Goal: Contribute content: Contribute content

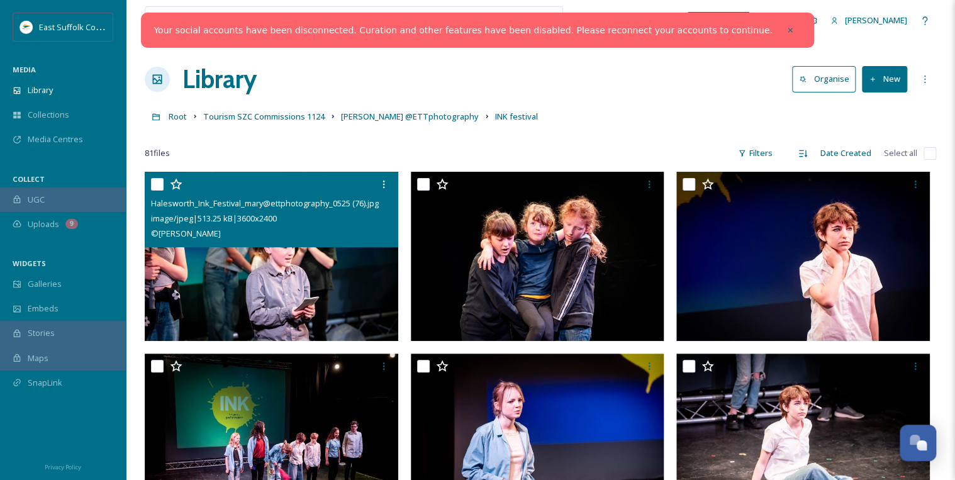
click at [289, 283] on img at bounding box center [272, 256] width 254 height 169
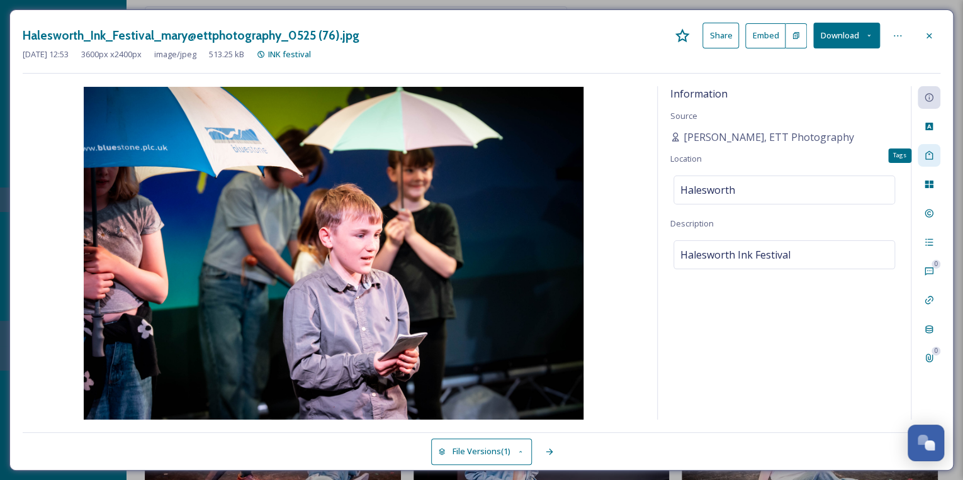
click at [926, 158] on icon at bounding box center [929, 155] width 10 height 10
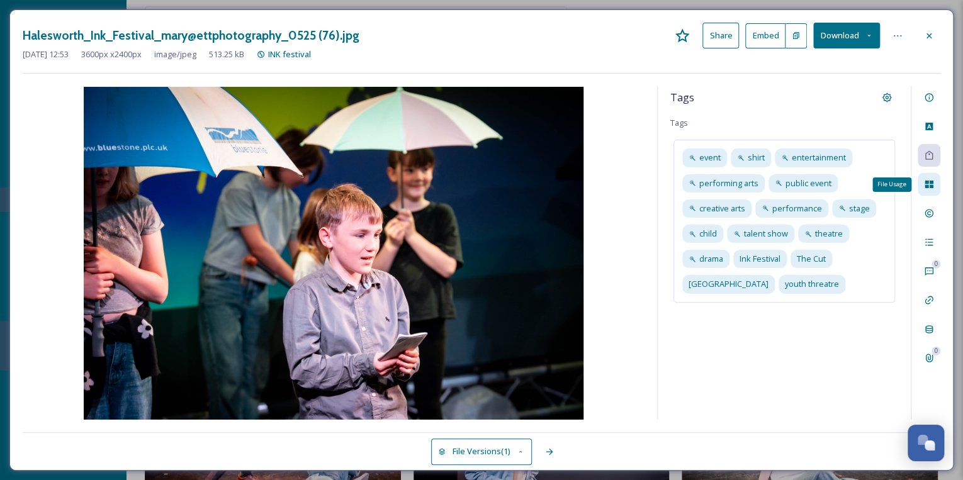
click at [928, 187] on icon at bounding box center [929, 184] width 10 height 10
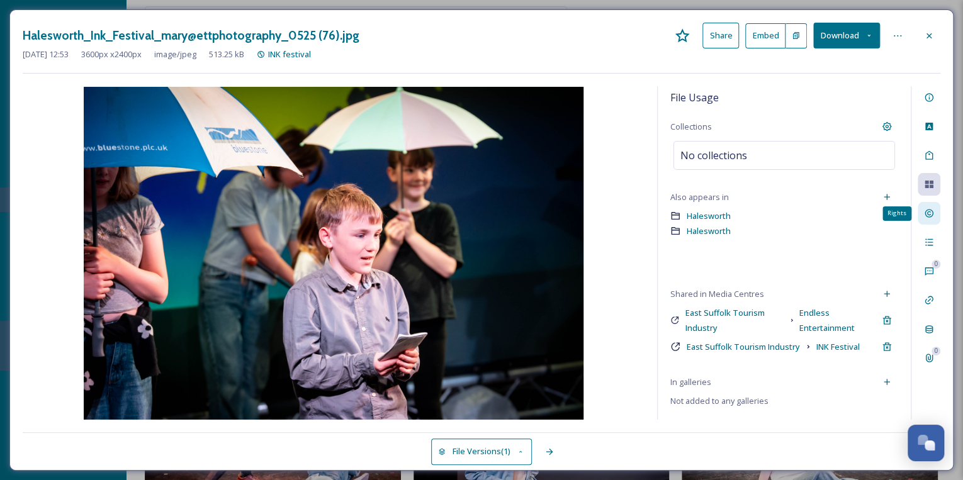
click at [929, 210] on icon at bounding box center [929, 213] width 10 height 10
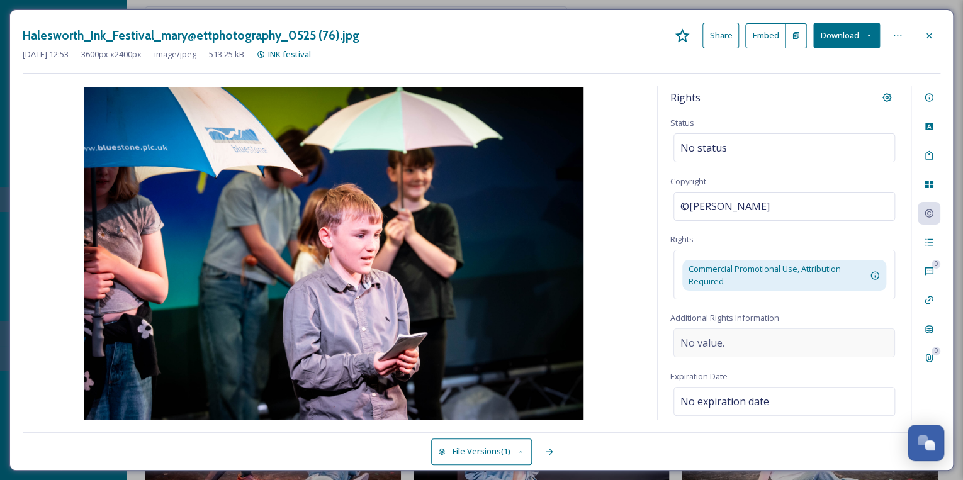
click at [833, 340] on div "No value." at bounding box center [783, 342] width 221 height 29
click at [879, 311] on div "Rights Status No status Copyright ©[PERSON_NAME]@ETTPhotography Rights Commerci…" at bounding box center [783, 252] width 253 height 333
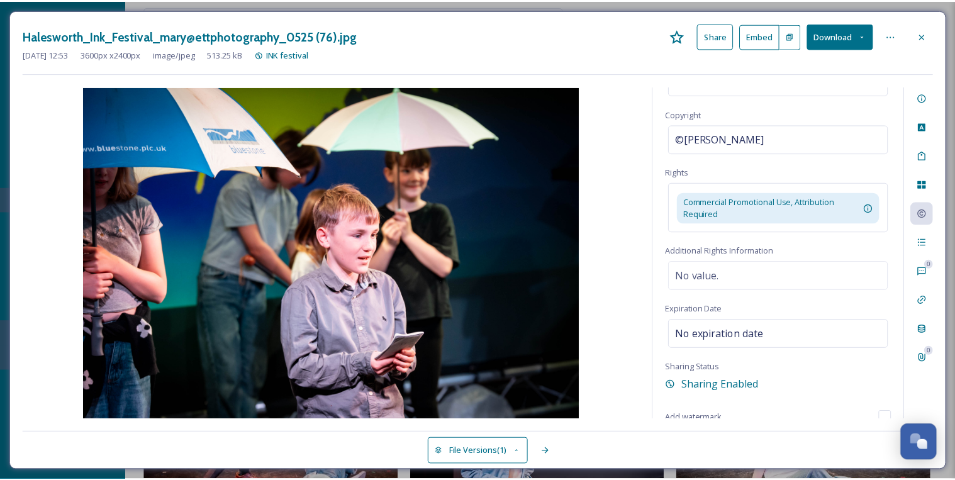
scroll to position [70, 0]
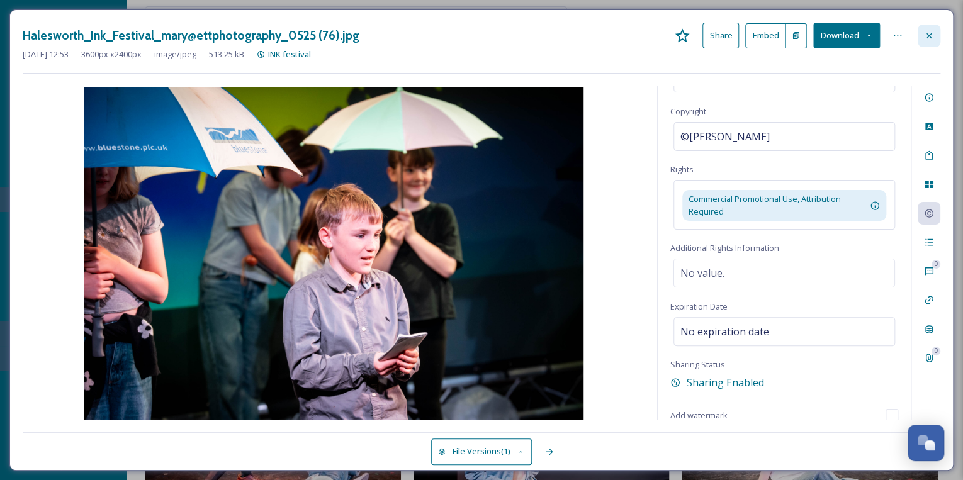
click at [924, 34] on icon at bounding box center [929, 36] width 10 height 10
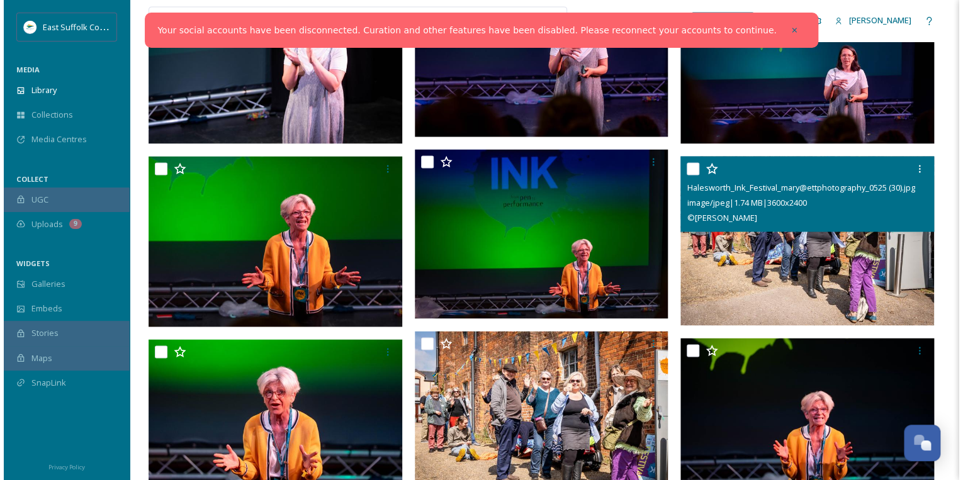
scroll to position [956, 0]
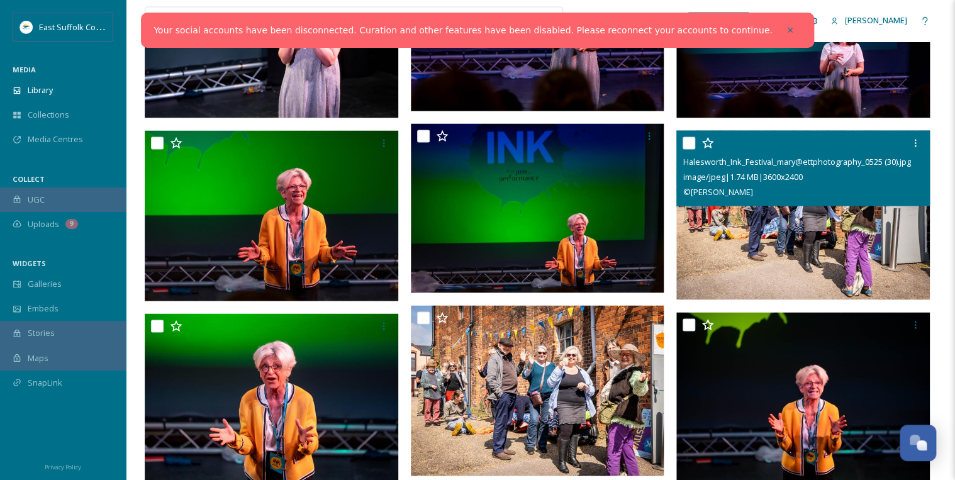
click at [798, 247] on img at bounding box center [803, 214] width 254 height 169
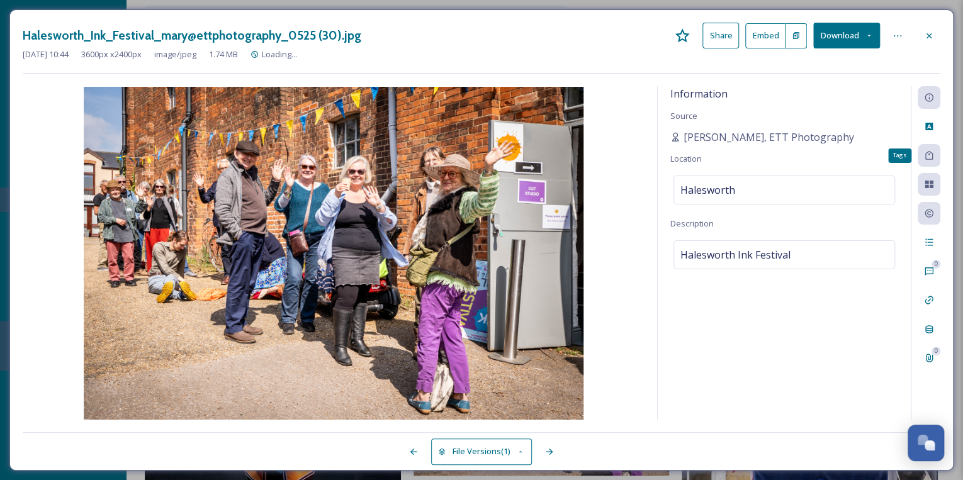
click at [925, 156] on icon at bounding box center [929, 155] width 10 height 10
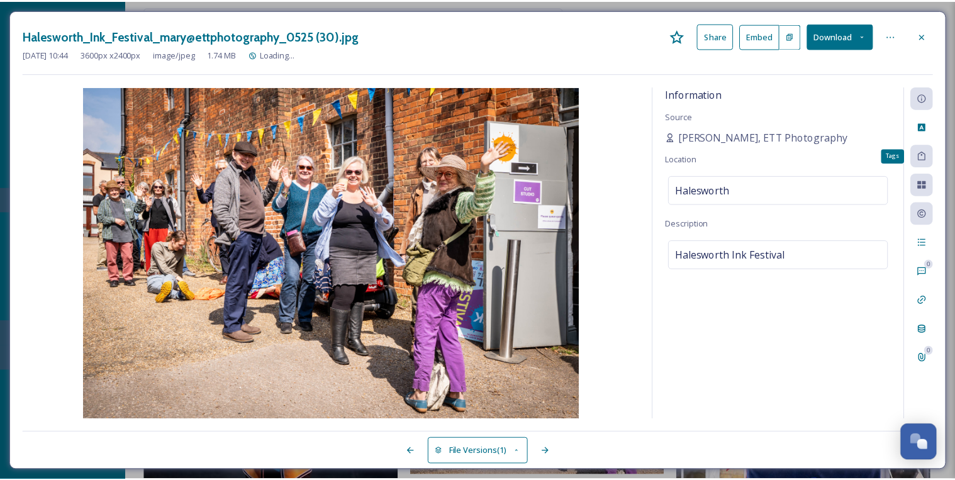
scroll to position [958, 0]
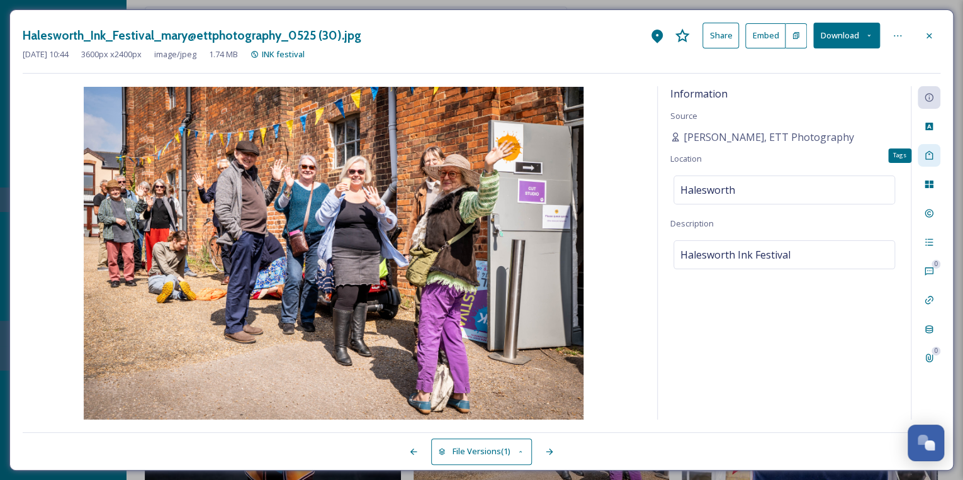
click at [930, 159] on icon at bounding box center [929, 155] width 8 height 9
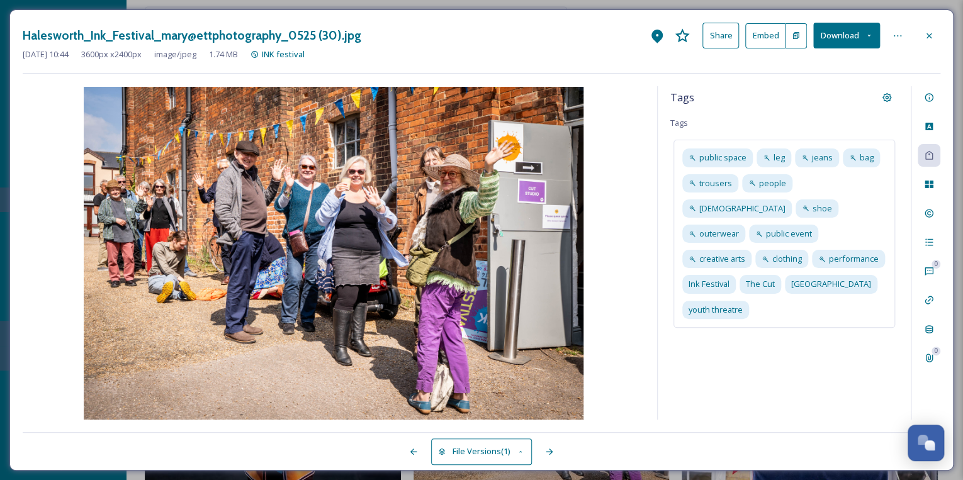
click at [929, 35] on icon at bounding box center [929, 36] width 10 height 10
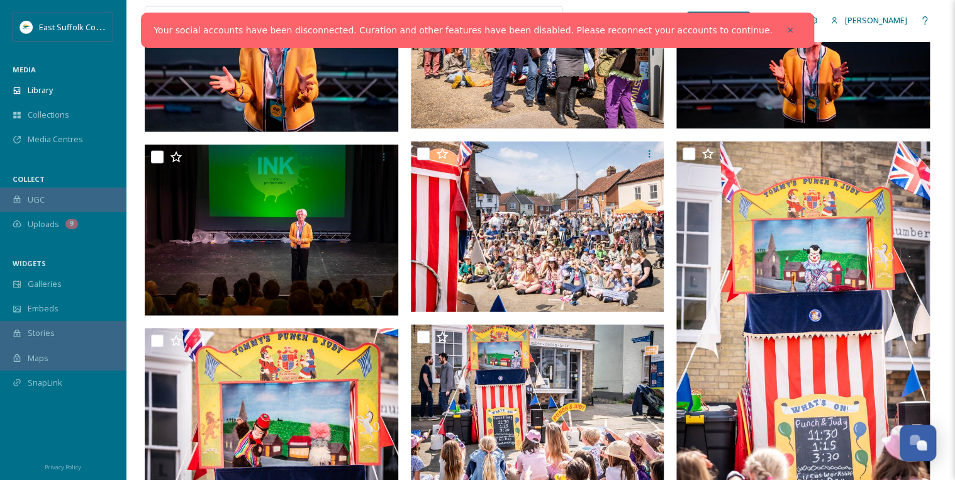
scroll to position [1310, 0]
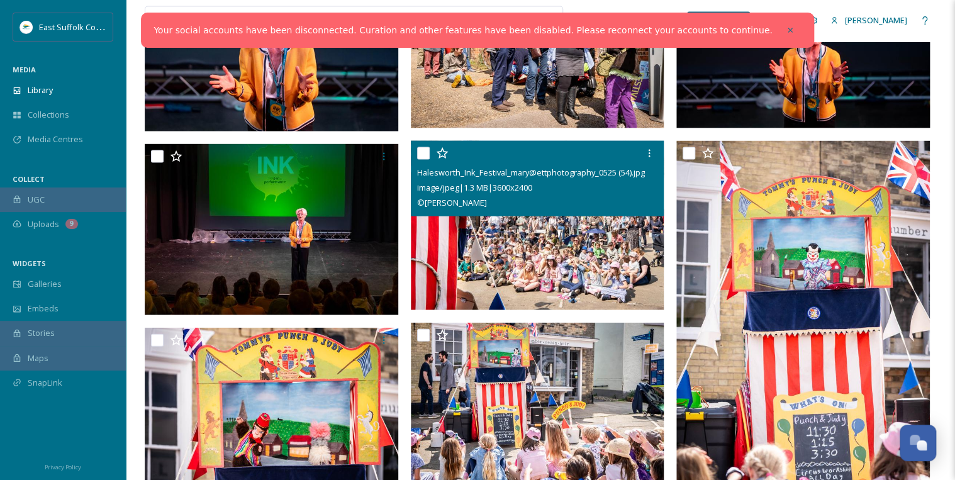
click at [562, 260] on img at bounding box center [538, 225] width 254 height 169
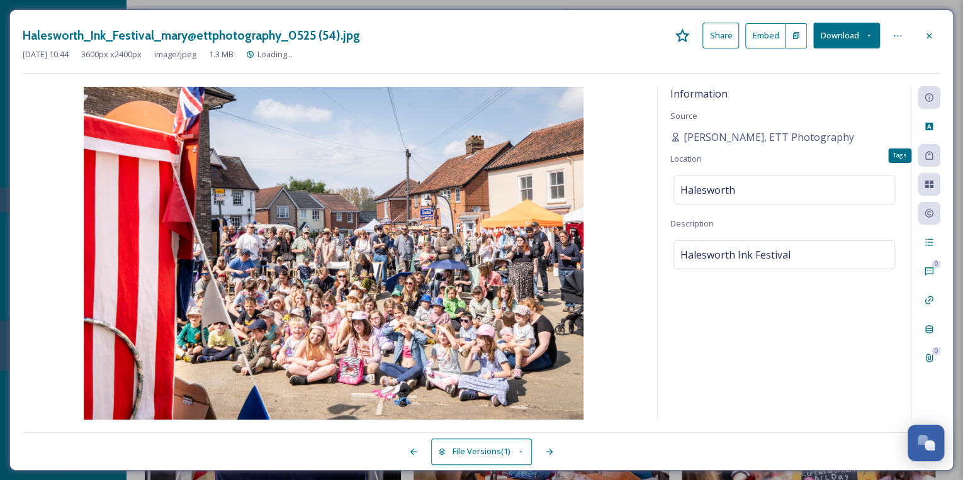
click at [930, 161] on div "Tags" at bounding box center [928, 155] width 23 height 23
click at [813, 367] on div "Information Source [PERSON_NAME], ETT Photography Location [GEOGRAPHIC_DATA] De…" at bounding box center [783, 252] width 253 height 333
click at [932, 154] on icon at bounding box center [929, 155] width 8 height 9
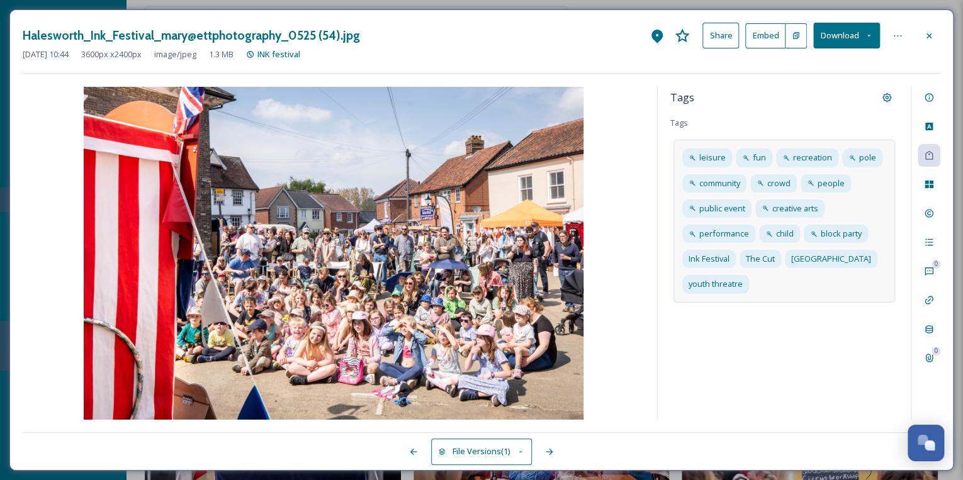
click at [877, 282] on div "leisure fun recreation pole community crowd people public event creative arts p…" at bounding box center [783, 221] width 221 height 162
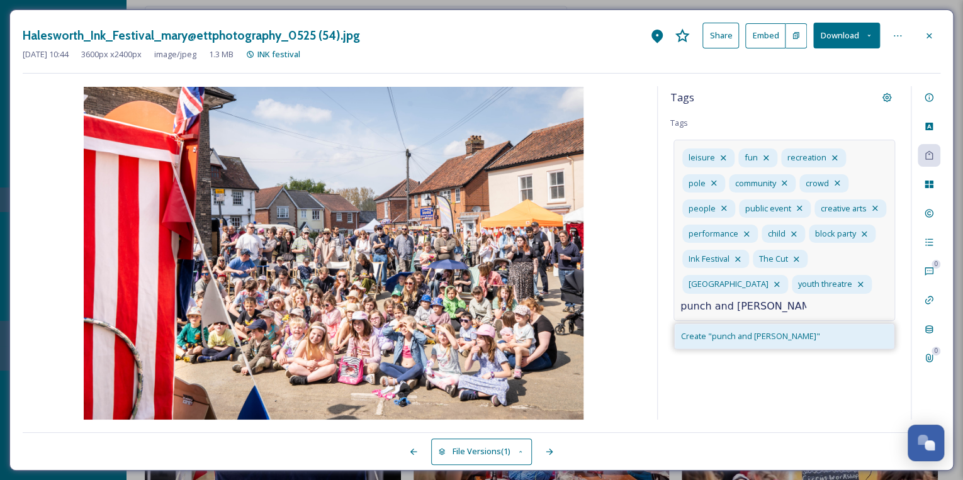
type input "punch and [PERSON_NAME]"
click at [715, 332] on span "Create " punch and [PERSON_NAME] "" at bounding box center [750, 336] width 139 height 12
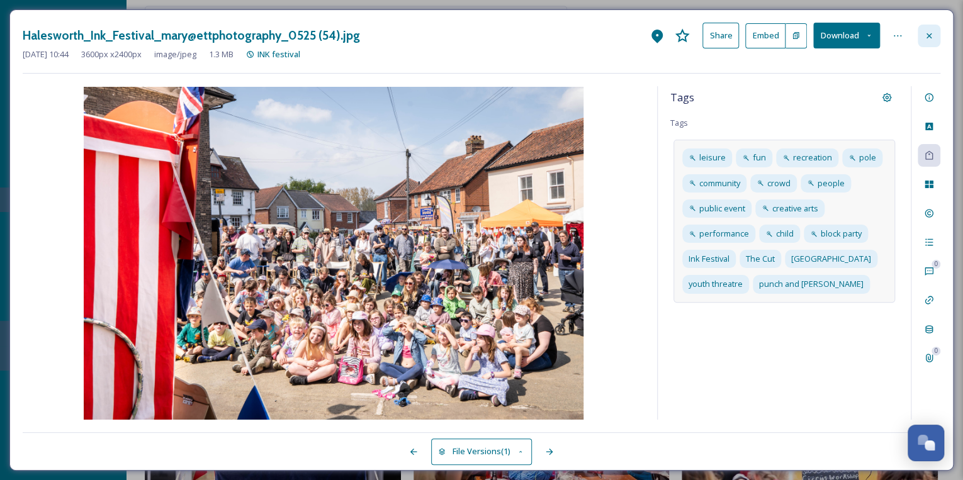
click at [929, 31] on icon at bounding box center [929, 36] width 10 height 10
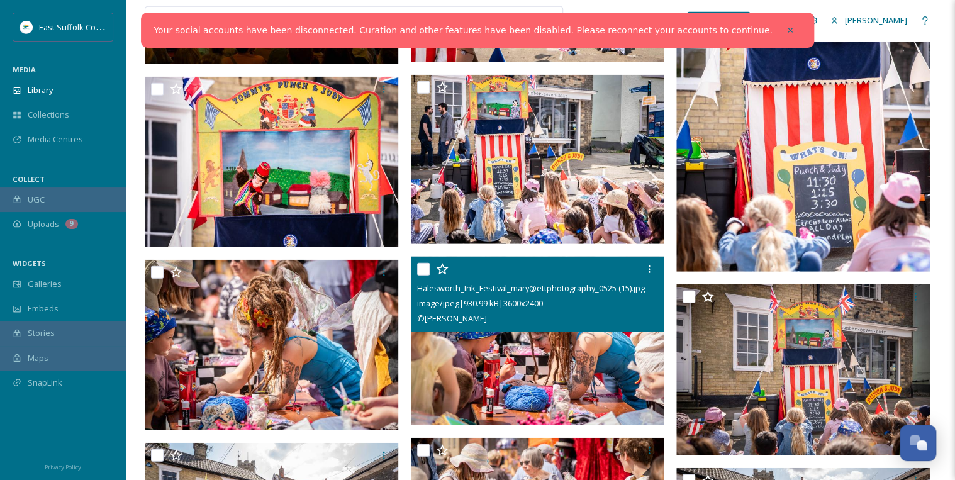
scroll to position [1562, 0]
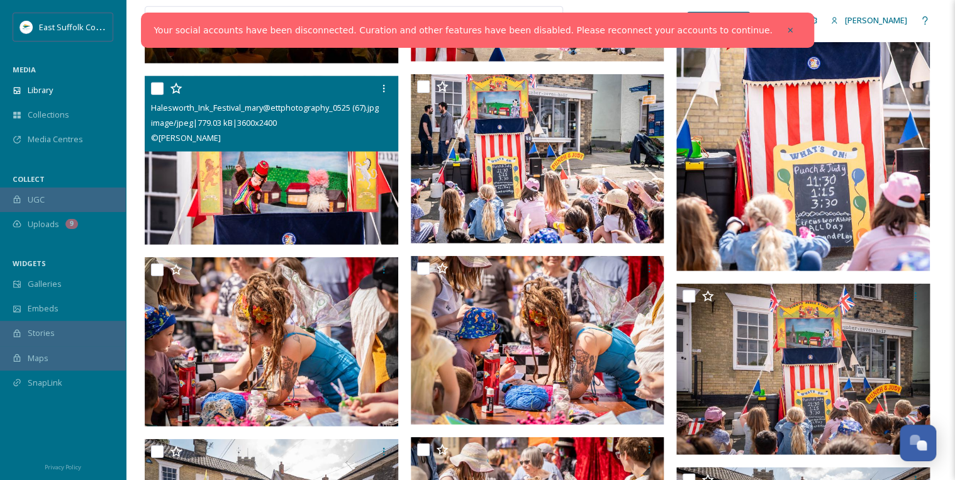
click at [297, 184] on img at bounding box center [272, 160] width 254 height 169
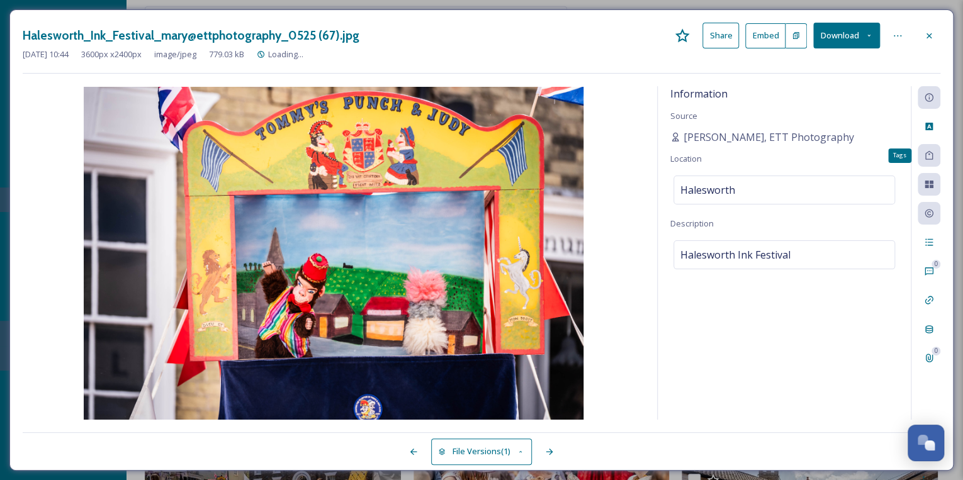
click at [930, 154] on icon at bounding box center [929, 155] width 10 height 10
click at [929, 160] on icon at bounding box center [929, 155] width 10 height 10
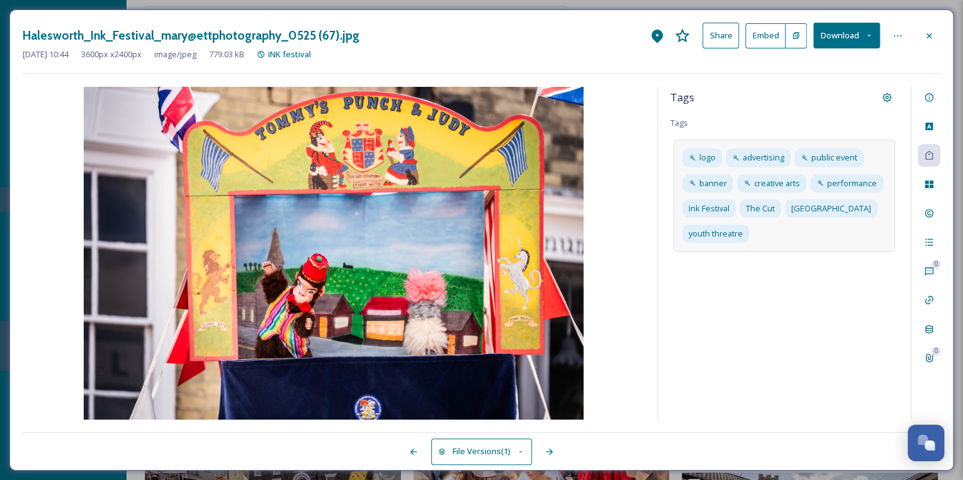
click at [882, 235] on div "logo advertising public event banner creative arts performance Ink Festival The…" at bounding box center [783, 196] width 221 height 112
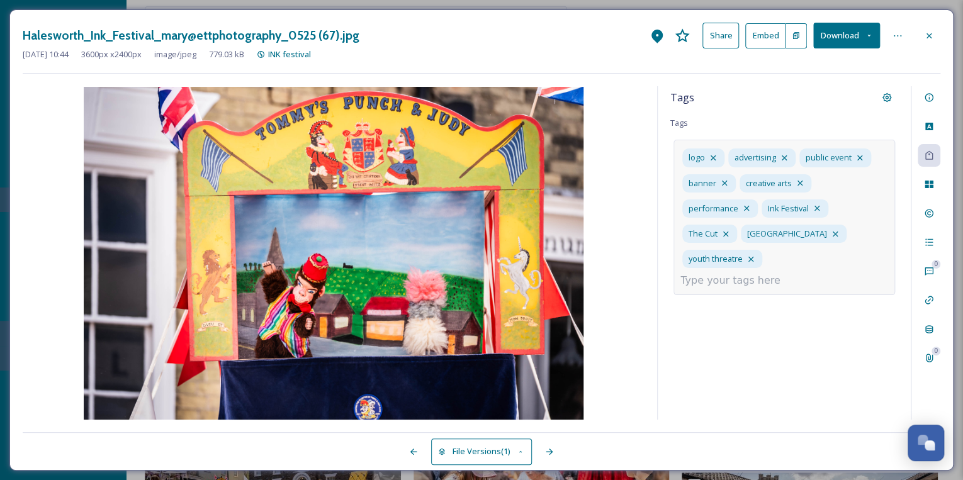
click at [718, 273] on input at bounding box center [743, 280] width 126 height 15
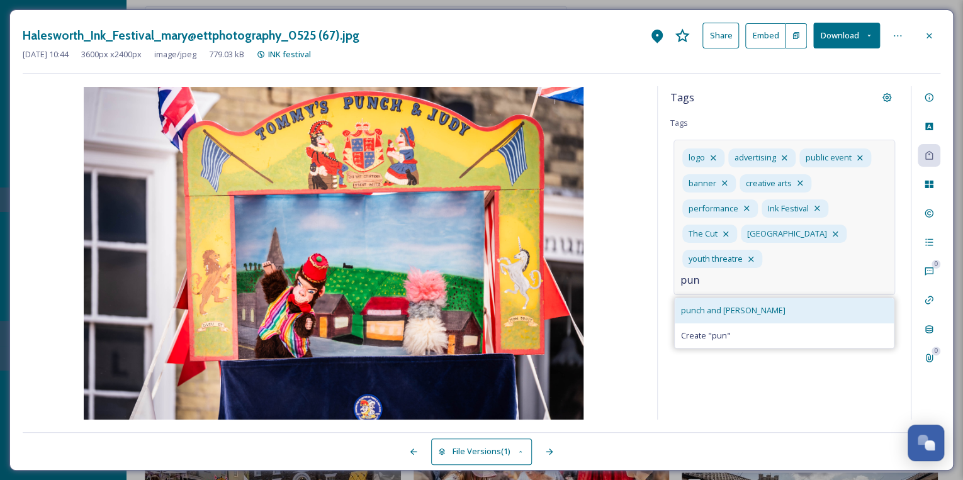
type input "pun"
click at [717, 304] on span "punch and [PERSON_NAME]" at bounding box center [733, 310] width 104 height 12
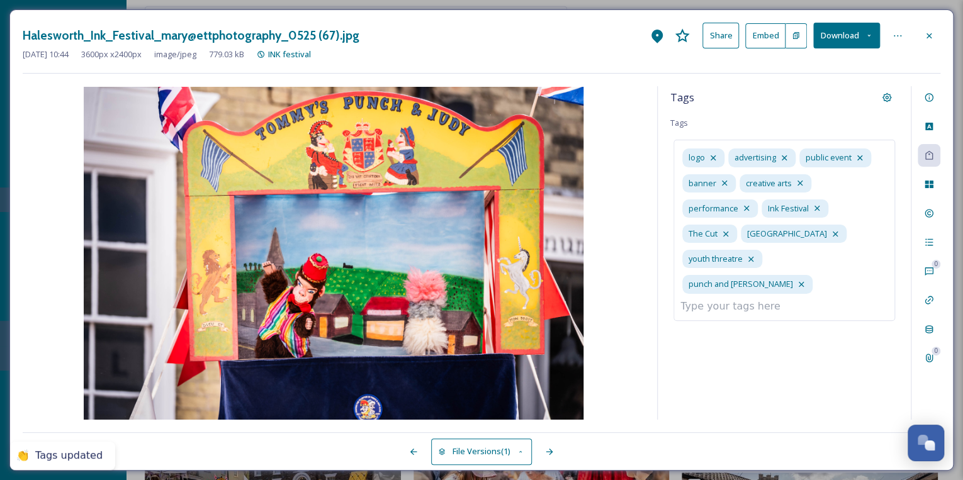
click at [924, 35] on icon at bounding box center [929, 36] width 10 height 10
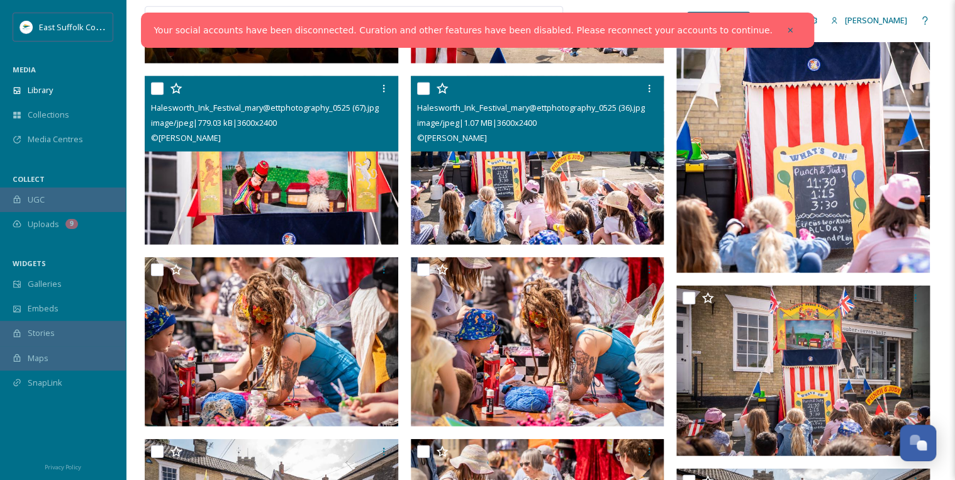
click at [498, 215] on img at bounding box center [538, 160] width 254 height 169
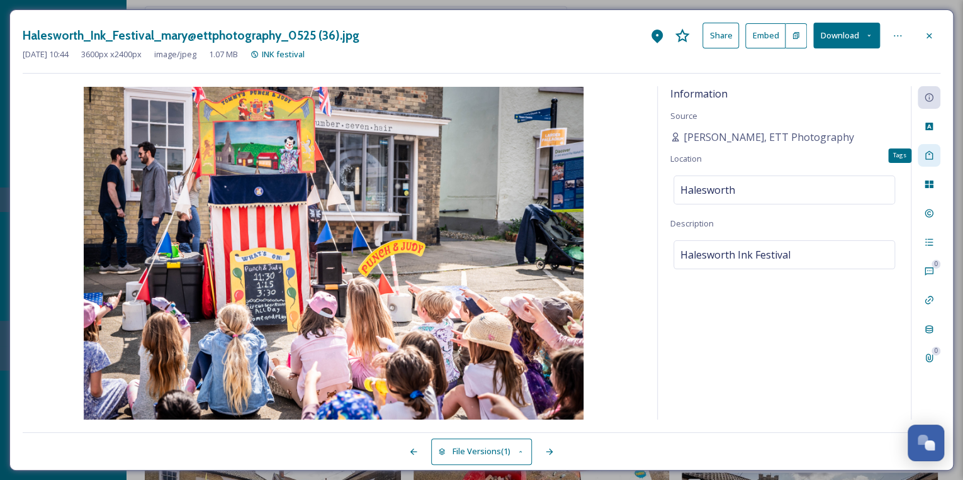
click at [930, 155] on icon at bounding box center [929, 155] width 10 height 10
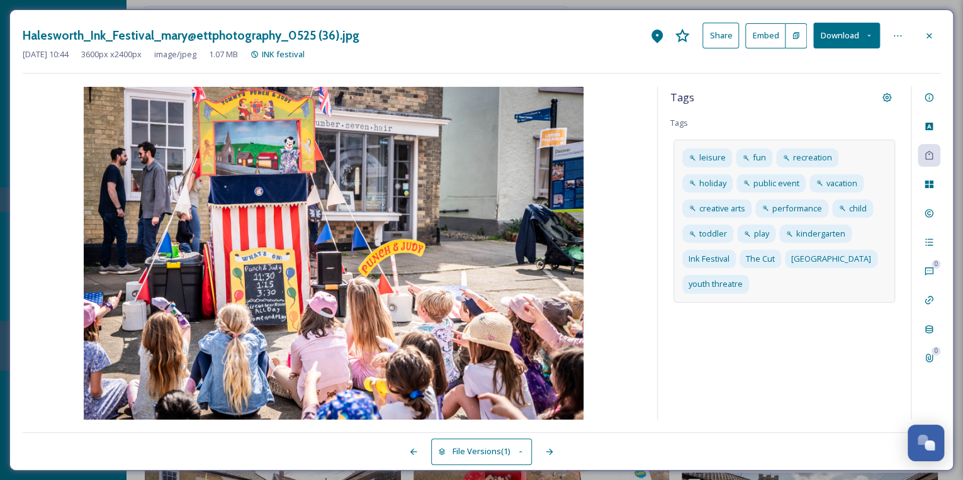
click at [881, 286] on div "leisure fun recreation holiday public event vacation creative arts performance …" at bounding box center [783, 221] width 221 height 162
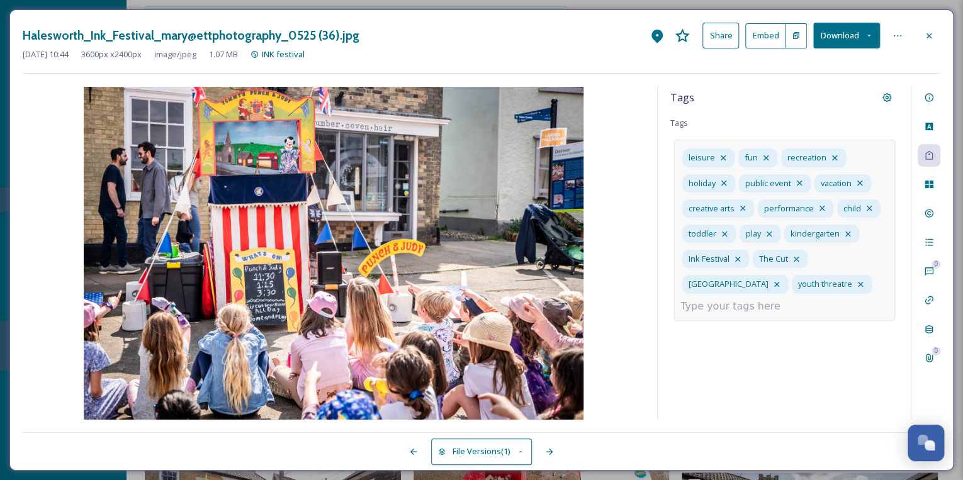
click at [694, 304] on input at bounding box center [743, 306] width 126 height 15
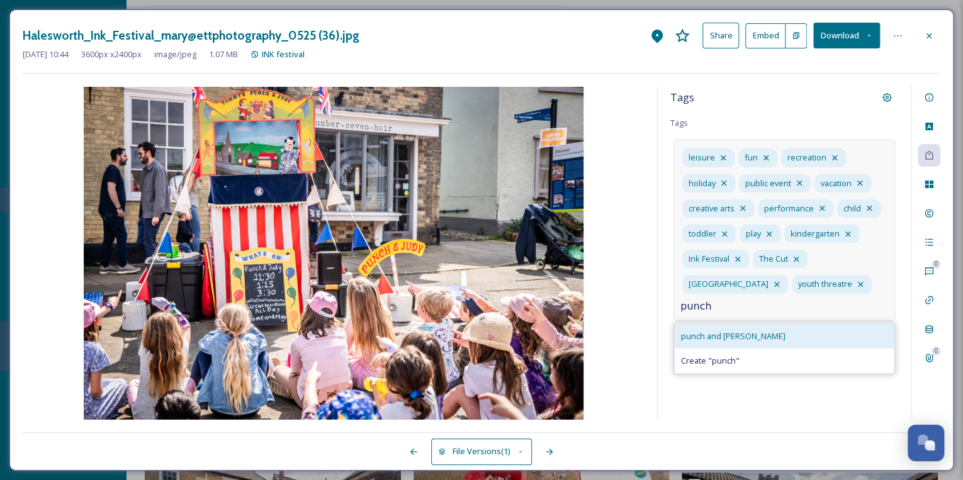
type input "punch"
click at [714, 337] on span "punch and [PERSON_NAME]" at bounding box center [733, 336] width 104 height 12
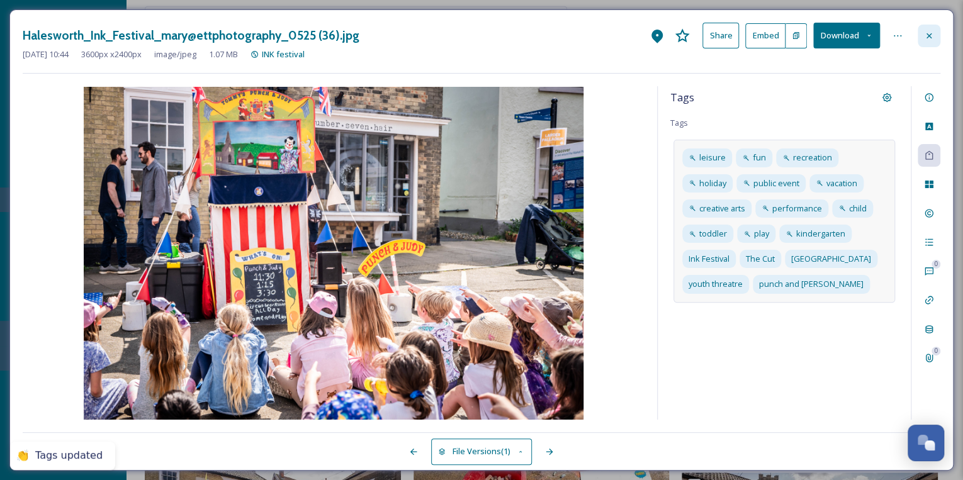
click at [926, 31] on icon at bounding box center [929, 36] width 10 height 10
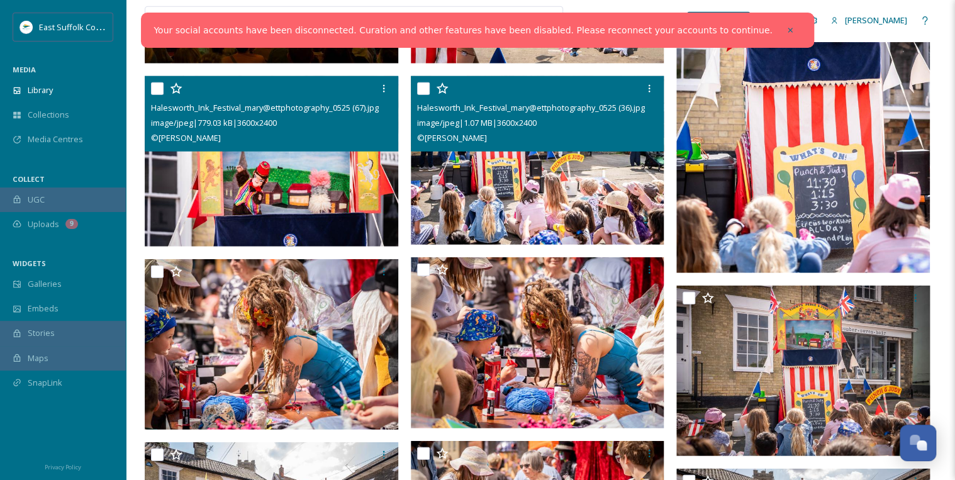
click at [818, 209] on img at bounding box center [803, 82] width 254 height 381
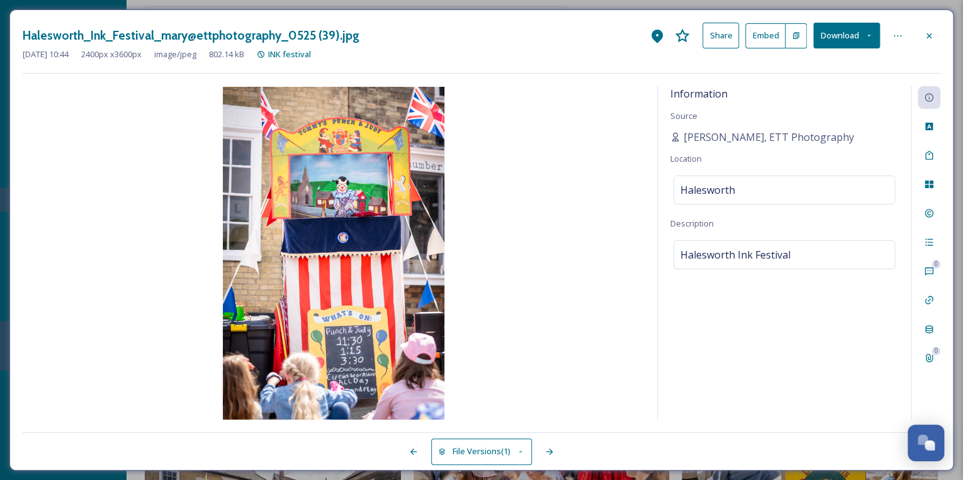
drag, startPoint x: 853, startPoint y: 319, endPoint x: 870, endPoint y: 291, distance: 33.0
click at [853, 318] on div "Information Source [PERSON_NAME], ETT Photography Location [GEOGRAPHIC_DATA] De…" at bounding box center [783, 252] width 253 height 333
click at [922, 154] on div "Tags" at bounding box center [928, 155] width 23 height 23
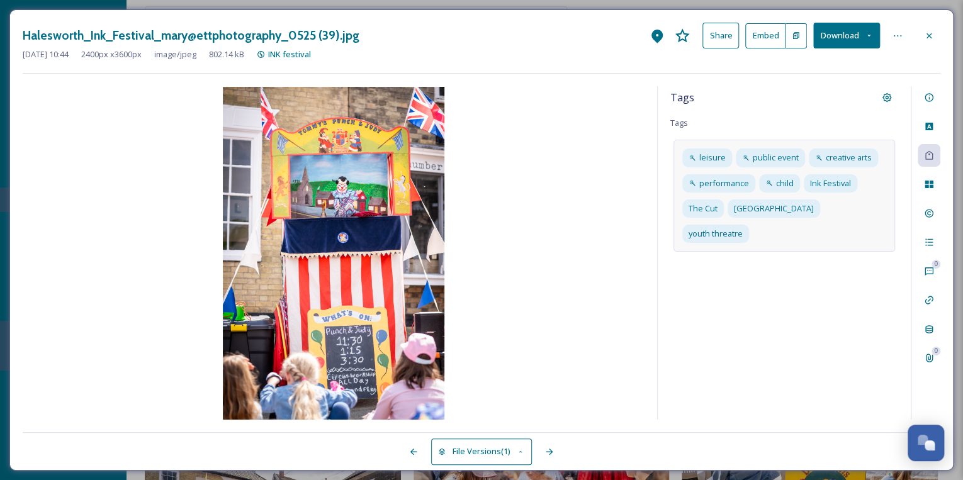
click at [782, 232] on div "leisure public event creative arts performance child Ink Festival The Cut Hales…" at bounding box center [783, 196] width 221 height 112
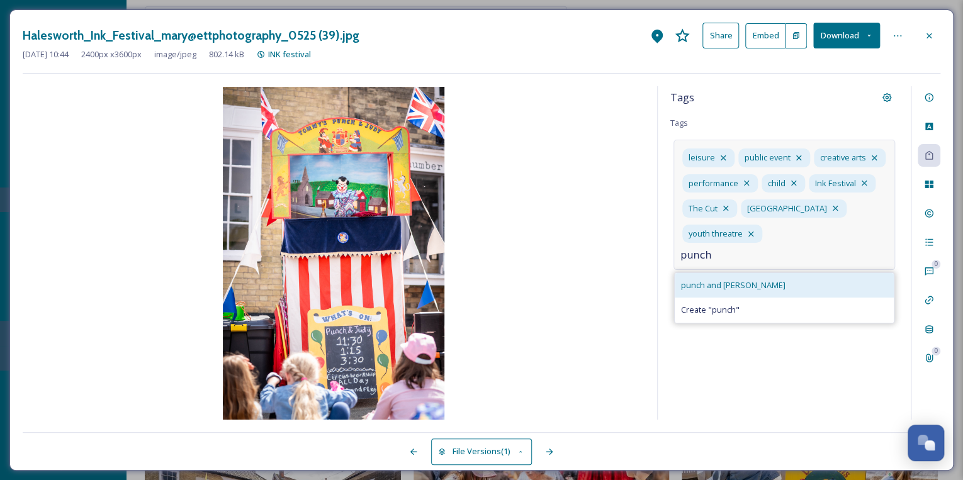
type input "punch"
click at [749, 273] on div "punch and [PERSON_NAME]" at bounding box center [783, 285] width 219 height 25
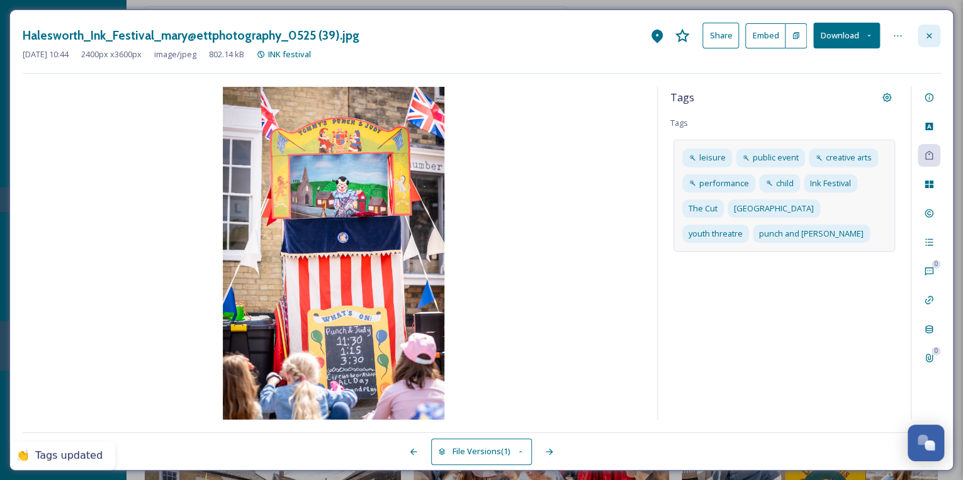
click at [922, 34] on div at bounding box center [928, 36] width 23 height 23
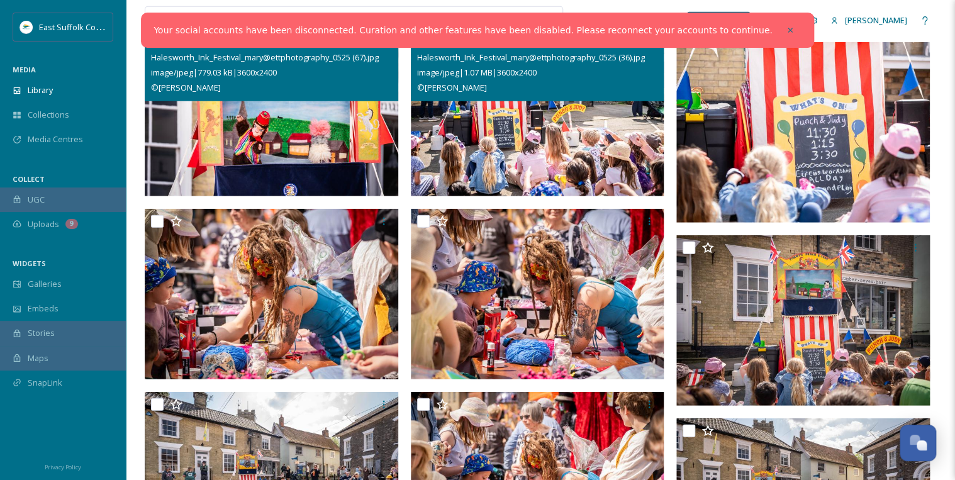
scroll to position [1663, 0]
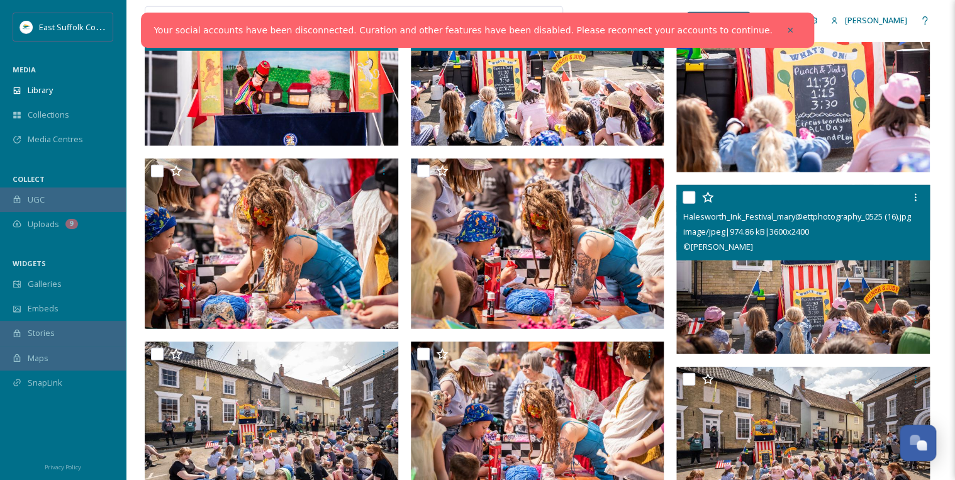
click at [793, 294] on img at bounding box center [803, 269] width 254 height 169
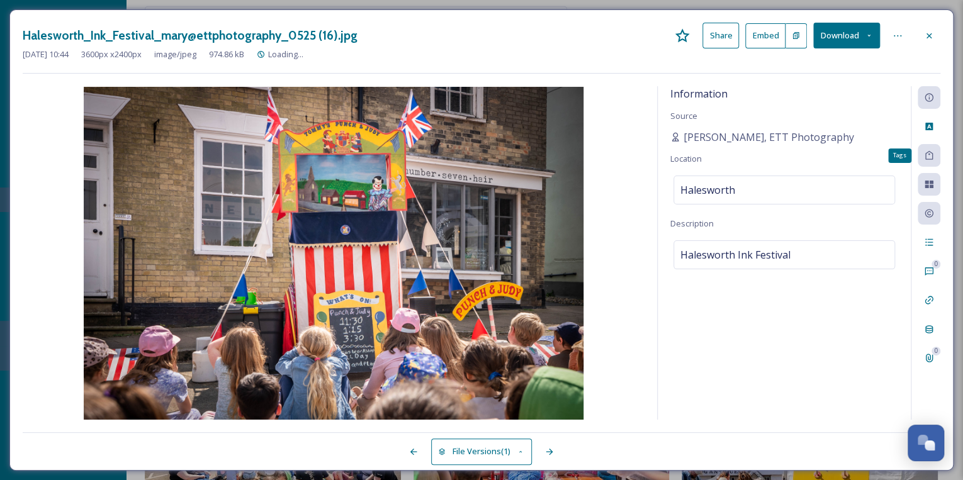
click at [926, 157] on icon at bounding box center [929, 155] width 10 height 10
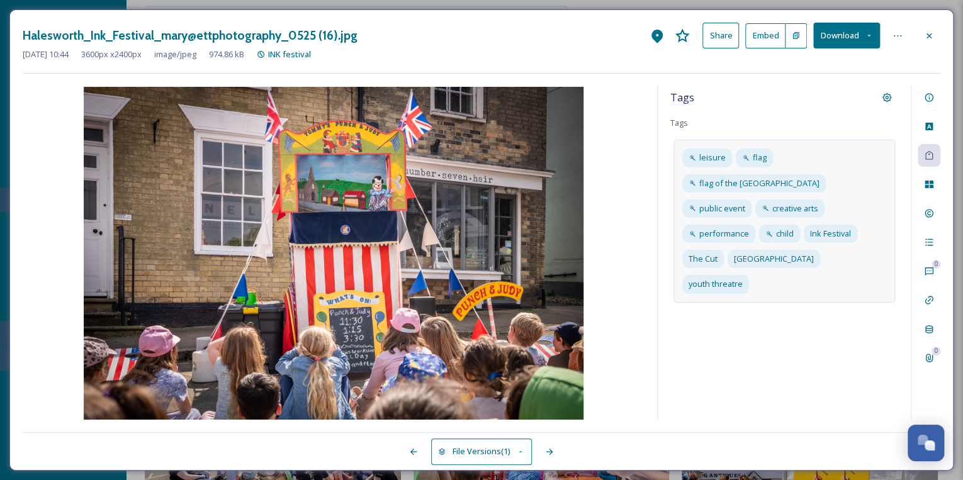
click at [873, 258] on div "leisure flag flag of the united states public event creative arts performance c…" at bounding box center [783, 221] width 221 height 162
click at [744, 299] on input at bounding box center [743, 306] width 126 height 15
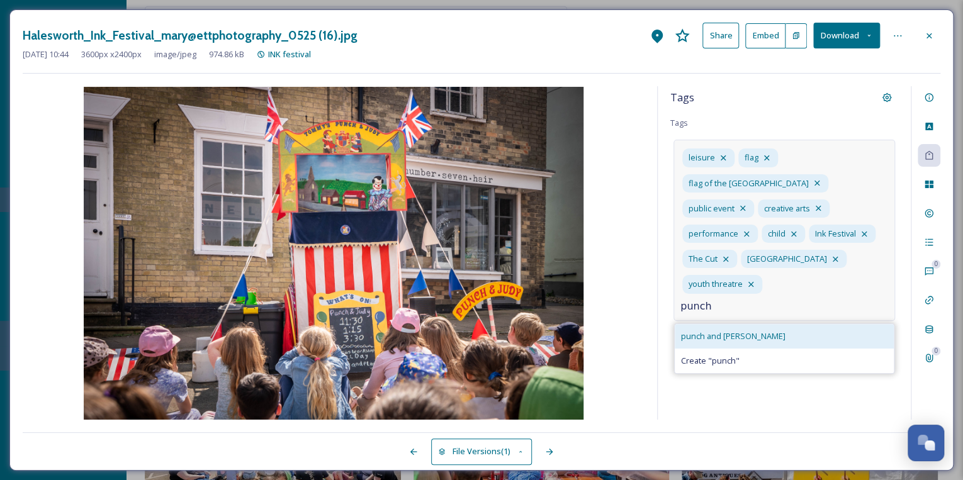
type input "punch"
click at [739, 324] on div "punch and [PERSON_NAME]" at bounding box center [783, 336] width 219 height 25
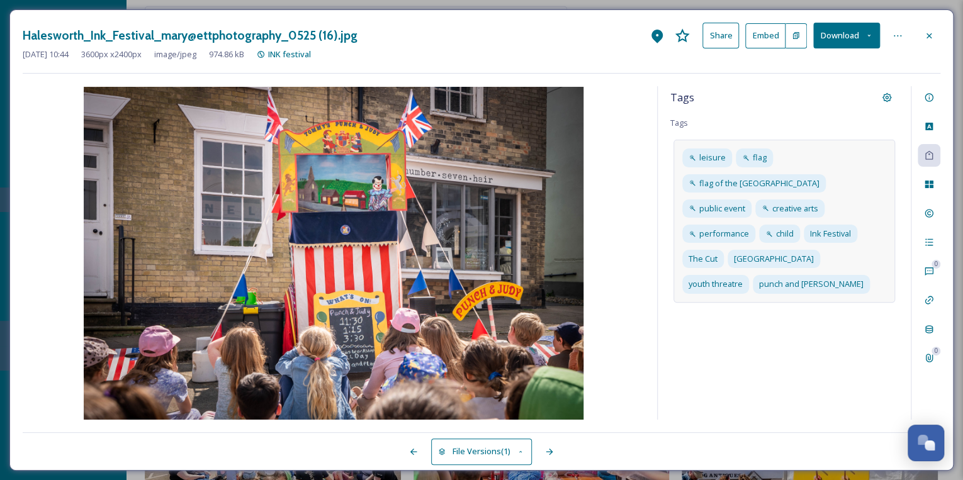
drag, startPoint x: 930, startPoint y: 33, endPoint x: 930, endPoint y: 42, distance: 8.8
click at [930, 33] on icon at bounding box center [929, 36] width 10 height 10
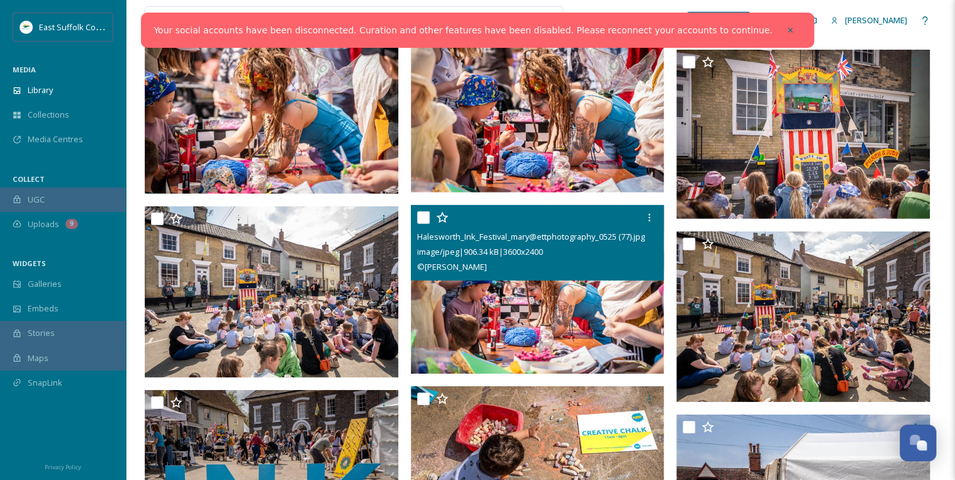
scroll to position [1814, 0]
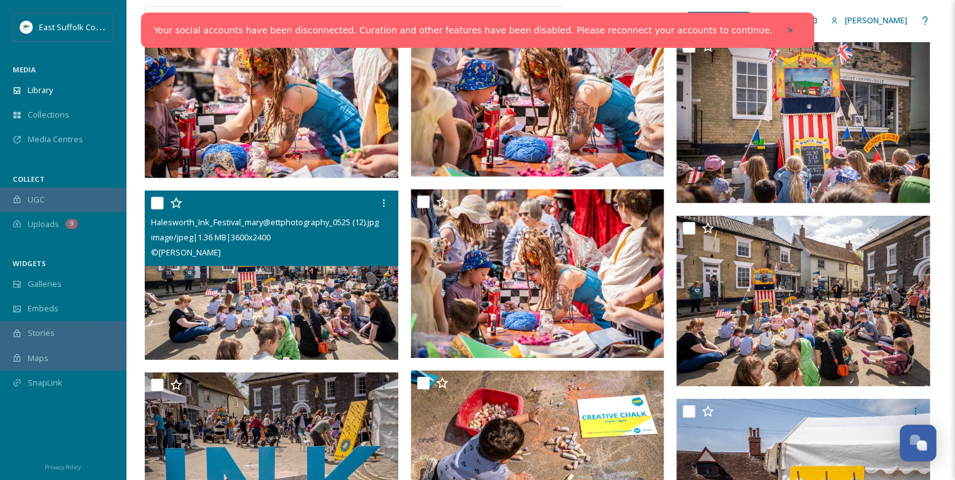
click at [298, 302] on img at bounding box center [272, 275] width 254 height 169
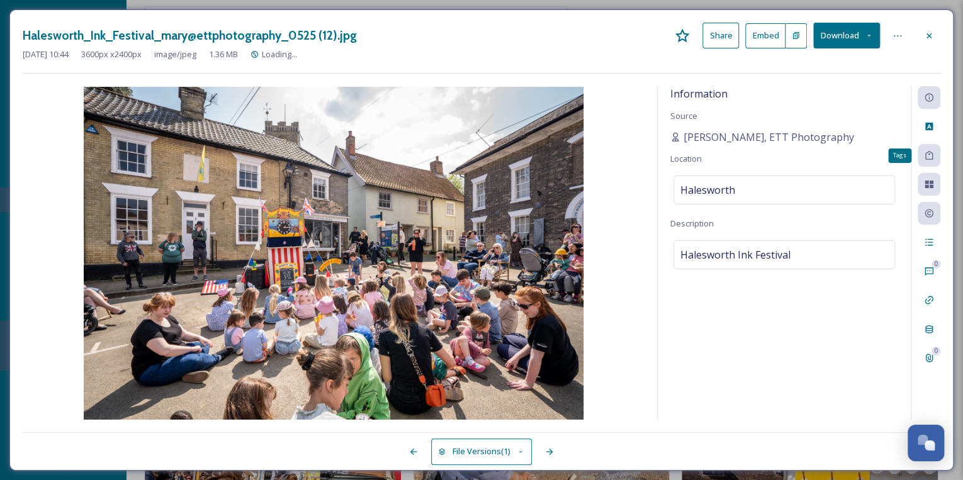
click at [931, 158] on icon at bounding box center [929, 155] width 8 height 9
click at [929, 158] on icon at bounding box center [929, 155] width 10 height 10
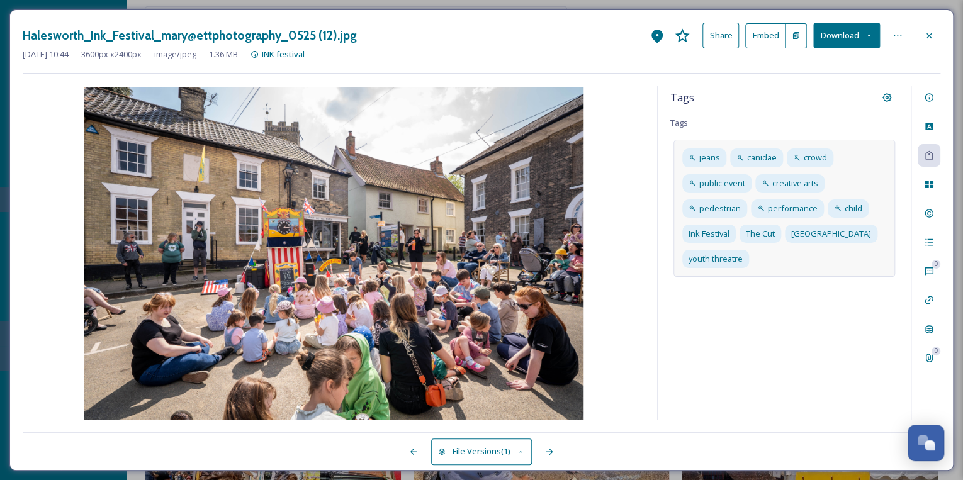
click at [878, 259] on div "jeans canidae crowd public event creative arts pedestrian performance child Ink…" at bounding box center [783, 208] width 221 height 137
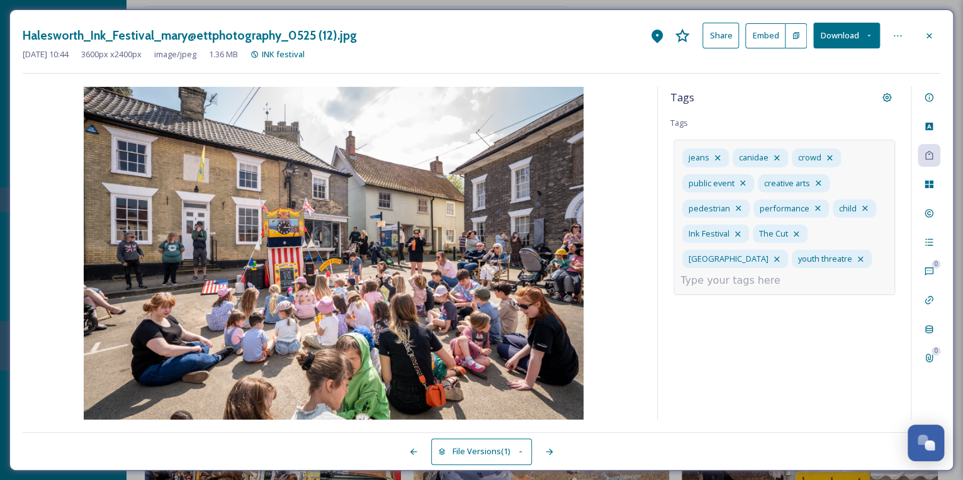
click at [724, 279] on input at bounding box center [743, 280] width 126 height 15
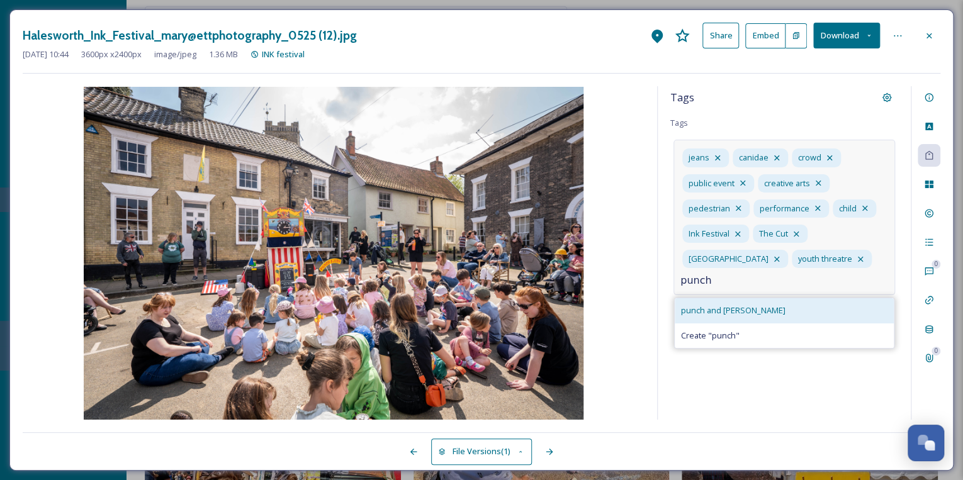
type input "punch"
click at [715, 302] on div "punch and [PERSON_NAME]" at bounding box center [783, 310] width 219 height 25
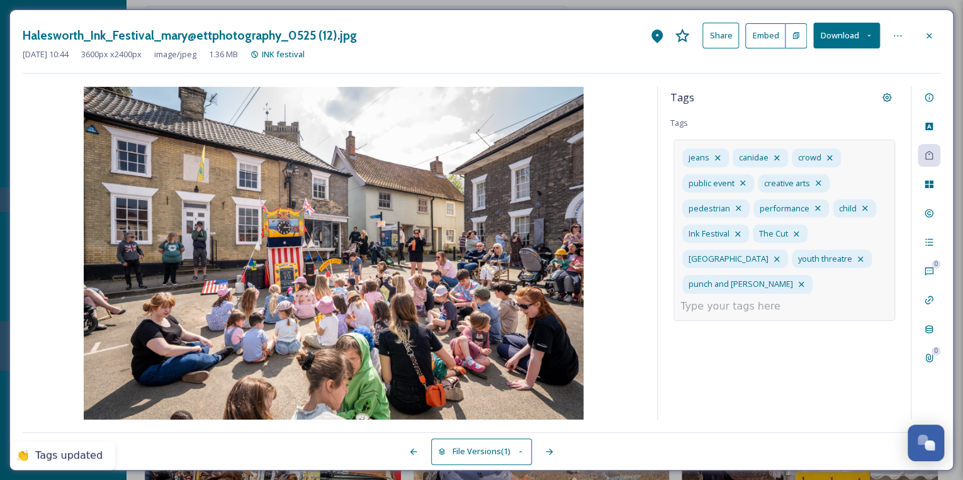
click at [930, 36] on icon at bounding box center [929, 36] width 10 height 10
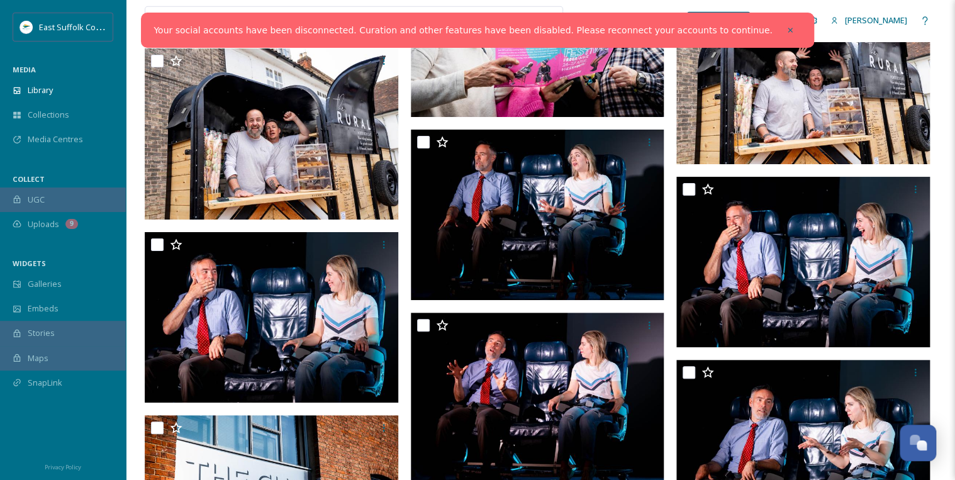
scroll to position [4280, 0]
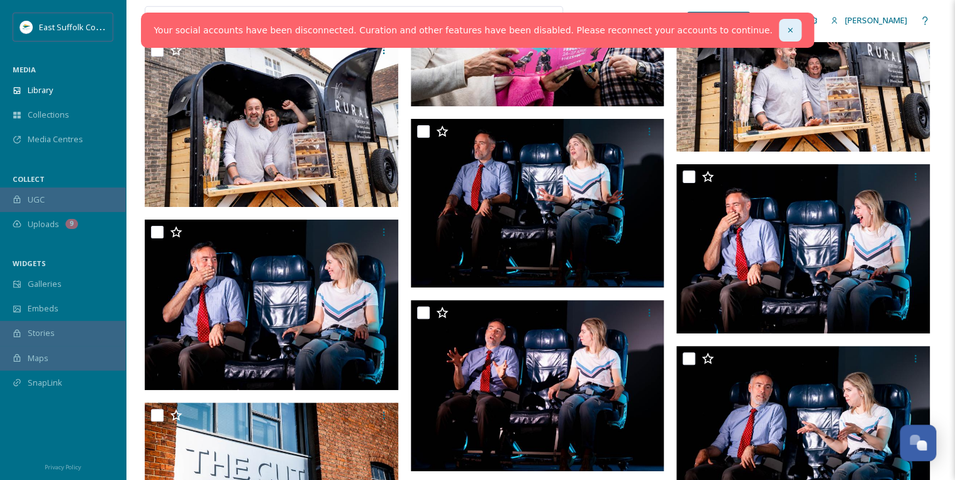
click at [786, 30] on icon at bounding box center [790, 30] width 9 height 9
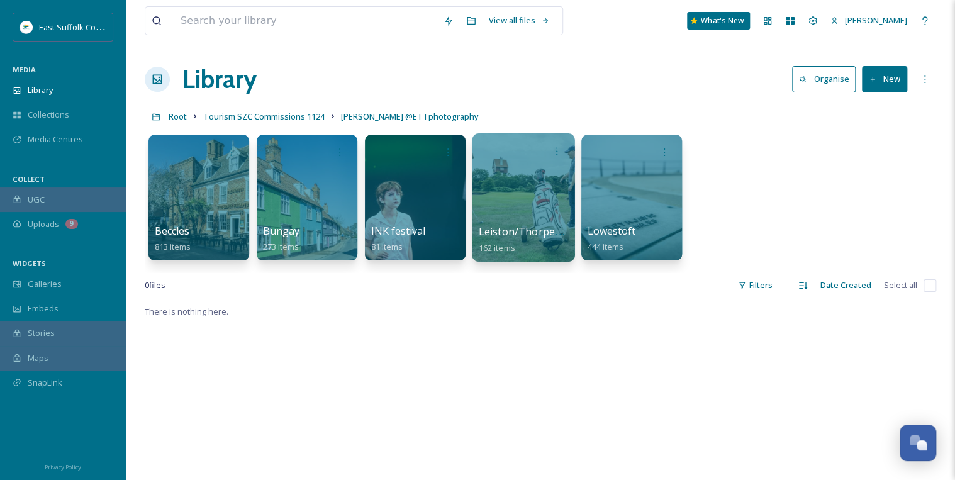
click at [515, 198] on div at bounding box center [523, 197] width 103 height 128
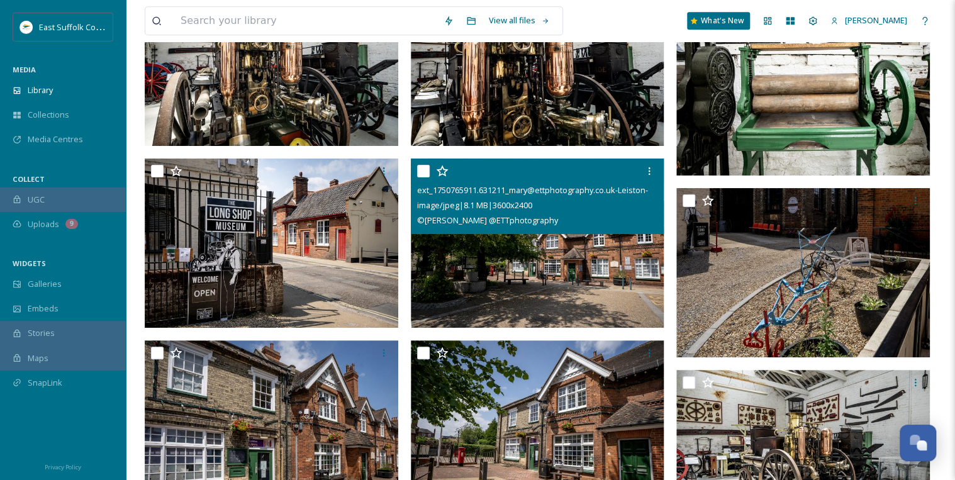
scroll to position [5536, 0]
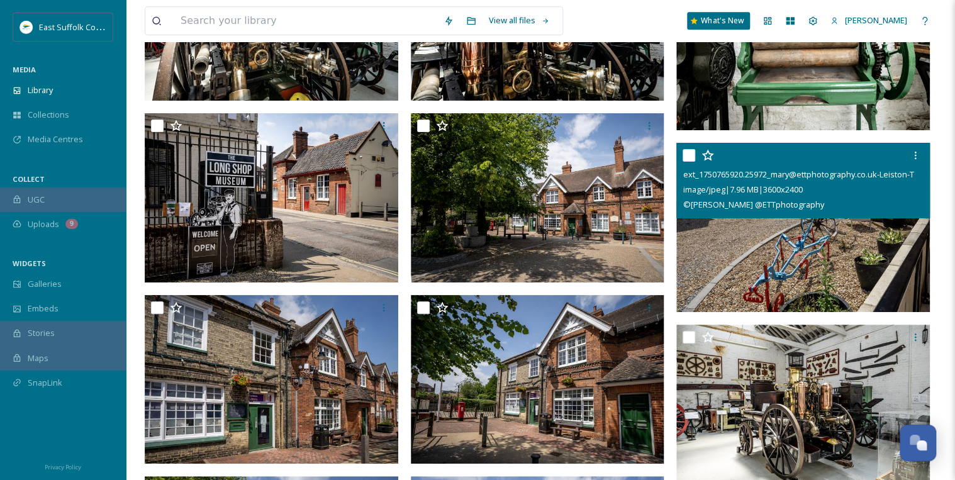
click at [780, 279] on img at bounding box center [803, 227] width 254 height 169
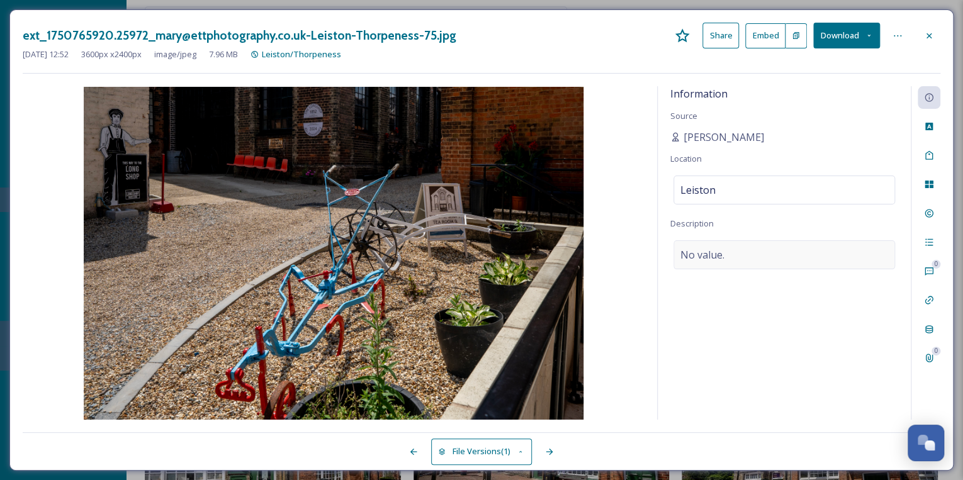
click at [873, 255] on div "No value." at bounding box center [783, 254] width 221 height 29
click at [841, 386] on div "Information Source [PERSON_NAME] Location [GEOGRAPHIC_DATA] Description No valu…" at bounding box center [783, 252] width 253 height 333
click at [925, 34] on icon at bounding box center [929, 36] width 10 height 10
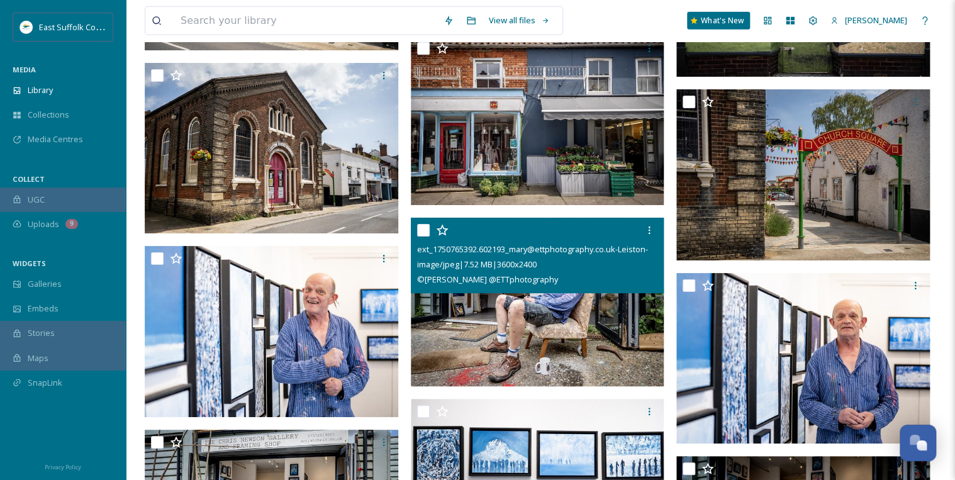
scroll to position [6795, 0]
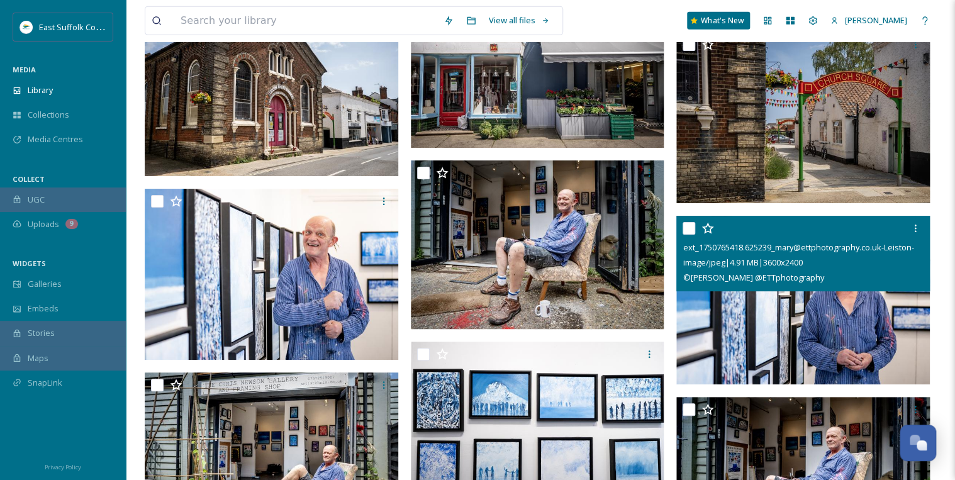
click at [796, 314] on img at bounding box center [803, 300] width 254 height 169
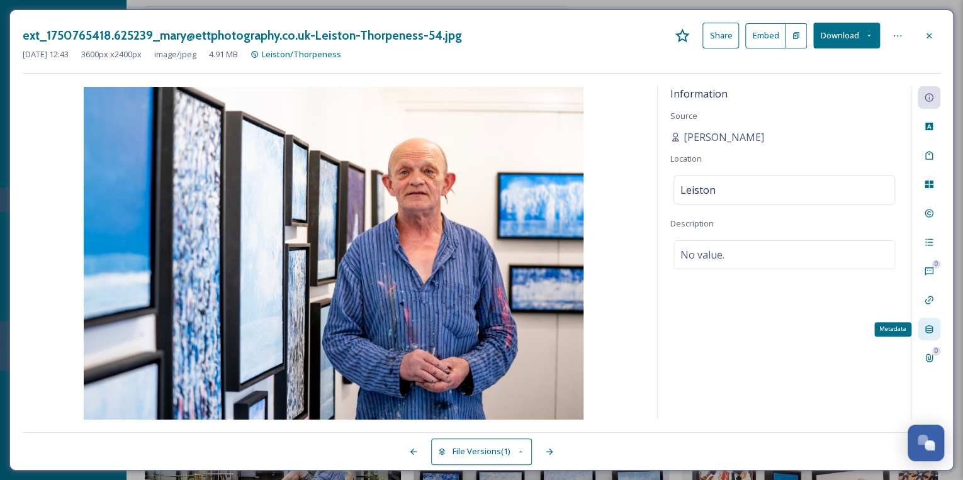
click at [928, 327] on icon at bounding box center [929, 329] width 10 height 10
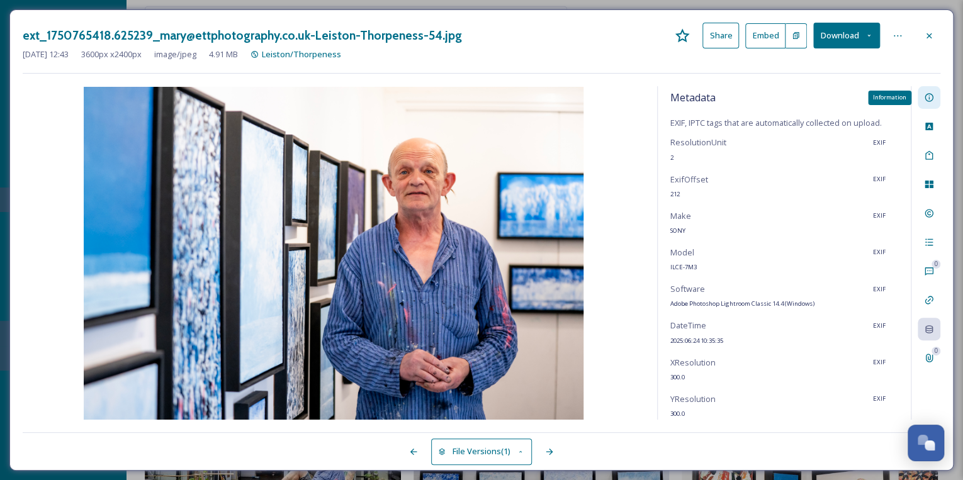
click at [930, 96] on icon at bounding box center [929, 97] width 10 height 10
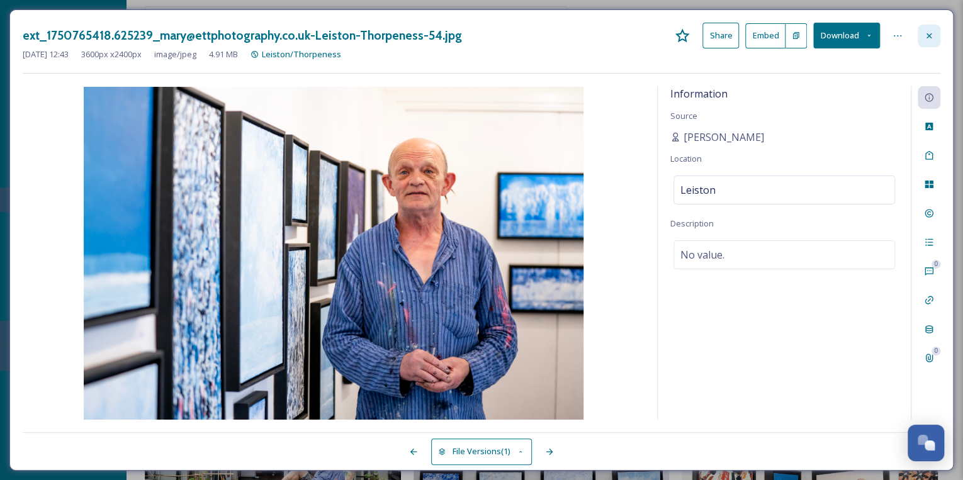
click at [924, 31] on icon at bounding box center [929, 36] width 10 height 10
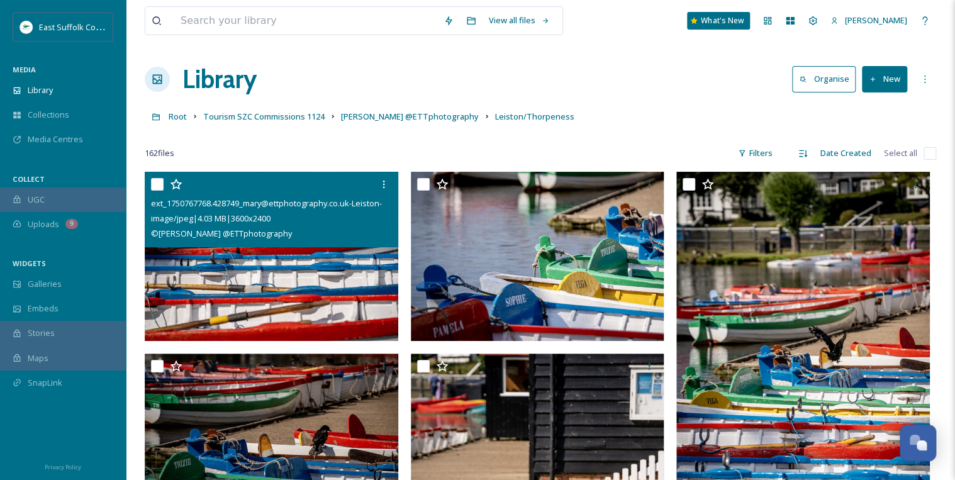
click at [155, 184] on input "checkbox" at bounding box center [157, 184] width 13 height 13
checkbox input "true"
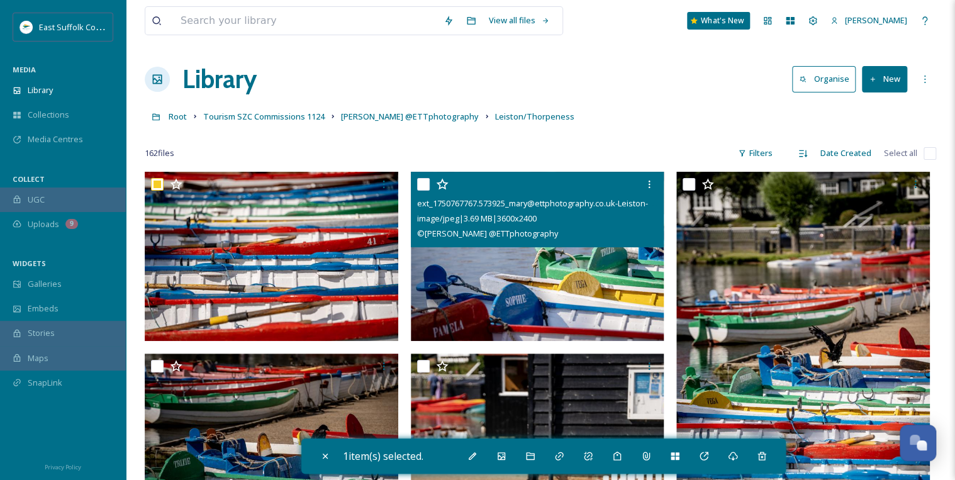
click at [423, 186] on input "checkbox" at bounding box center [423, 184] width 13 height 13
checkbox input "true"
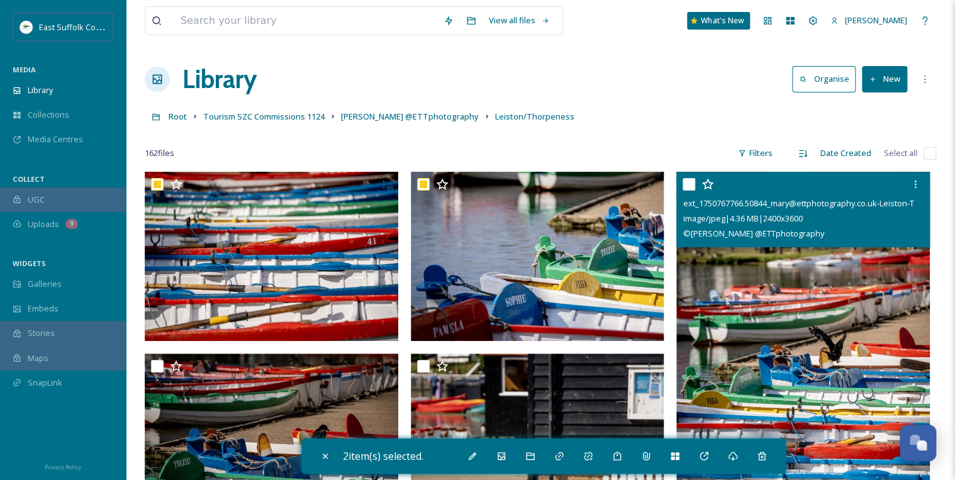
click at [689, 184] on input "checkbox" at bounding box center [689, 184] width 13 height 13
checkbox input "true"
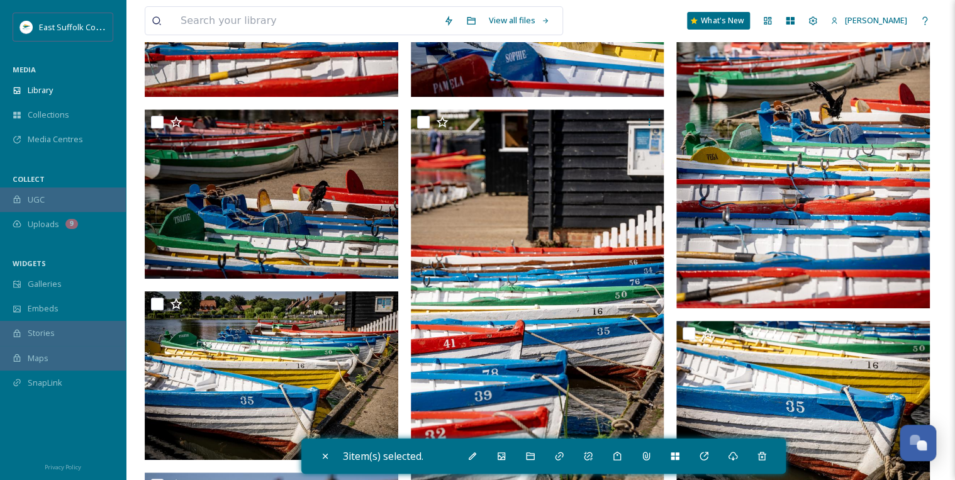
scroll to position [252, 0]
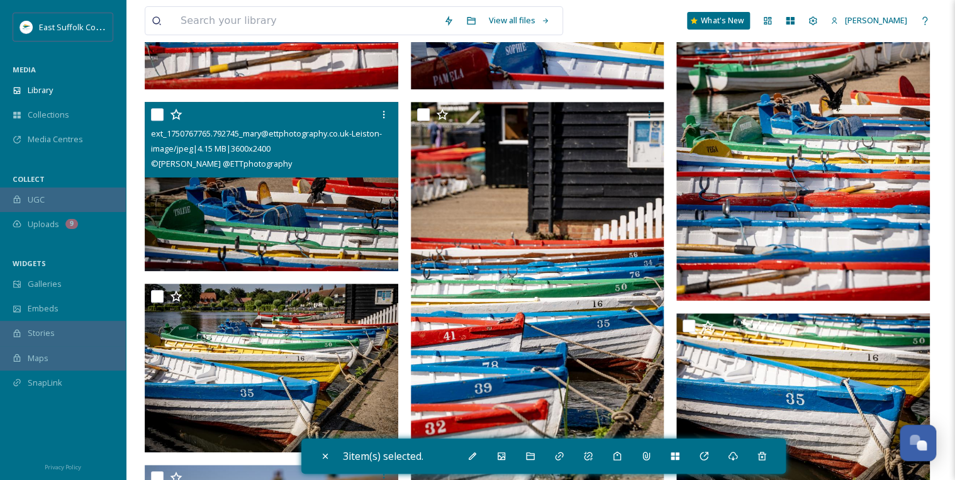
click at [156, 113] on input "checkbox" at bounding box center [157, 114] width 13 height 13
checkbox input "true"
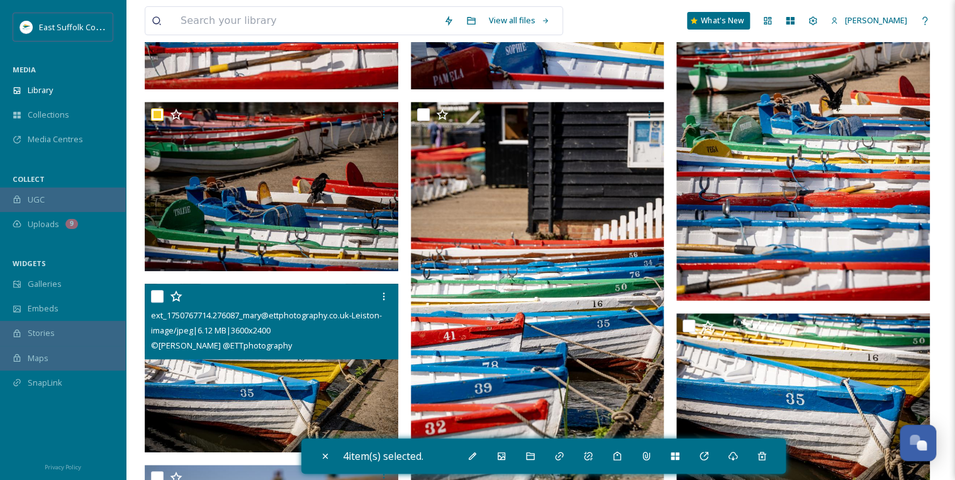
drag, startPoint x: 154, startPoint y: 294, endPoint x: 168, endPoint y: 294, distance: 13.9
click at [155, 294] on input "checkbox" at bounding box center [157, 296] width 13 height 13
checkbox input "true"
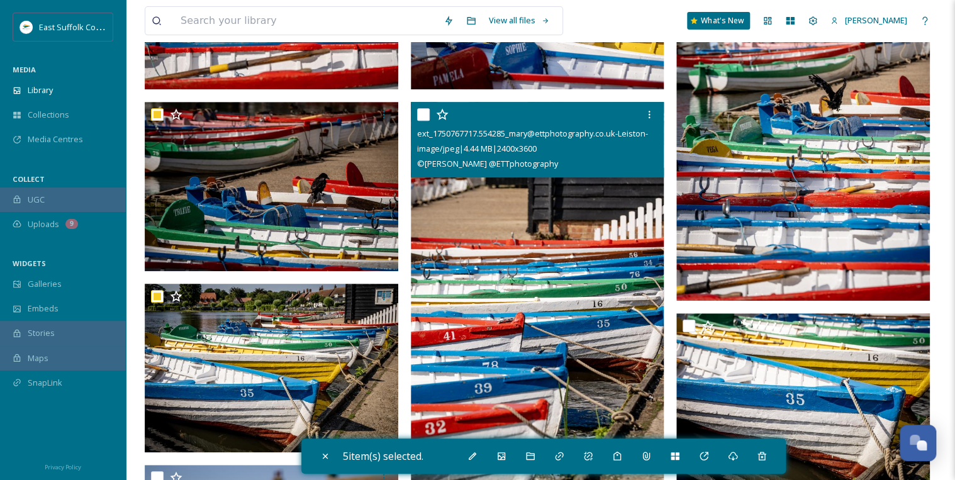
click at [426, 109] on input "checkbox" at bounding box center [423, 114] width 13 height 13
checkbox input "true"
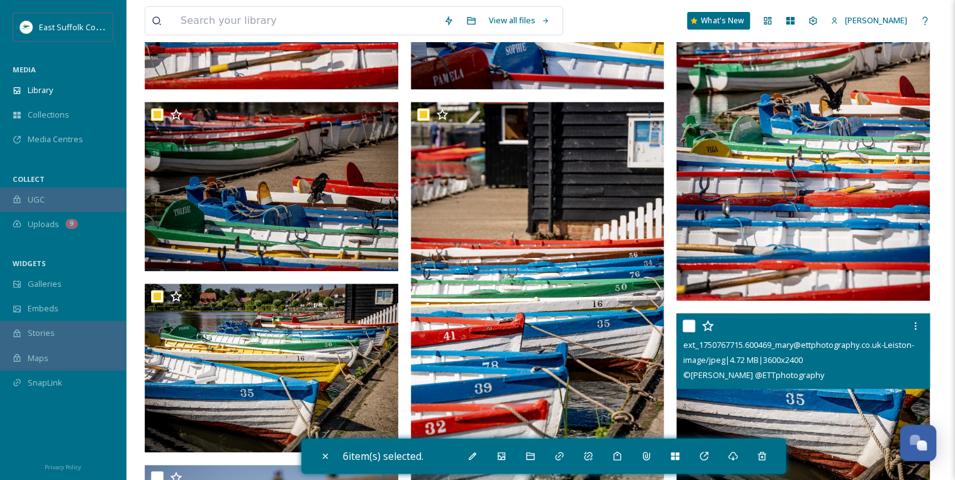
click at [688, 323] on input "checkbox" at bounding box center [689, 326] width 13 height 13
checkbox input "true"
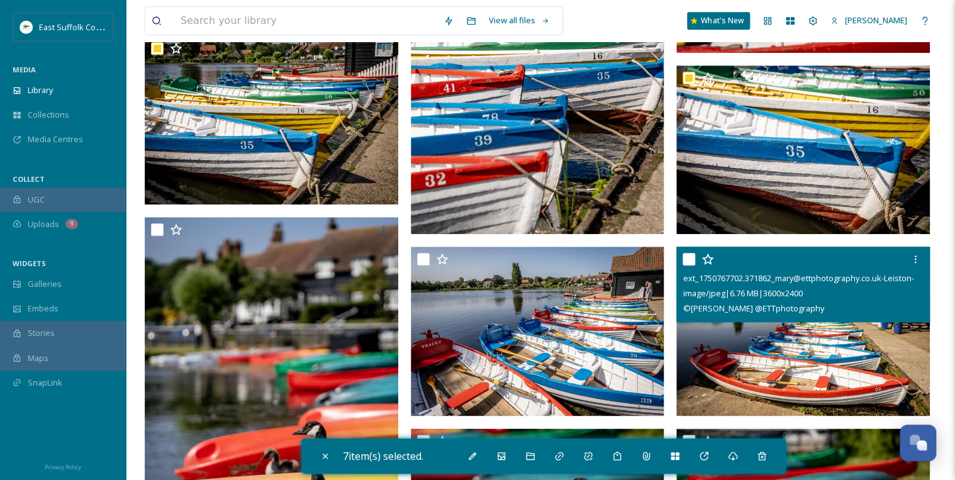
scroll to position [503, 0]
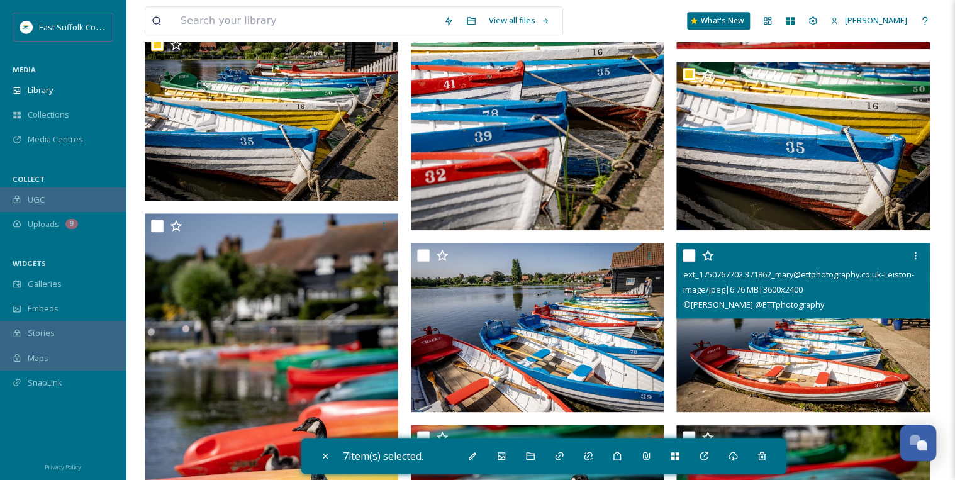
click at [689, 254] on input "checkbox" at bounding box center [689, 255] width 13 height 13
checkbox input "true"
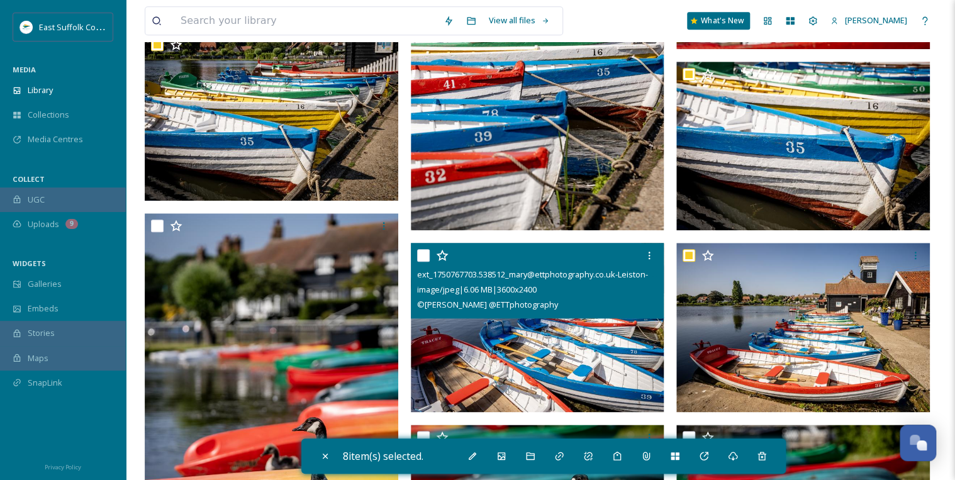
click at [425, 254] on input "checkbox" at bounding box center [423, 255] width 13 height 13
checkbox input "true"
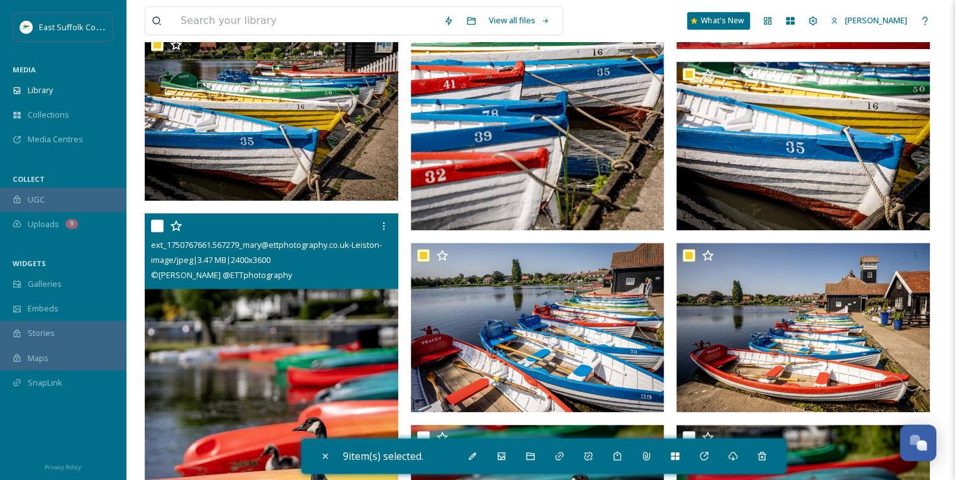
click at [159, 221] on input "checkbox" at bounding box center [157, 226] width 13 height 13
checkbox input "true"
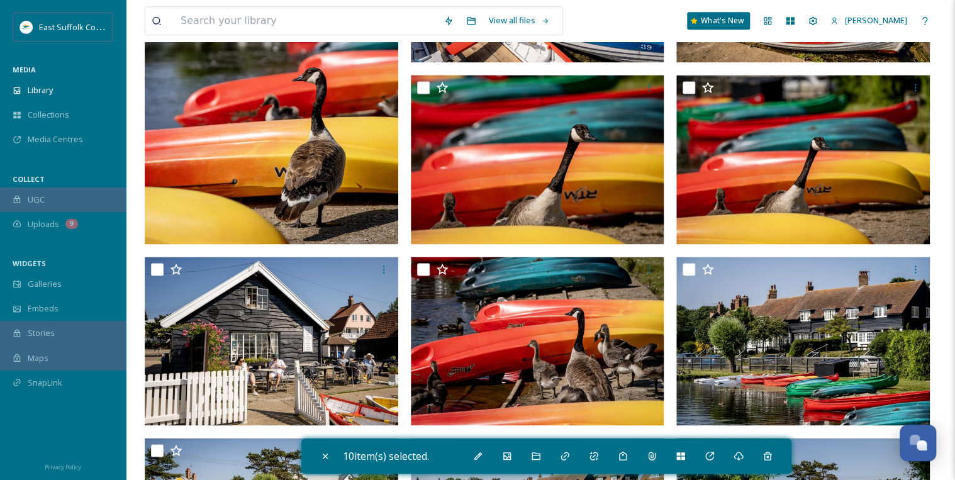
scroll to position [856, 0]
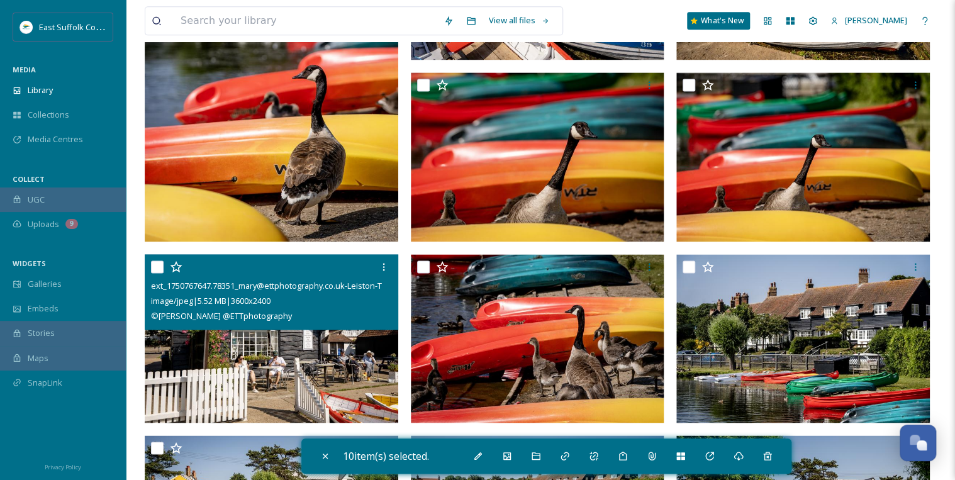
click at [156, 265] on input "checkbox" at bounding box center [157, 266] width 13 height 13
checkbox input "true"
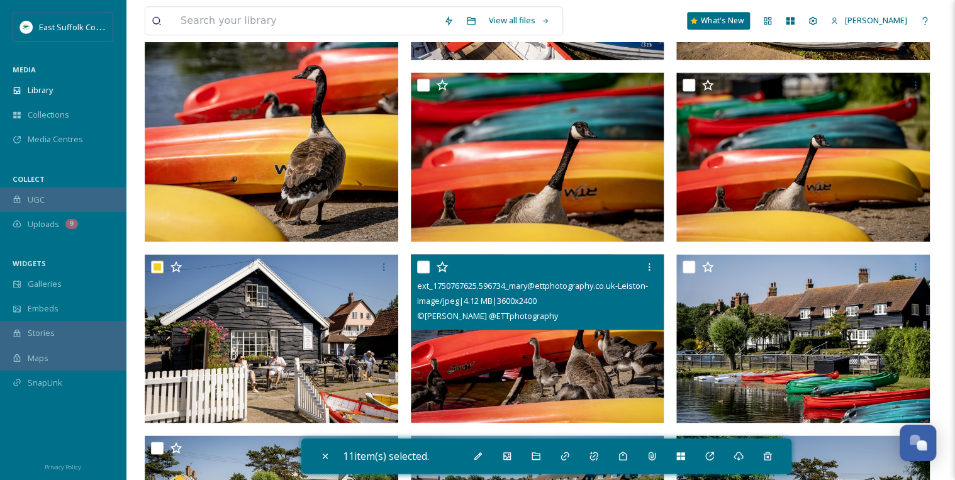
click at [425, 267] on input "checkbox" at bounding box center [423, 266] width 13 height 13
checkbox input "true"
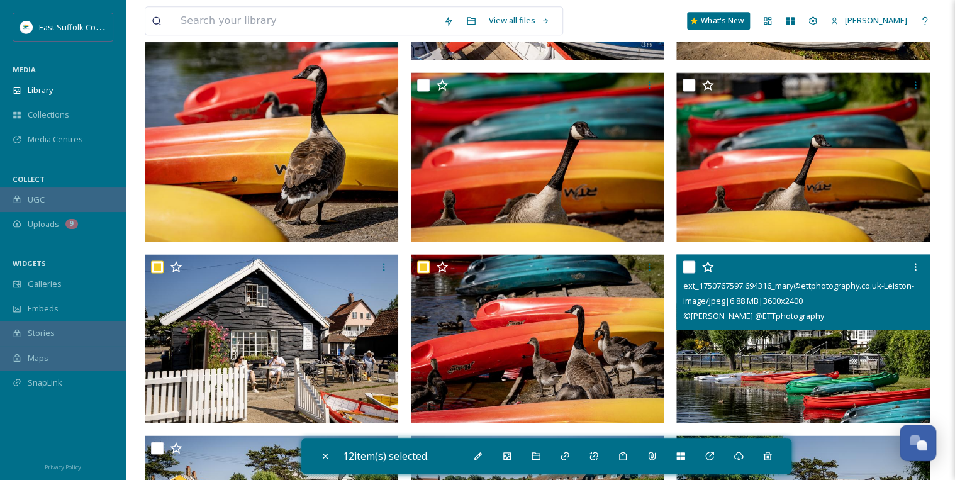
click at [688, 267] on input "checkbox" at bounding box center [689, 266] width 13 height 13
checkbox input "true"
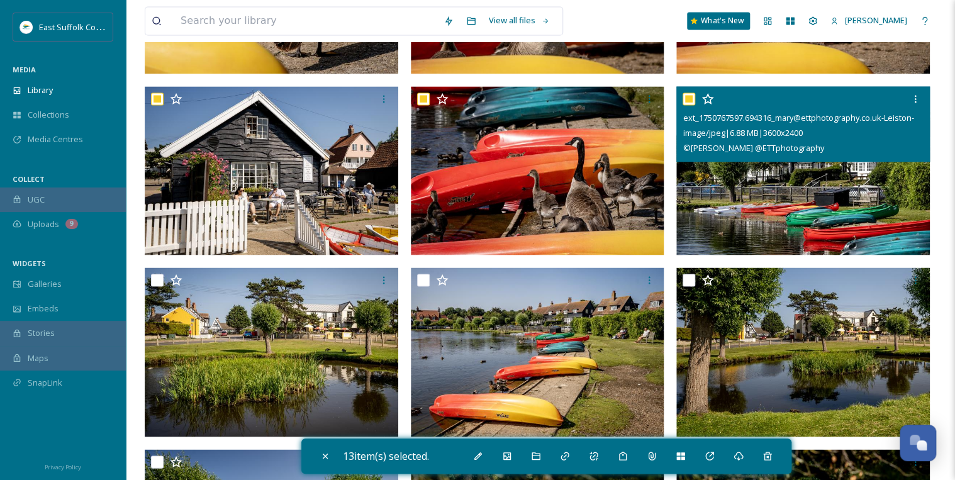
scroll to position [1057, 0]
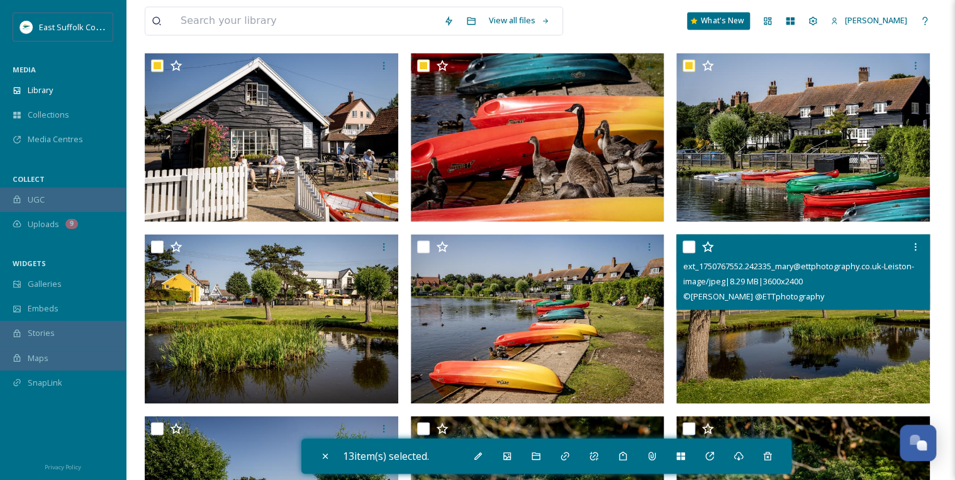
click at [690, 245] on input "checkbox" at bounding box center [689, 246] width 13 height 13
checkbox input "true"
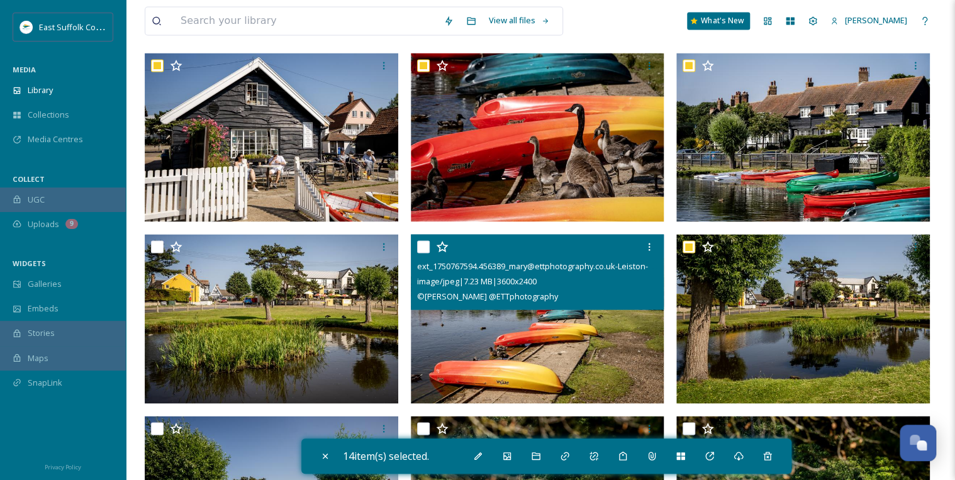
click at [418, 245] on input "checkbox" at bounding box center [423, 246] width 13 height 13
checkbox input "true"
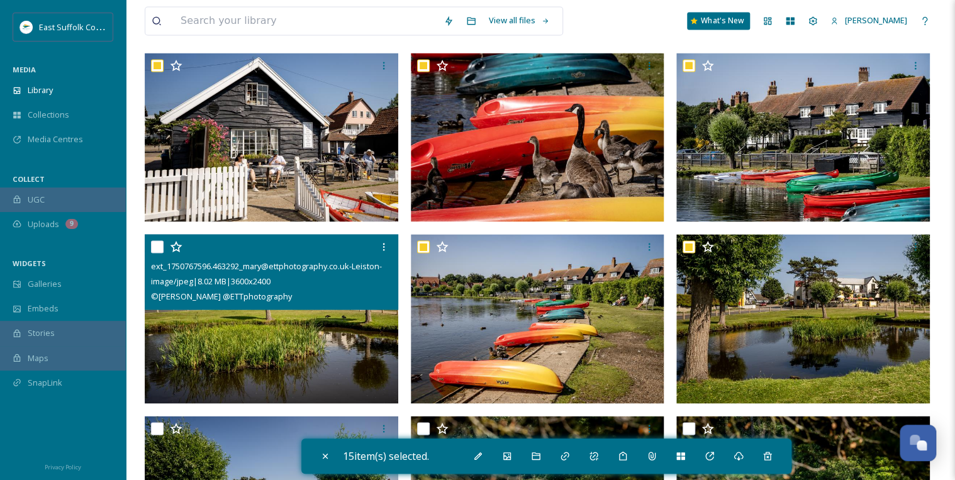
click at [154, 245] on input "checkbox" at bounding box center [157, 246] width 13 height 13
checkbox input "true"
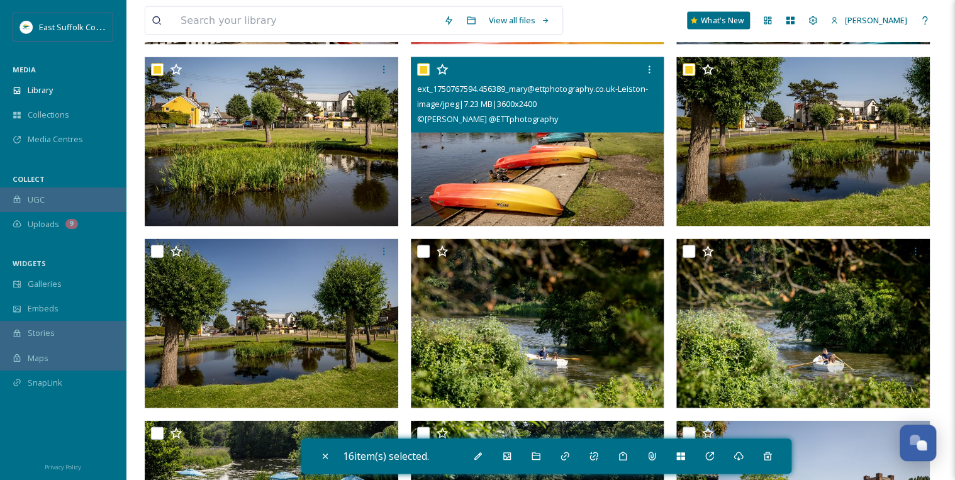
scroll to position [1258, 0]
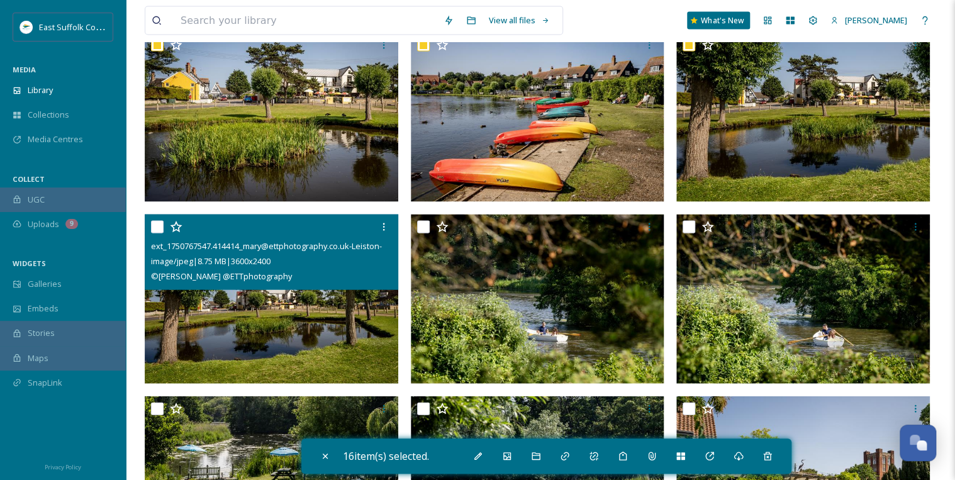
click at [156, 225] on input "checkbox" at bounding box center [157, 227] width 13 height 13
checkbox input "true"
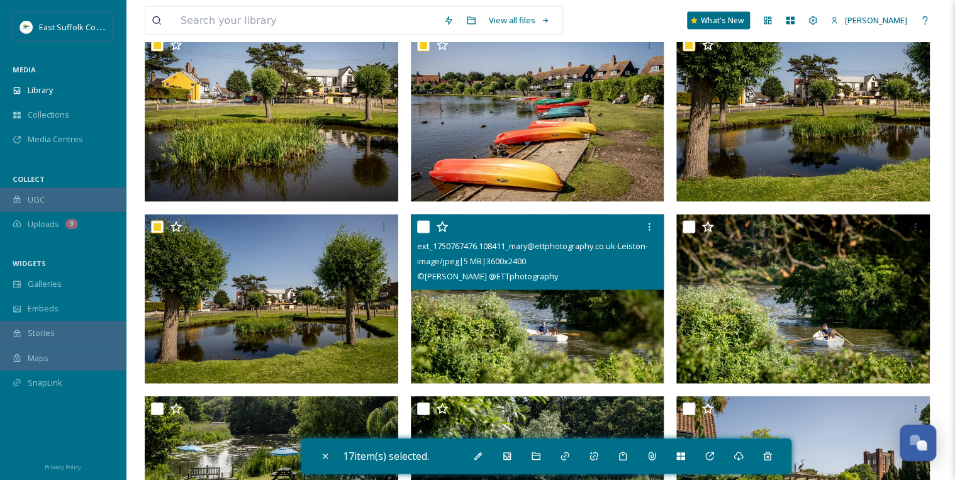
click at [426, 226] on input "checkbox" at bounding box center [423, 227] width 13 height 13
checkbox input "true"
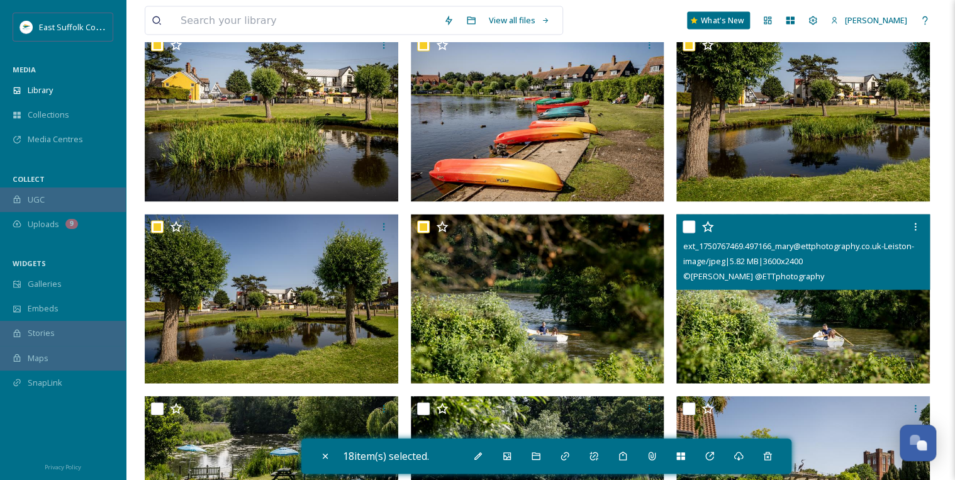
click at [691, 224] on input "checkbox" at bounding box center [689, 227] width 13 height 13
checkbox input "true"
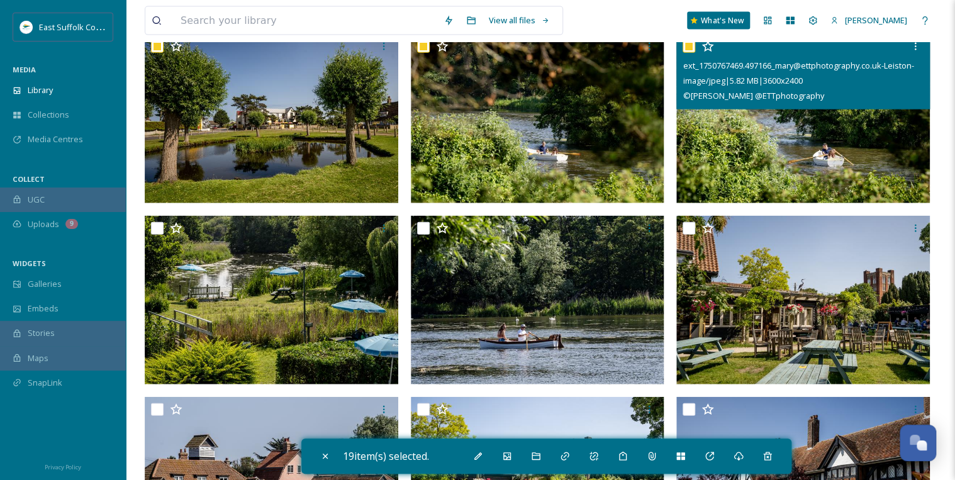
scroll to position [1460, 0]
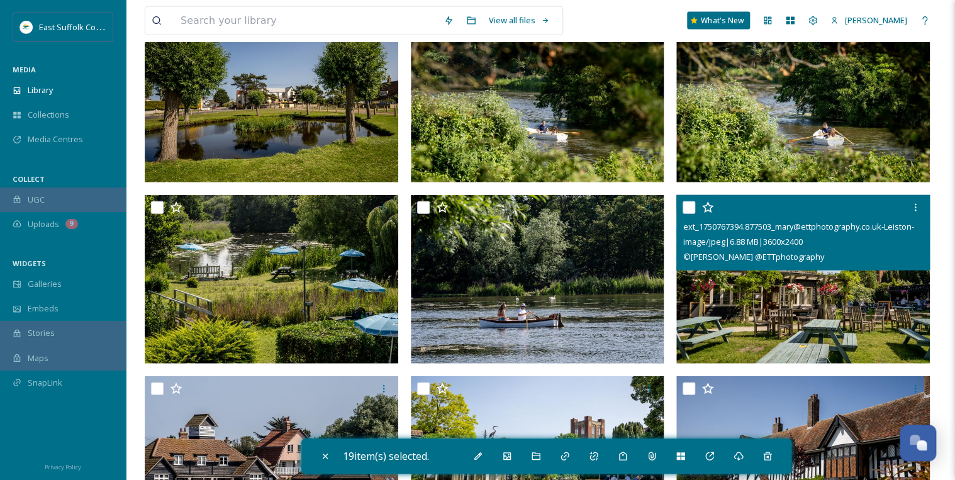
click at [689, 204] on input "checkbox" at bounding box center [689, 207] width 13 height 13
checkbox input "true"
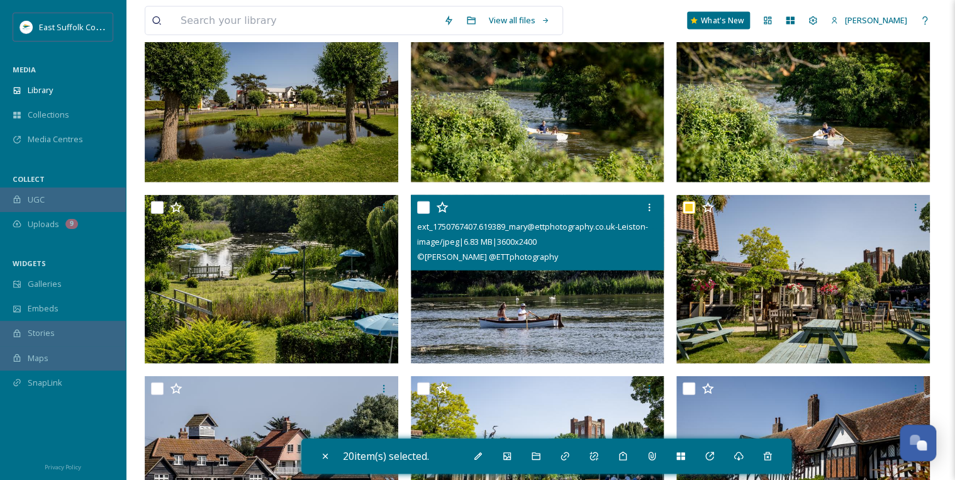
click at [423, 206] on input "checkbox" at bounding box center [423, 207] width 13 height 13
checkbox input "true"
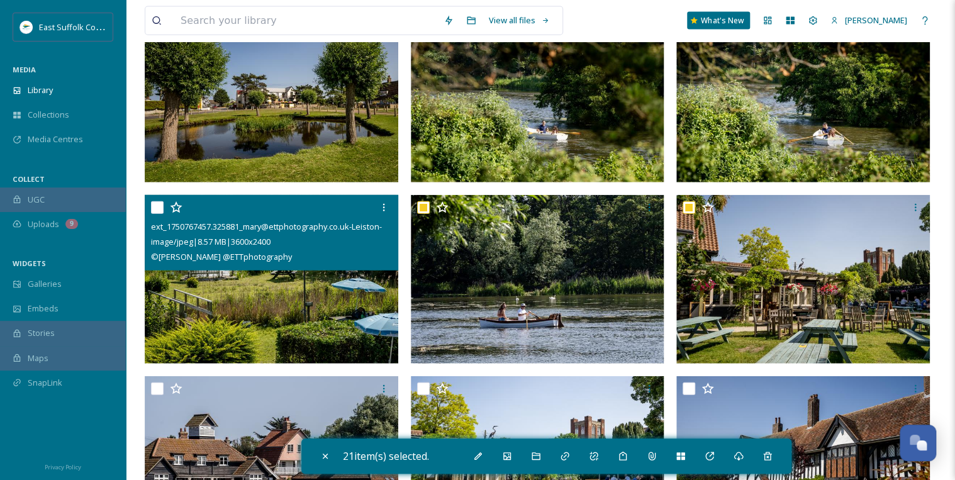
click at [156, 209] on input "checkbox" at bounding box center [157, 207] width 13 height 13
checkbox input "true"
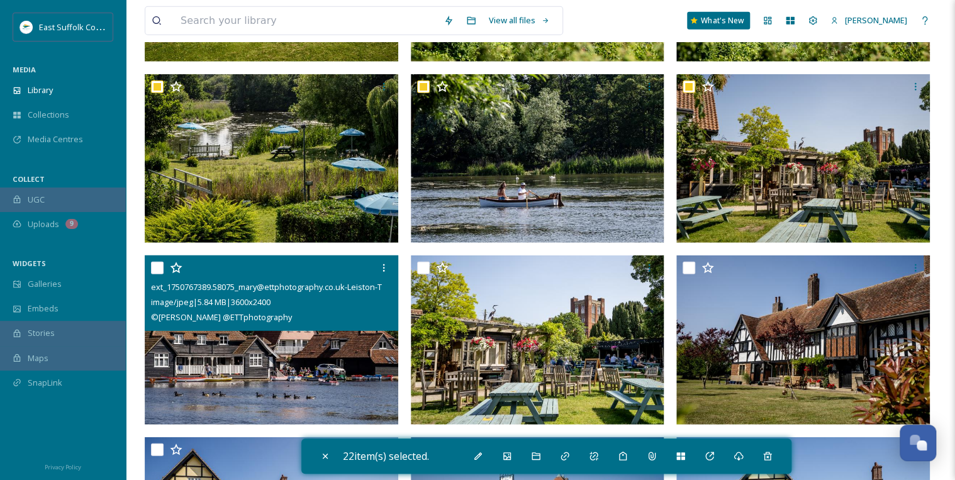
scroll to position [1611, 0]
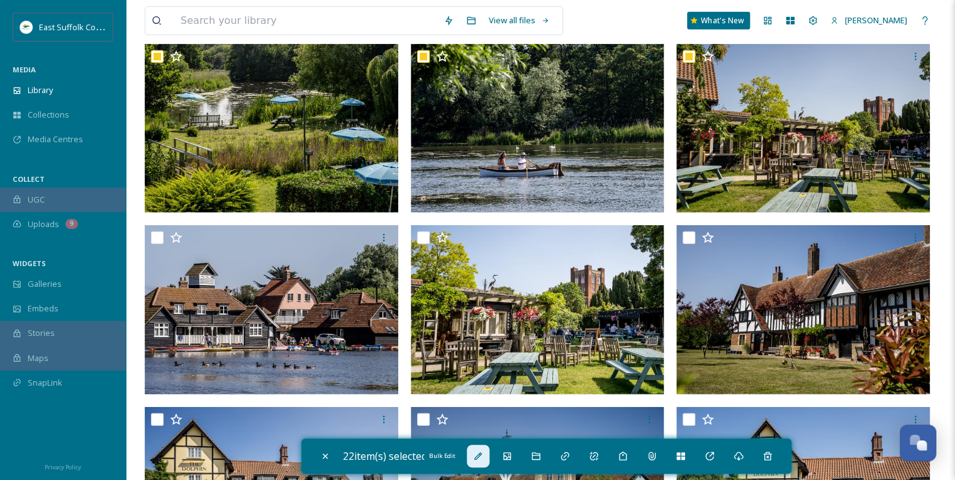
click at [479, 455] on icon at bounding box center [478, 456] width 10 height 10
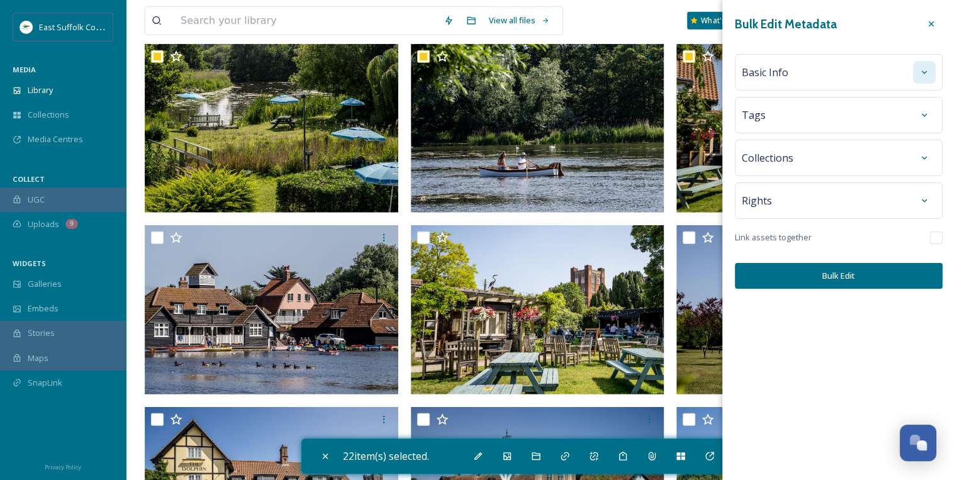
click at [925, 73] on icon at bounding box center [924, 72] width 10 height 10
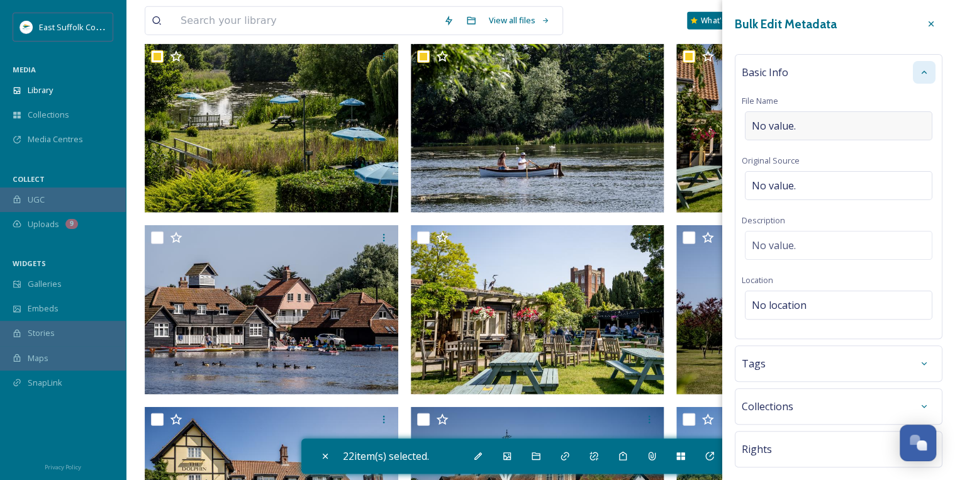
click at [826, 122] on div "No value." at bounding box center [838, 125] width 187 height 29
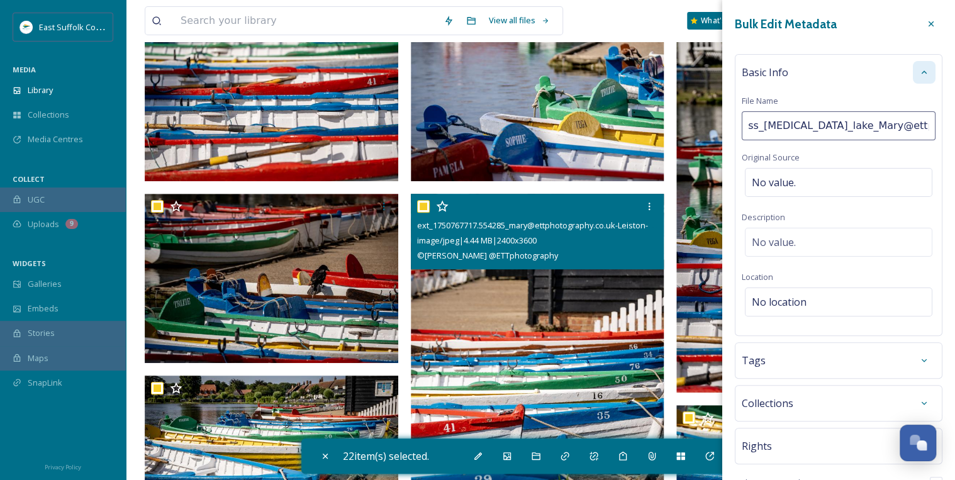
scroll to position [201, 0]
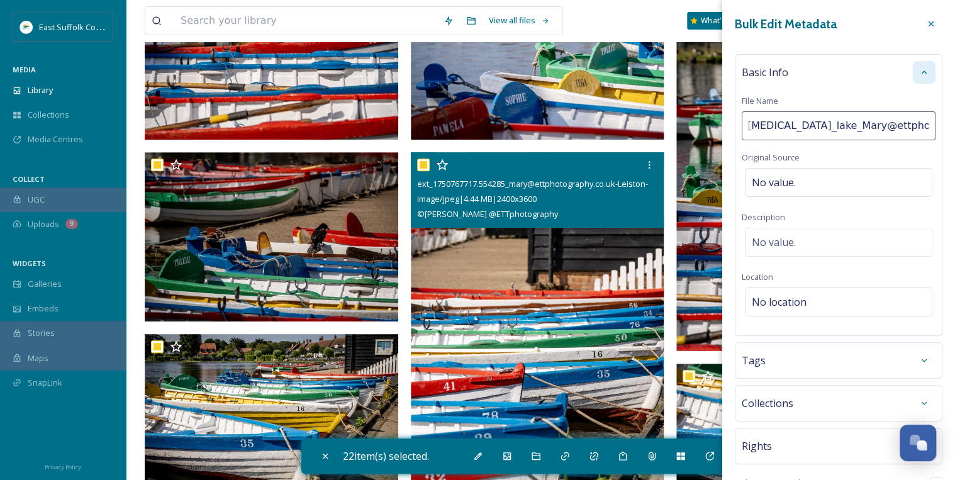
type input "Thorpeness_[MEDICAL_DATA]_lake_Mary@ettphotography_2025"
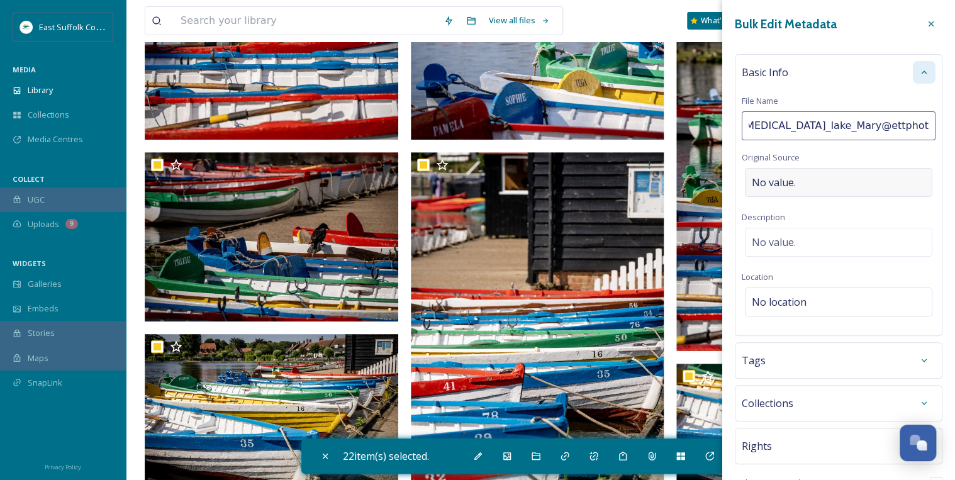
click at [836, 186] on div "No value." at bounding box center [838, 182] width 187 height 29
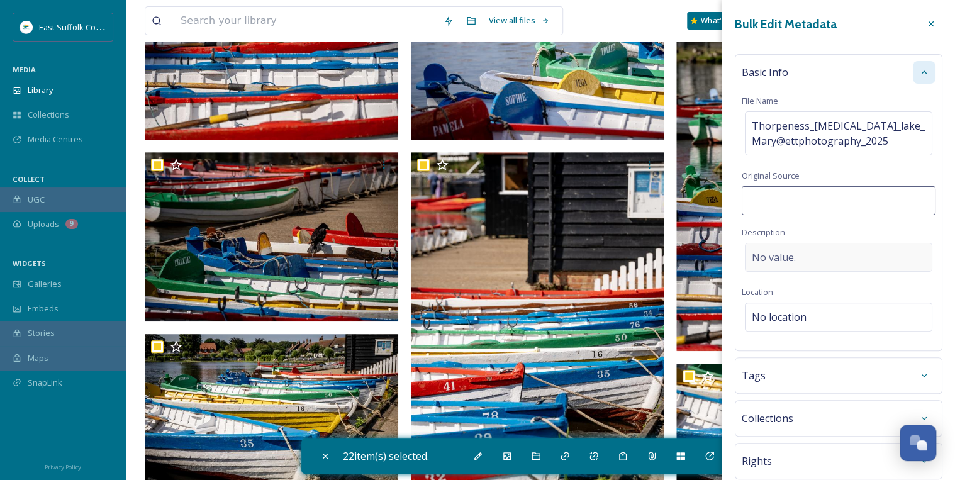
click at [818, 252] on div "No value." at bounding box center [838, 257] width 187 height 29
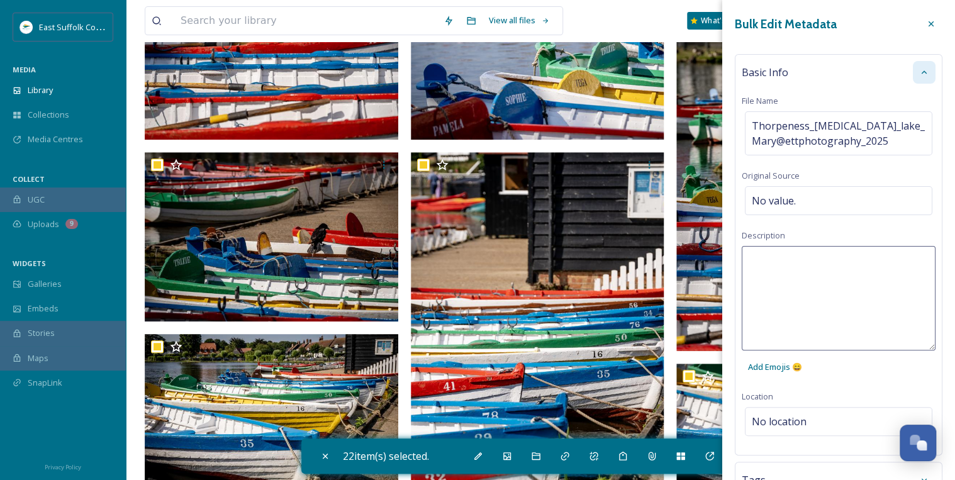
click at [812, 254] on textarea at bounding box center [839, 298] width 194 height 104
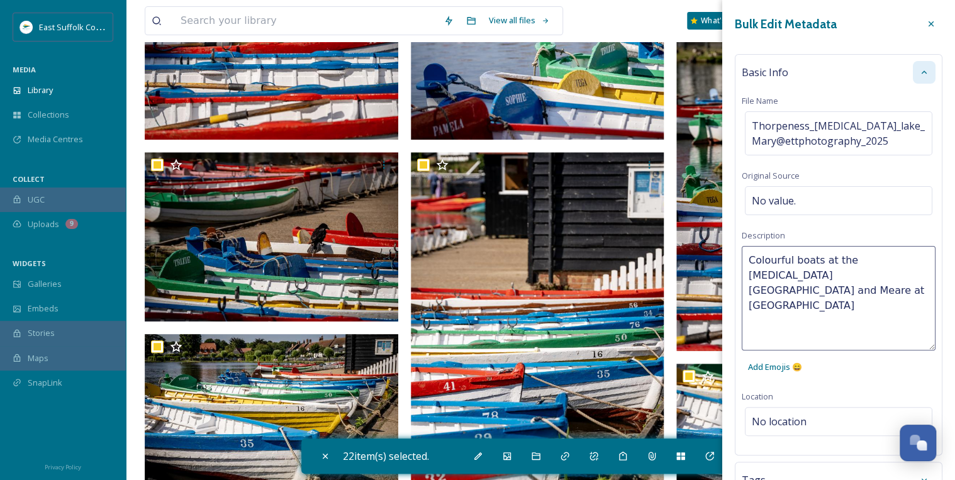
drag, startPoint x: 824, startPoint y: 276, endPoint x: 834, endPoint y: 281, distance: 10.7
click at [824, 276] on textarea "Colourful boats at the [MEDICAL_DATA][GEOGRAPHIC_DATA] and Meare at [GEOGRAPHIC…" at bounding box center [839, 298] width 194 height 104
drag, startPoint x: 829, startPoint y: 276, endPoint x: 849, endPoint y: 280, distance: 21.2
click at [829, 276] on textarea "Colourful boats at the [MEDICAL_DATA][GEOGRAPHIC_DATA] and Meare at [GEOGRAPHIC…" at bounding box center [839, 298] width 194 height 104
type textarea "Colourful boats at the [MEDICAL_DATA][GEOGRAPHIC_DATA] and Meare at [GEOGRAPHIC…"
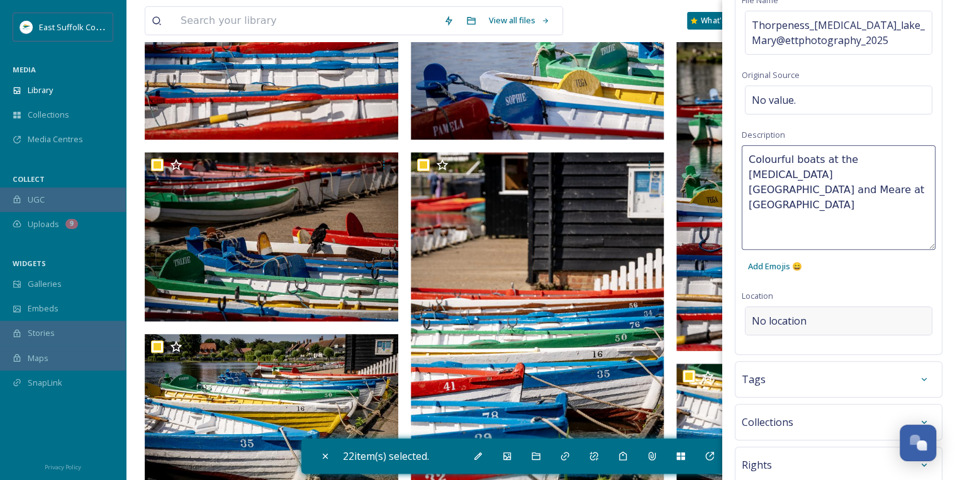
click at [863, 316] on div "Bulk Edit Metadata Basic Info File Name Thorpeness_[MEDICAL_DATA]_lake_Mary@ett…" at bounding box center [838, 232] width 233 height 666
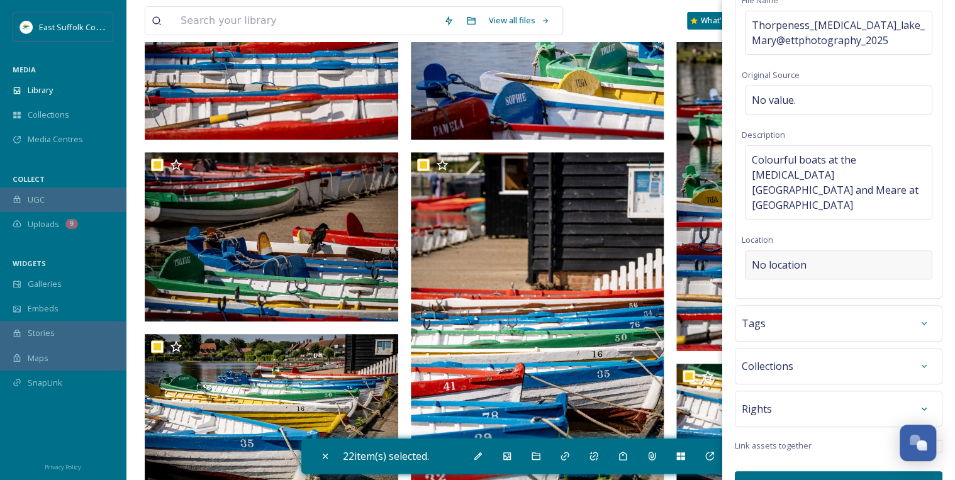
scroll to position [98, 0]
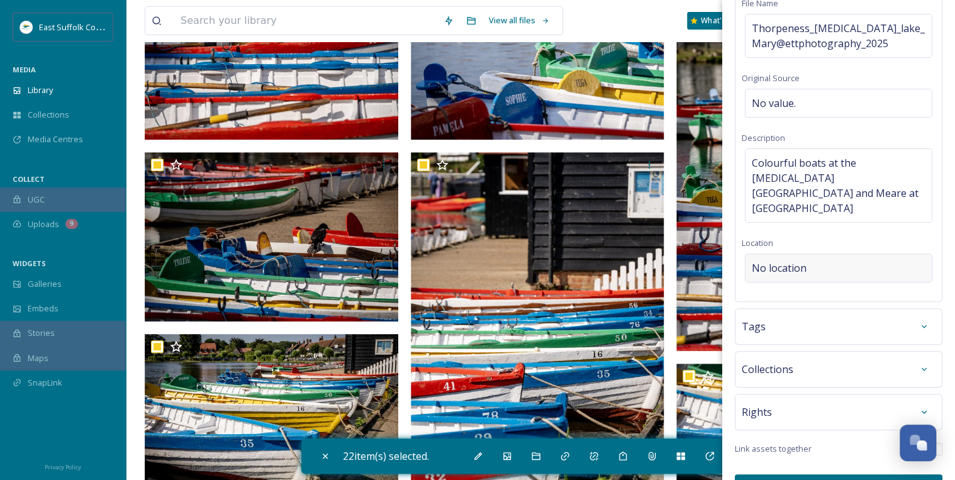
click at [848, 254] on div "No location" at bounding box center [838, 268] width 187 height 29
click at [838, 254] on input at bounding box center [839, 268] width 186 height 28
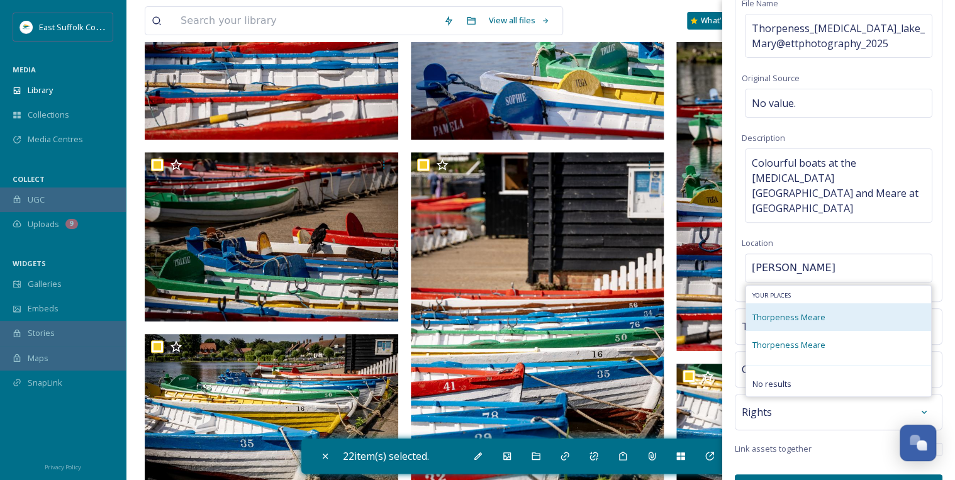
click at [779, 303] on div "Thorpeness Meare" at bounding box center [838, 317] width 185 height 28
click at [778, 303] on div "Thorpeness Meare" at bounding box center [838, 317] width 185 height 28
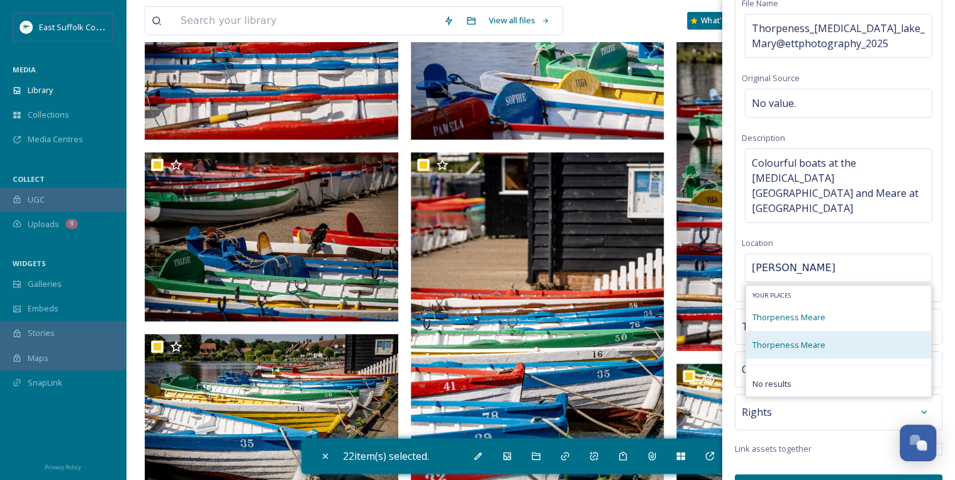
drag, startPoint x: 778, startPoint y: 293, endPoint x: 800, endPoint y: 317, distance: 32.5
click at [799, 339] on span "Thorpeness Meare" at bounding box center [788, 344] width 73 height 11
click at [832, 254] on input "[PERSON_NAME]" at bounding box center [839, 268] width 186 height 28
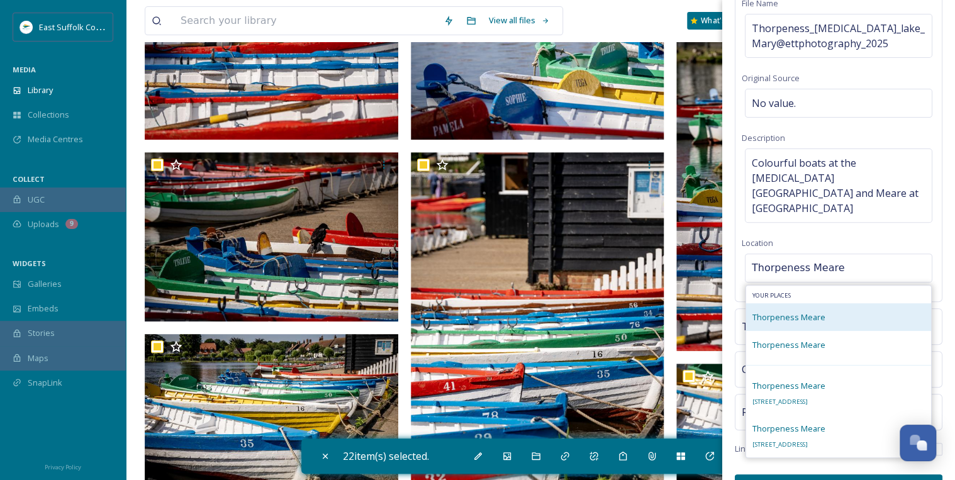
type input "Thorpeness Meare"
click at [825, 303] on div "Thorpeness Meare" at bounding box center [838, 317] width 185 height 28
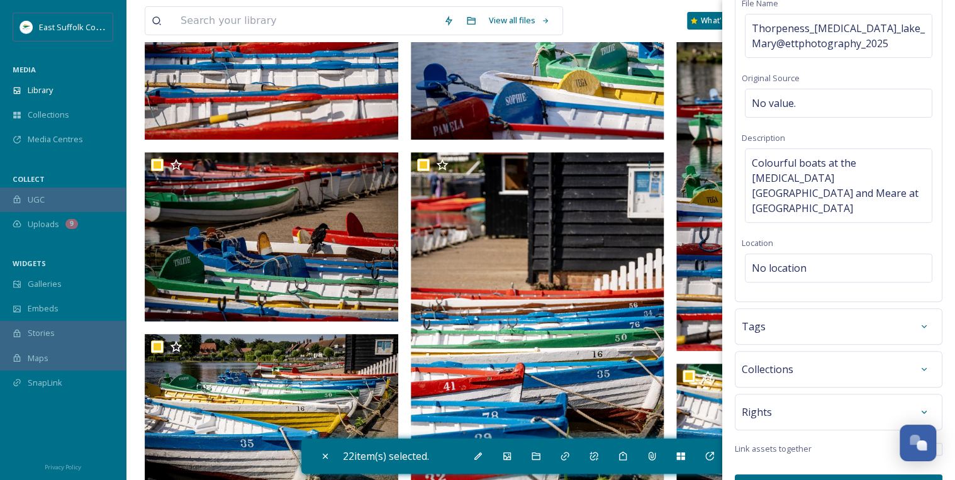
click at [938, 291] on div "Bulk Edit Metadata Basic Info File Name Thorpeness_[MEDICAL_DATA]_lake_Mary@ett…" at bounding box center [838, 207] width 233 height 610
click at [919, 321] on icon at bounding box center [924, 326] width 10 height 10
click at [851, 357] on input at bounding box center [815, 364] width 126 height 15
click at [782, 357] on input at bounding box center [815, 364] width 126 height 15
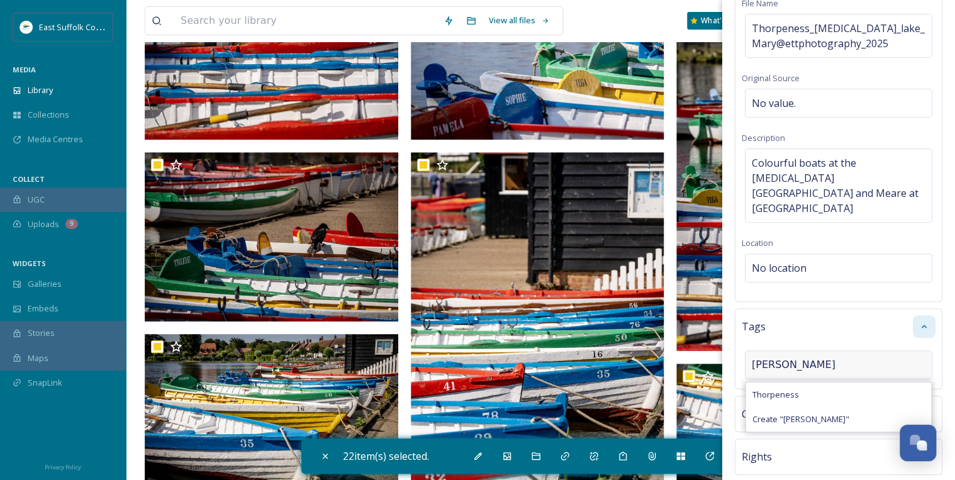
type input "[PERSON_NAME]"
click at [759, 389] on span "Thorpeness" at bounding box center [775, 395] width 47 height 12
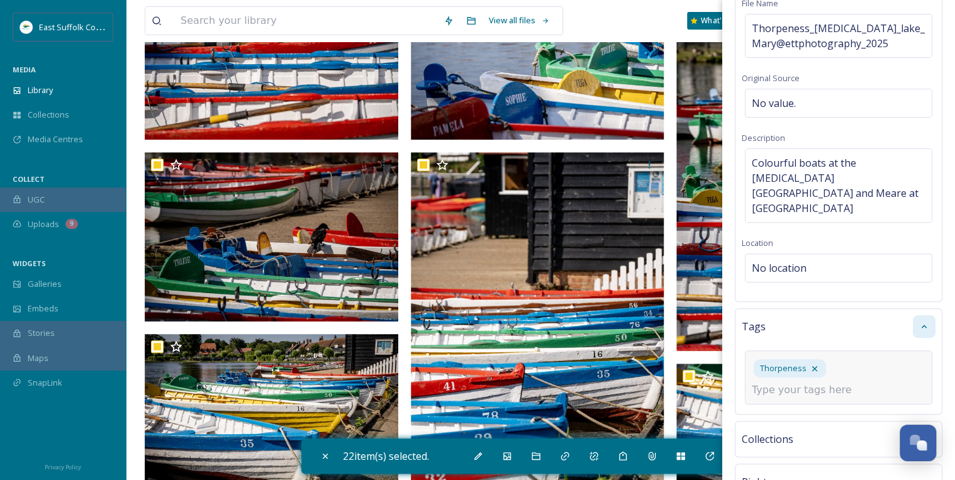
click at [759, 383] on input at bounding box center [815, 390] width 126 height 15
type input "Meare"
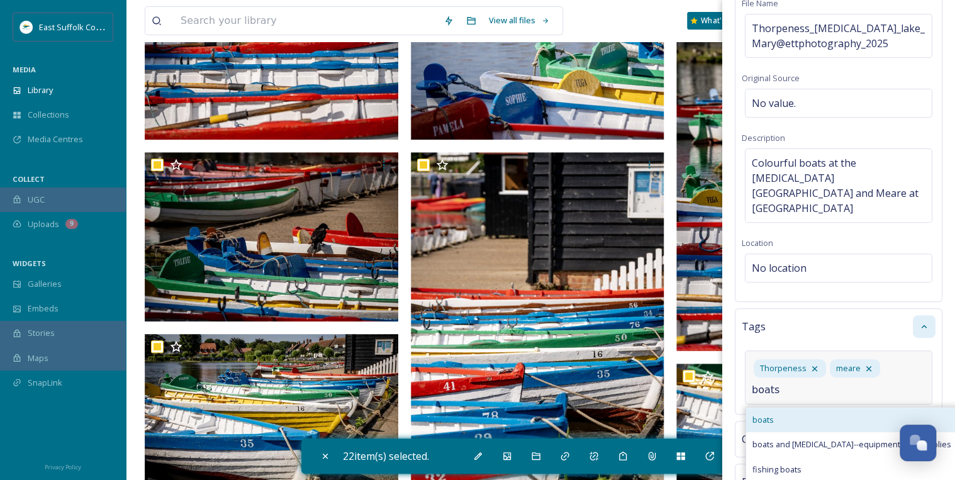
type input "boats"
click at [785, 408] on div "boats" at bounding box center [851, 420] width 211 height 25
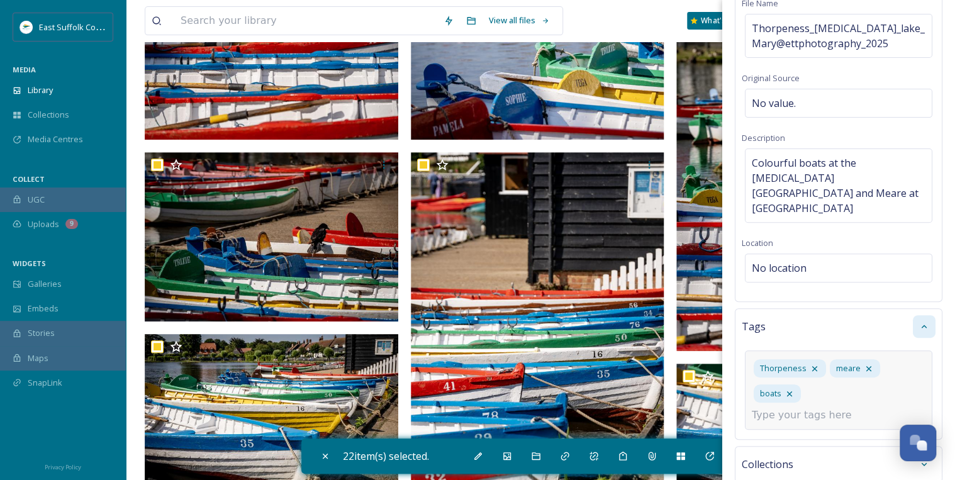
click at [824, 408] on input at bounding box center [815, 415] width 126 height 15
type input "[MEDICAL_DATA]"
click at [835, 408] on input at bounding box center [815, 415] width 126 height 15
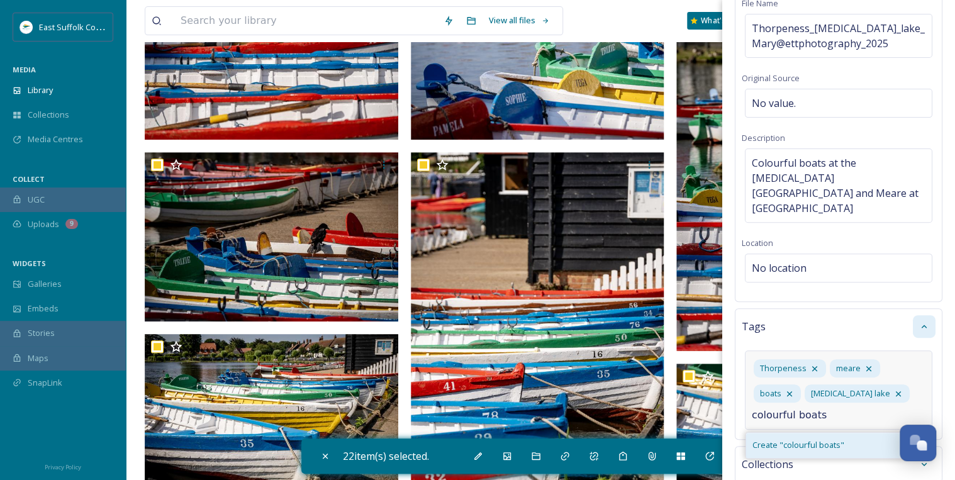
type input "colourful boats"
click at [814, 439] on span "Create " colourful boats "" at bounding box center [798, 445] width 92 height 12
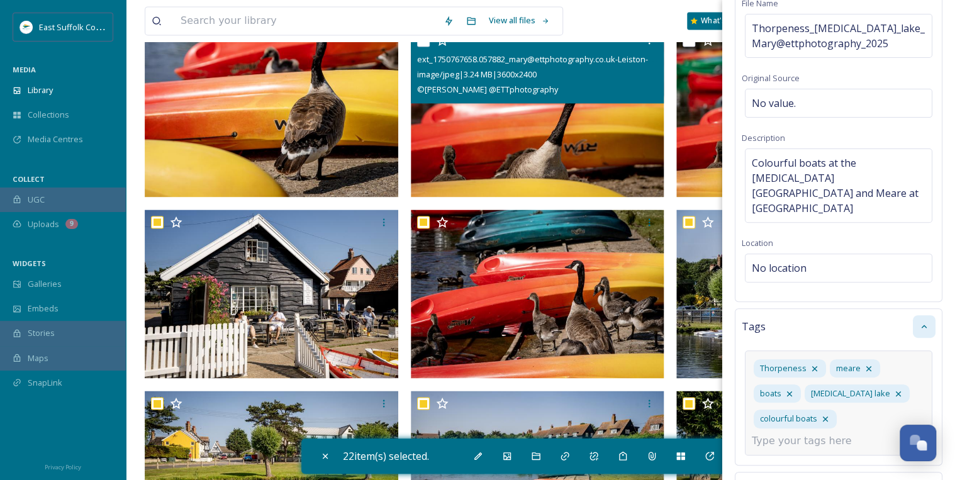
scroll to position [906, 0]
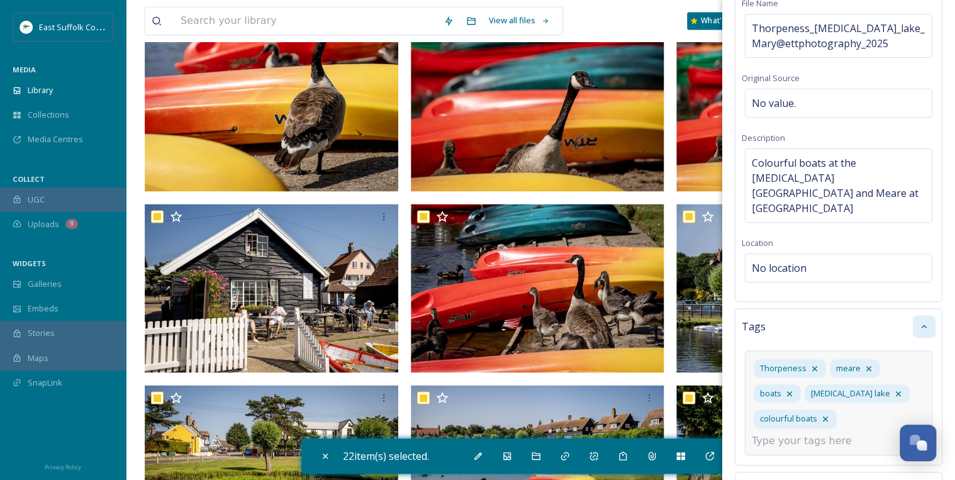
click at [780, 433] on input at bounding box center [815, 440] width 126 height 15
type input "geese"
click at [782, 465] on span "ducks, geese and swans" at bounding box center [798, 471] width 93 height 12
click at [770, 459] on input at bounding box center [815, 466] width 126 height 15
type input "cafe"
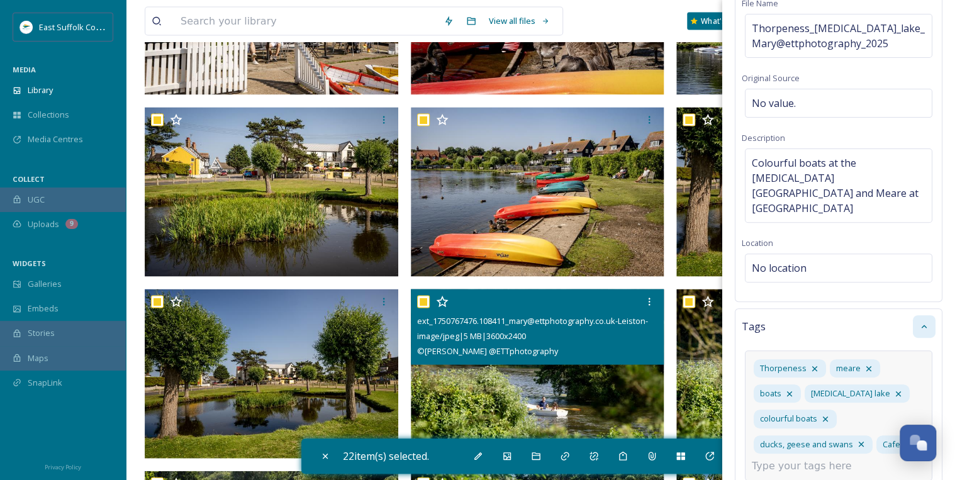
scroll to position [1208, 0]
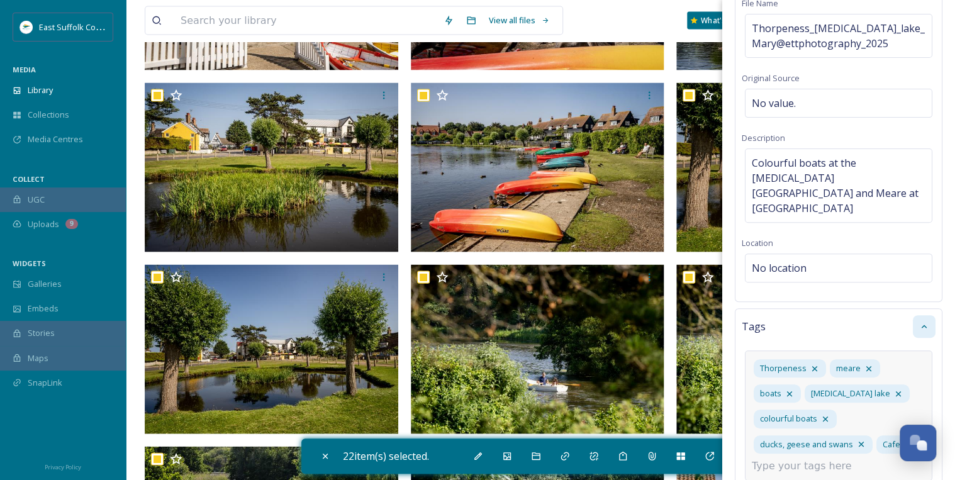
click at [752, 459] on input at bounding box center [815, 466] width 126 height 15
click at [782, 459] on input "pictureque" at bounding box center [815, 466] width 126 height 15
type input "picturesque"
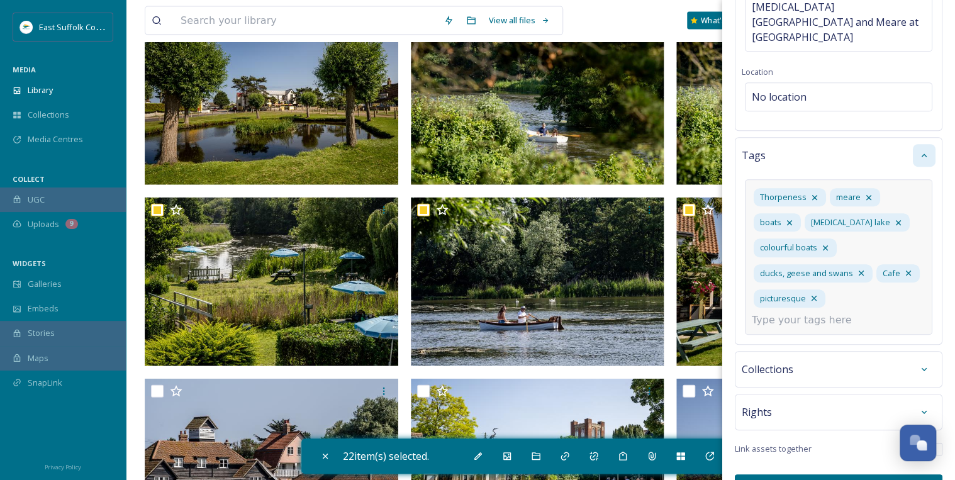
scroll to position [1460, 0]
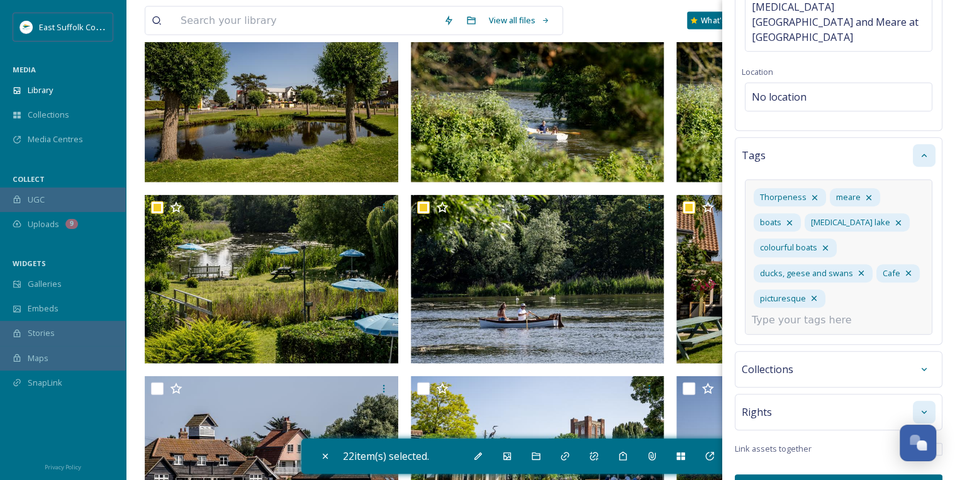
click at [919, 407] on icon at bounding box center [924, 412] width 10 height 10
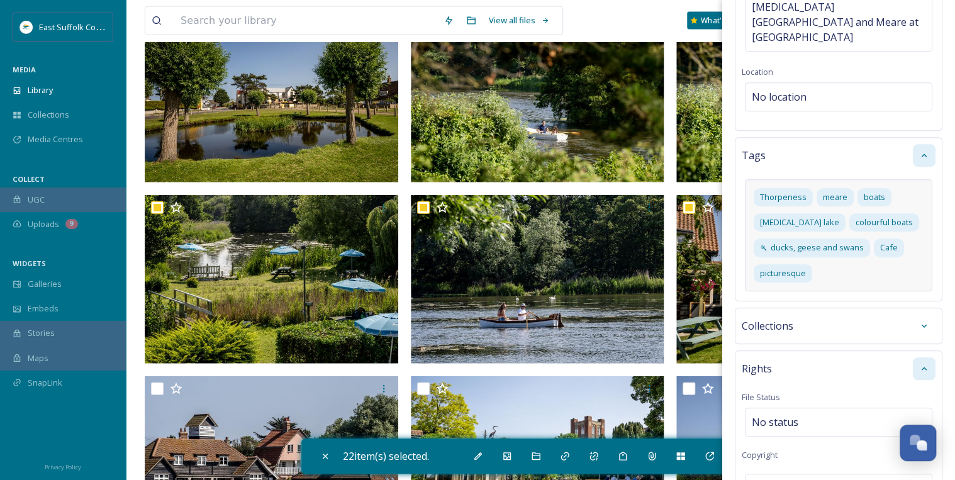
scroll to position [269, 0]
click at [774, 415] on span "No status" at bounding box center [775, 422] width 47 height 15
click at [773, 408] on input at bounding box center [815, 422] width 138 height 28
type input "c"
drag, startPoint x: 757, startPoint y: 393, endPoint x: 740, endPoint y: 394, distance: 17.7
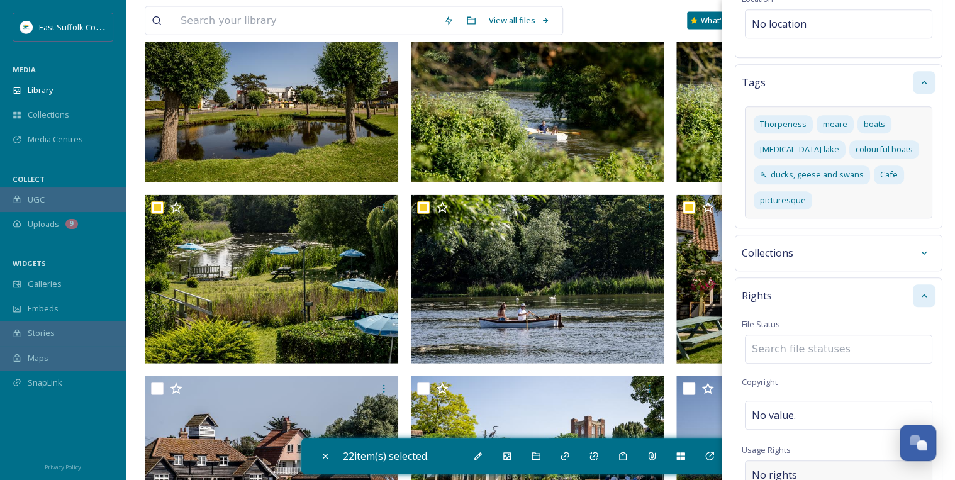
scroll to position [420, 0]
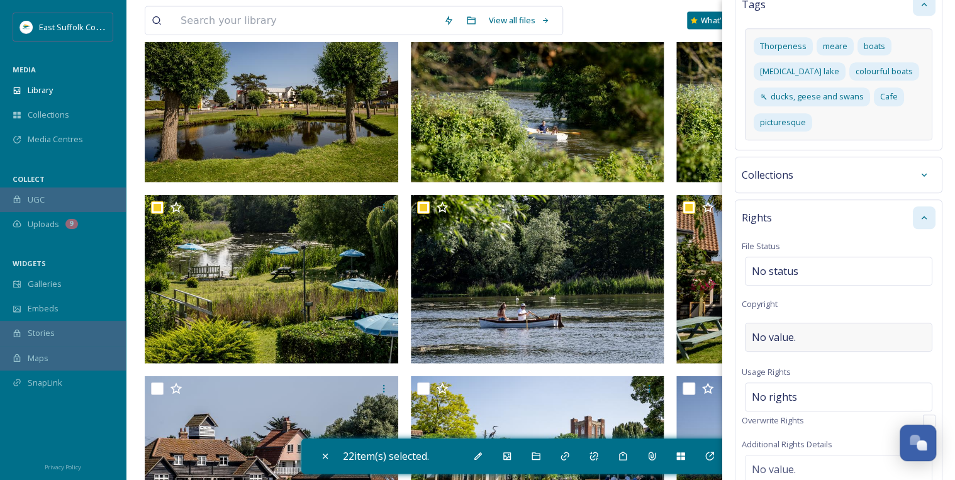
click at [820, 323] on div "No value." at bounding box center [838, 337] width 187 height 29
type input "c"
type input "[PERSON_NAME]"
drag, startPoint x: 813, startPoint y: 302, endPoint x: 828, endPoint y: 307, distance: 15.9
click at [813, 323] on input "[PERSON_NAME]" at bounding box center [839, 337] width 194 height 29
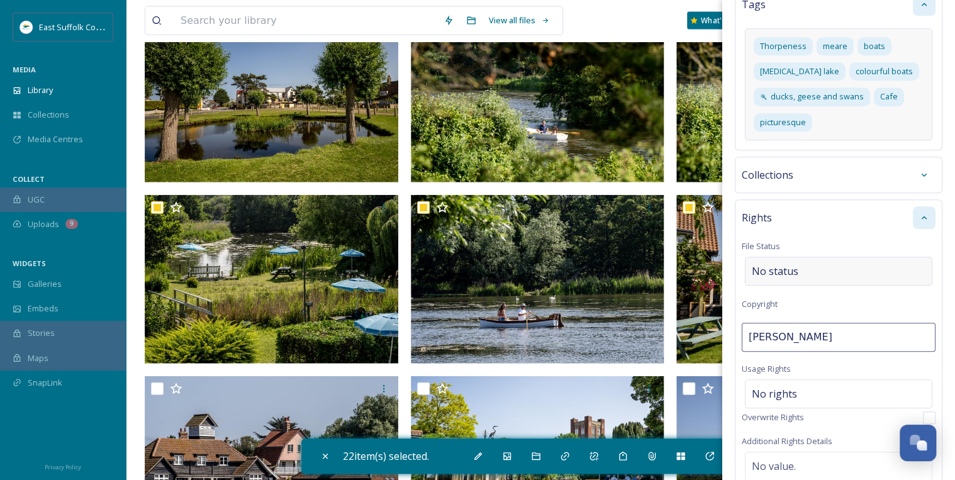
click at [849, 257] on div "No status" at bounding box center [838, 271] width 187 height 29
click at [833, 323] on div "©[PERSON_NAME]" at bounding box center [838, 337] width 187 height 29
type input "[PERSON_NAME]"
click at [815, 257] on div "No status" at bounding box center [838, 271] width 187 height 29
click at [808, 257] on input at bounding box center [815, 271] width 138 height 28
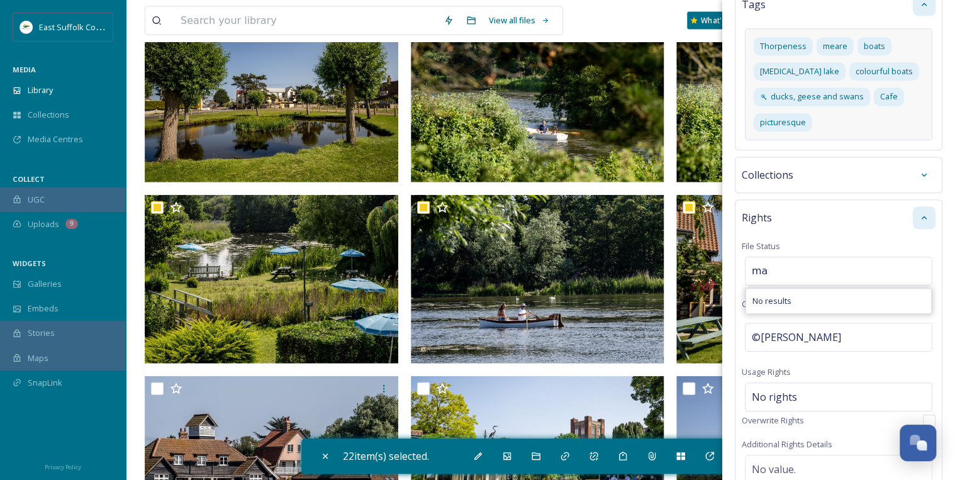
type input "m"
click at [798, 383] on div "No rights" at bounding box center [838, 397] width 187 height 29
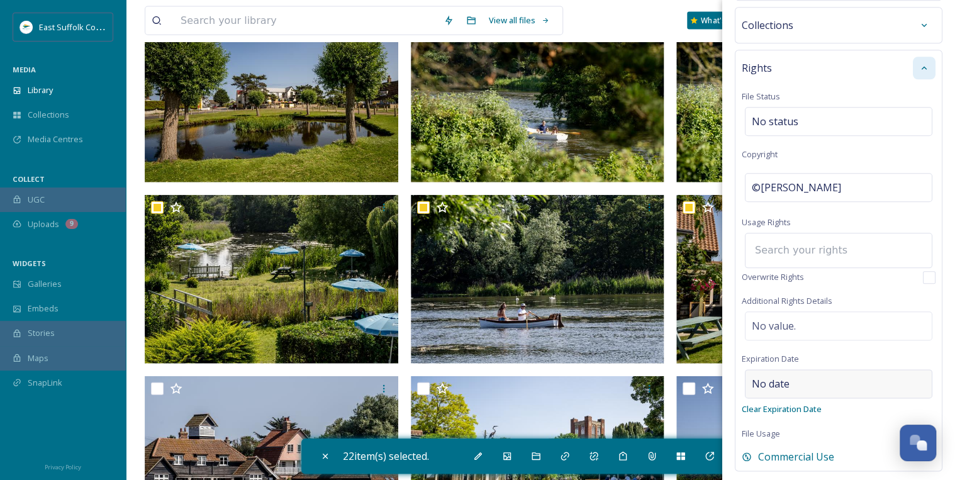
scroll to position [571, 0]
click at [785, 235] on input at bounding box center [818, 249] width 138 height 28
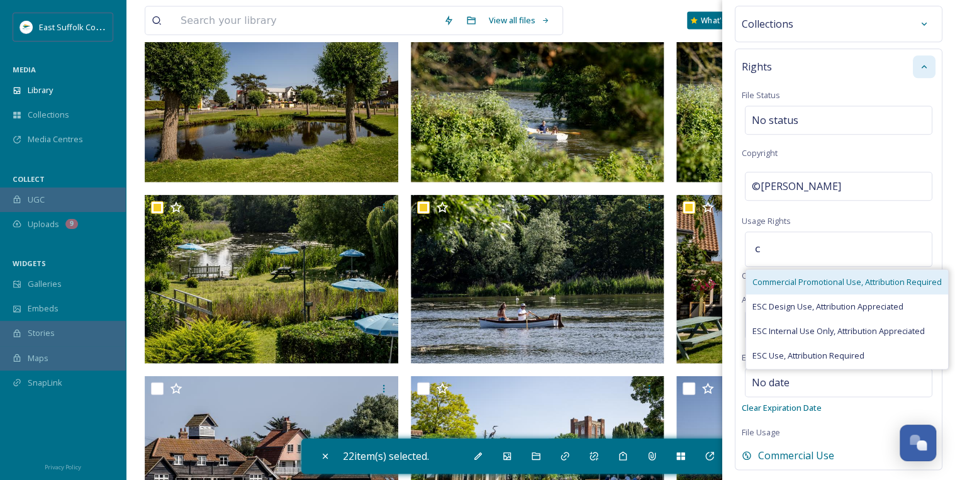
type input "c"
click at [782, 276] on span "Commercial Promotional Use, Attribution Required" at bounding box center [846, 282] width 189 height 12
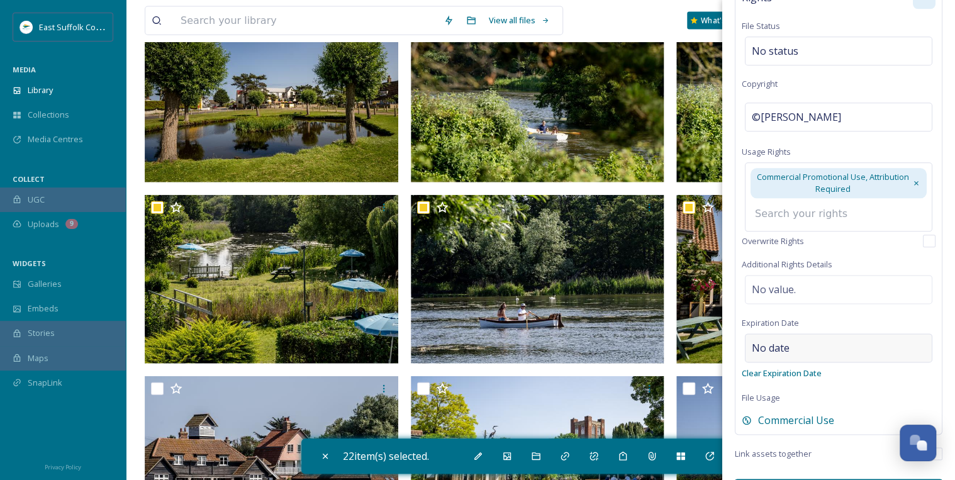
scroll to position [643, 0]
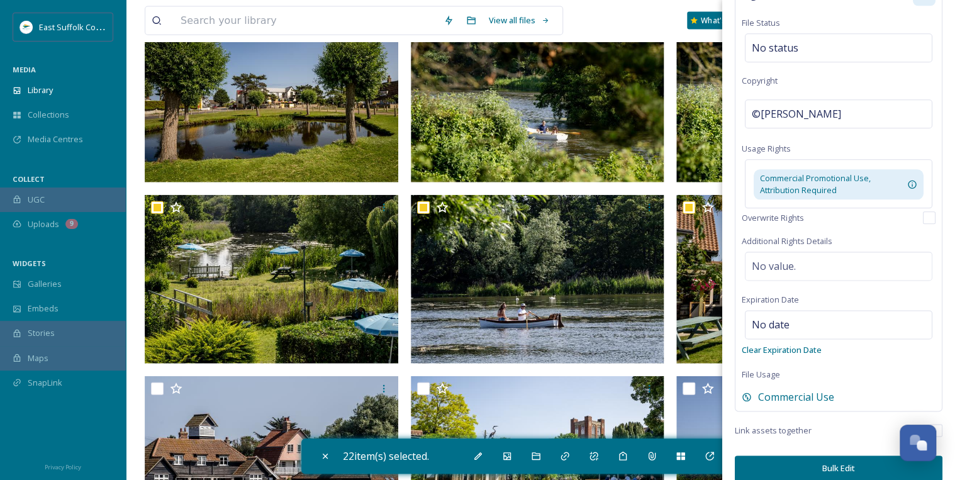
click at [832, 455] on button "Bulk Edit" at bounding box center [839, 468] width 208 height 26
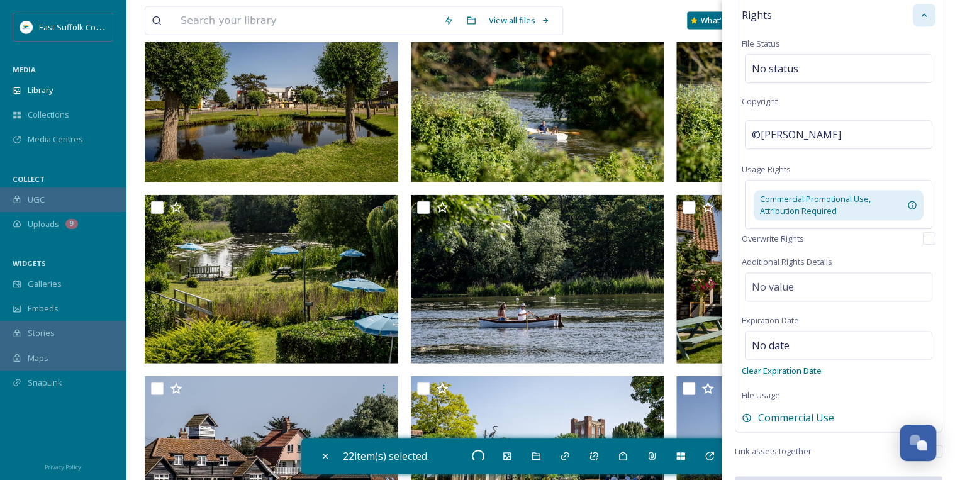
checkbox input "false"
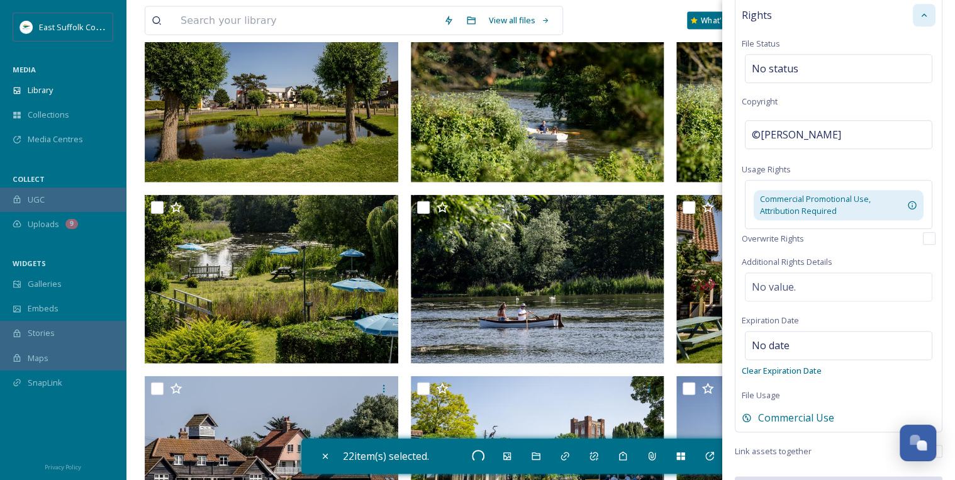
checkbox input "false"
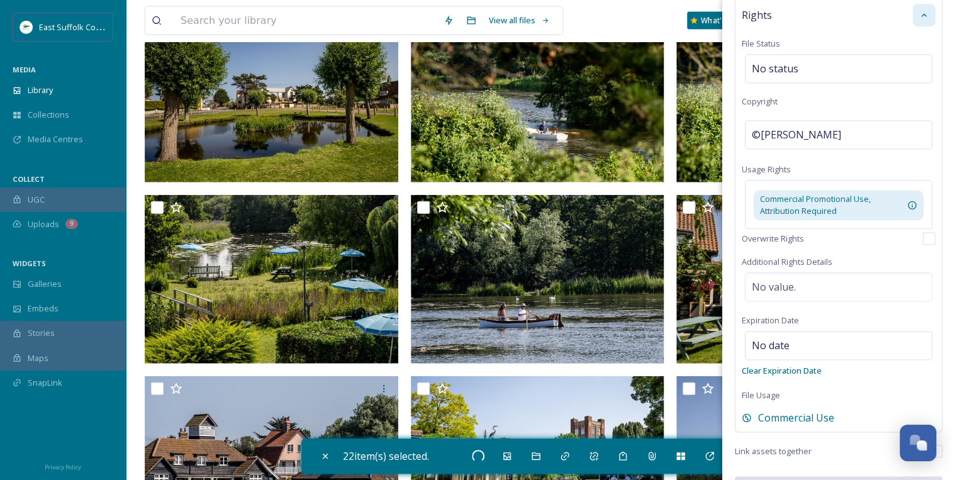
checkbox input "false"
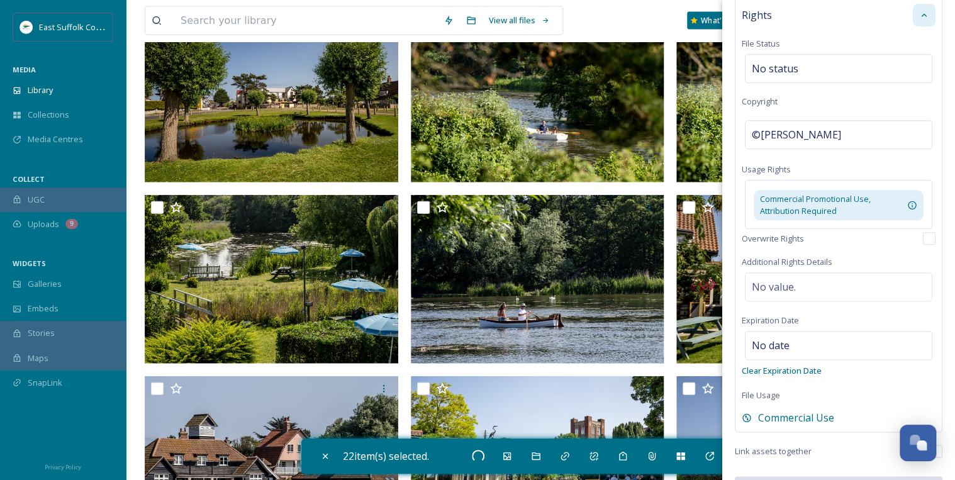
checkbox input "false"
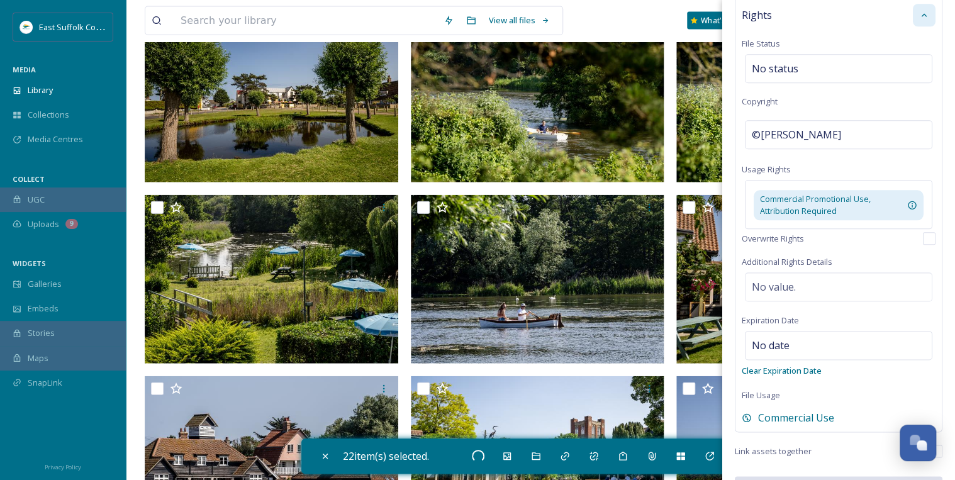
checkbox input "false"
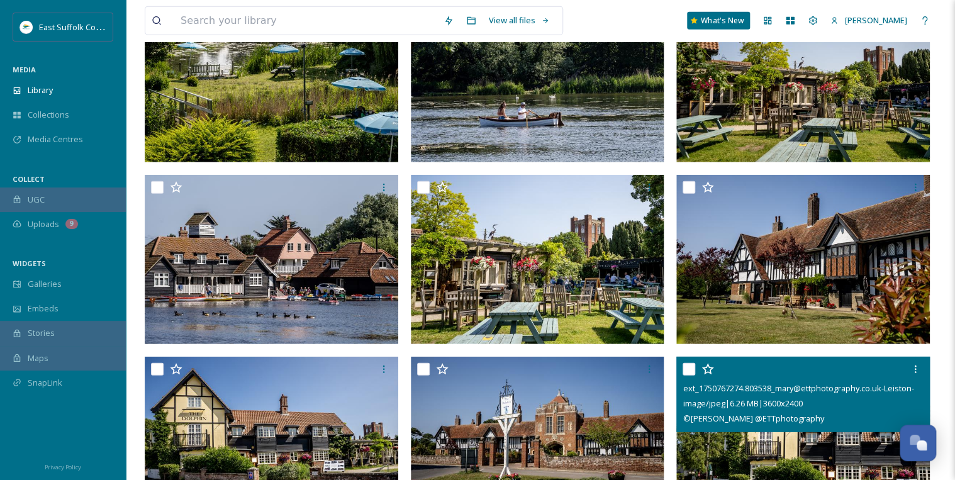
scroll to position [1711, 0]
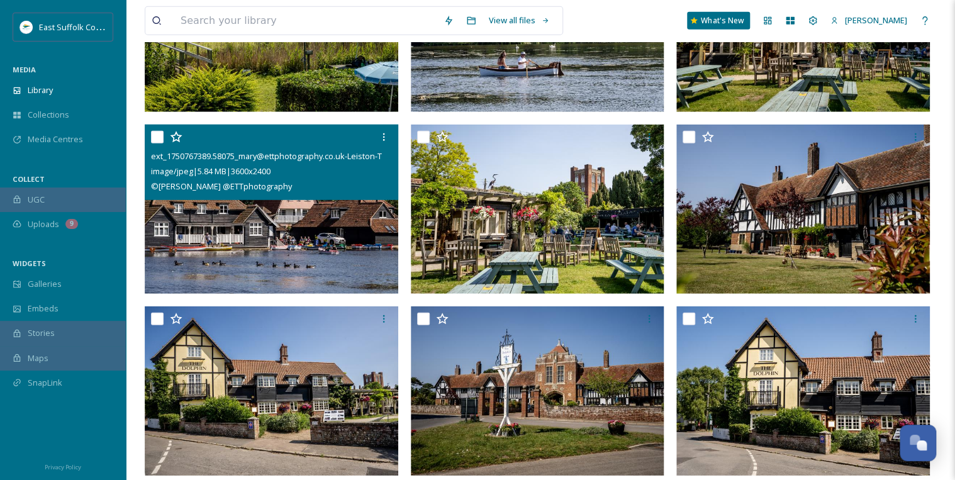
click at [156, 135] on input "checkbox" at bounding box center [157, 137] width 13 height 13
checkbox input "true"
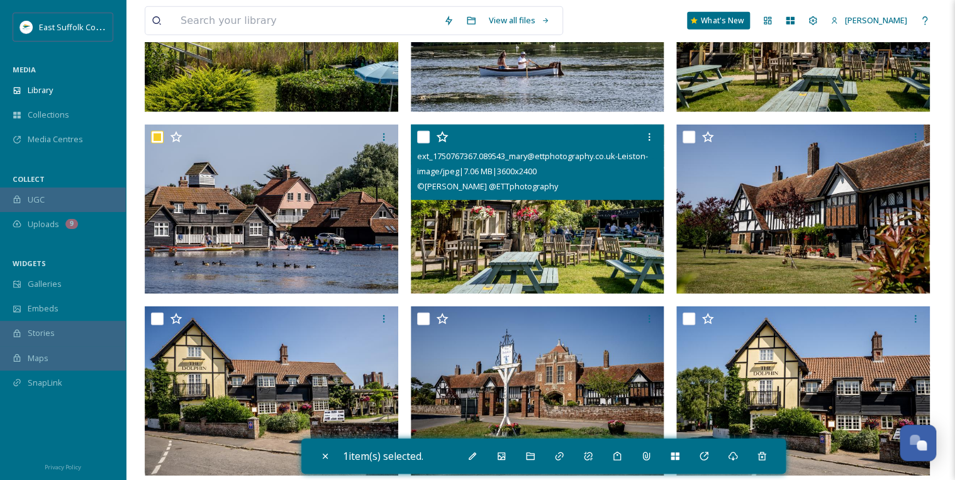
click at [420, 131] on input "checkbox" at bounding box center [423, 137] width 13 height 13
checkbox input "true"
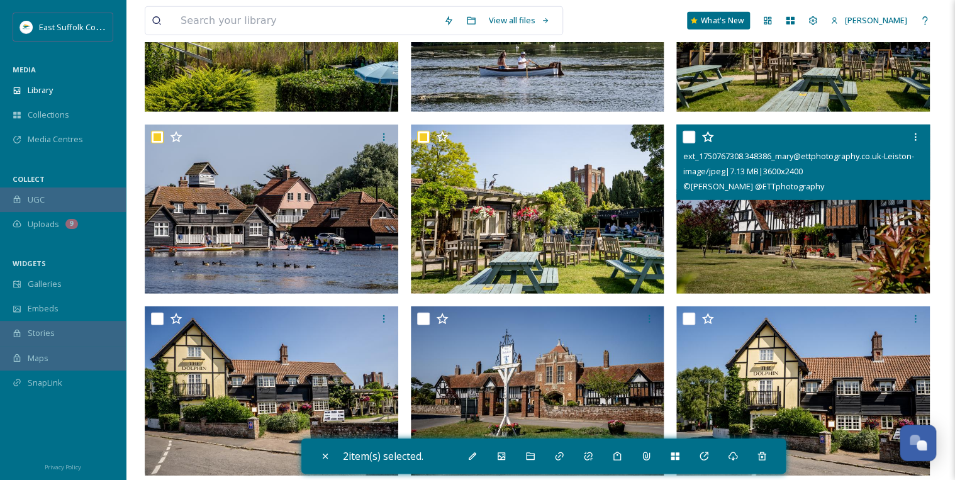
click at [686, 137] on input "checkbox" at bounding box center [689, 137] width 13 height 13
checkbox input "true"
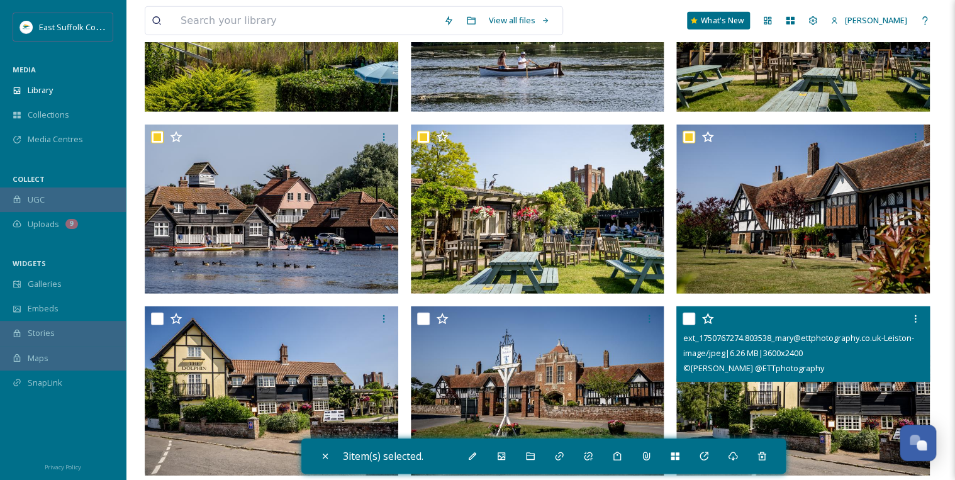
click at [686, 318] on input "checkbox" at bounding box center [689, 319] width 13 height 13
checkbox input "true"
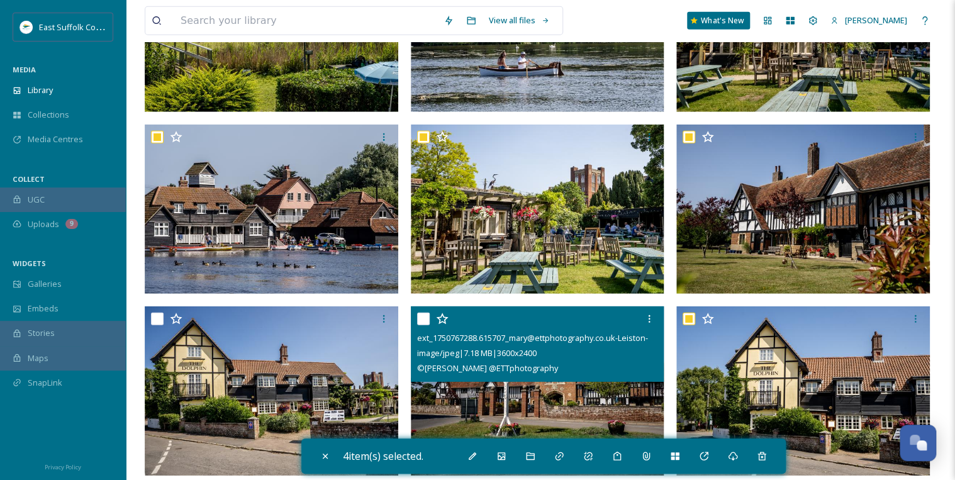
click at [420, 317] on input "checkbox" at bounding box center [423, 319] width 13 height 13
checkbox input "true"
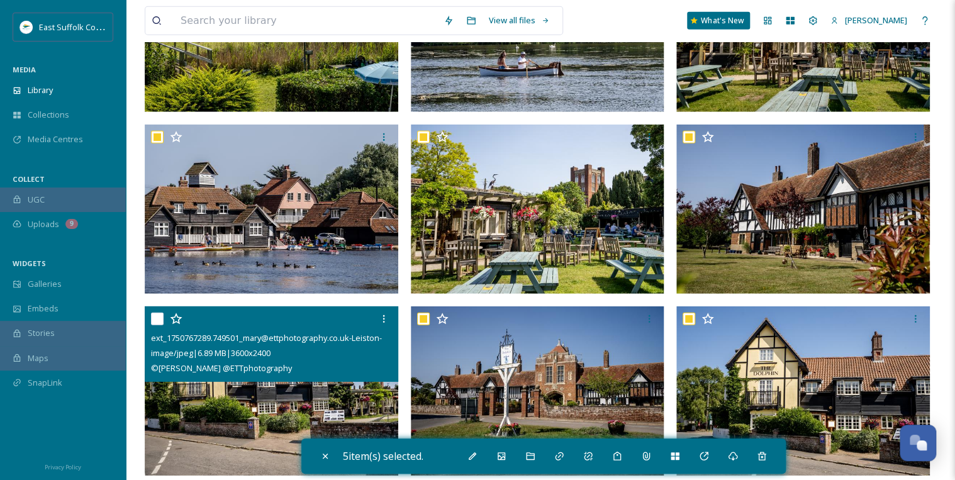
click at [151, 315] on input "checkbox" at bounding box center [157, 319] width 13 height 13
checkbox input "true"
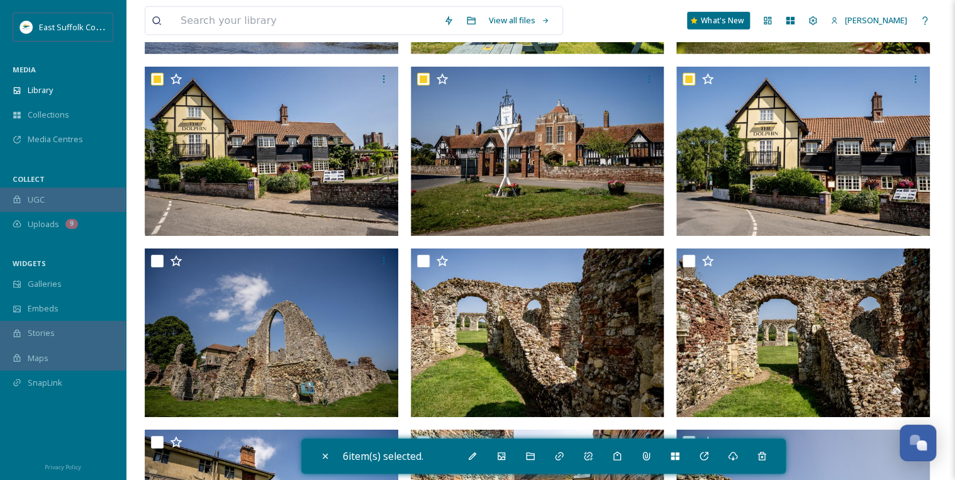
scroll to position [1762, 0]
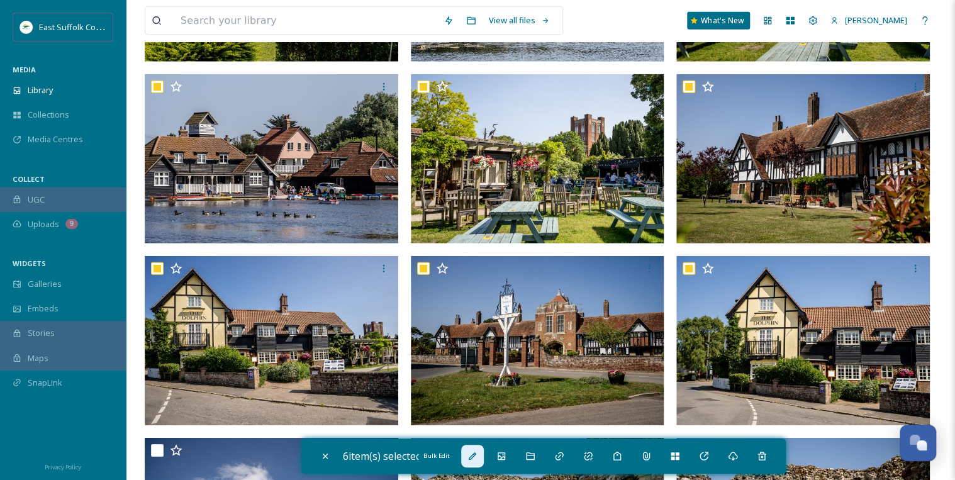
click at [475, 457] on icon at bounding box center [472, 456] width 10 height 10
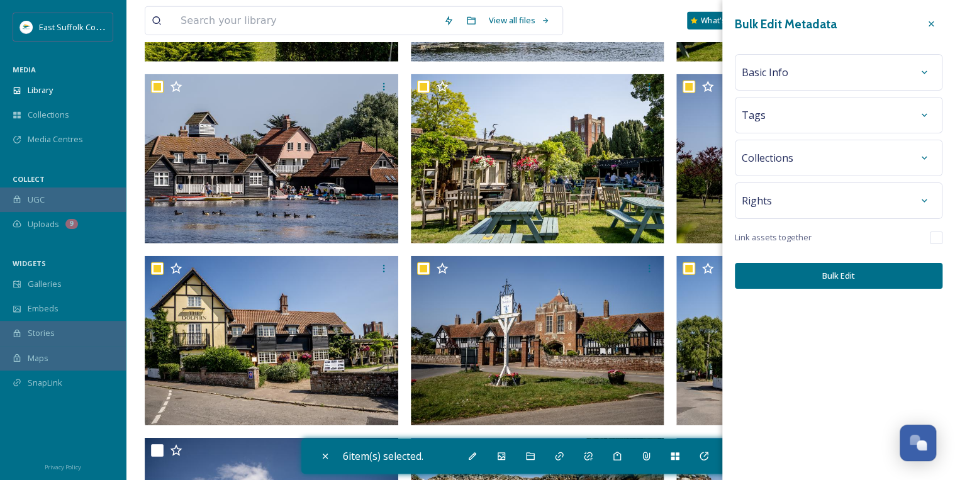
click at [795, 65] on div "Basic Info" at bounding box center [839, 72] width 194 height 23
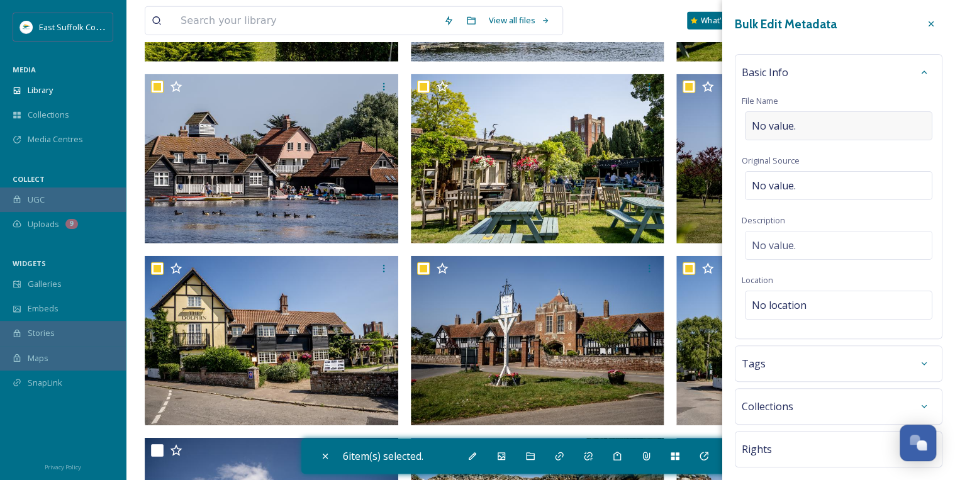
click at [770, 121] on span "No value." at bounding box center [774, 125] width 44 height 15
type input "Thorpeness_Village_Mary@ettphotography_2025"
click at [807, 176] on div "Basic Info File Name Thorpeness_Village_Mary@ettphotography_2025 Original Sourc…" at bounding box center [839, 195] width 208 height 282
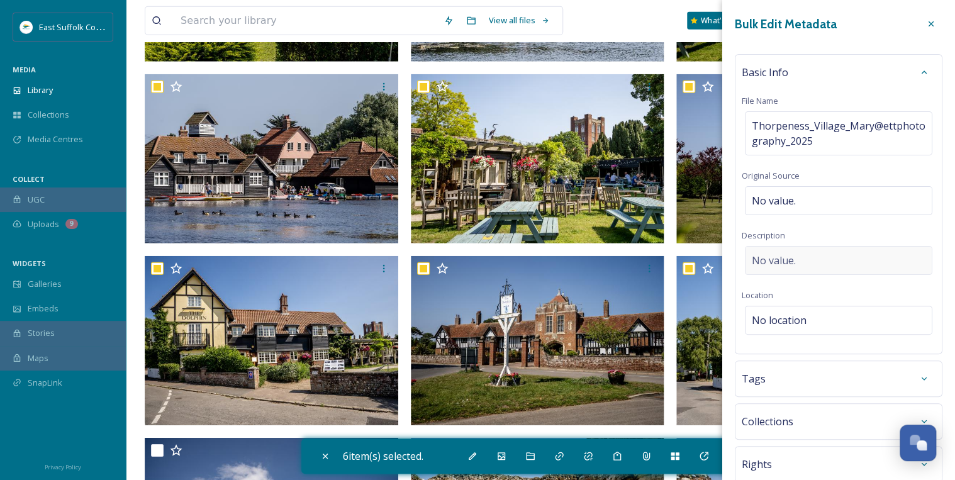
click at [793, 259] on span "No value." at bounding box center [774, 260] width 44 height 15
click at [765, 254] on textarea at bounding box center [839, 298] width 194 height 104
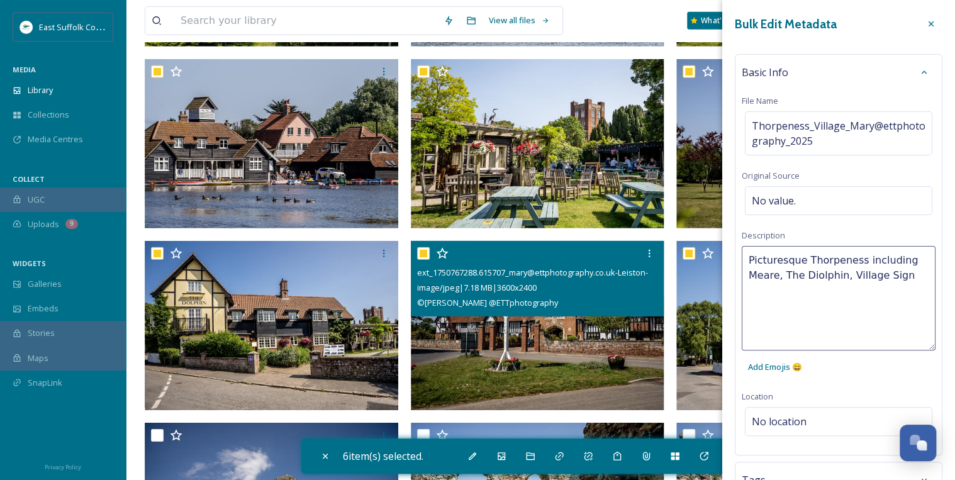
scroll to position [1762, 0]
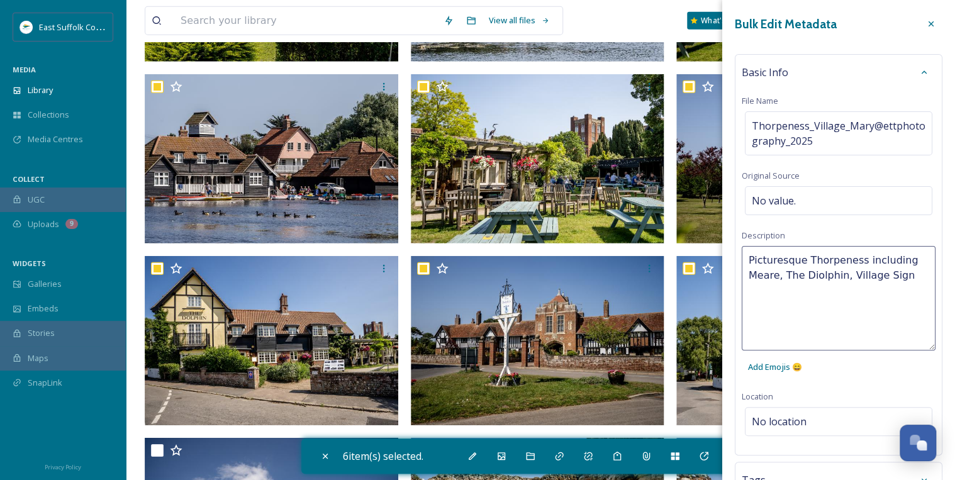
click at [810, 277] on textarea "Picturesque Thorpeness including Meare, The Diolphin, Village Sign" at bounding box center [839, 298] width 194 height 104
type textarea "Picturesque Thorpeness including Meare, The Dolphin, Village Sign"
click at [901, 277] on textarea "Picturesque Thorpeness including Meare, The Dolphin, Village Sign" at bounding box center [839, 298] width 194 height 104
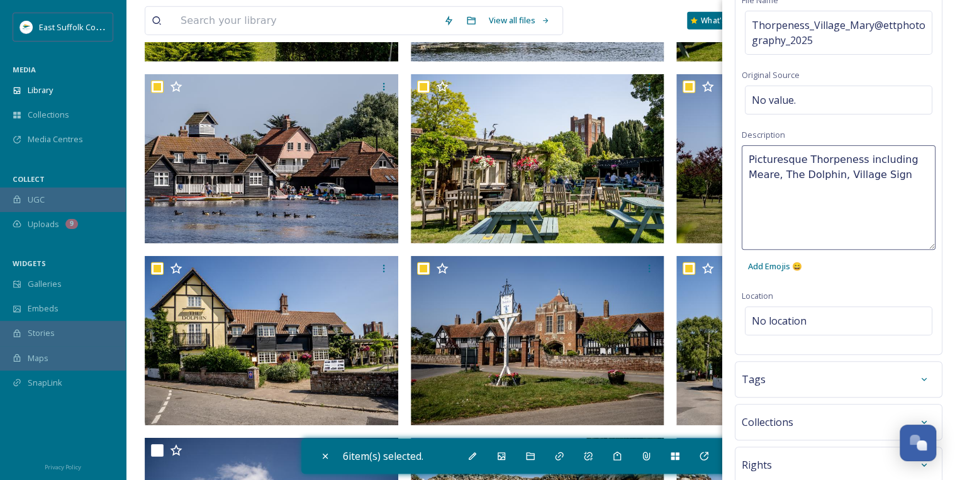
click at [862, 321] on div "Bulk Edit Metadata Basic Info File Name Thorpeness_Village_Mary@ettphotography_…" at bounding box center [838, 232] width 233 height 666
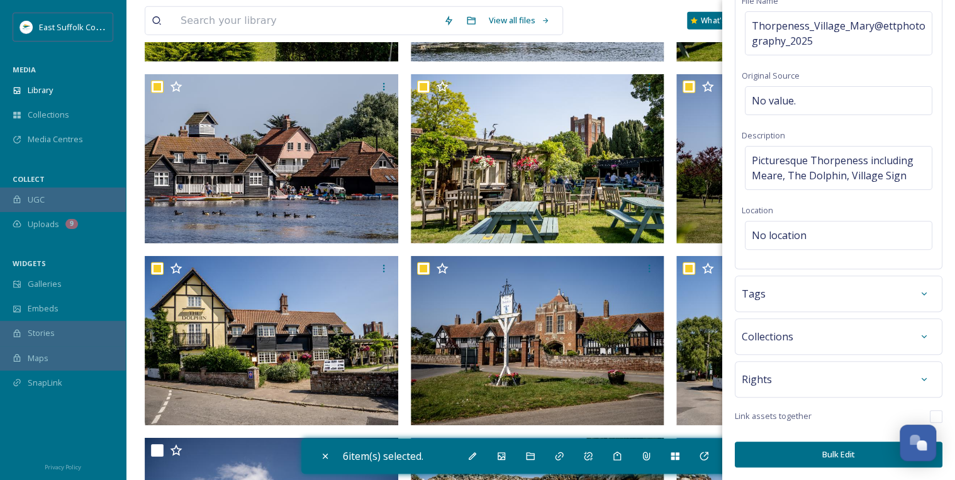
scroll to position [98, 0]
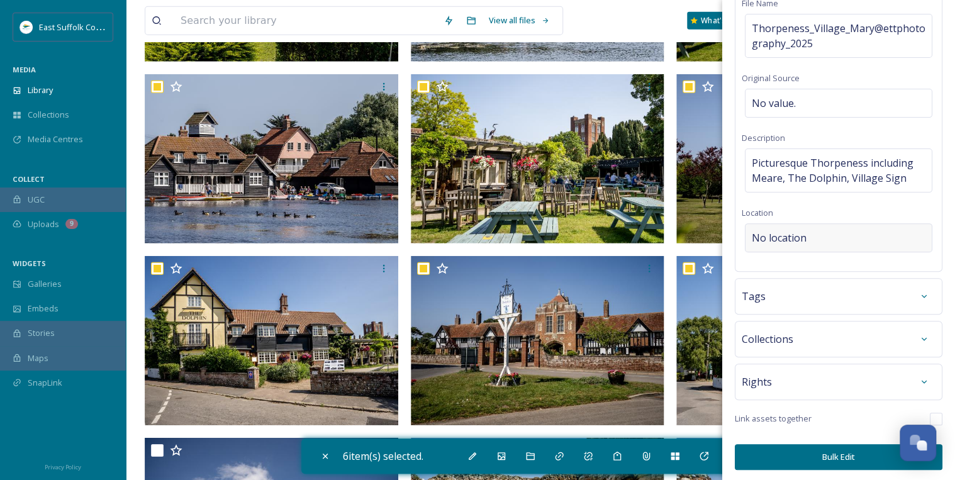
click at [817, 237] on div "No location" at bounding box center [838, 237] width 187 height 29
click at [805, 236] on input at bounding box center [839, 238] width 186 height 28
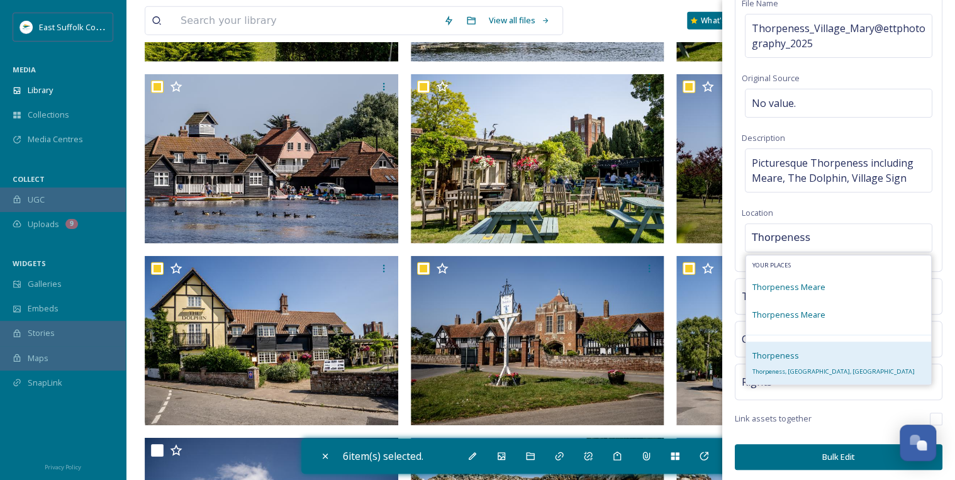
type input "Thorpeness"
click at [798, 354] on div "Thorpeness Thorpeness, [GEOGRAPHIC_DATA], [GEOGRAPHIC_DATA]" at bounding box center [833, 363] width 162 height 30
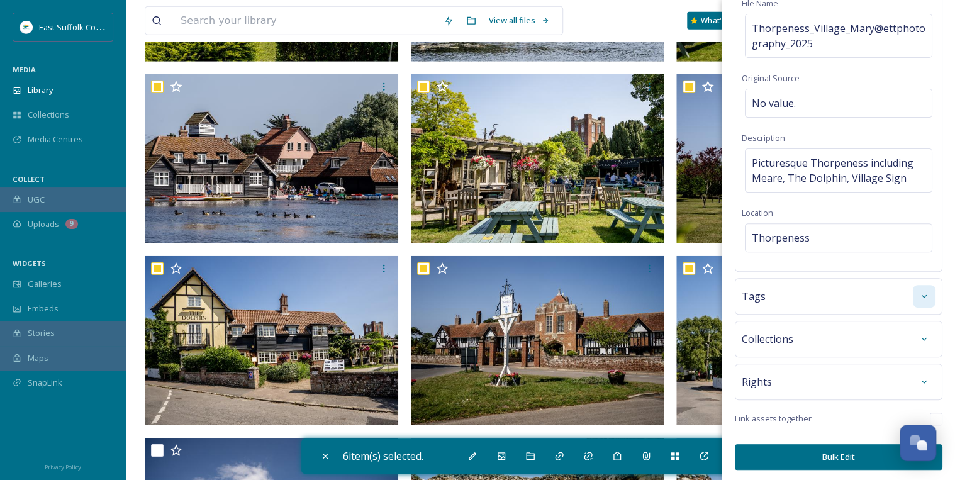
click at [919, 294] on icon at bounding box center [924, 296] width 10 height 10
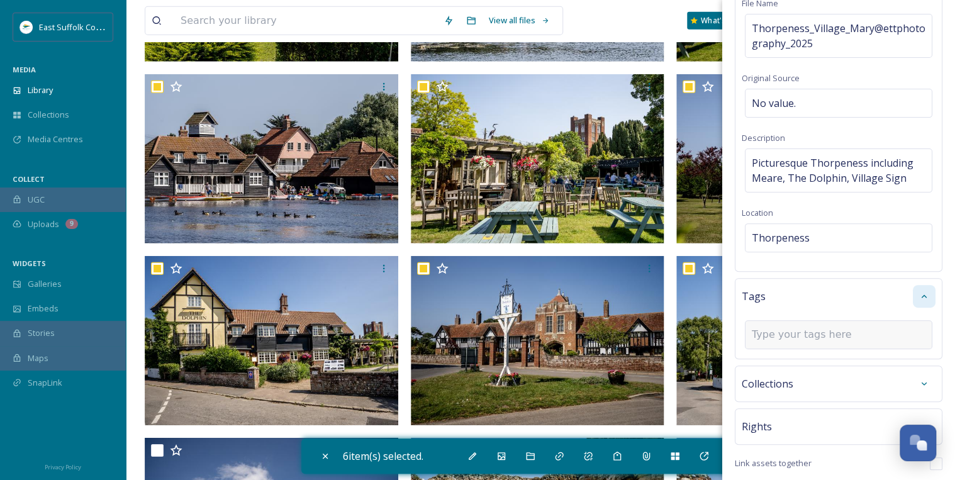
click at [828, 333] on input at bounding box center [815, 334] width 126 height 15
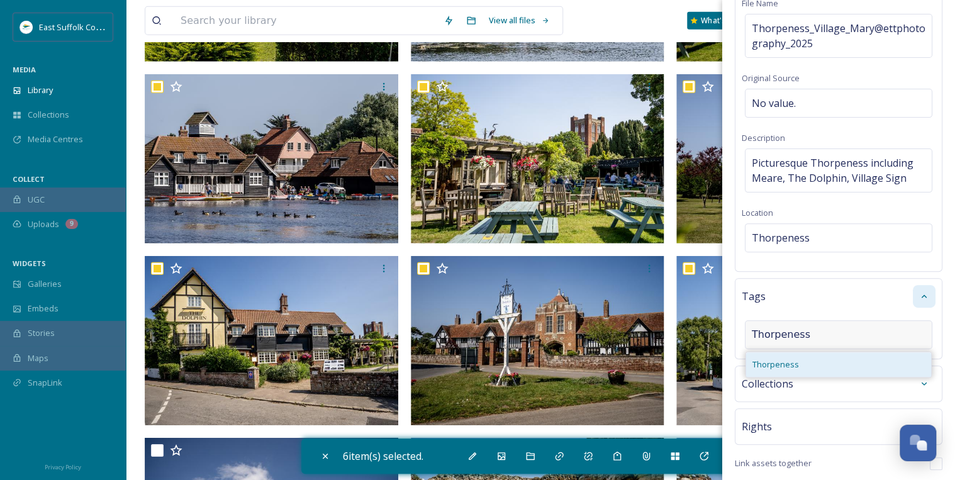
type input "Thorpeness"
click at [779, 361] on span "Thorpeness" at bounding box center [775, 365] width 47 height 12
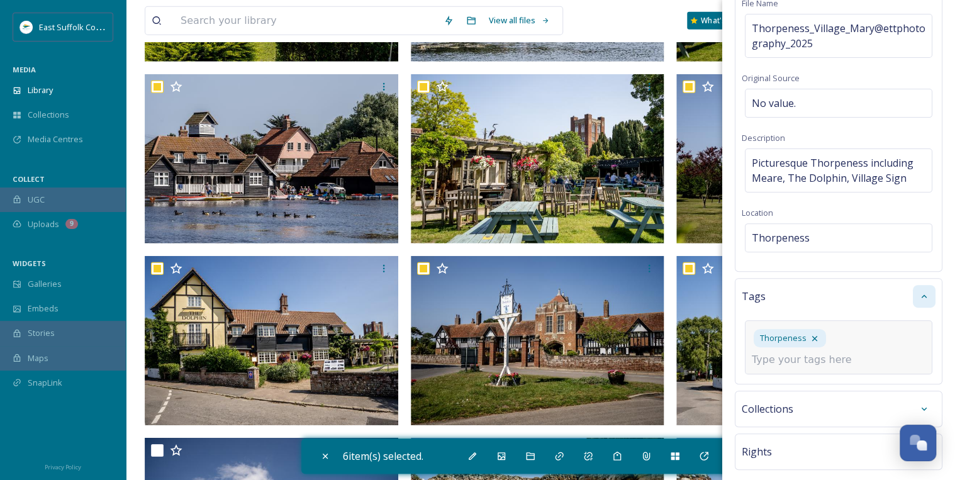
click at [783, 360] on input at bounding box center [815, 359] width 126 height 15
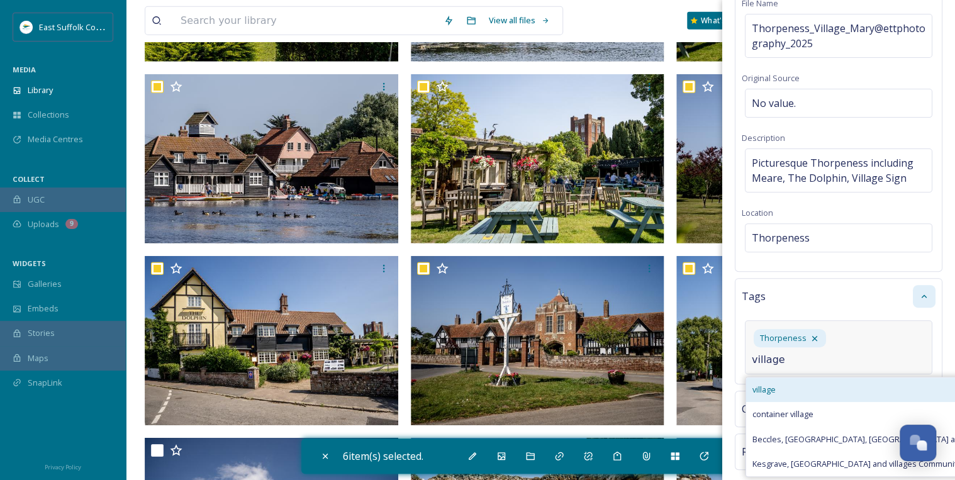
type input "village"
click at [773, 384] on span "village" at bounding box center [763, 390] width 23 height 12
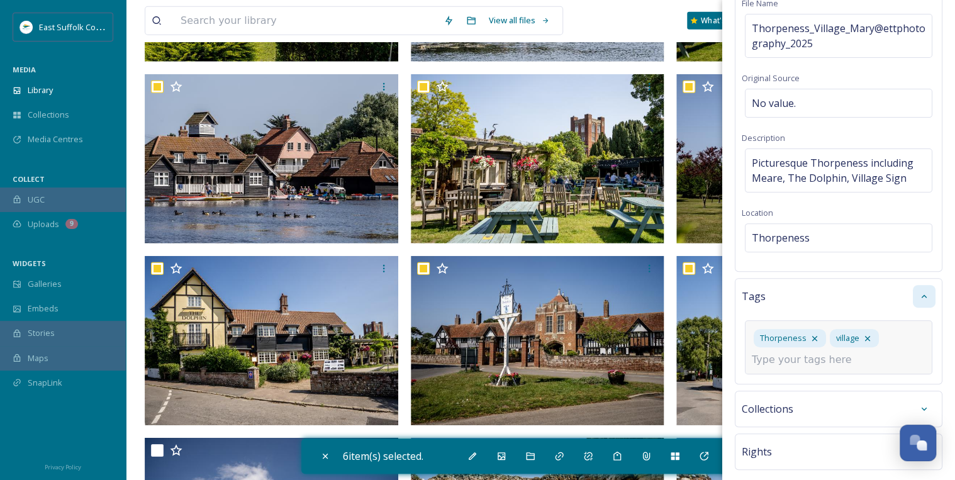
click at [771, 359] on input at bounding box center [815, 359] width 126 height 15
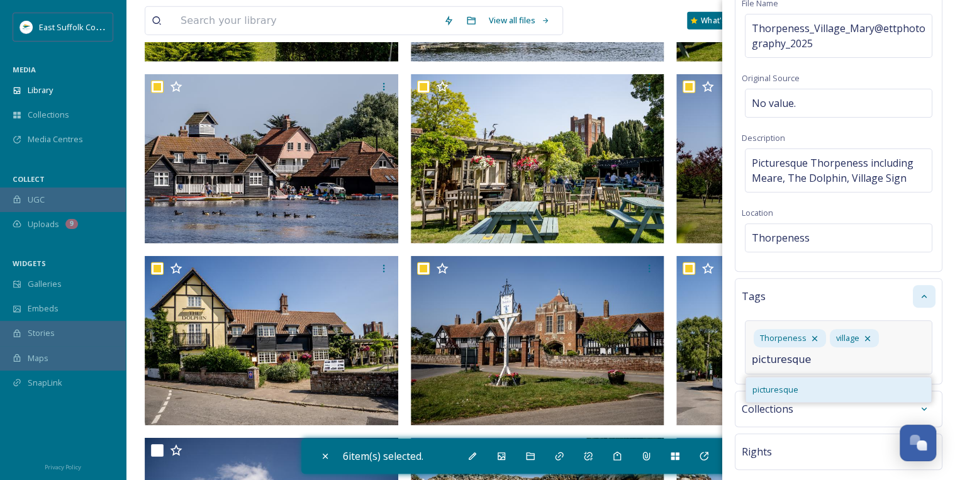
type input "picturesque"
click at [789, 384] on span "picturesque" at bounding box center [775, 390] width 46 height 12
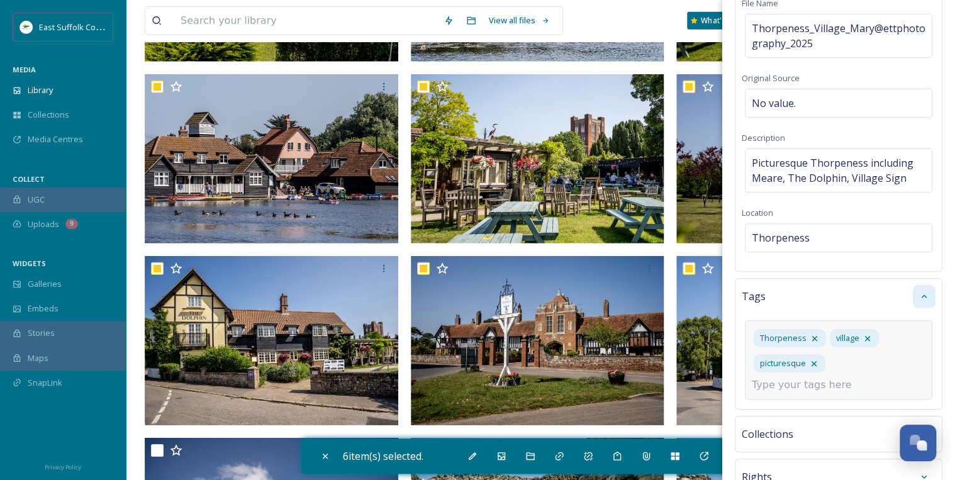
click at [795, 382] on input at bounding box center [815, 384] width 126 height 15
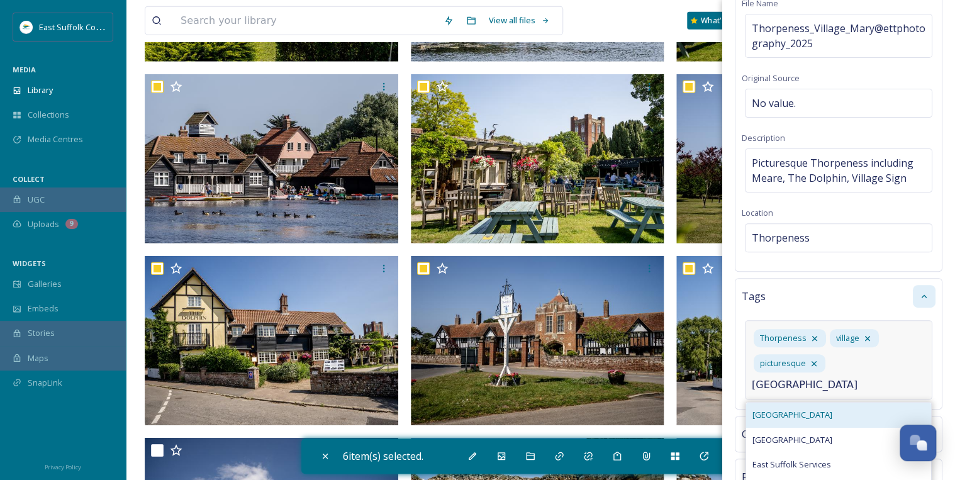
type input "[GEOGRAPHIC_DATA]"
click at [783, 411] on div "[GEOGRAPHIC_DATA]" at bounding box center [838, 415] width 185 height 25
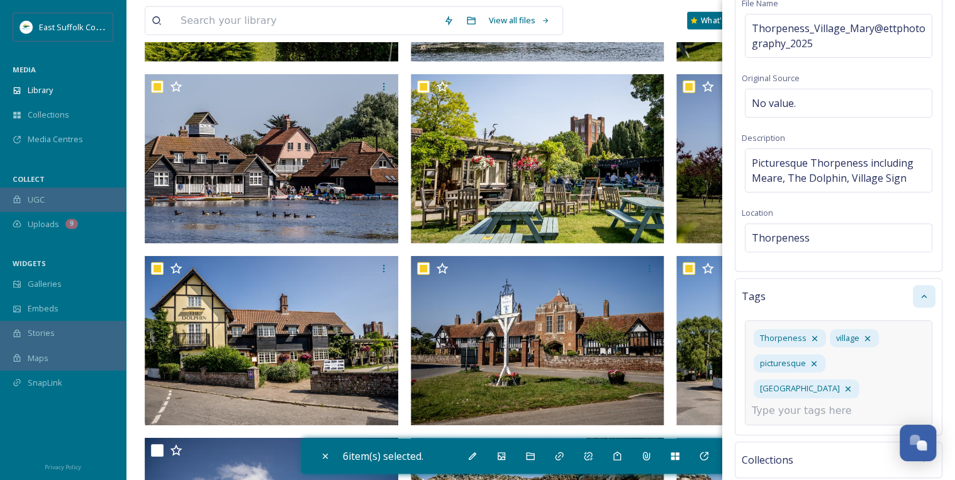
click at [770, 403] on input at bounding box center [815, 410] width 126 height 15
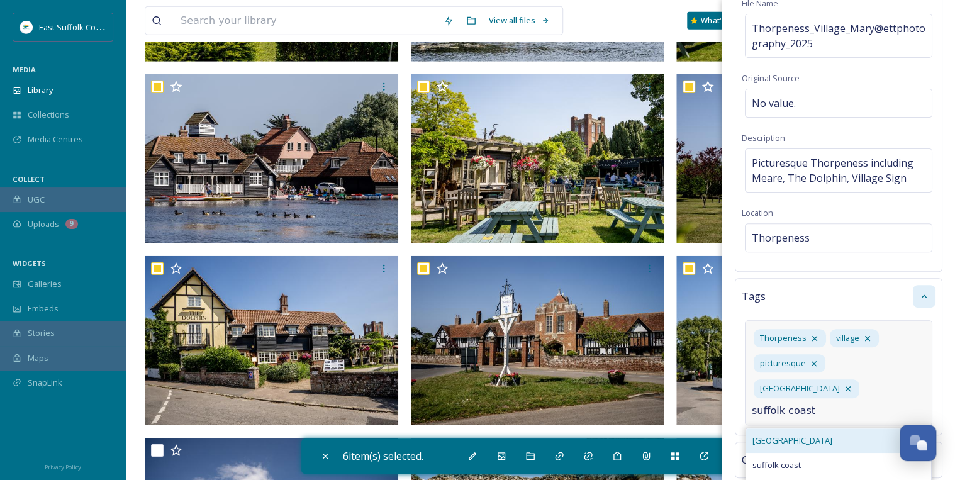
type input "suffolk coast"
click at [769, 435] on span "[GEOGRAPHIC_DATA]" at bounding box center [792, 441] width 80 height 12
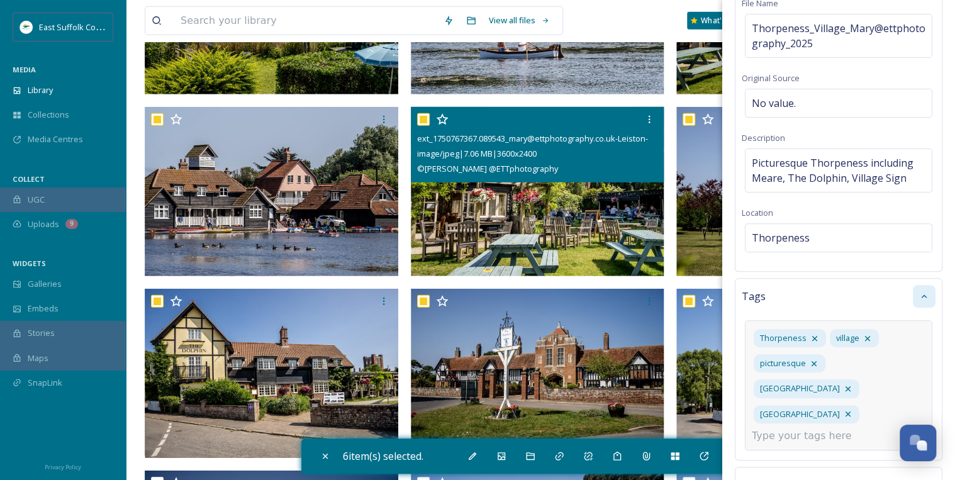
scroll to position [1711, 0]
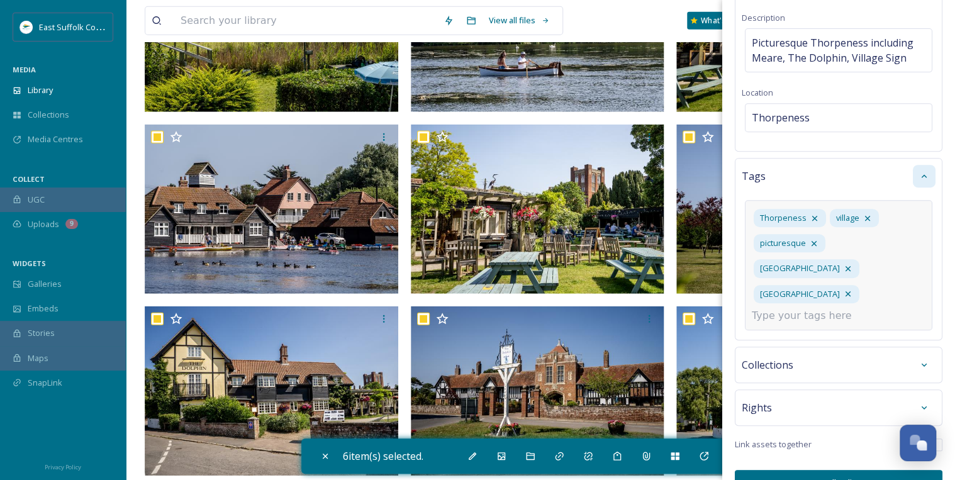
click at [919, 403] on icon at bounding box center [924, 408] width 10 height 10
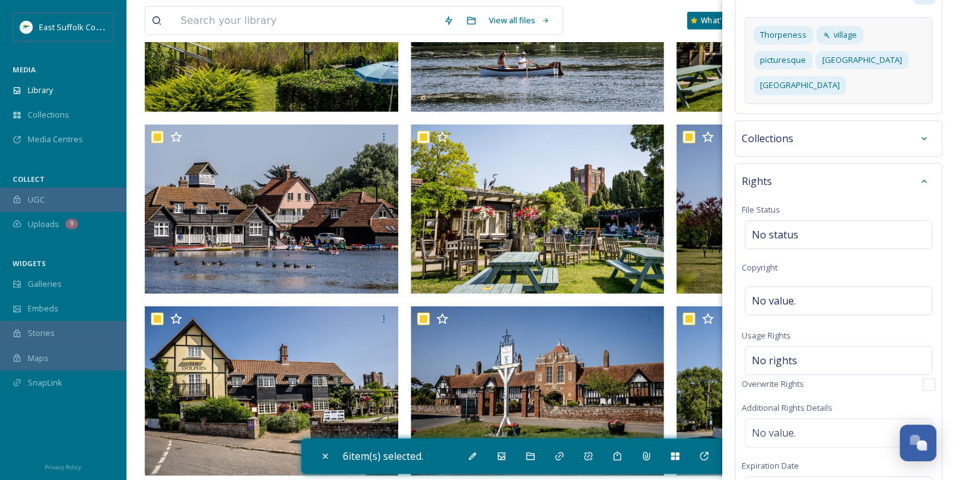
scroll to position [419, 0]
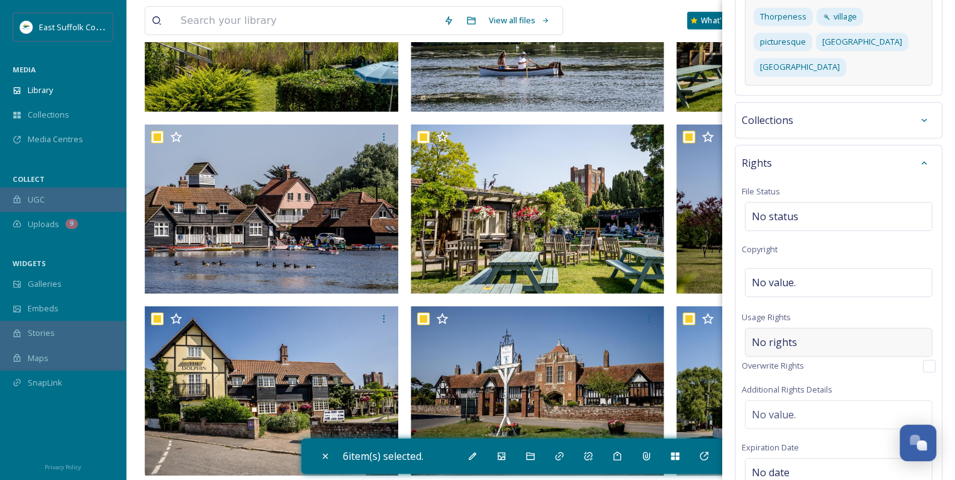
click at [805, 338] on div "No rights" at bounding box center [838, 342] width 187 height 29
click at [803, 340] on input at bounding box center [818, 346] width 138 height 28
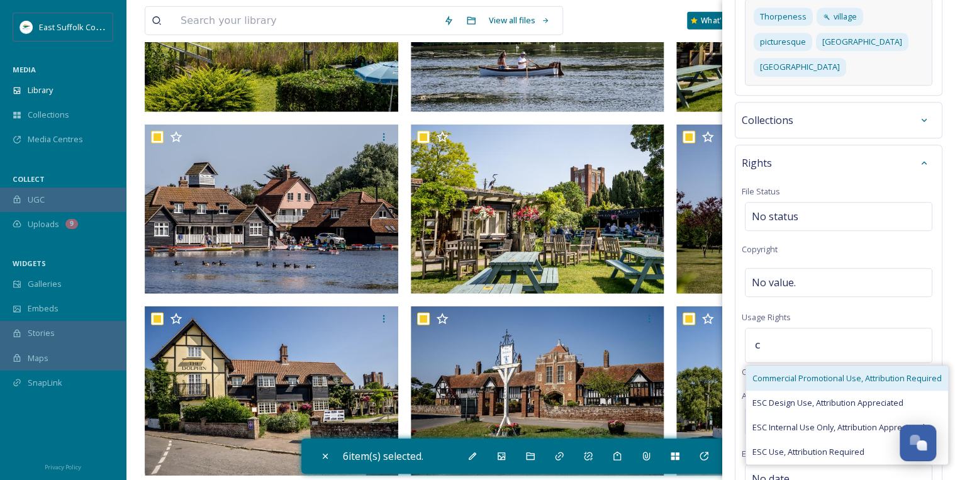
type input "c"
click at [800, 372] on span "Commercial Promotional Use, Attribution Required" at bounding box center [846, 378] width 189 height 12
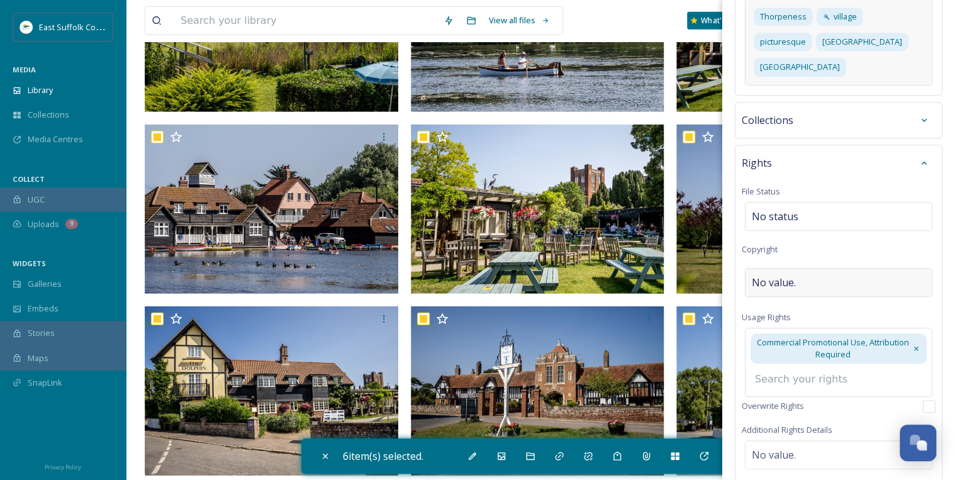
click at [792, 278] on span "No value." at bounding box center [774, 282] width 44 height 15
type input "[PERSON_NAME]"
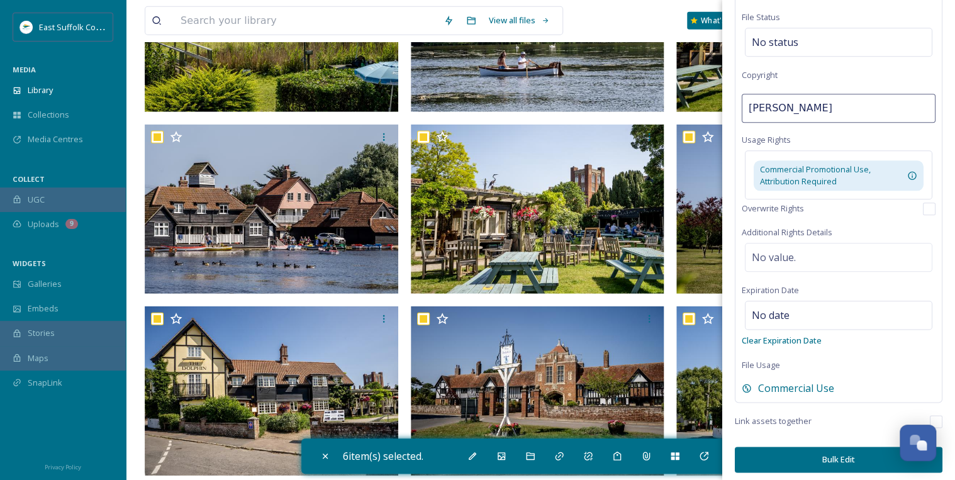
scroll to position [594, 0]
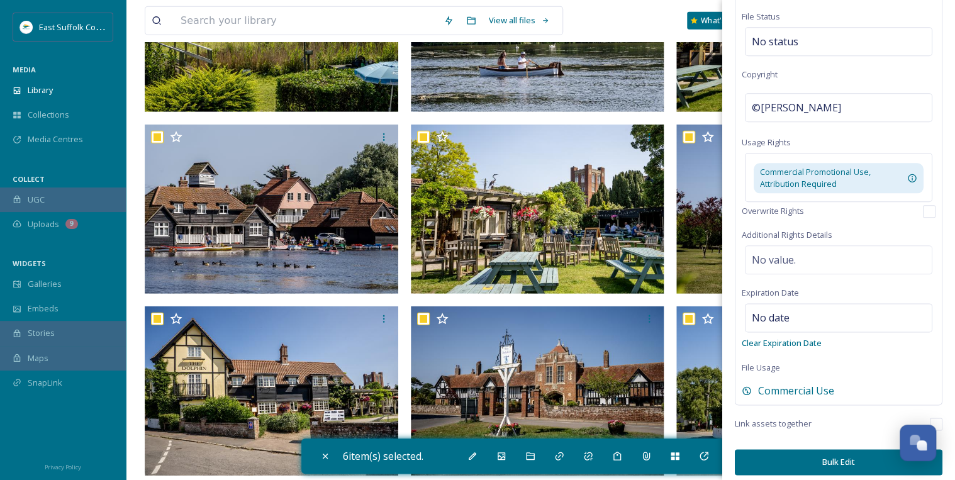
click at [841, 454] on button "Bulk Edit" at bounding box center [839, 462] width 208 height 26
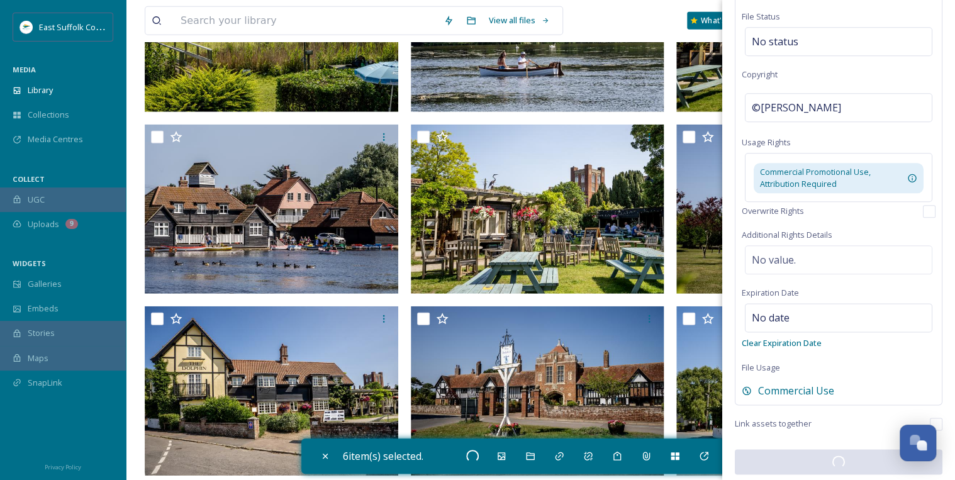
checkbox input "false"
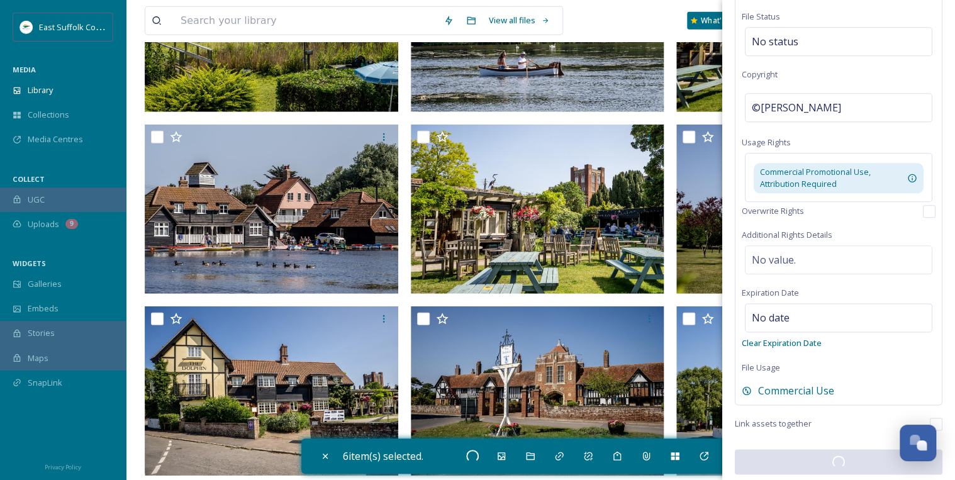
checkbox input "false"
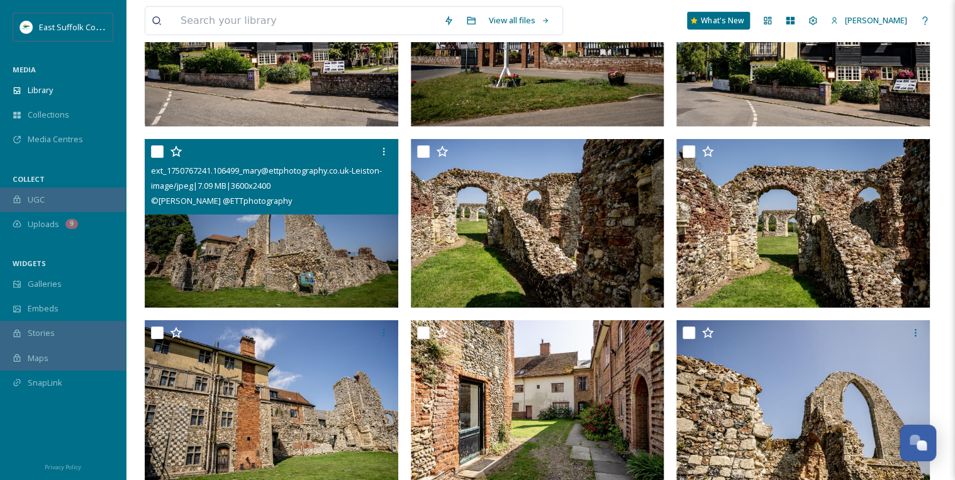
scroll to position [2064, 0]
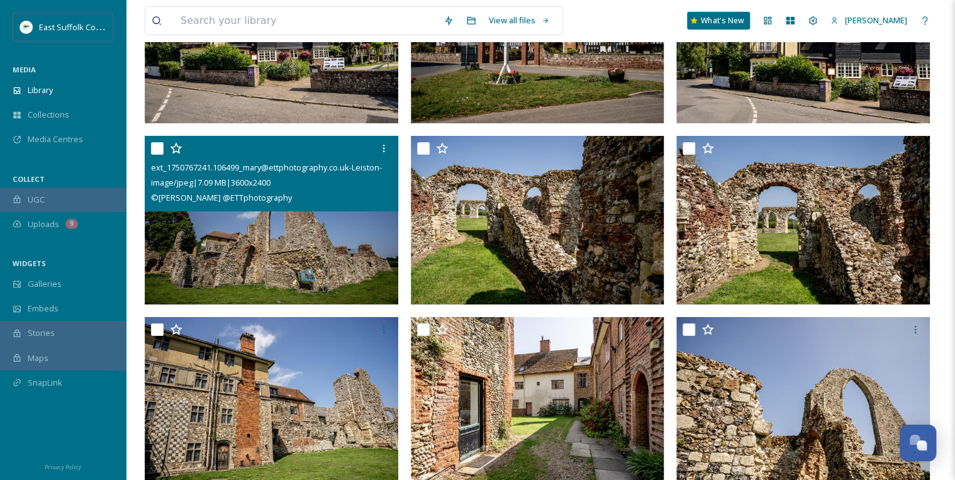
click at [155, 146] on input "checkbox" at bounding box center [157, 148] width 13 height 13
checkbox input "true"
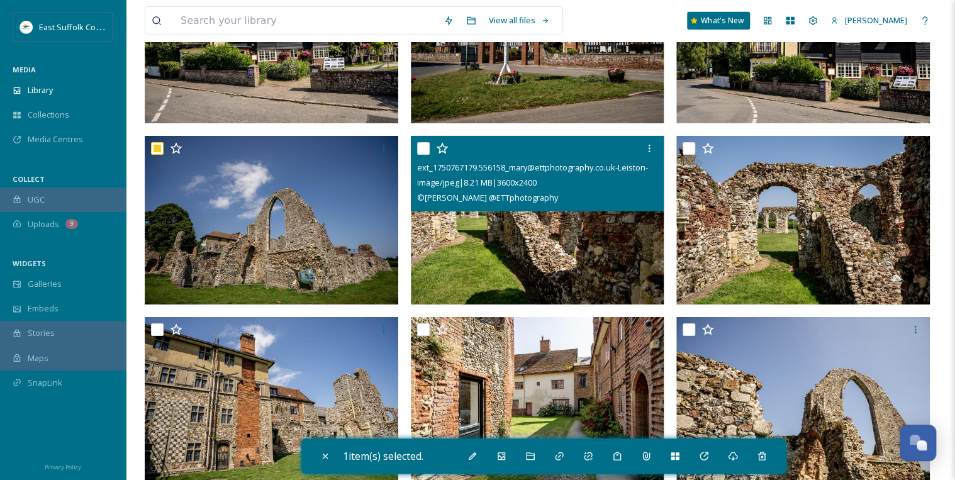
click at [426, 148] on input "checkbox" at bounding box center [423, 148] width 13 height 13
checkbox input "true"
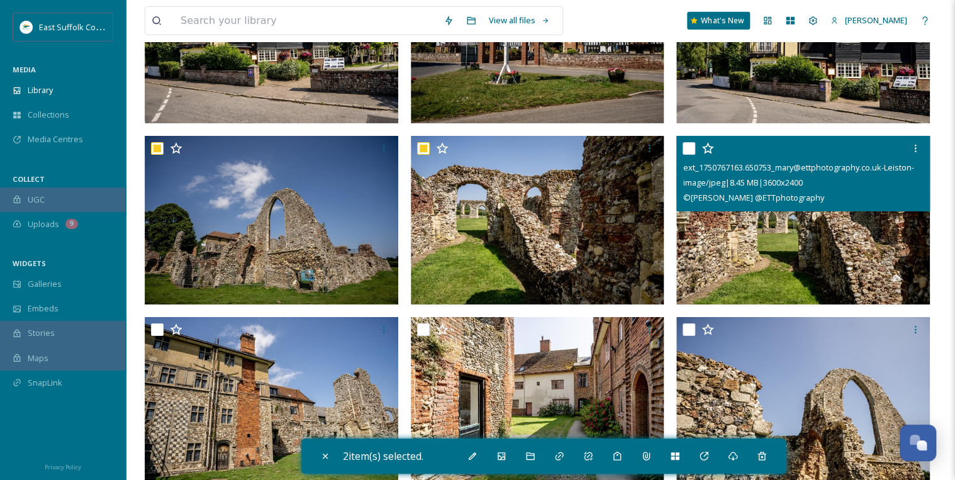
click at [695, 145] on input "checkbox" at bounding box center [689, 148] width 13 height 13
checkbox input "true"
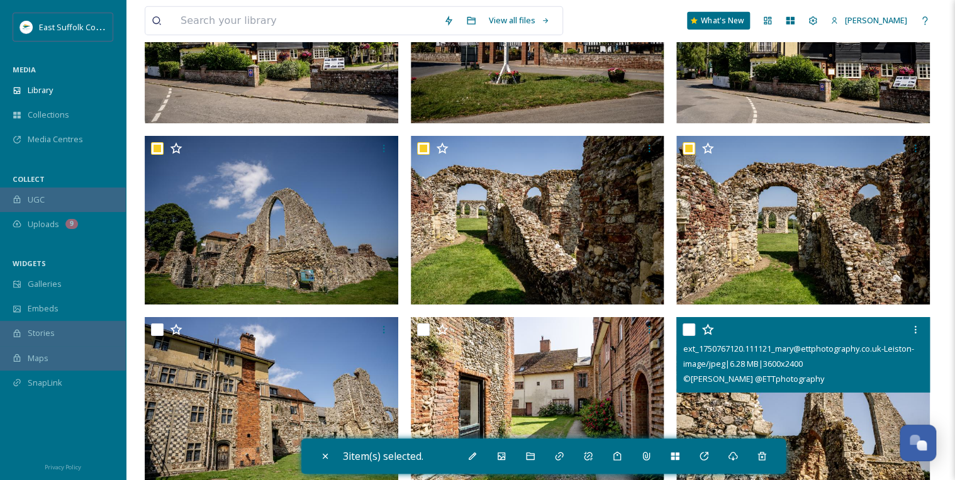
click at [688, 333] on input "checkbox" at bounding box center [689, 329] width 13 height 13
checkbox input "true"
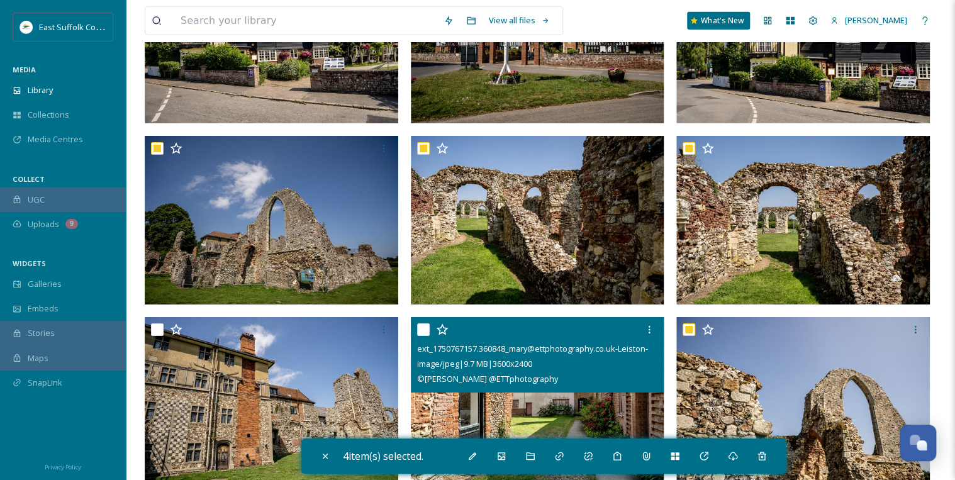
click at [424, 330] on input "checkbox" at bounding box center [423, 329] width 13 height 13
checkbox input "true"
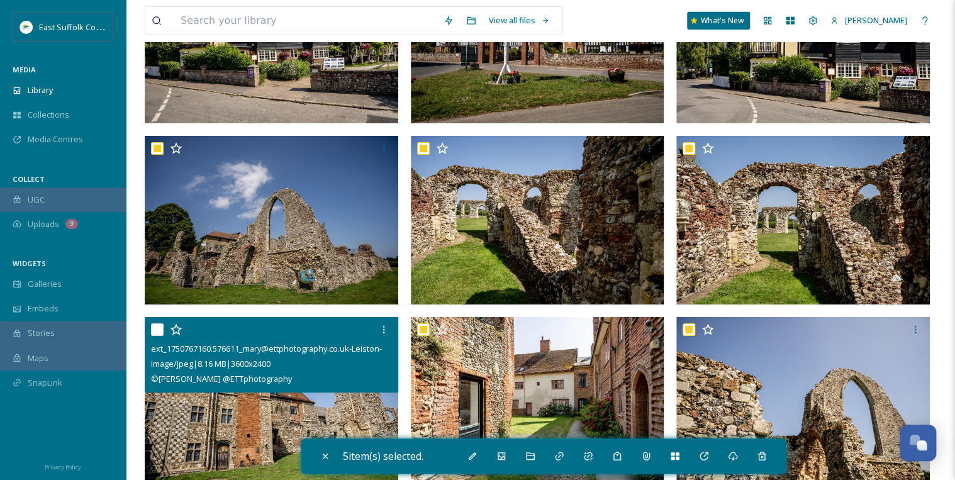
click at [154, 328] on input "checkbox" at bounding box center [157, 329] width 13 height 13
checkbox input "true"
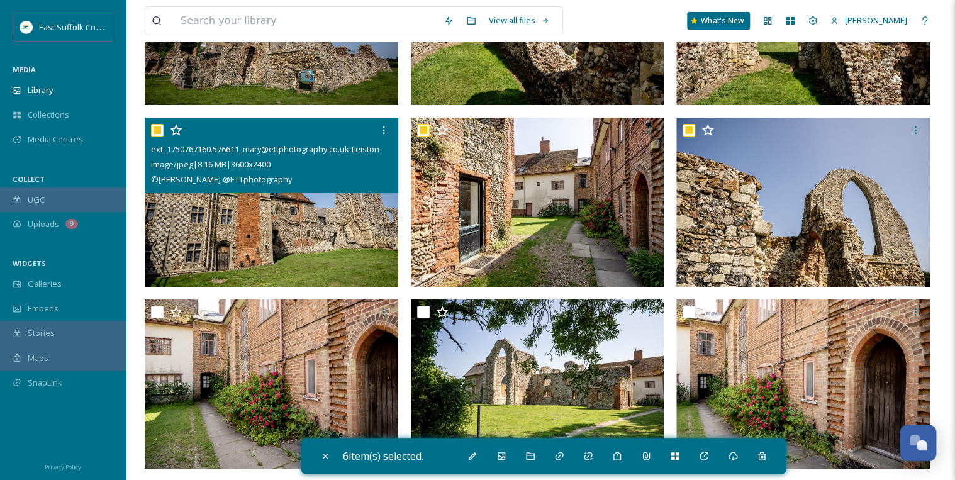
scroll to position [2265, 0]
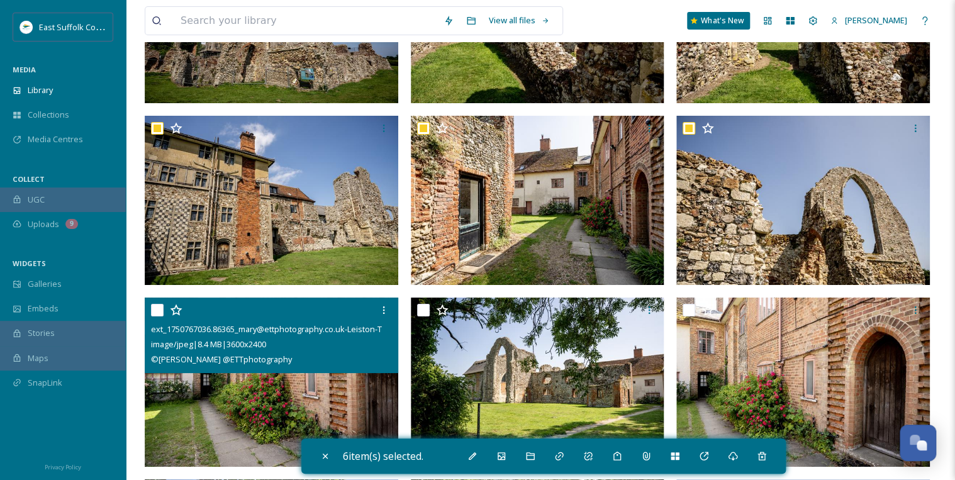
click at [157, 310] on input "checkbox" at bounding box center [157, 310] width 13 height 13
checkbox input "true"
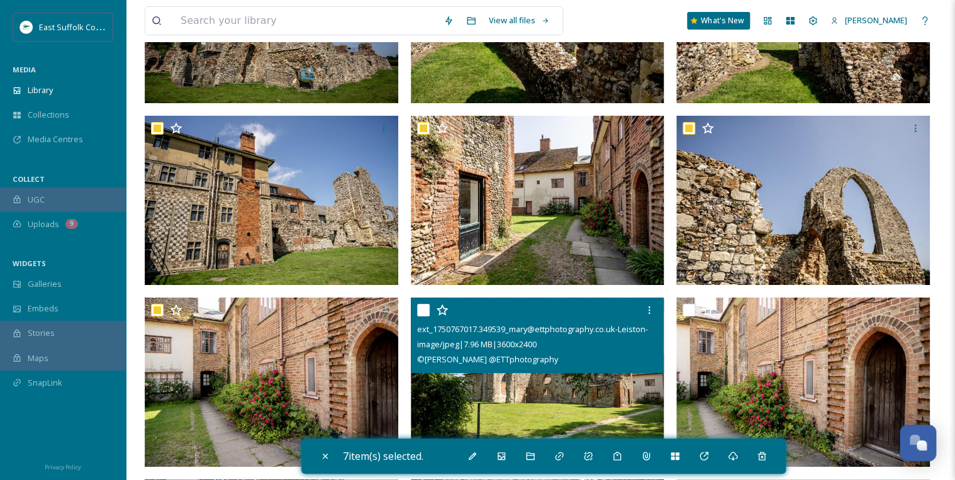
click at [425, 309] on input "checkbox" at bounding box center [423, 310] width 13 height 13
checkbox input "true"
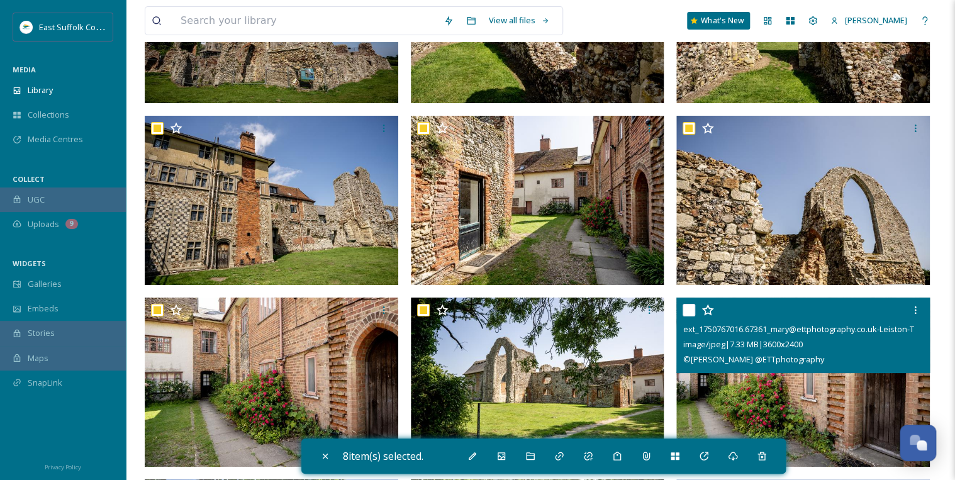
click at [691, 306] on input "checkbox" at bounding box center [689, 310] width 13 height 13
checkbox input "true"
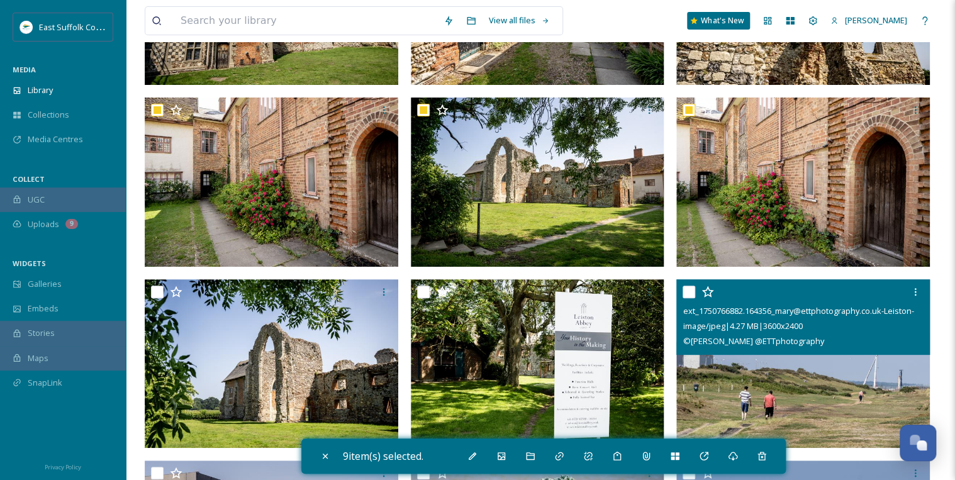
scroll to position [2466, 0]
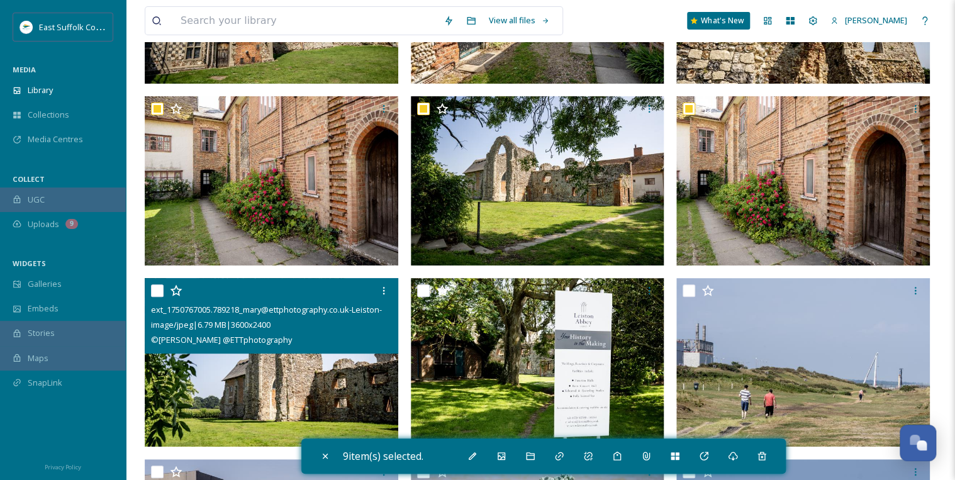
click at [159, 288] on input "checkbox" at bounding box center [157, 290] width 13 height 13
checkbox input "true"
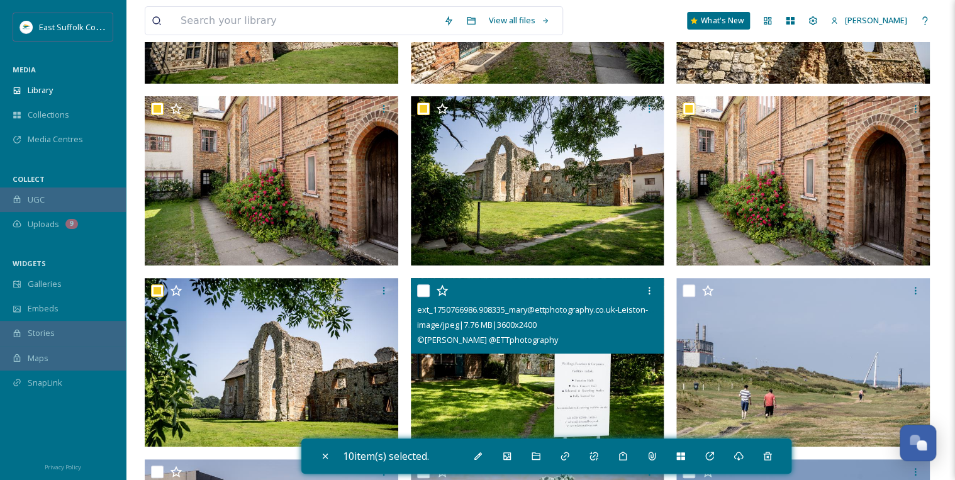
click at [423, 286] on input "checkbox" at bounding box center [423, 290] width 13 height 13
checkbox input "true"
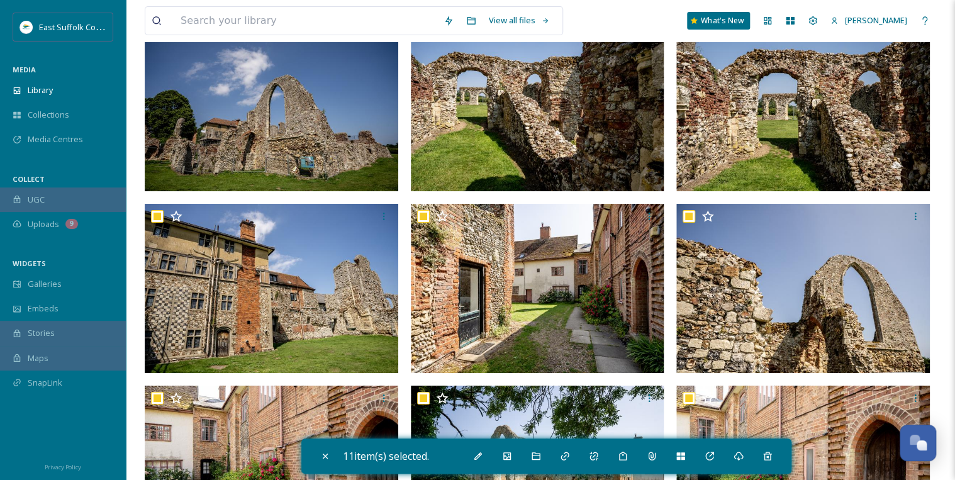
scroll to position [2164, 0]
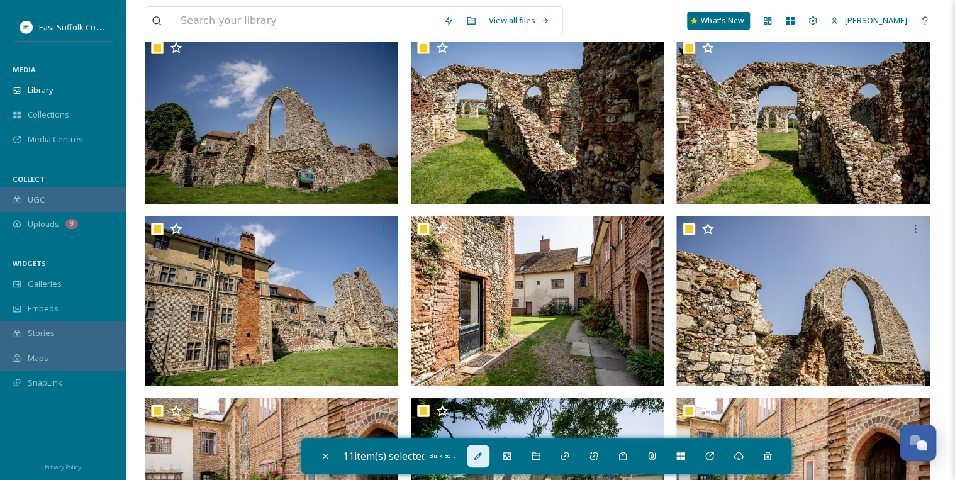
click at [482, 455] on icon at bounding box center [478, 456] width 8 height 8
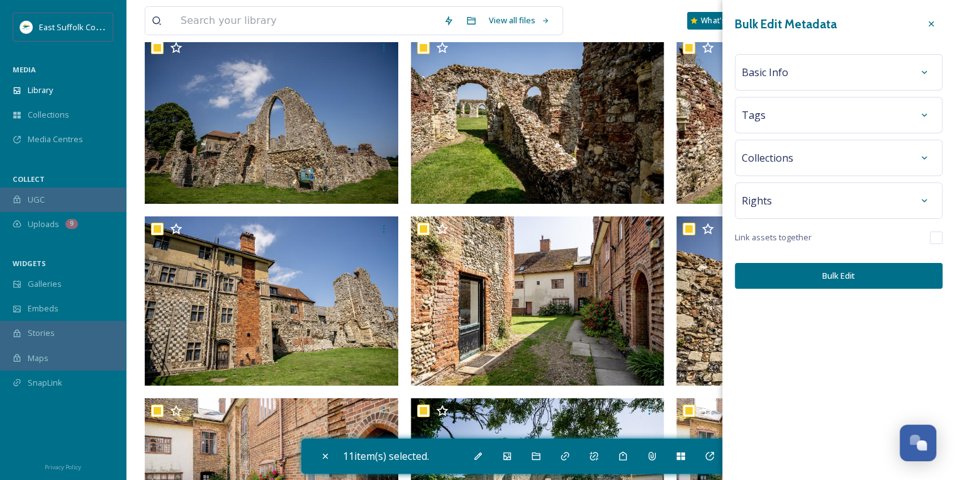
click at [803, 72] on div "Basic Info" at bounding box center [839, 72] width 194 height 23
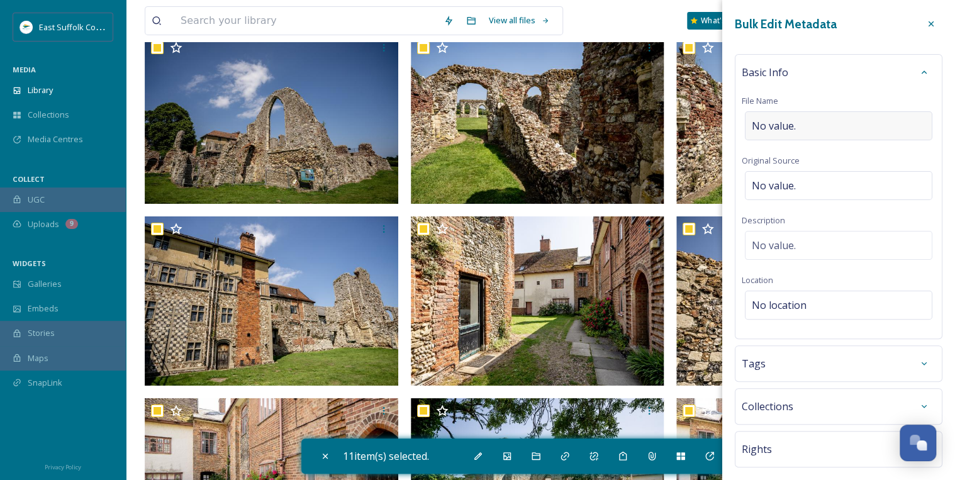
click at [775, 123] on span "No value." at bounding box center [774, 125] width 44 height 15
type input "Leiston_Abbey_Mary@ettphotography_2025"
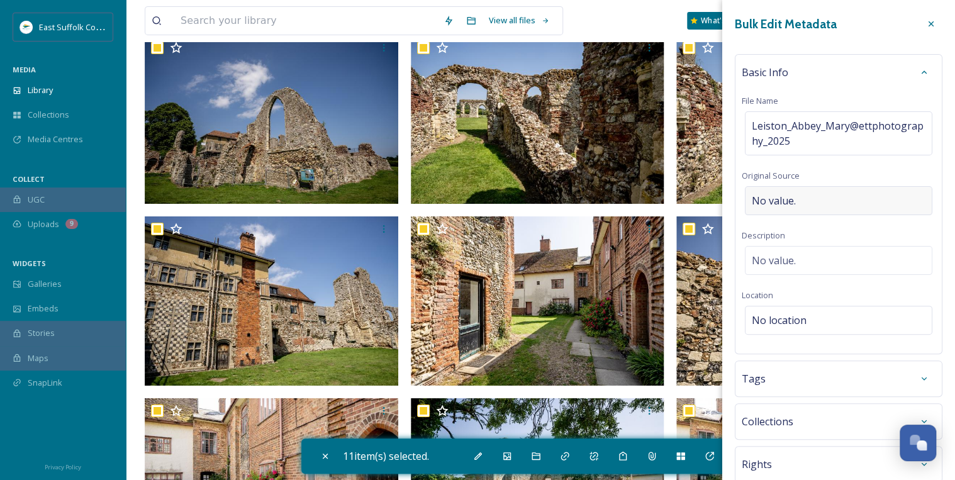
click at [800, 180] on div "Basic Info File Name Leiston_Abbey_Mary@ettphotography_2025 Original Source No …" at bounding box center [839, 204] width 208 height 300
click at [813, 189] on div "No value." at bounding box center [838, 200] width 187 height 29
click at [827, 252] on div "No value." at bounding box center [838, 257] width 187 height 29
click at [777, 257] on textarea at bounding box center [839, 298] width 194 height 104
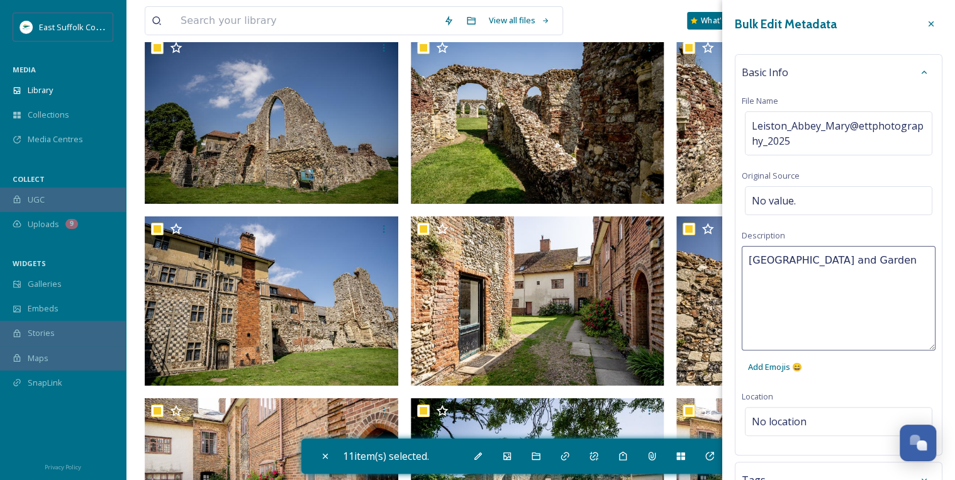
type textarea "[GEOGRAPHIC_DATA] and Gardens"
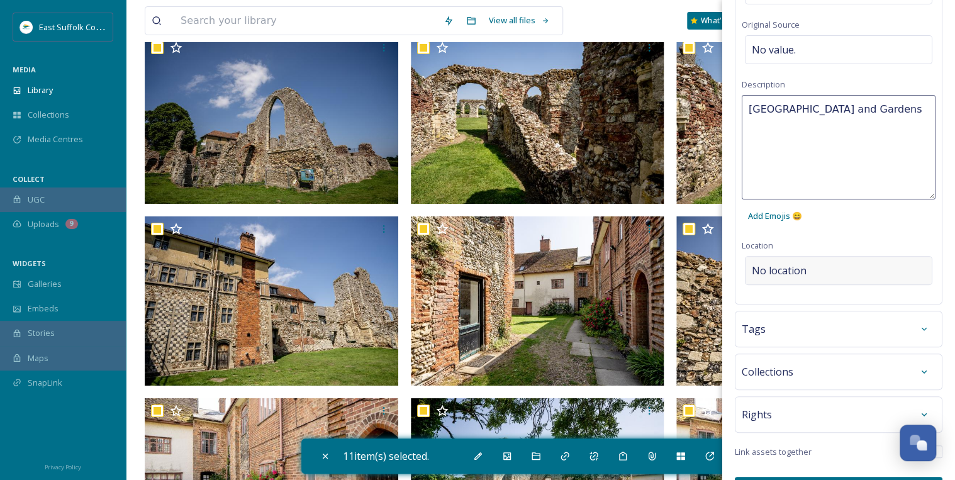
click at [808, 270] on div "Basic Info File Name Leiston_Abbey_Mary@ettphotography_2025 Original Source No …" at bounding box center [839, 103] width 208 height 401
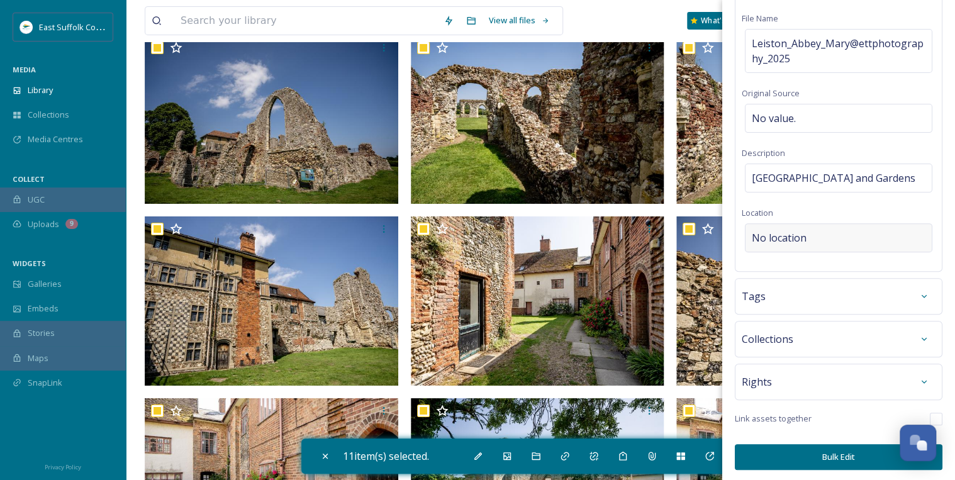
click at [805, 230] on span "No location" at bounding box center [779, 237] width 55 height 15
click at [796, 237] on input at bounding box center [839, 238] width 186 height 28
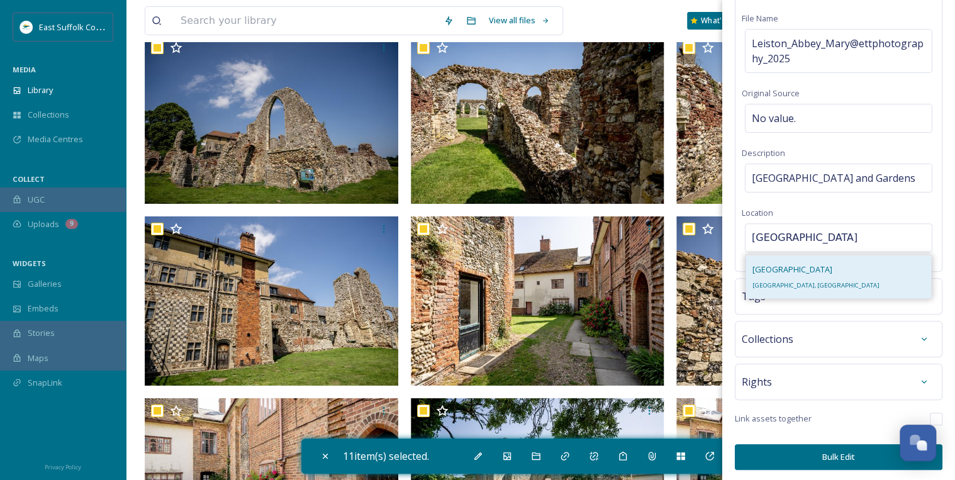
type input "[GEOGRAPHIC_DATA]"
click at [800, 281] on span "[GEOGRAPHIC_DATA], [GEOGRAPHIC_DATA]" at bounding box center [815, 285] width 127 height 8
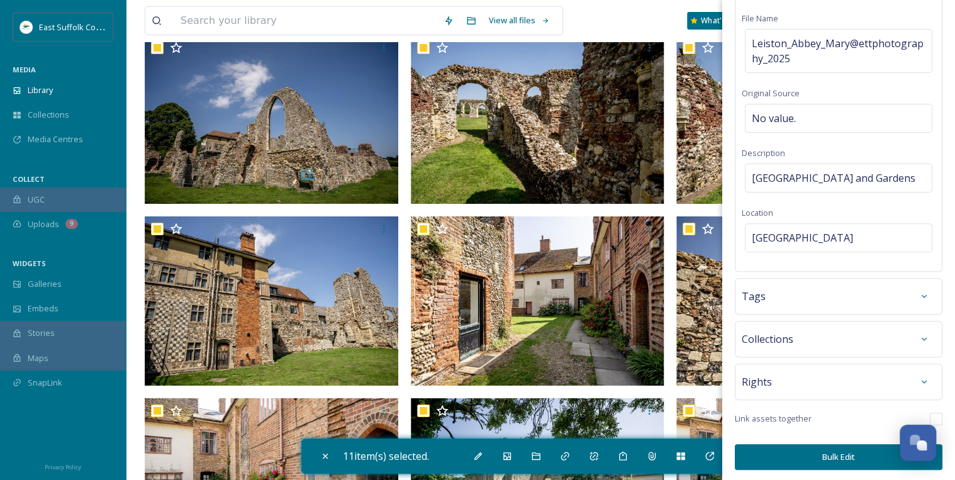
click at [874, 304] on div "Tags" at bounding box center [839, 296] width 194 height 23
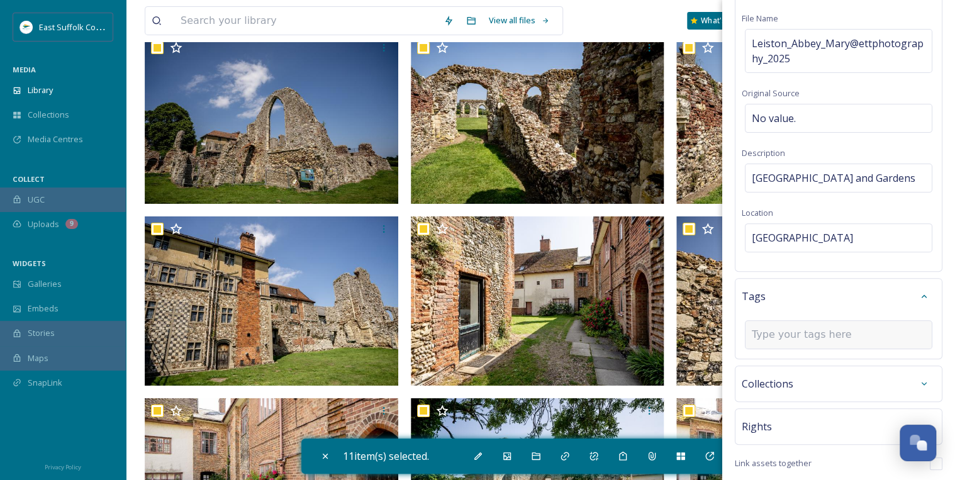
click at [798, 335] on input at bounding box center [815, 334] width 126 height 15
type input "Leiston"
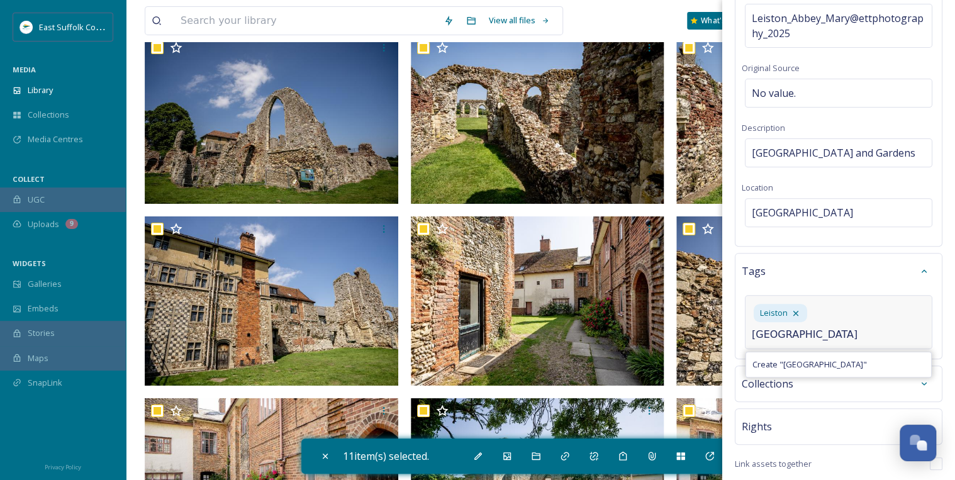
type input "[GEOGRAPHIC_DATA]"
type input "Ruins"
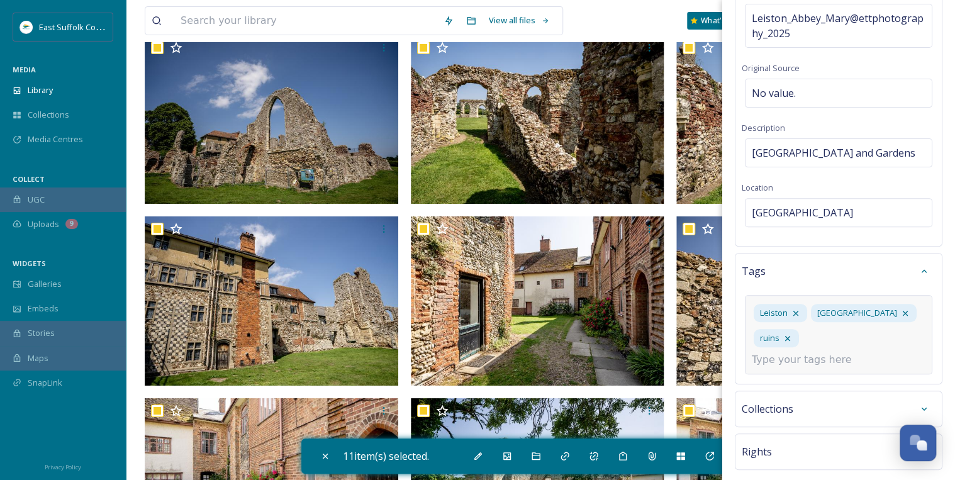
scroll to position [111, 0]
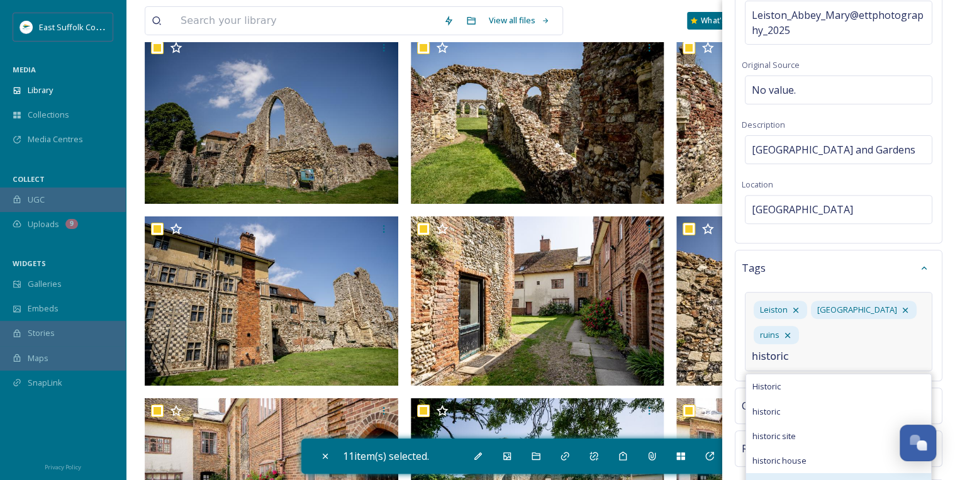
type input "historic"
click at [798, 479] on span "national historic landmark" at bounding box center [800, 485] width 97 height 12
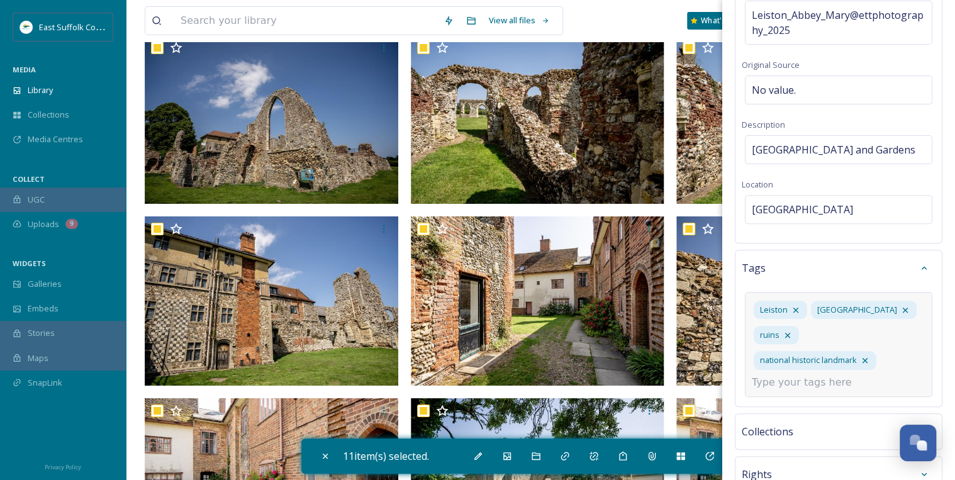
click at [769, 382] on input at bounding box center [815, 382] width 126 height 15
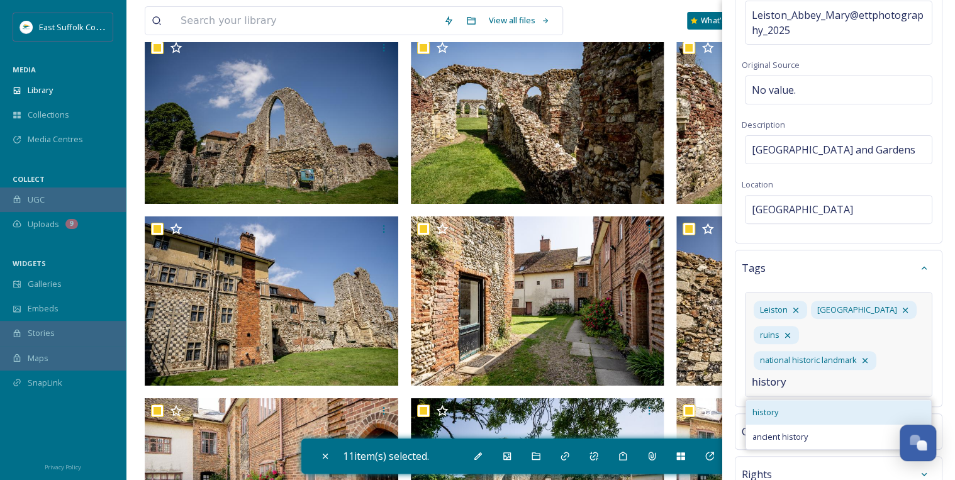
type input "history"
click at [771, 411] on span "history" at bounding box center [765, 412] width 26 height 12
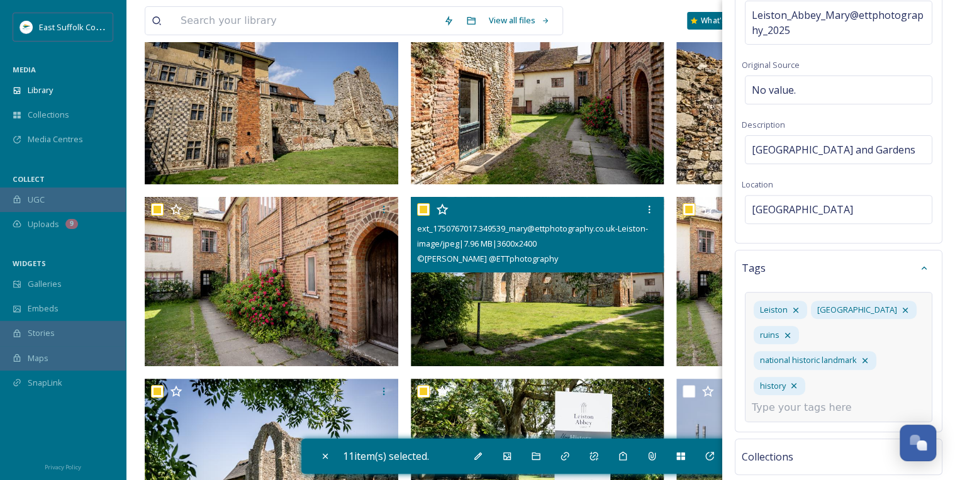
scroll to position [2315, 0]
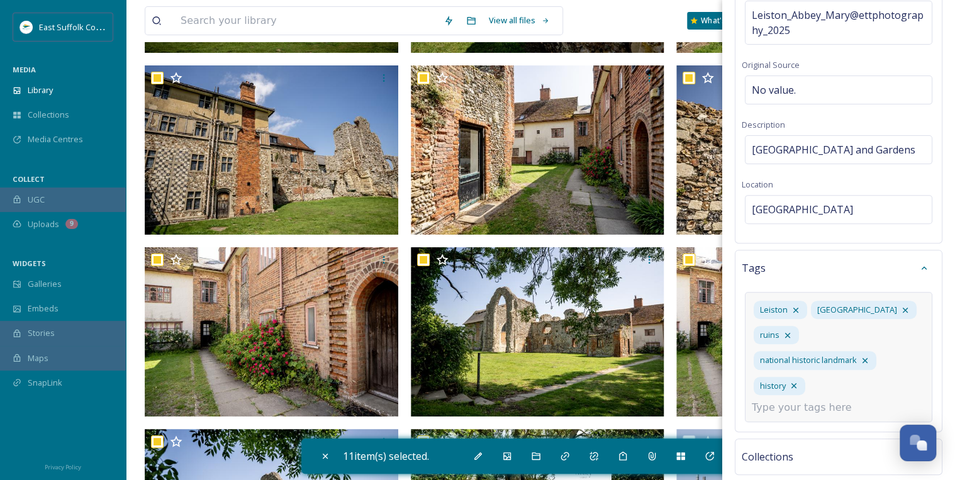
click at [764, 405] on input at bounding box center [815, 407] width 126 height 15
type input "gardens"
click at [795, 436] on div "Gardens" at bounding box center [838, 437] width 185 height 25
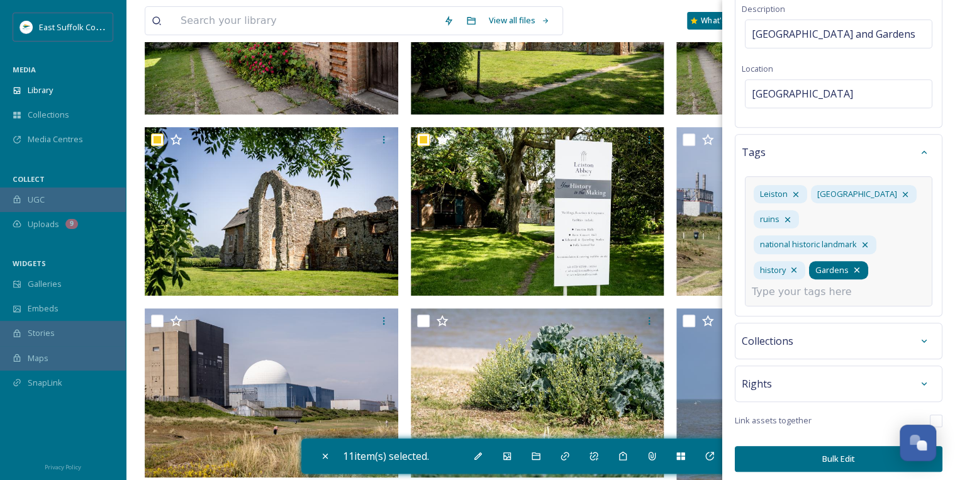
scroll to position [228, 0]
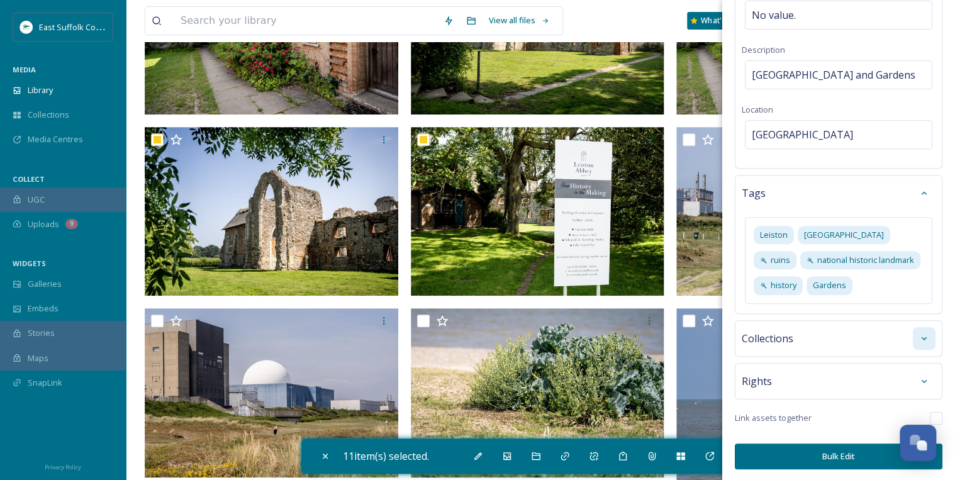
click at [919, 333] on icon at bounding box center [924, 338] width 10 height 10
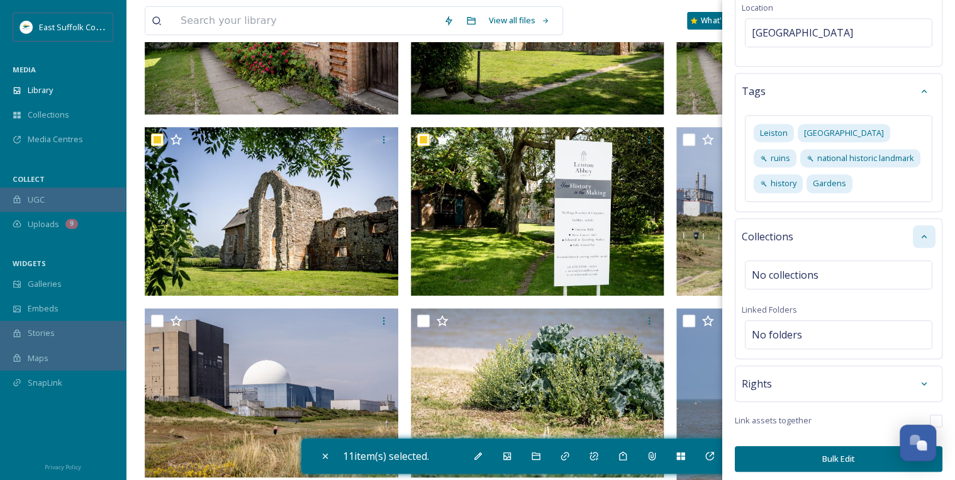
scroll to position [289, 0]
click at [919, 377] on icon at bounding box center [924, 382] width 10 height 10
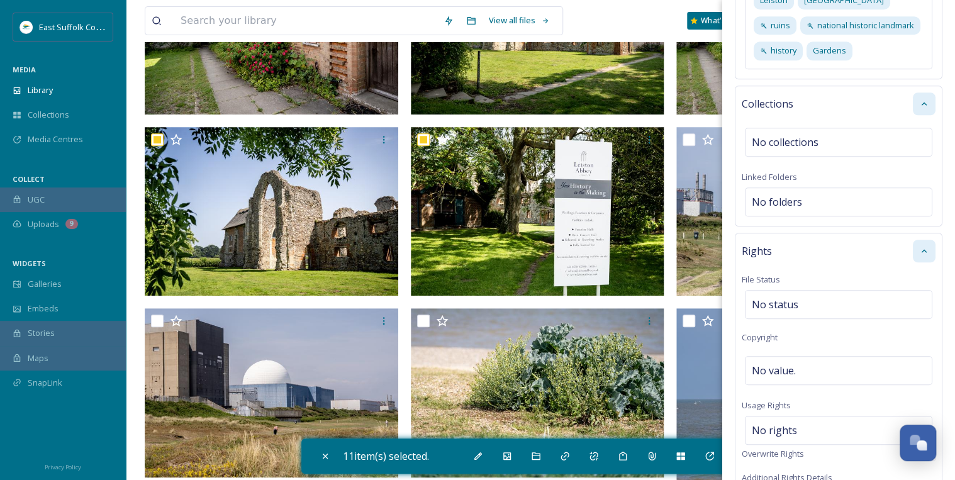
scroll to position [490, 0]
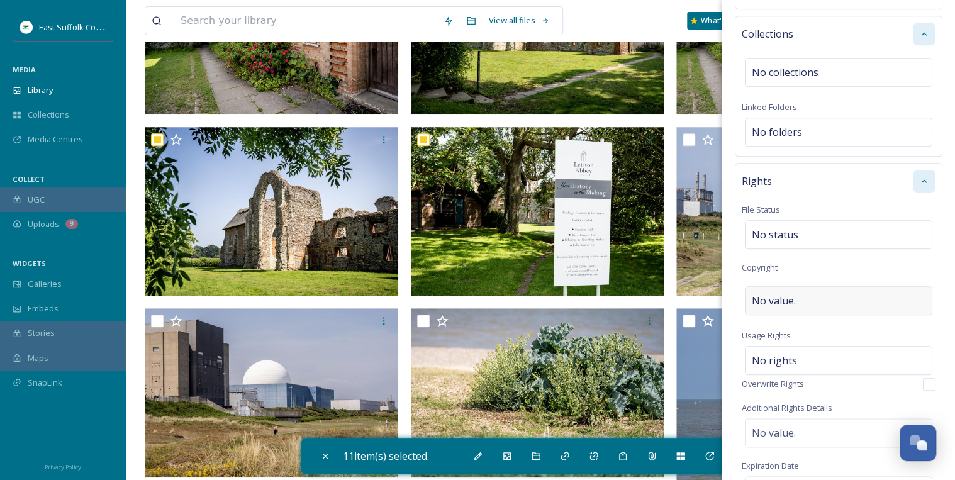
click at [825, 299] on div "No value." at bounding box center [838, 300] width 187 height 29
click at [800, 295] on input at bounding box center [839, 300] width 194 height 29
type input "[PERSON_NAME] @Crispdesign"
click at [817, 302] on input "[PERSON_NAME] @Crispdesign" at bounding box center [839, 300] width 194 height 29
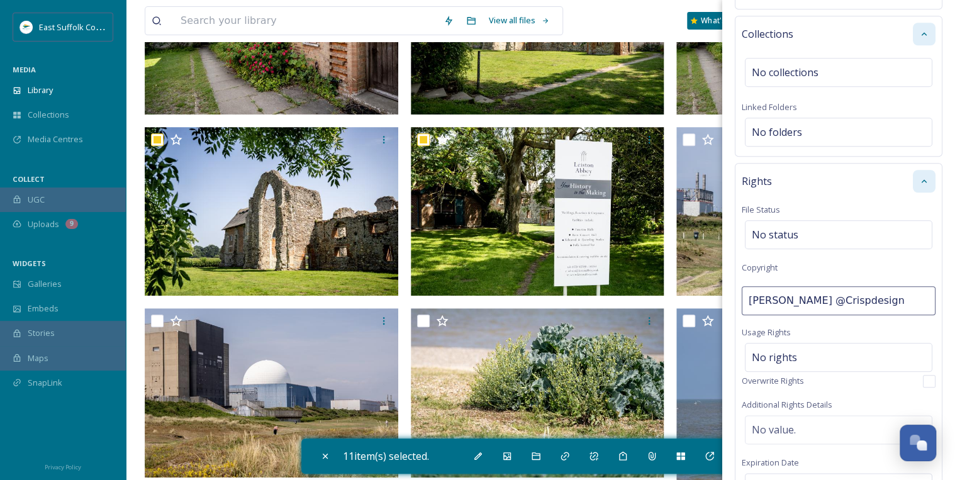
click at [817, 302] on input "[PERSON_NAME] @Crispdesign" at bounding box center [839, 300] width 194 height 29
click at [818, 302] on input at bounding box center [839, 300] width 194 height 29
type input "[PERSON_NAME]"
click at [803, 355] on div "No rights" at bounding box center [838, 357] width 187 height 29
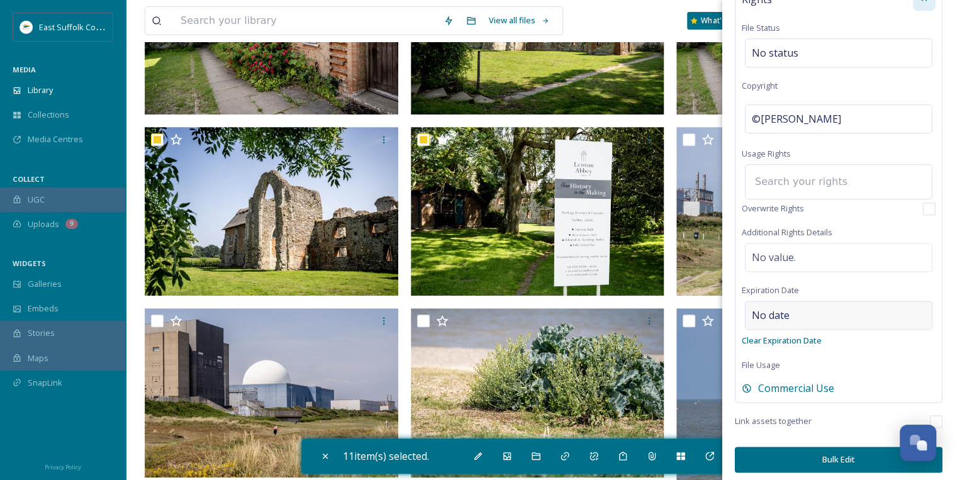
scroll to position [622, 0]
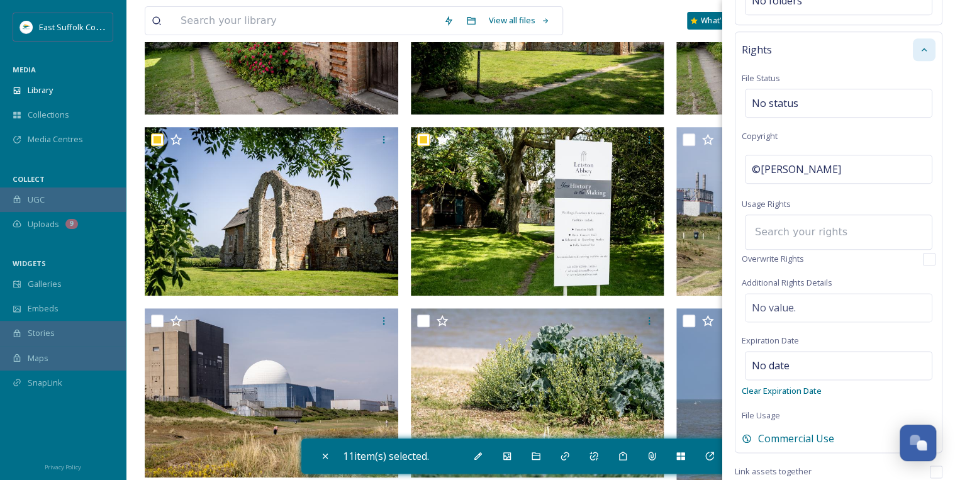
click at [786, 225] on input at bounding box center [818, 232] width 138 height 28
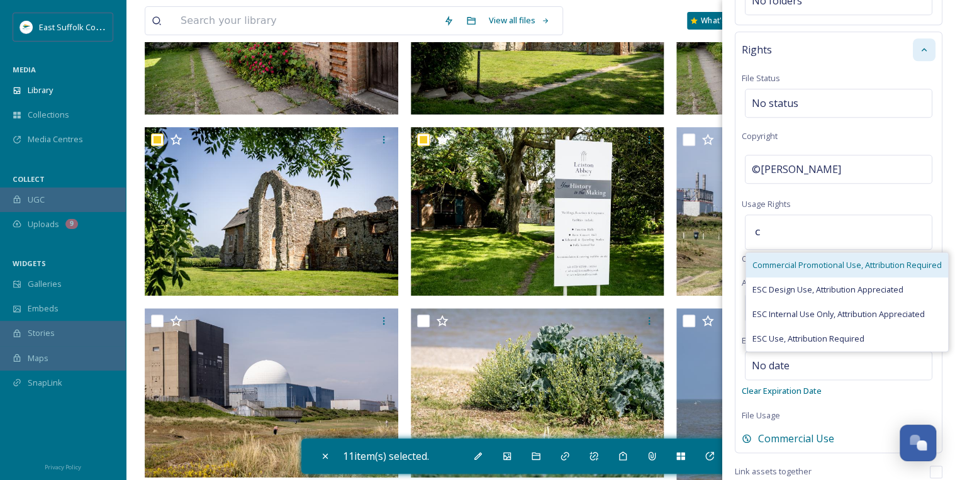
type input "c"
click at [788, 259] on span "Commercial Promotional Use, Attribution Required" at bounding box center [846, 265] width 189 height 12
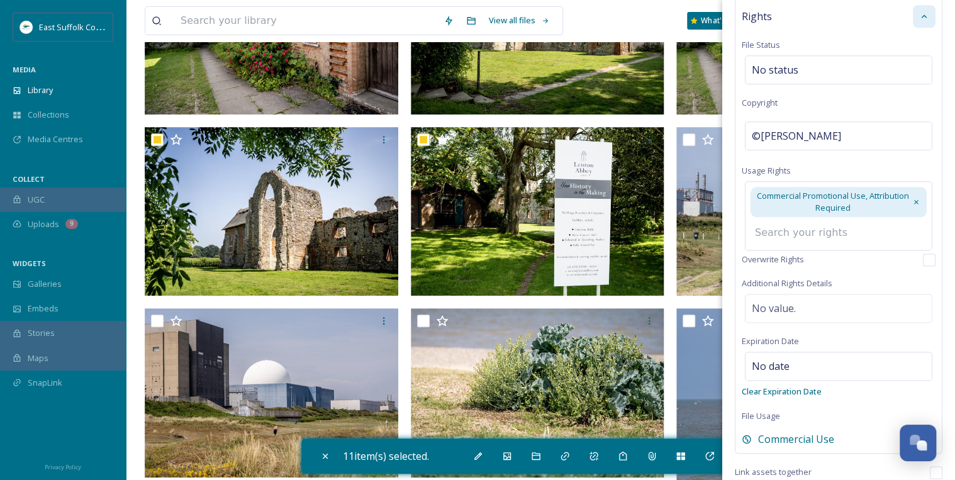
scroll to position [707, 0]
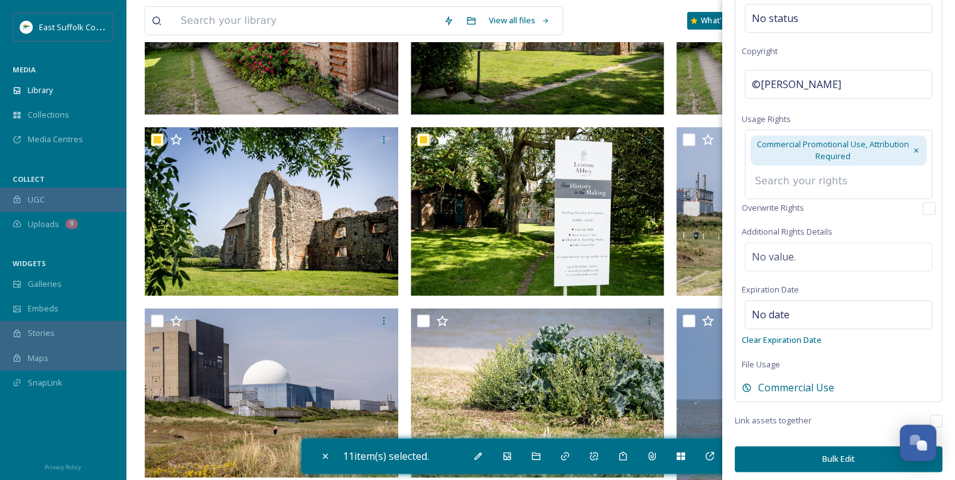
click at [841, 454] on button "Bulk Edit" at bounding box center [839, 459] width 208 height 26
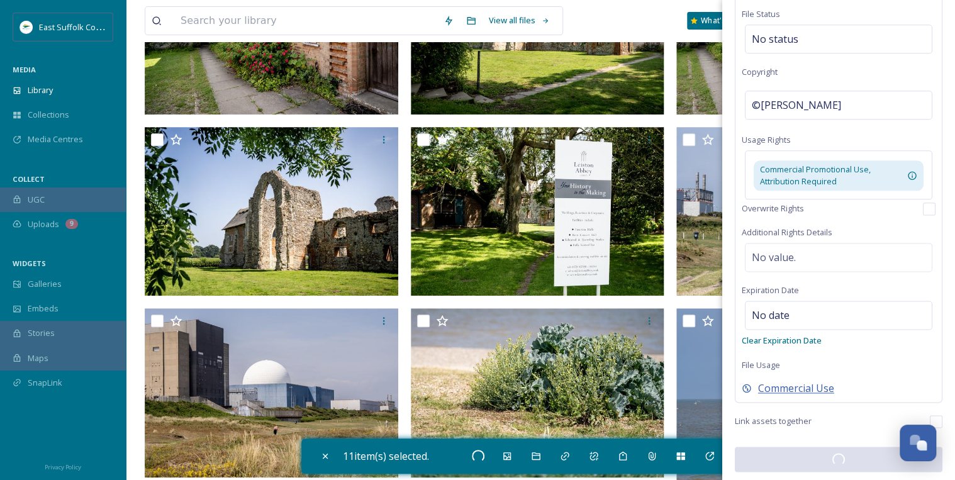
checkbox input "false"
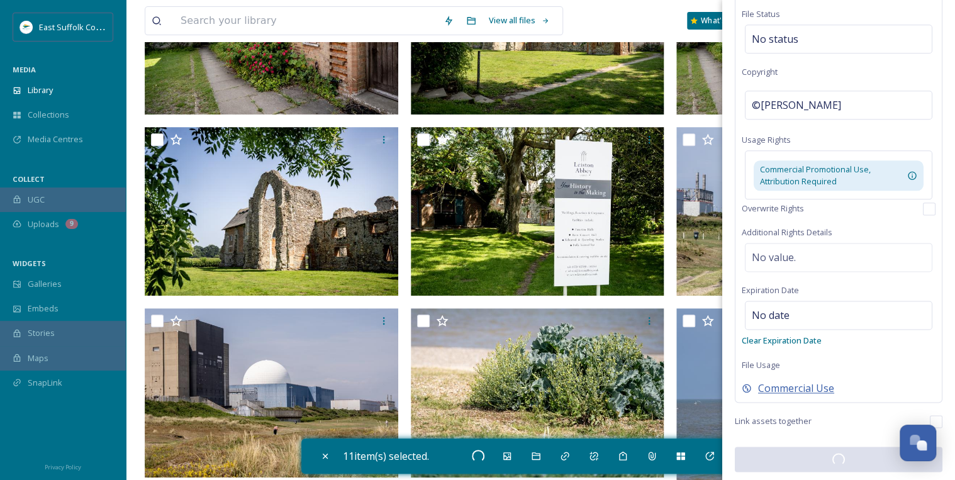
checkbox input "false"
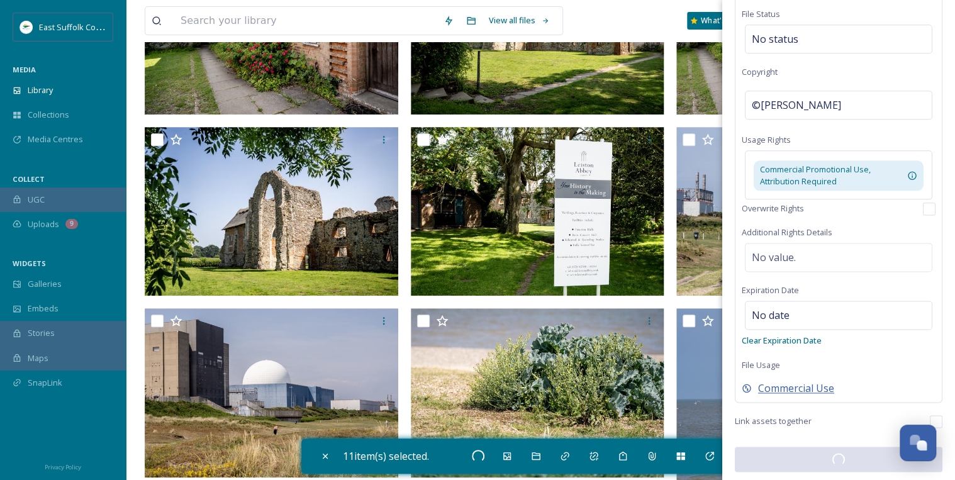
checkbox input "false"
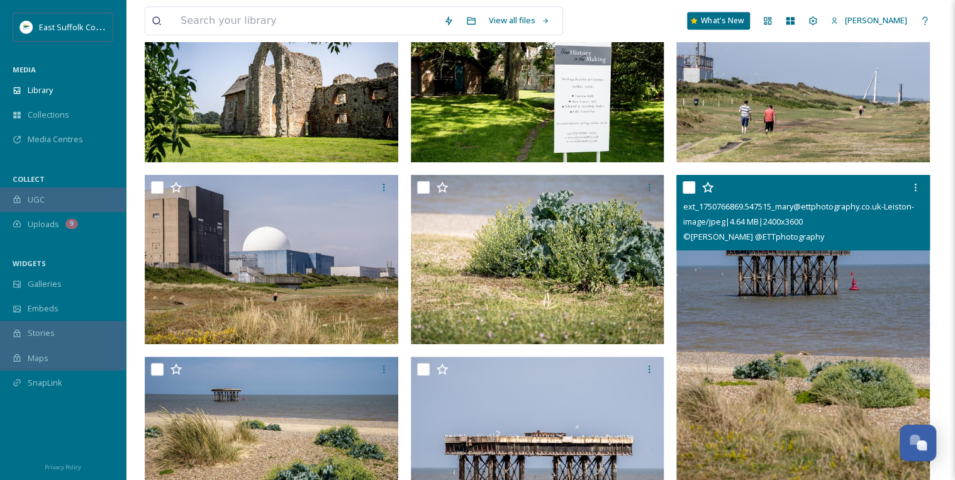
scroll to position [2768, 0]
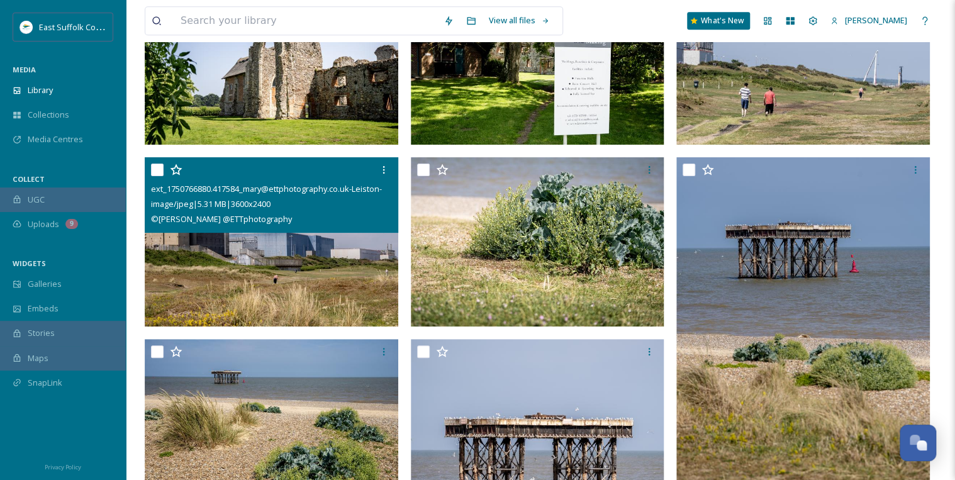
click at [156, 168] on input "checkbox" at bounding box center [157, 170] width 13 height 13
checkbox input "true"
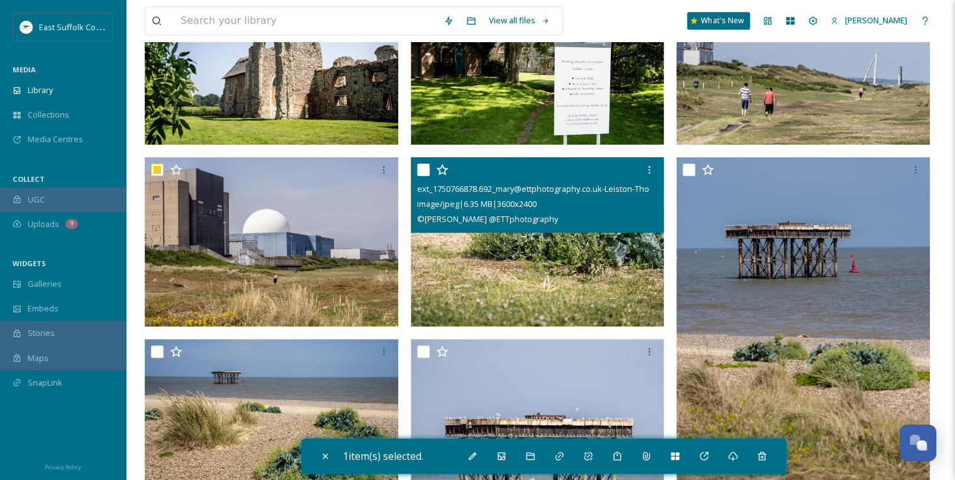
drag, startPoint x: 420, startPoint y: 166, endPoint x: 447, endPoint y: 174, distance: 28.9
click at [420, 166] on input "checkbox" at bounding box center [423, 170] width 13 height 13
checkbox input "true"
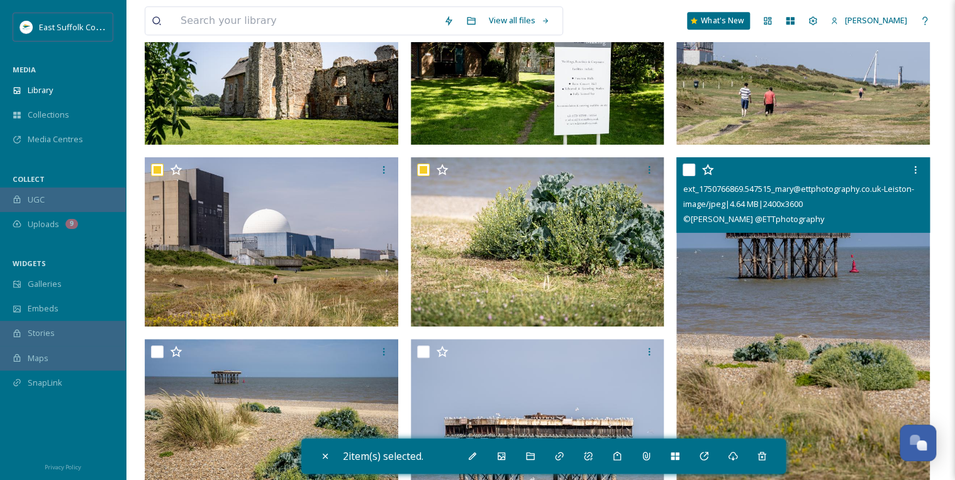
click at [690, 169] on input "checkbox" at bounding box center [689, 170] width 13 height 13
checkbox input "true"
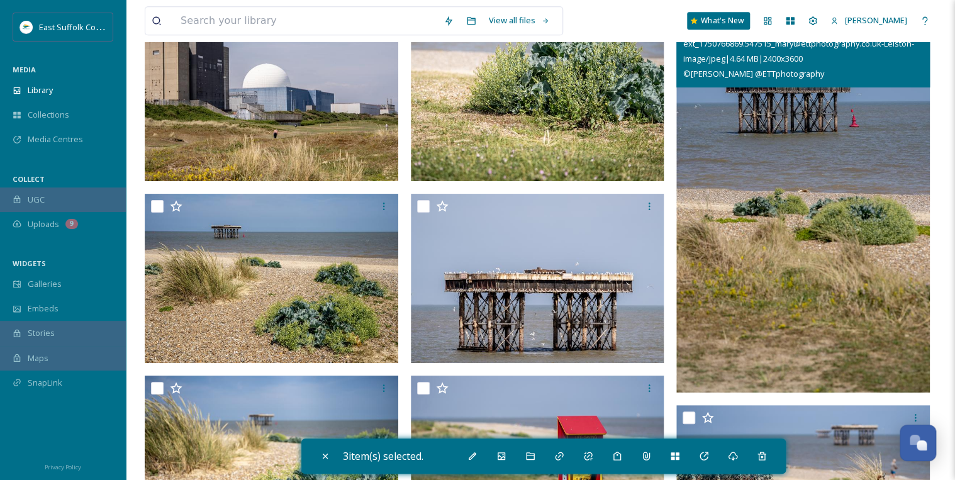
scroll to position [2919, 0]
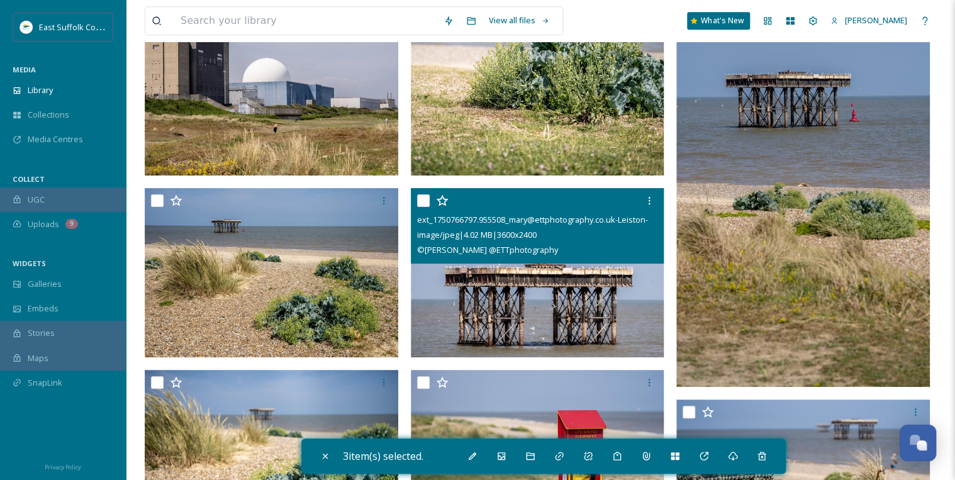
click at [420, 198] on input "checkbox" at bounding box center [423, 200] width 13 height 13
checkbox input "true"
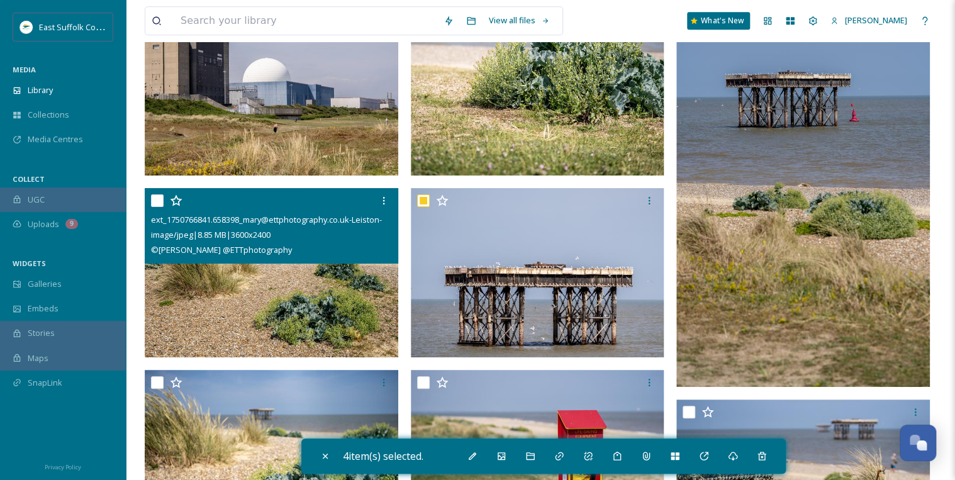
click at [154, 199] on input "checkbox" at bounding box center [157, 200] width 13 height 13
checkbox input "true"
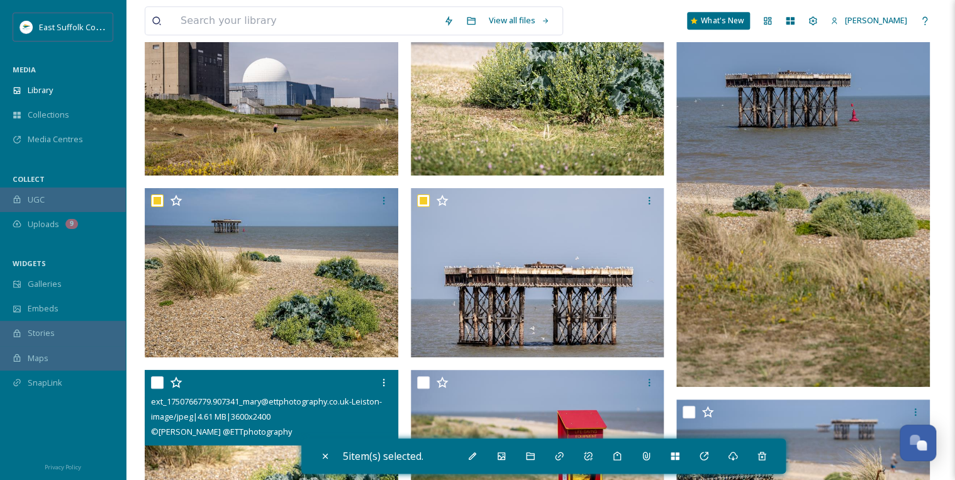
click at [157, 379] on input "checkbox" at bounding box center [157, 382] width 13 height 13
checkbox input "true"
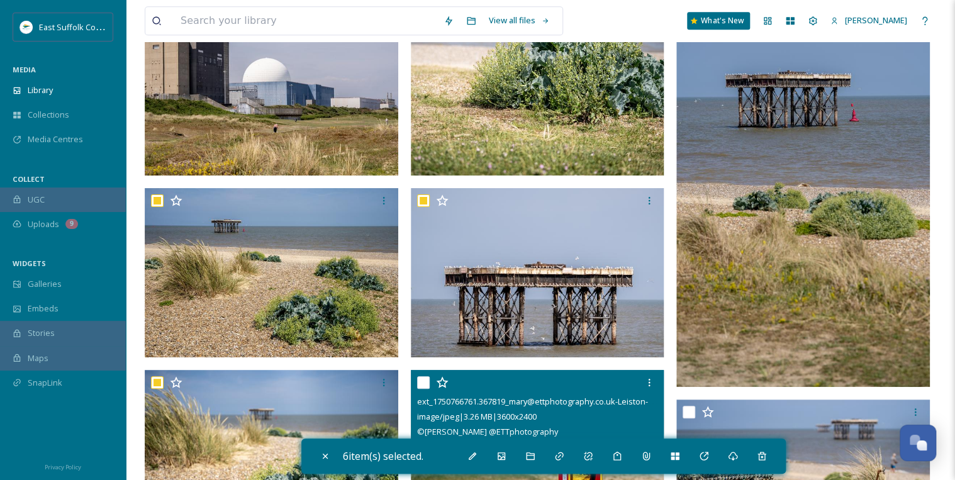
click at [422, 377] on input "checkbox" at bounding box center [423, 382] width 13 height 13
checkbox input "true"
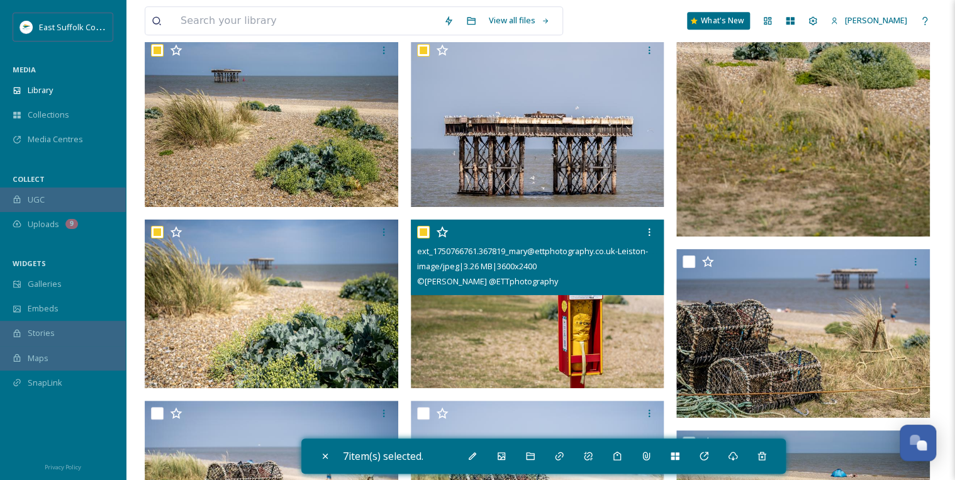
scroll to position [3070, 0]
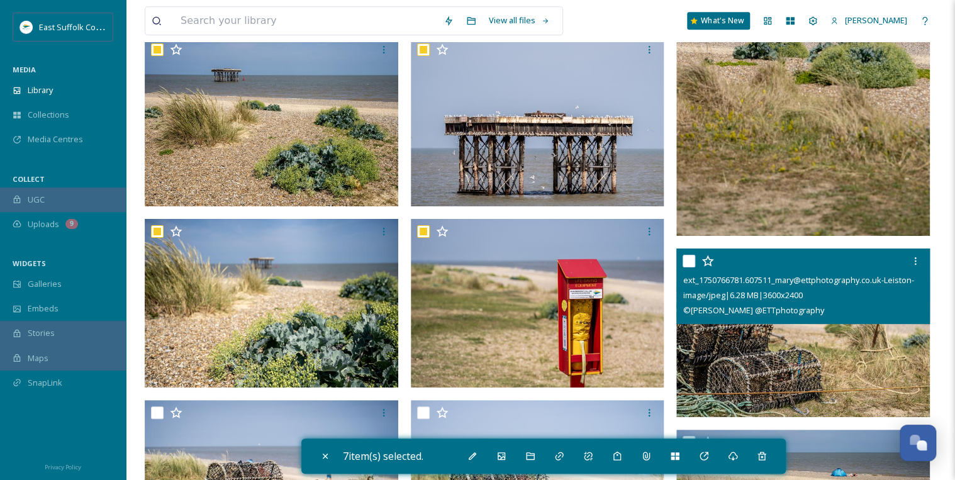
click at [686, 259] on input "checkbox" at bounding box center [689, 261] width 13 height 13
checkbox input "true"
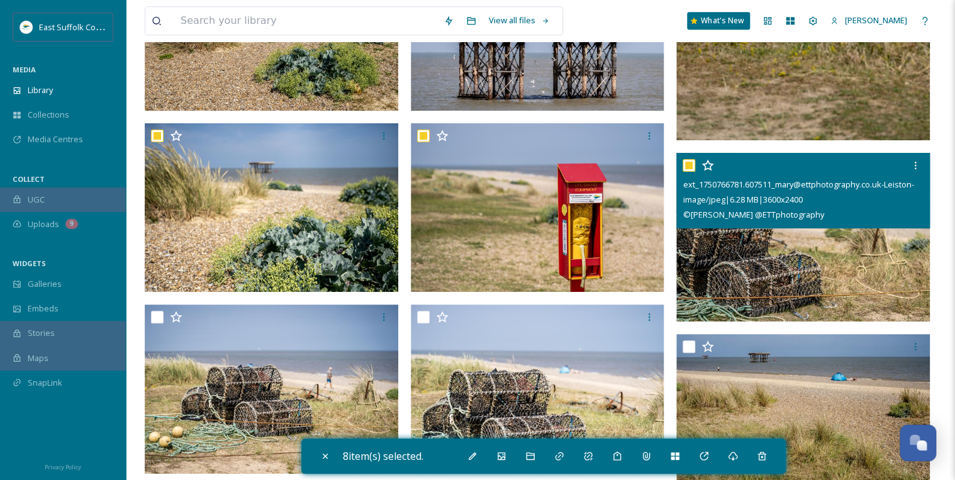
scroll to position [3221, 0]
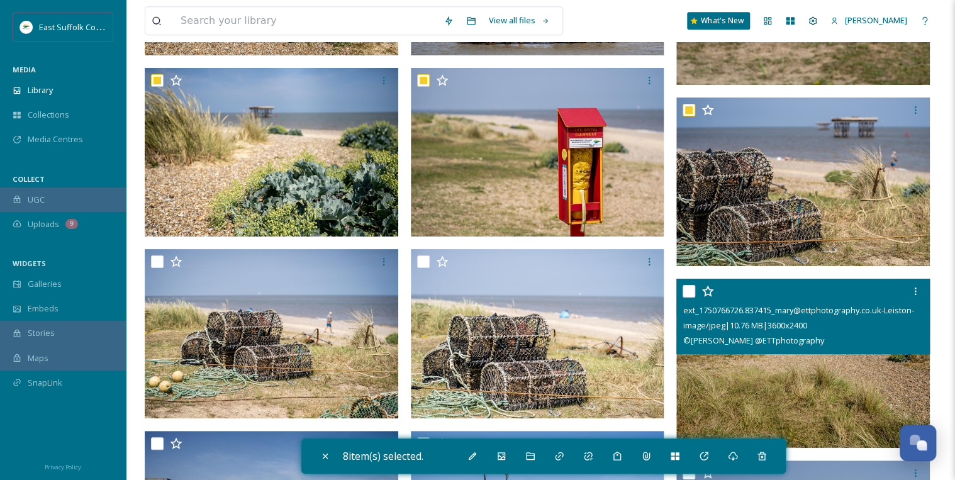
click at [687, 293] on input "checkbox" at bounding box center [689, 291] width 13 height 13
checkbox input "true"
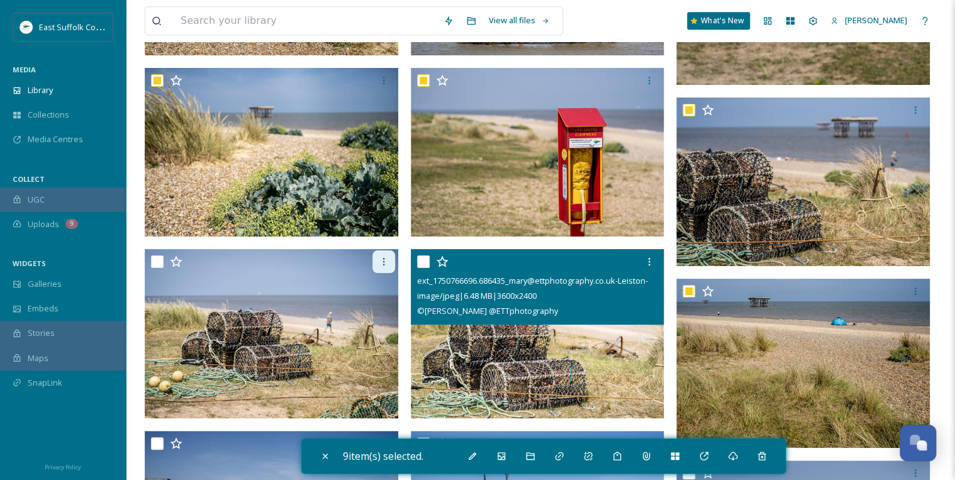
drag, startPoint x: 426, startPoint y: 257, endPoint x: 372, endPoint y: 262, distance: 53.7
click at [425, 257] on input "checkbox" at bounding box center [423, 261] width 13 height 13
checkbox input "true"
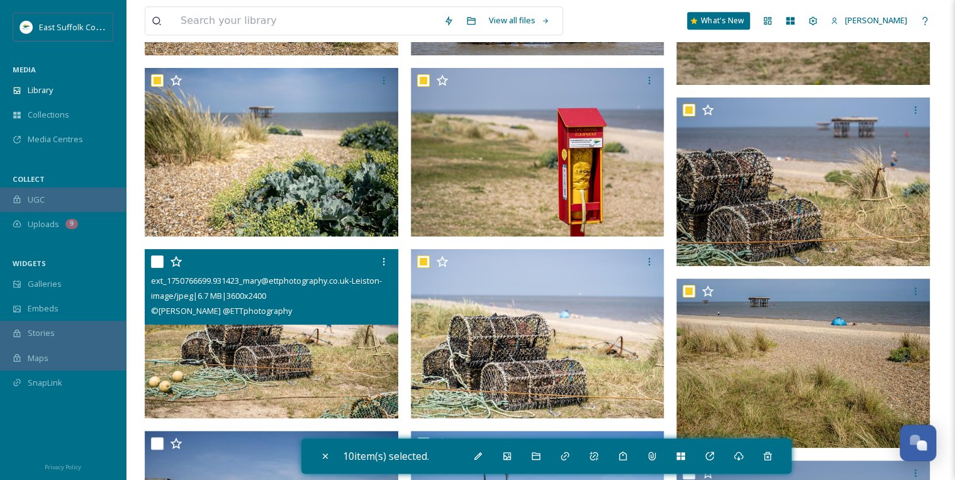
click at [156, 262] on input "checkbox" at bounding box center [157, 261] width 13 height 13
checkbox input "true"
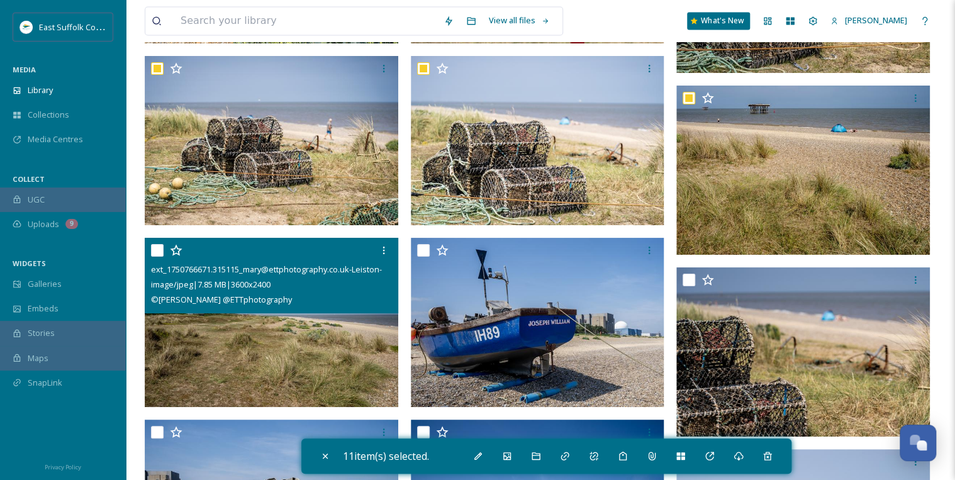
scroll to position [3422, 0]
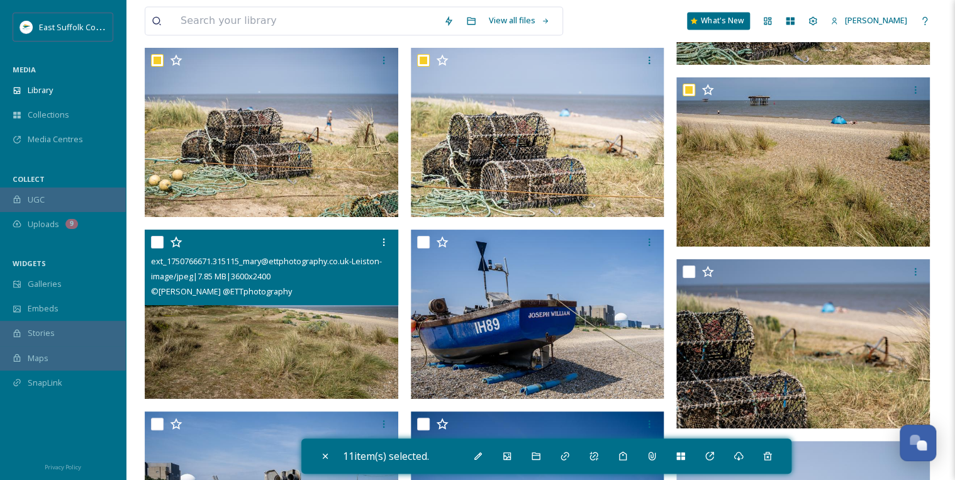
click at [160, 238] on input "checkbox" at bounding box center [157, 242] width 13 height 13
checkbox input "true"
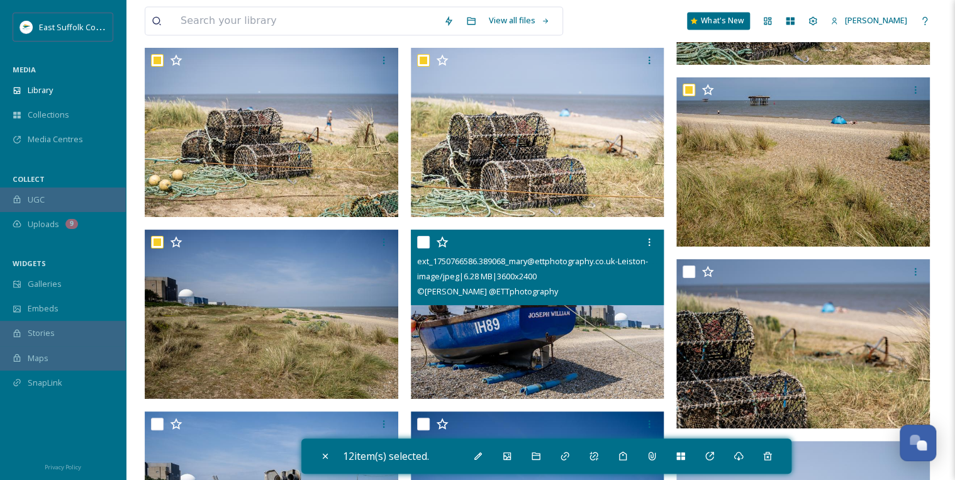
click at [423, 242] on input "checkbox" at bounding box center [423, 242] width 13 height 13
checkbox input "true"
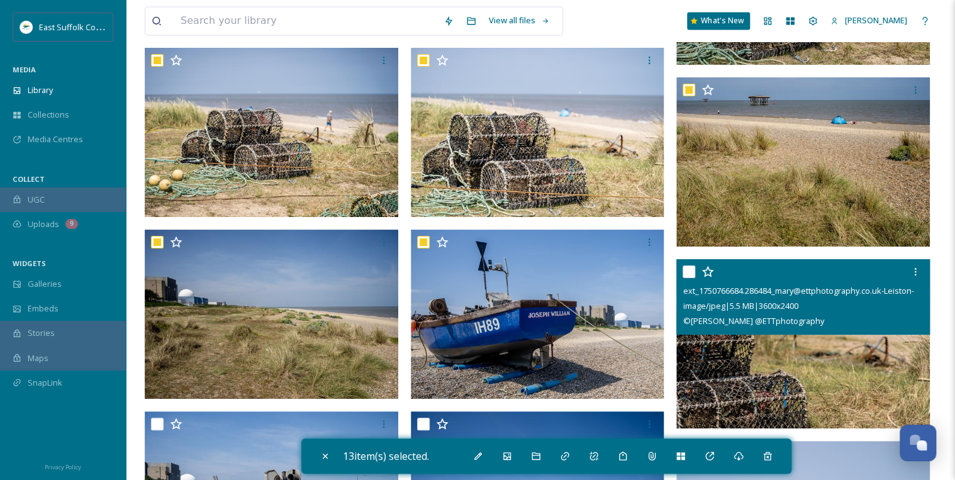
click at [688, 269] on input "checkbox" at bounding box center [689, 271] width 13 height 13
checkbox input "true"
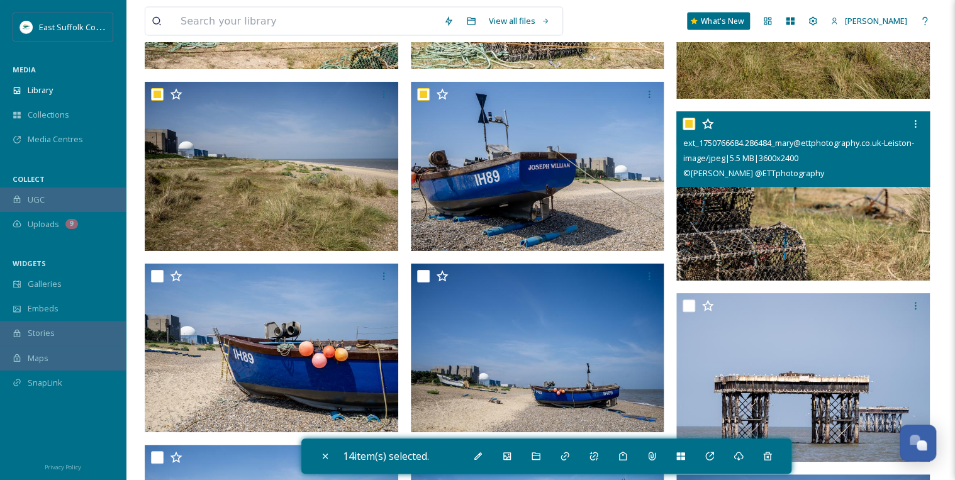
scroll to position [3573, 0]
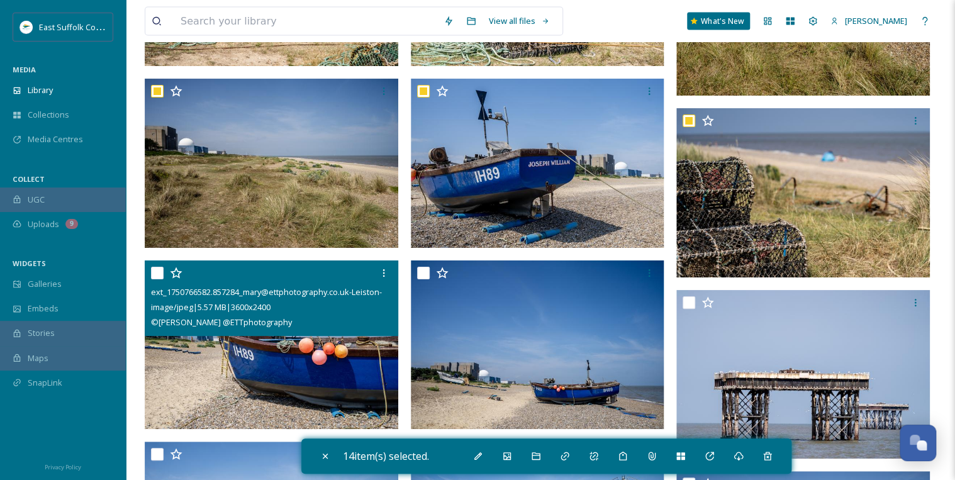
click at [159, 273] on input "checkbox" at bounding box center [157, 273] width 13 height 13
checkbox input "true"
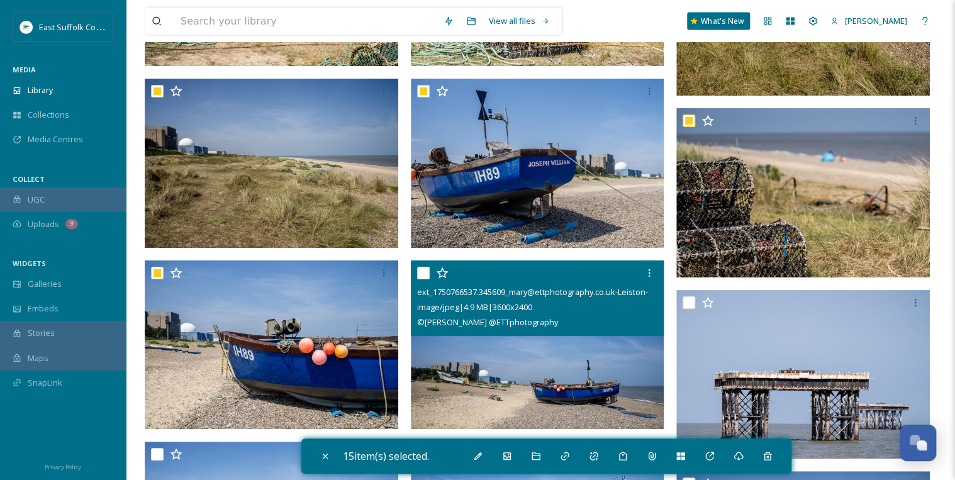
click at [422, 271] on input "checkbox" at bounding box center [423, 273] width 13 height 13
checkbox input "true"
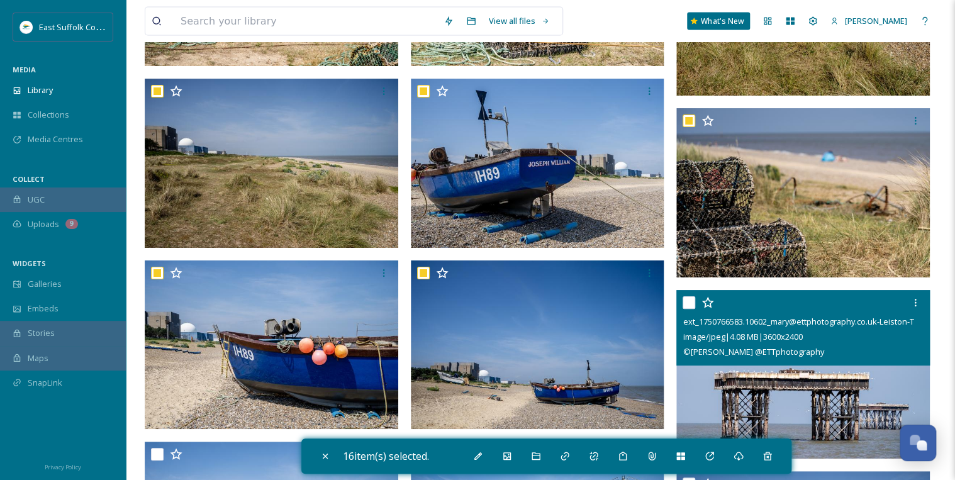
click at [688, 303] on input "checkbox" at bounding box center [689, 302] width 13 height 13
checkbox input "true"
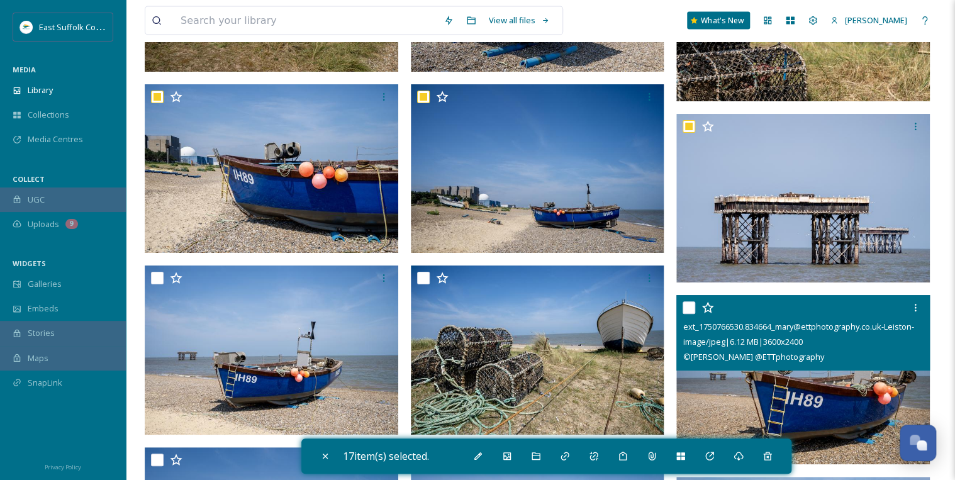
scroll to position [3775, 0]
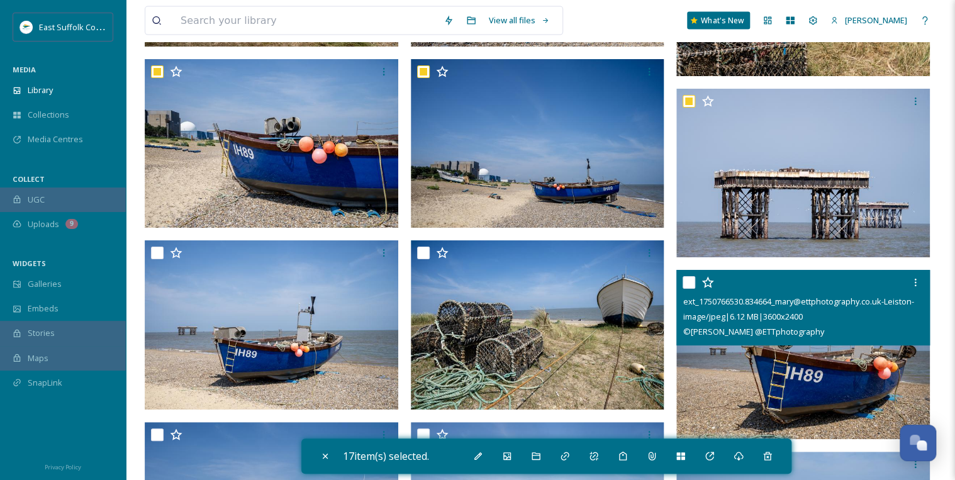
click at [684, 282] on input "checkbox" at bounding box center [689, 282] width 13 height 13
checkbox input "true"
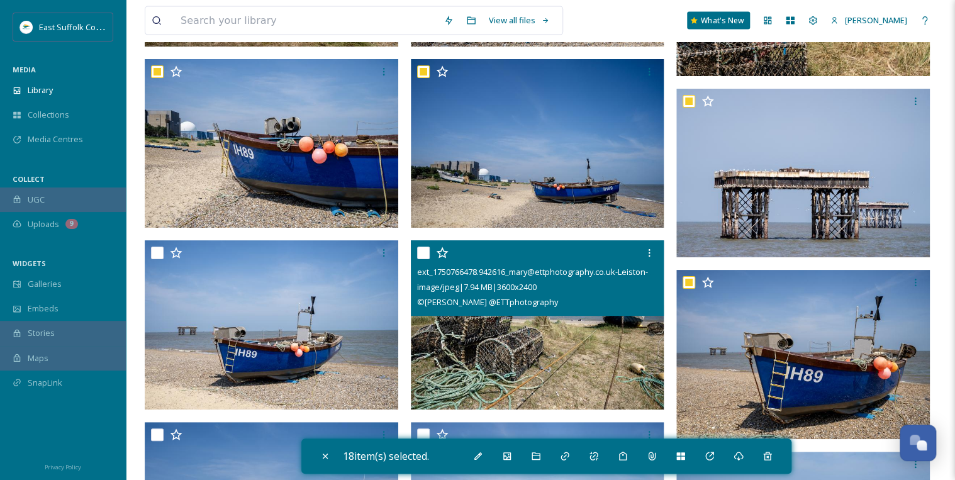
click at [420, 253] on input "checkbox" at bounding box center [423, 253] width 13 height 13
checkbox input "true"
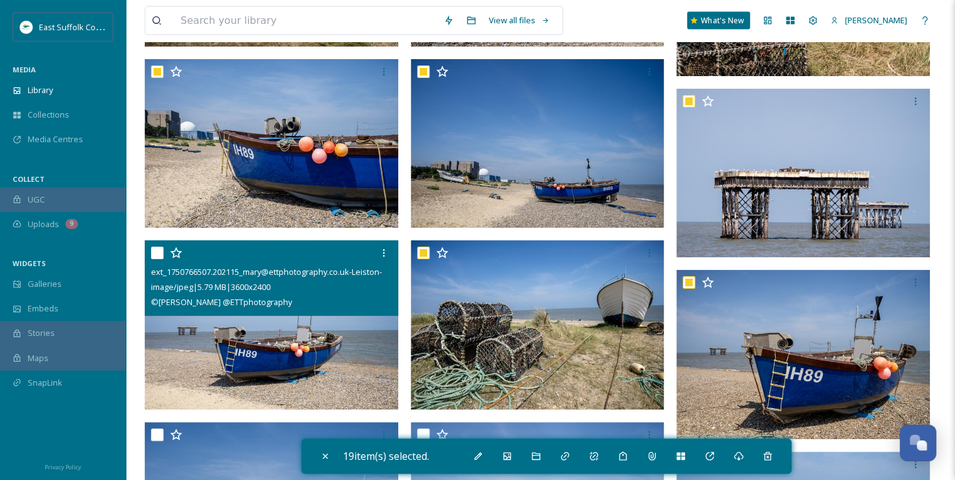
drag, startPoint x: 158, startPoint y: 252, endPoint x: 167, endPoint y: 311, distance: 59.9
click at [157, 252] on input "checkbox" at bounding box center [157, 253] width 13 height 13
checkbox input "true"
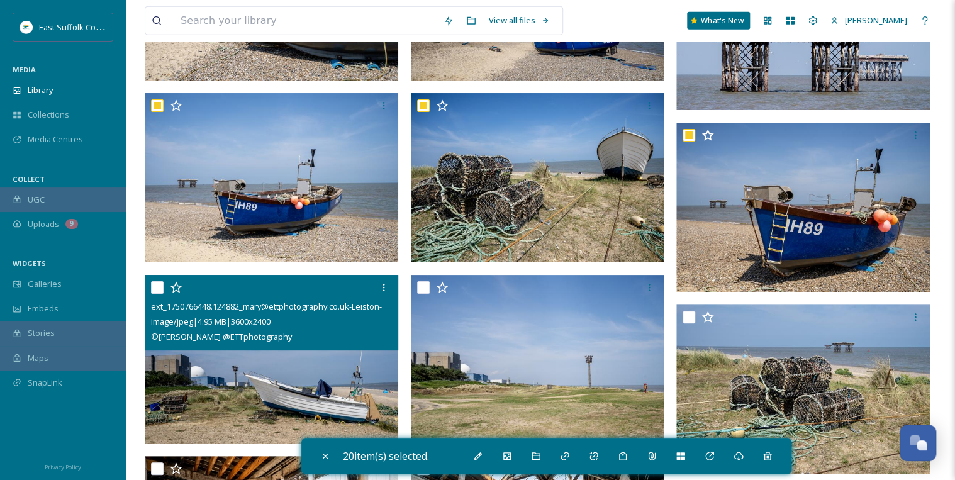
scroll to position [3926, 0]
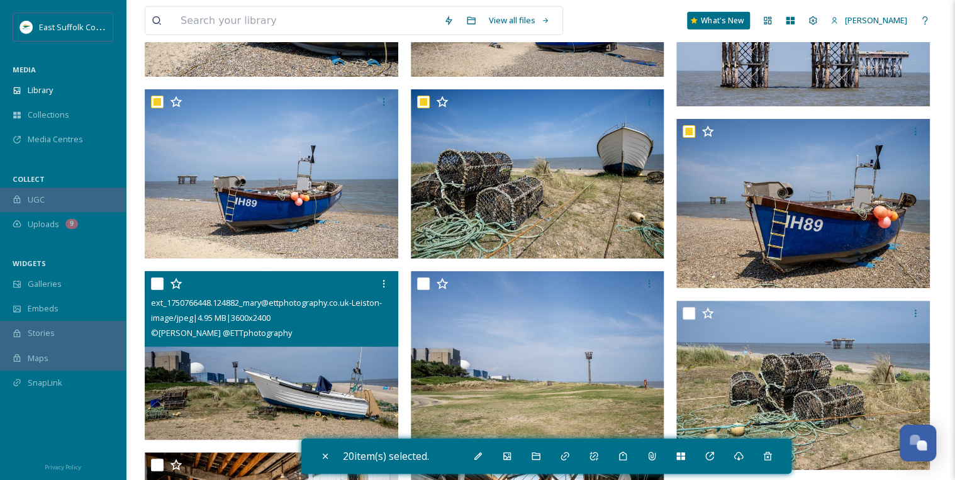
click at [159, 282] on input "checkbox" at bounding box center [157, 283] width 13 height 13
checkbox input "true"
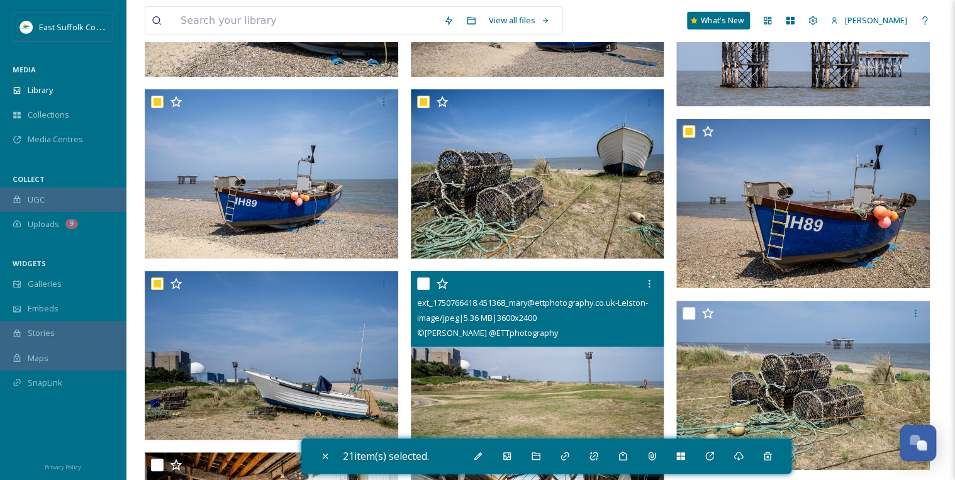
click at [419, 282] on input "checkbox" at bounding box center [423, 283] width 13 height 13
checkbox input "true"
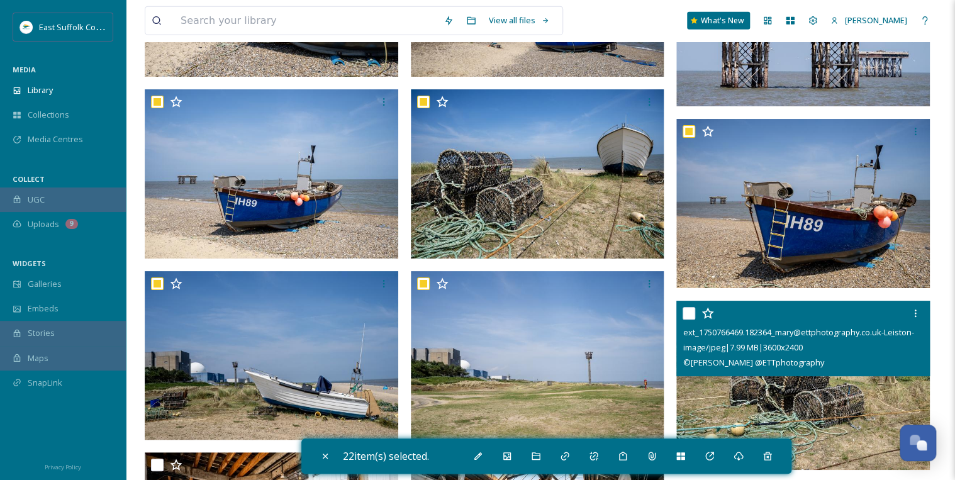
click at [691, 311] on input "checkbox" at bounding box center [689, 313] width 13 height 13
checkbox input "true"
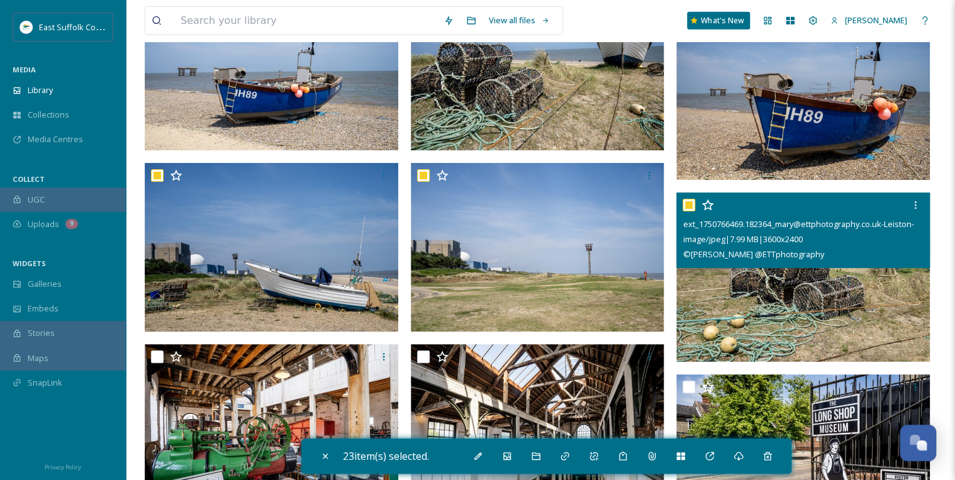
scroll to position [4127, 0]
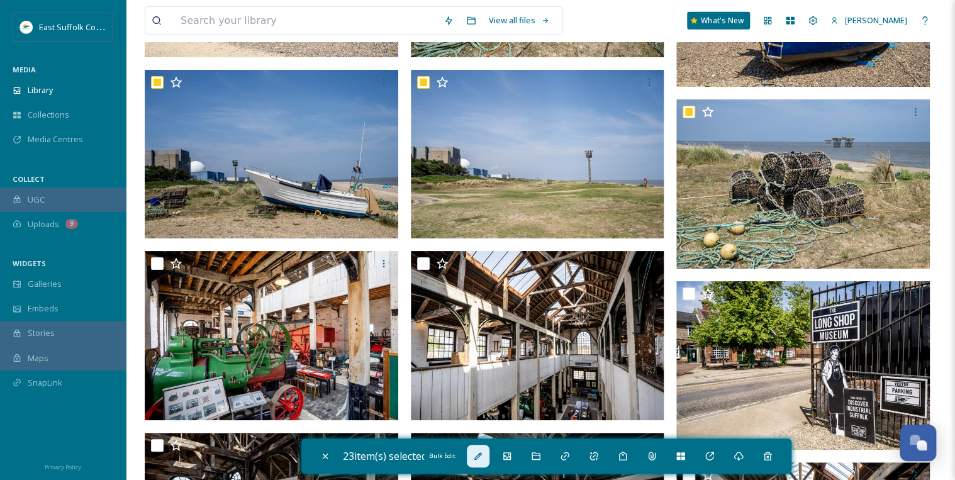
click at [478, 455] on icon at bounding box center [478, 456] width 10 height 10
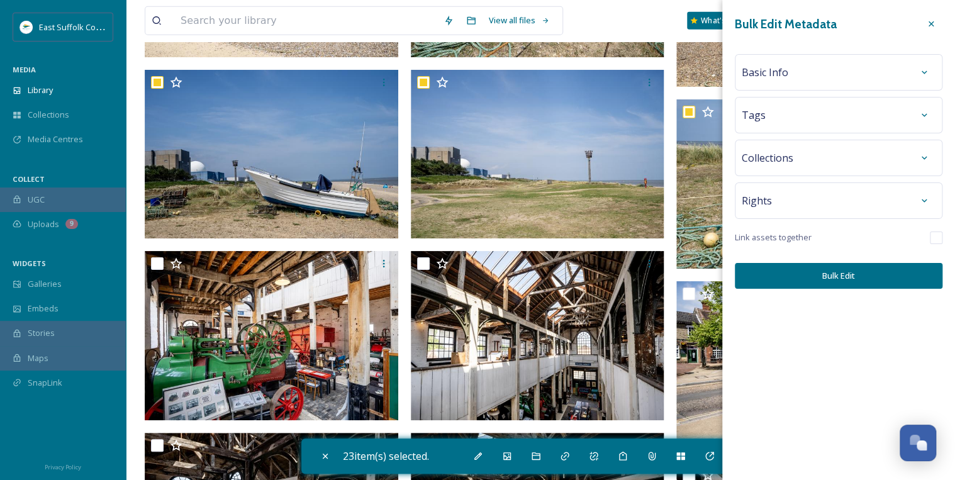
click at [823, 75] on div "Basic Info" at bounding box center [839, 72] width 194 height 23
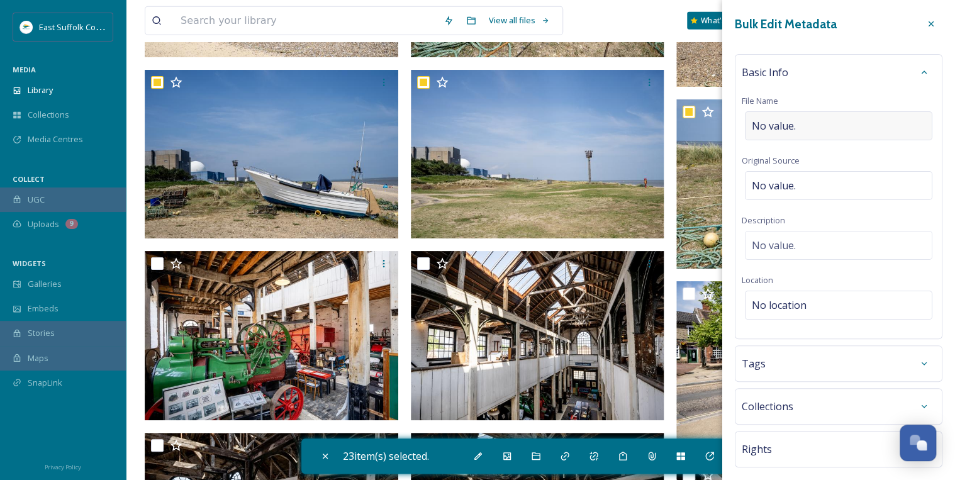
click at [772, 125] on span "No value." at bounding box center [774, 125] width 44 height 15
type input "Sizewell_Beach_Leiston_Mart@ettphotography_2025"
click at [803, 183] on div "Basic Info File Name Sizewell_Beach_Leiston_Mart@ettphotography_2025 Original S…" at bounding box center [839, 195] width 208 height 282
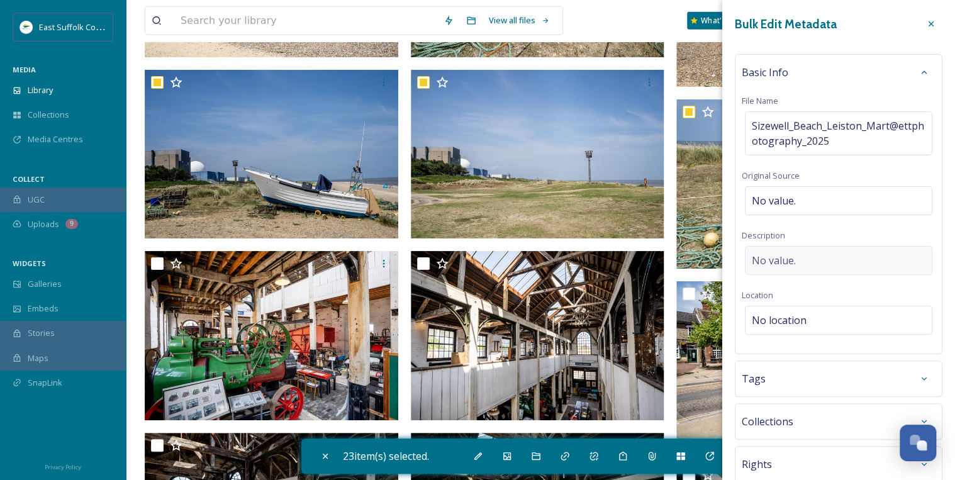
click at [808, 256] on div "No value." at bounding box center [838, 260] width 187 height 29
click at [770, 258] on textarea at bounding box center [839, 298] width 194 height 104
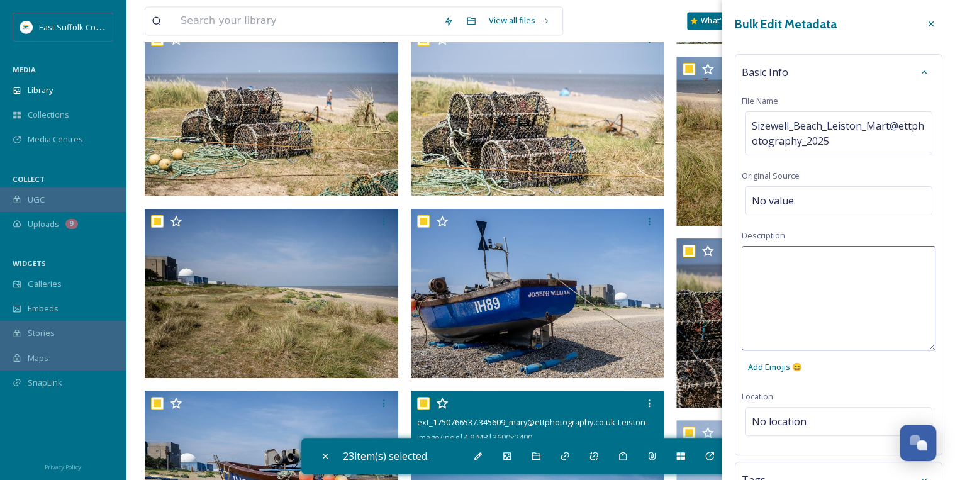
scroll to position [3422, 0]
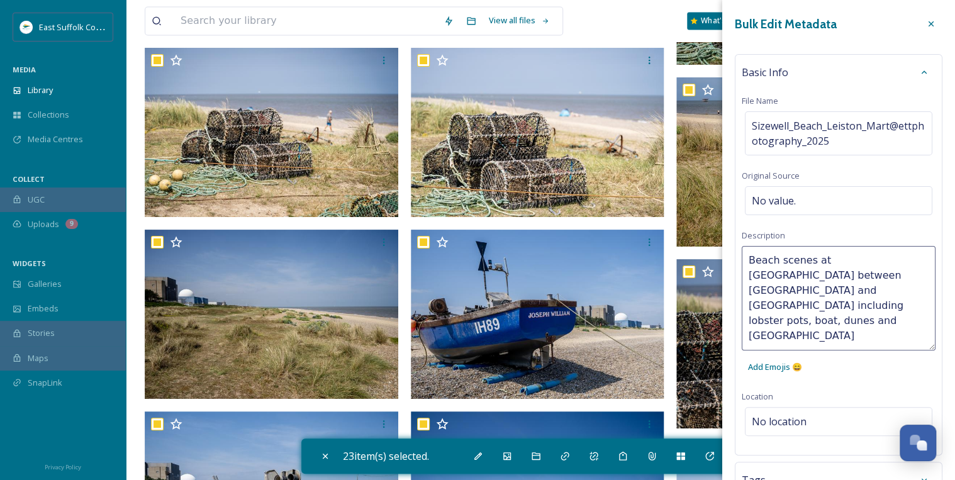
type textarea "Beach scenes at [GEOGRAPHIC_DATA] between [GEOGRAPHIC_DATA] and [GEOGRAPHIC_DAT…"
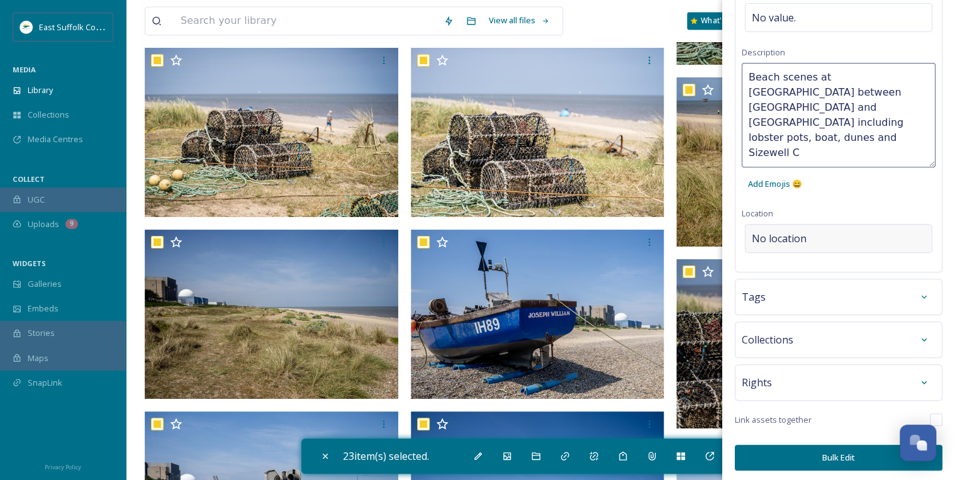
click at [814, 232] on div "No location" at bounding box center [838, 238] width 187 height 29
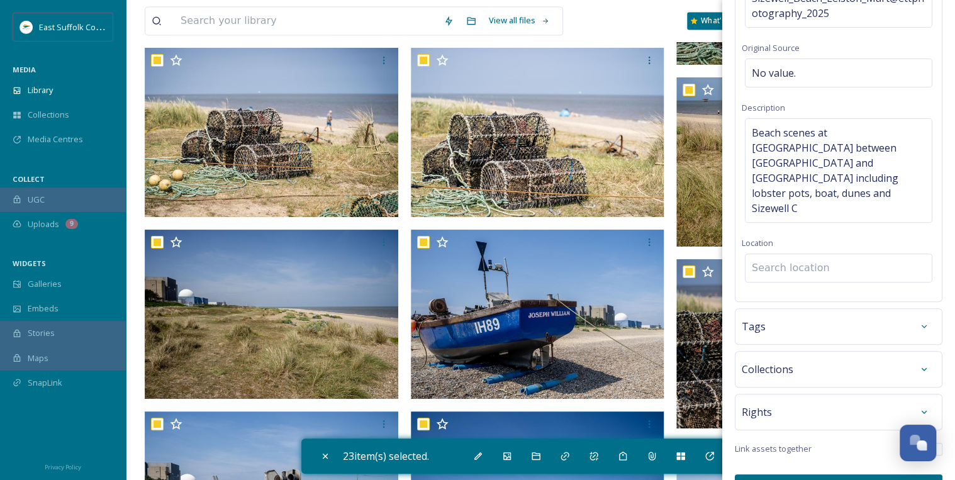
click at [773, 254] on input at bounding box center [839, 268] width 186 height 28
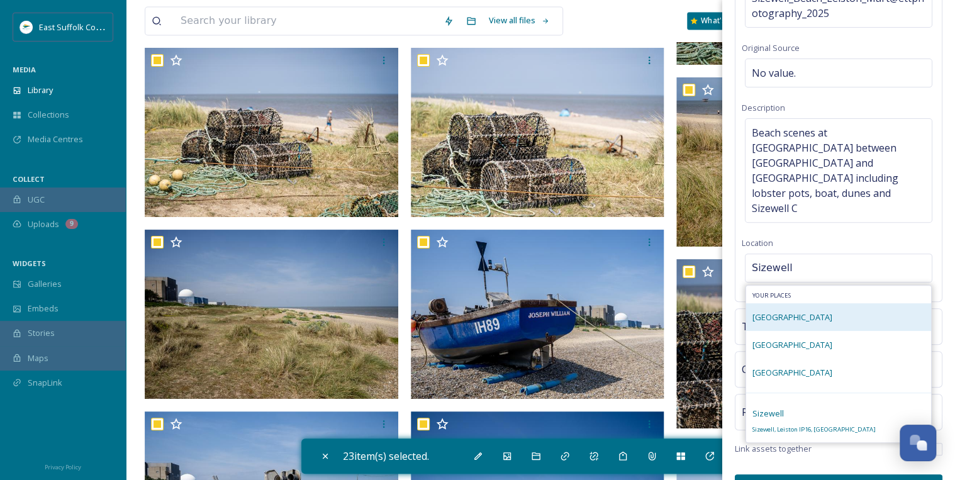
click at [785, 310] on div "[GEOGRAPHIC_DATA]" at bounding box center [792, 317] width 80 height 15
click at [800, 254] on input "Sizewell" at bounding box center [839, 268] width 186 height 28
type input "[GEOGRAPHIC_DATA]"
click at [790, 311] on span "[GEOGRAPHIC_DATA]" at bounding box center [792, 316] width 80 height 11
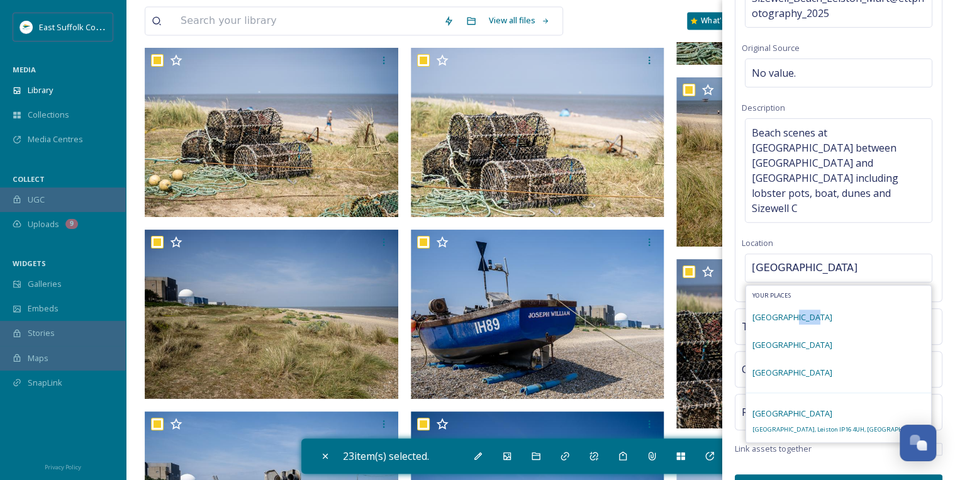
drag, startPoint x: 790, startPoint y: 285, endPoint x: 855, endPoint y: 228, distance: 86.5
click at [855, 254] on input "[GEOGRAPHIC_DATA]" at bounding box center [839, 268] width 186 height 28
click at [939, 262] on div "Bulk Edit Metadata Basic Info File Name Sizewell_Beach_Leiston_Mart@ettphotogra…" at bounding box center [838, 192] width 233 height 640
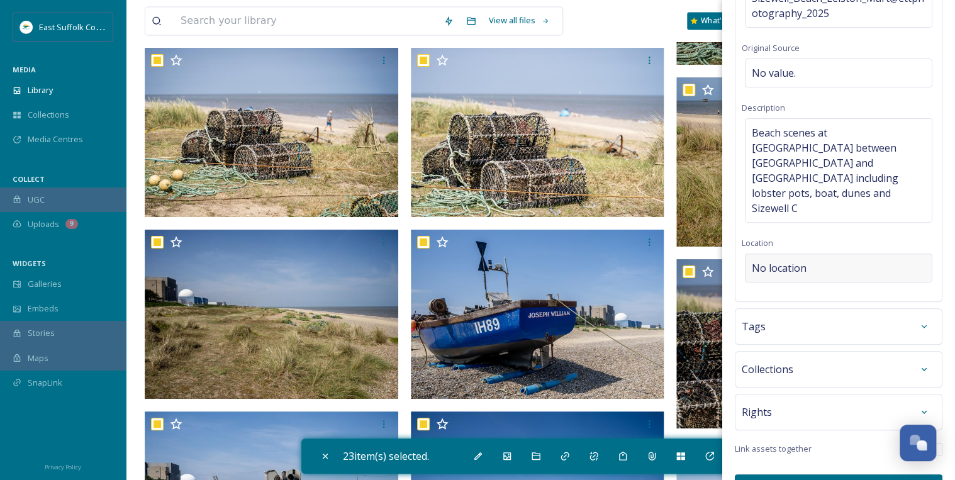
click at [868, 254] on div "No location" at bounding box center [838, 268] width 187 height 29
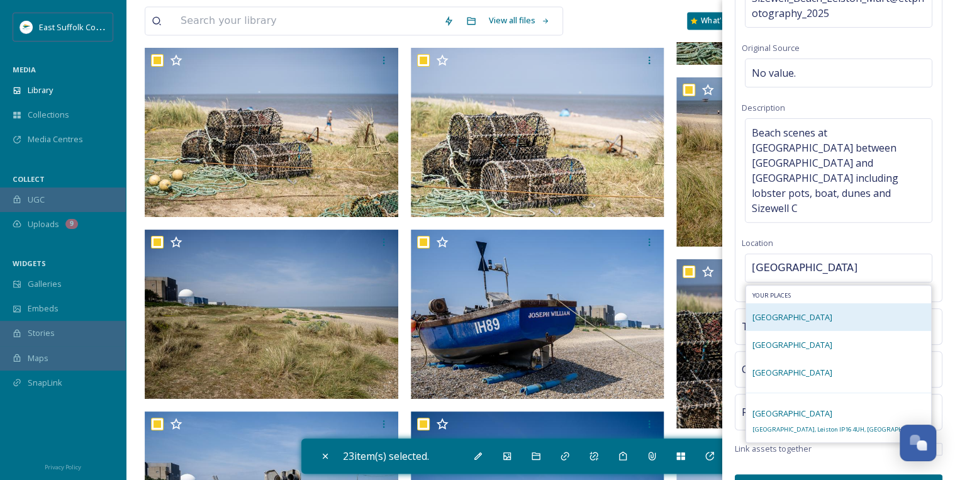
click at [783, 311] on span "[GEOGRAPHIC_DATA]" at bounding box center [792, 316] width 80 height 11
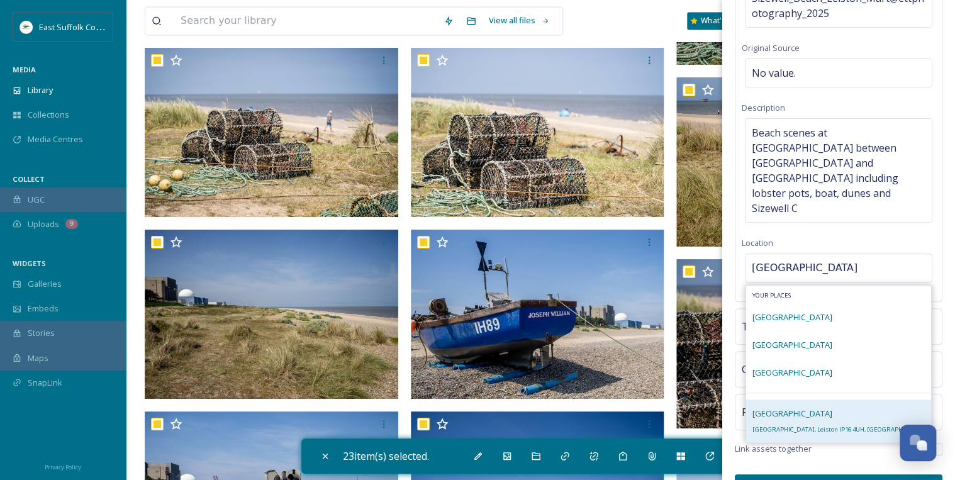
click at [791, 408] on span "[GEOGRAPHIC_DATA]" at bounding box center [792, 413] width 80 height 11
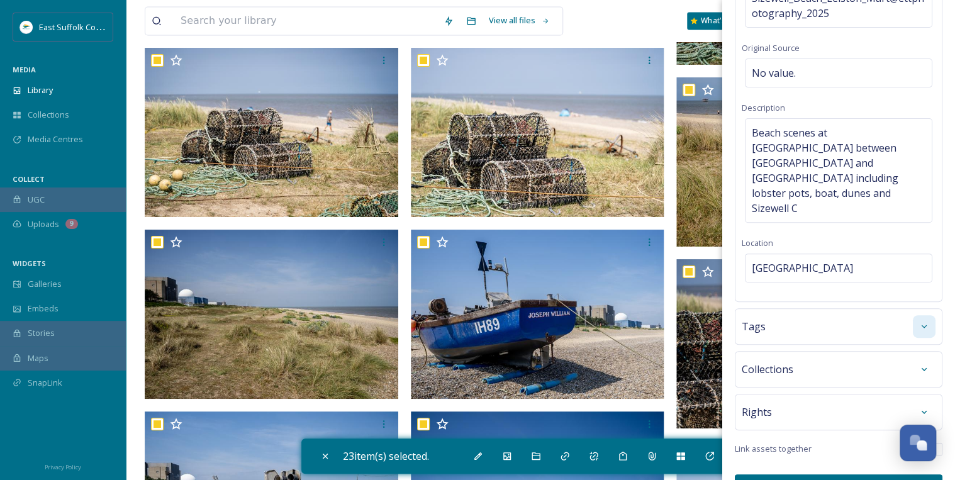
click at [919, 321] on icon at bounding box center [924, 326] width 10 height 10
click at [800, 357] on input at bounding box center [815, 364] width 126 height 15
type input "Sizewell"
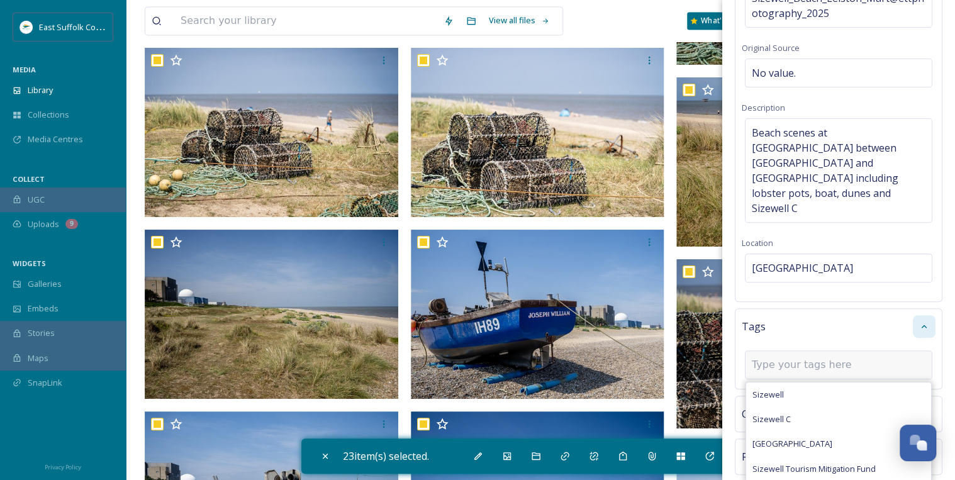
scroll to position [153, 0]
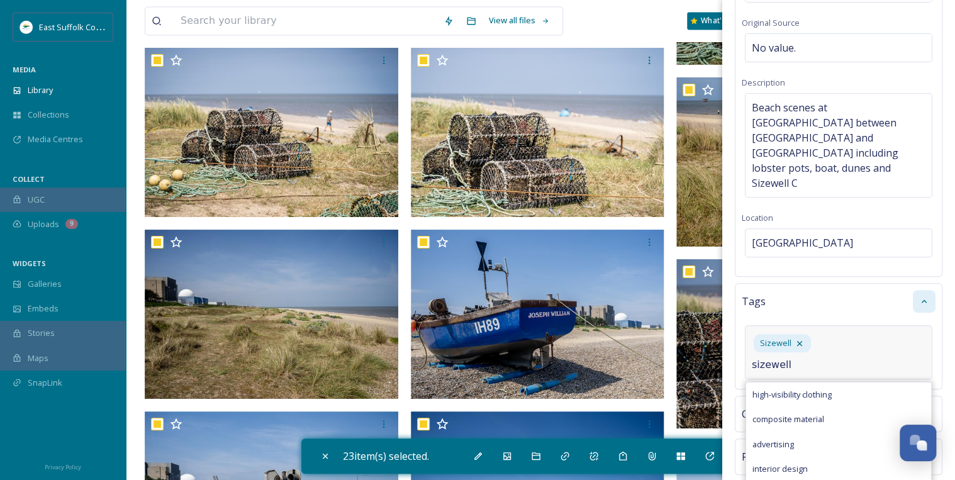
type input "sizewell c"
type input "[GEOGRAPHIC_DATA]"
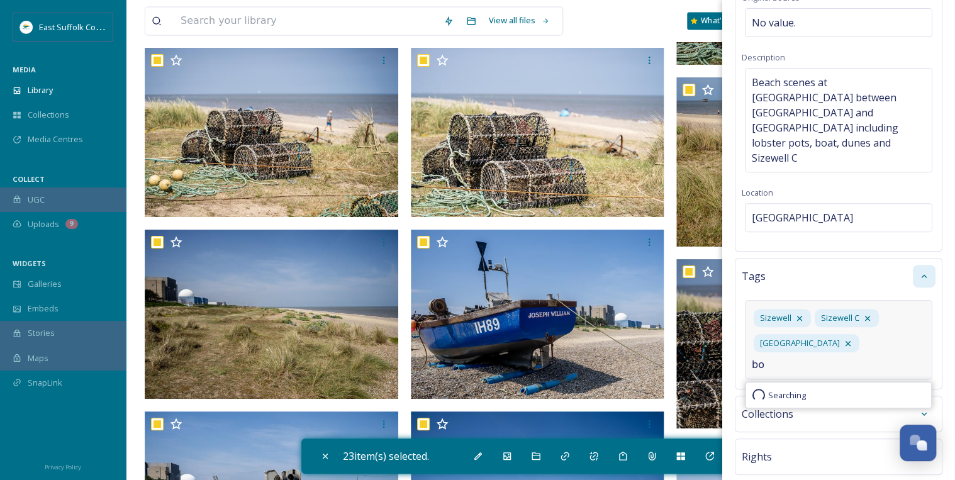
type input "b"
type input "fishing boat"
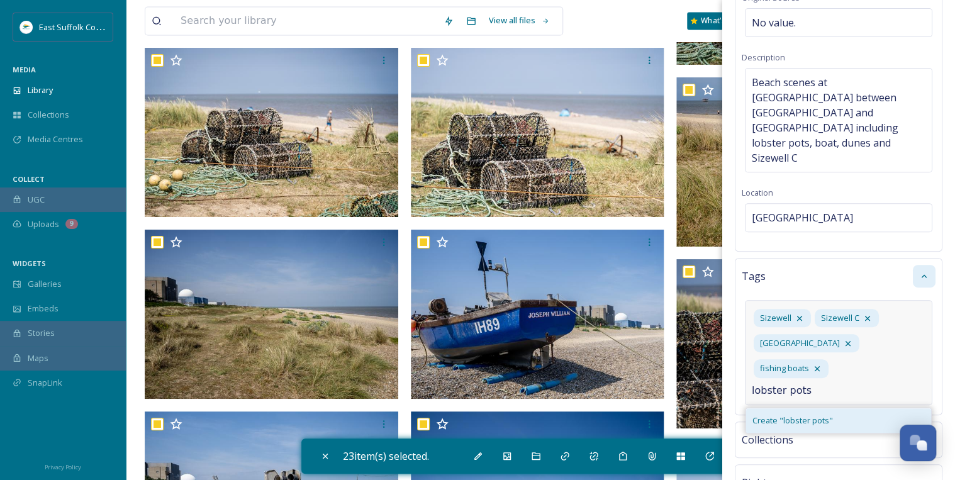
type input "lobster pots"
click at [817, 415] on span "Create " lobster pots "" at bounding box center [792, 421] width 81 height 12
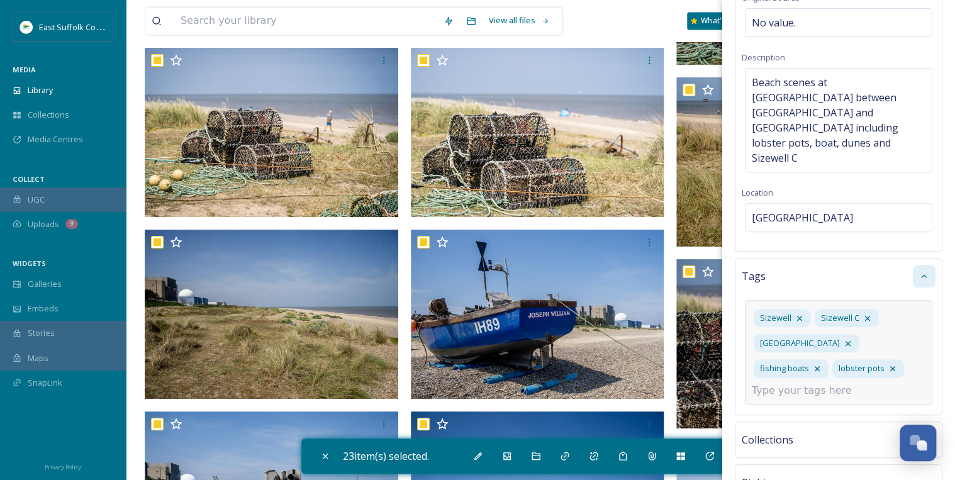
click at [798, 383] on input at bounding box center [815, 390] width 126 height 15
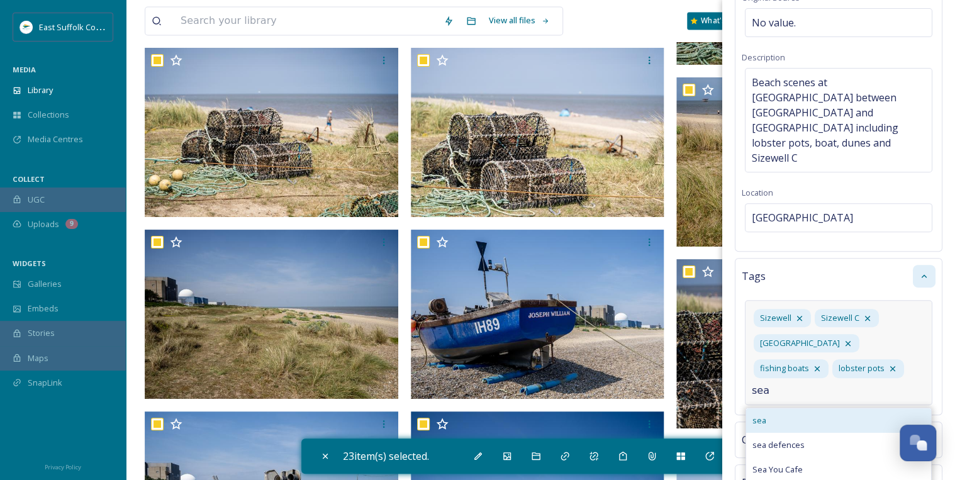
type input "sea"
click at [771, 408] on div "sea" at bounding box center [838, 420] width 185 height 25
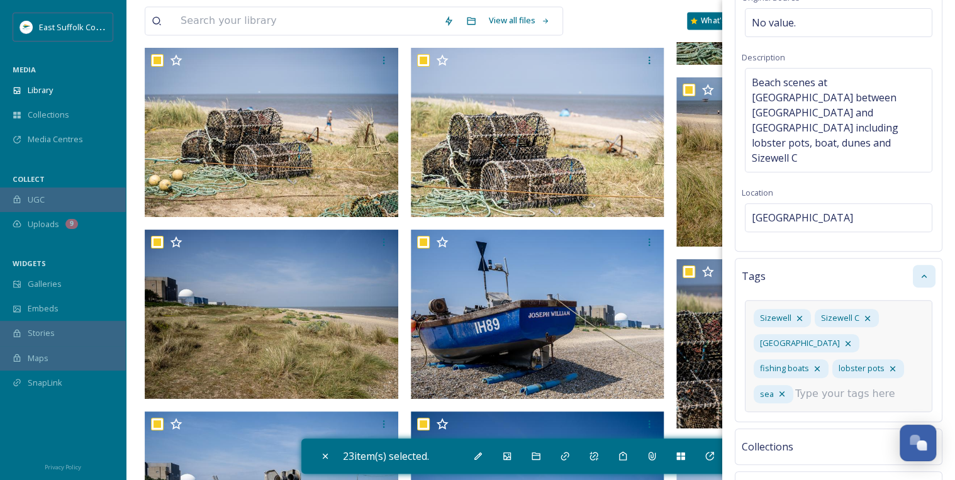
click at [795, 386] on input at bounding box center [858, 393] width 126 height 15
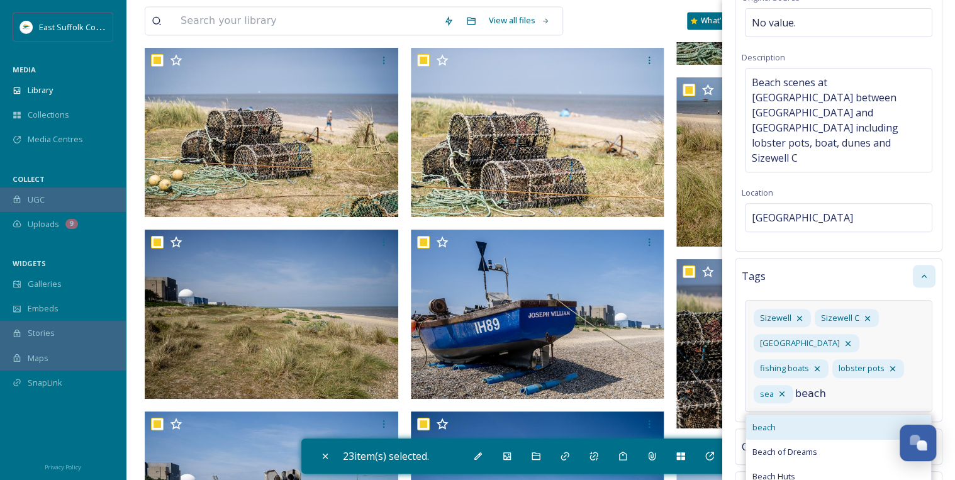
type input "beach"
click at [775, 415] on div "beach" at bounding box center [838, 427] width 185 height 25
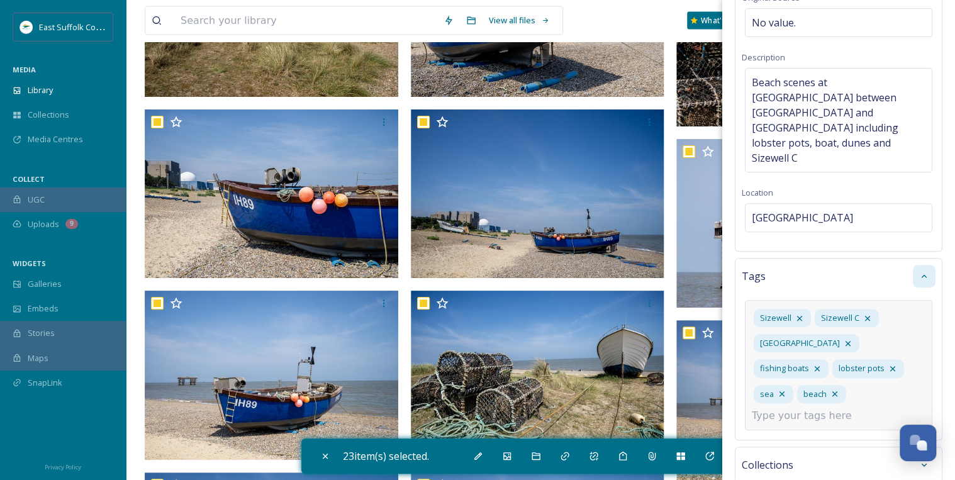
scroll to position [3775, 0]
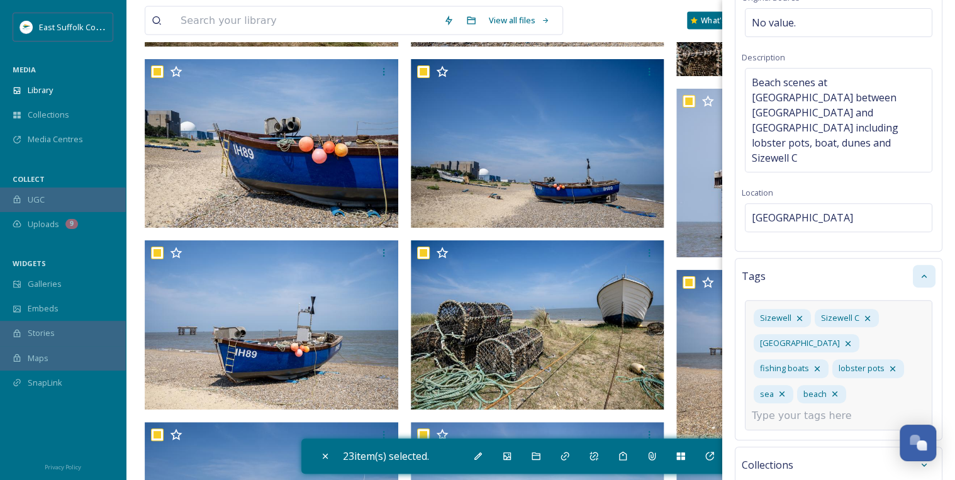
click at [817, 408] on input at bounding box center [815, 415] width 126 height 15
type input "shingle"
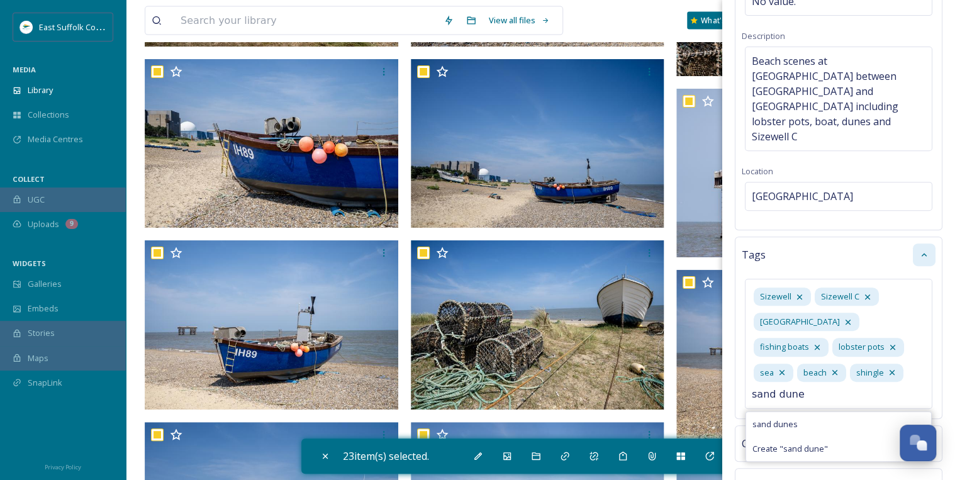
type input "sand dunes"
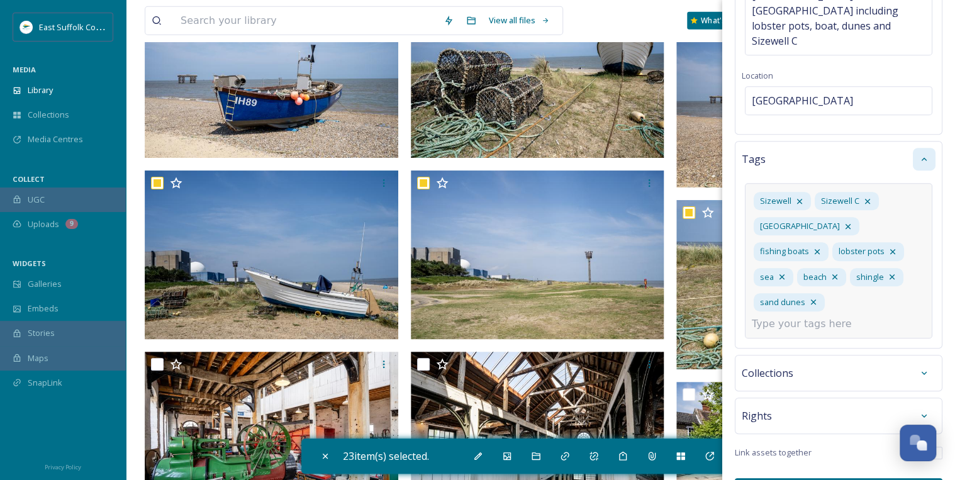
scroll to position [299, 0]
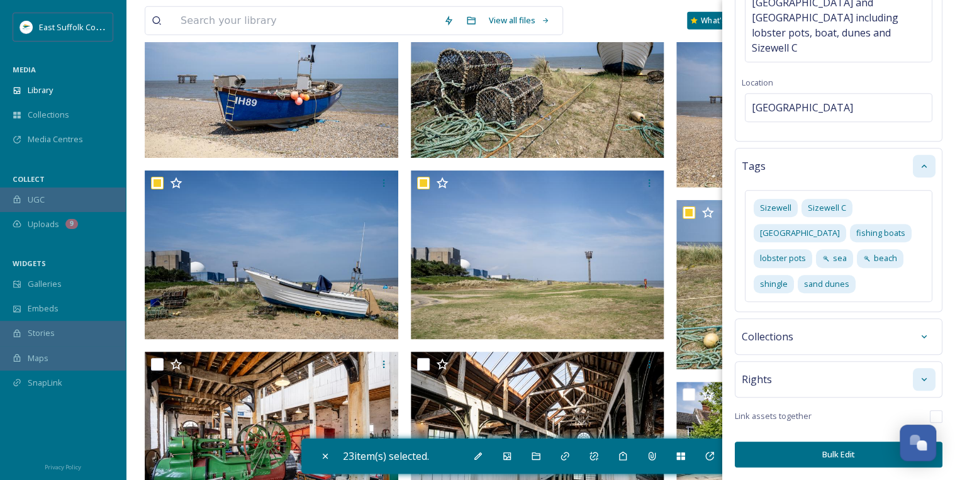
click at [919, 377] on icon at bounding box center [924, 379] width 10 height 10
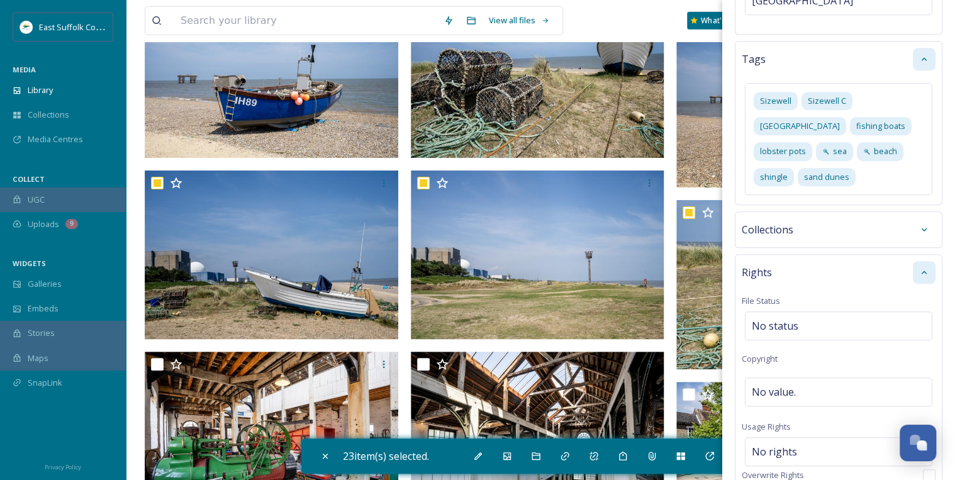
scroll to position [450, 0]
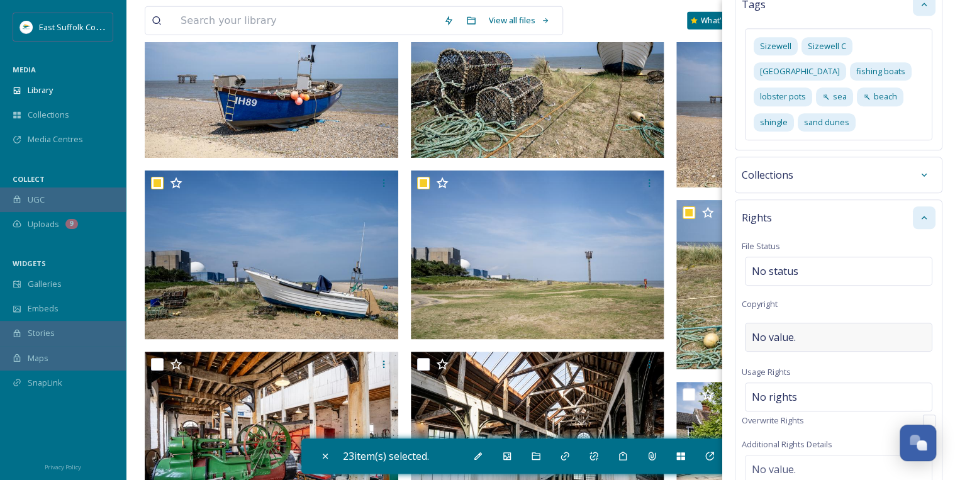
click at [838, 323] on div "No value." at bounding box center [838, 337] width 187 height 29
type input "[PERSON_NAME]"
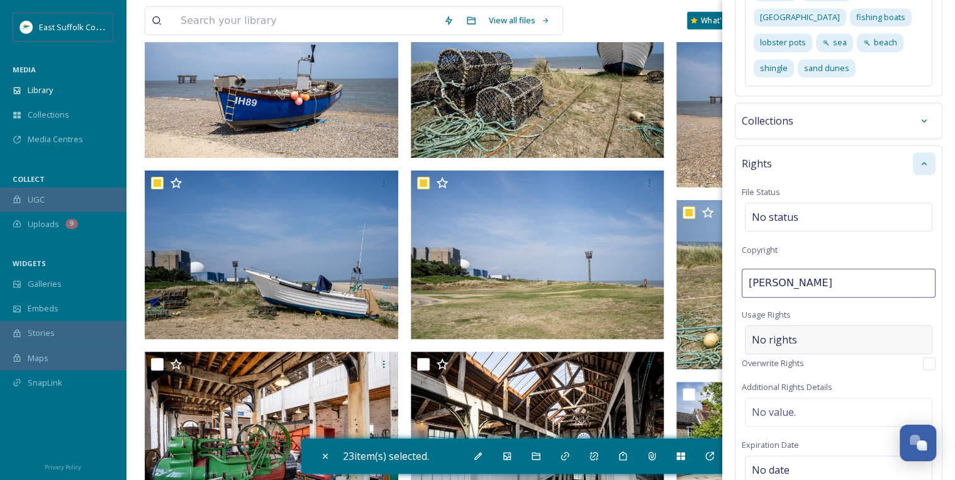
scroll to position [550, 0]
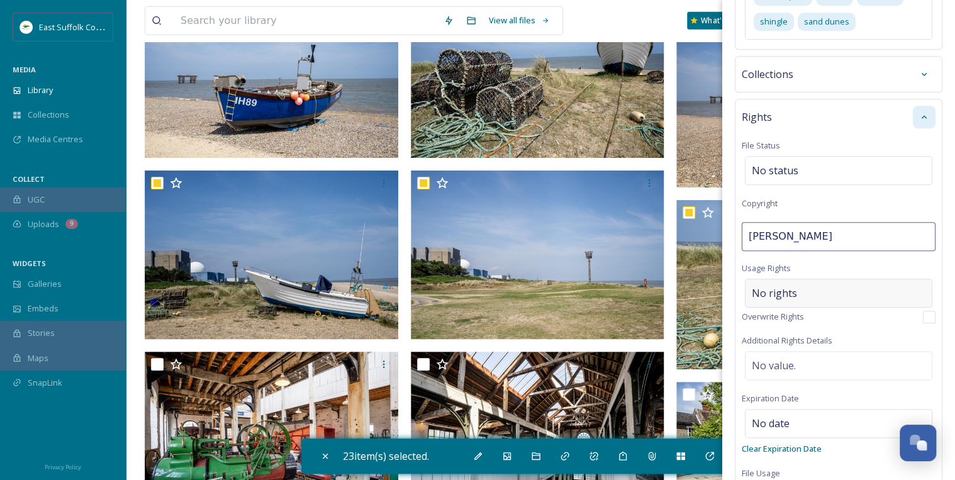
click at [808, 279] on div "No rights" at bounding box center [838, 293] width 187 height 29
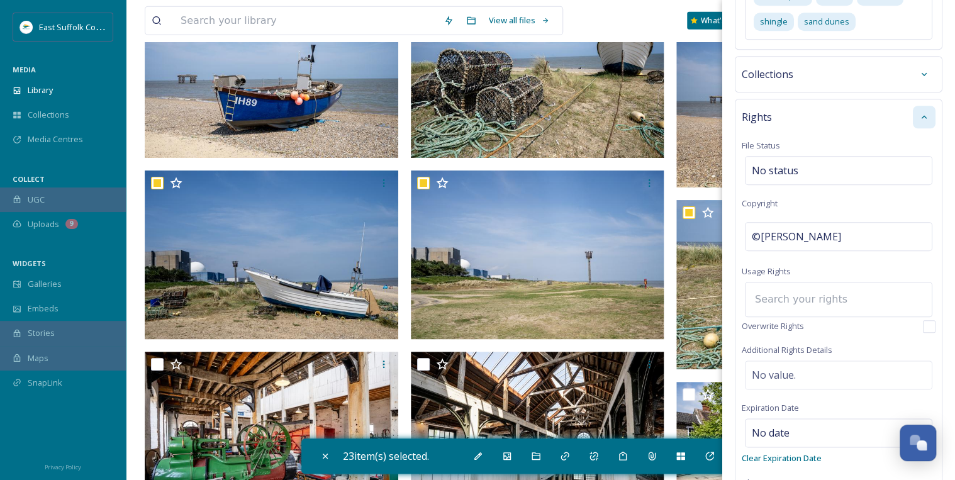
click at [809, 286] on input at bounding box center [818, 300] width 138 height 28
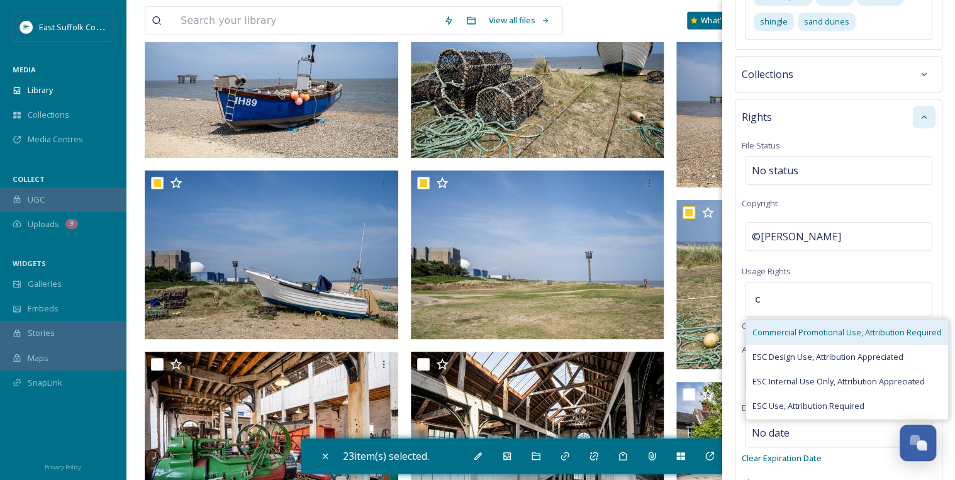
type input "c"
click at [803, 327] on span "Commercial Promotional Use, Attribution Required" at bounding box center [846, 333] width 189 height 12
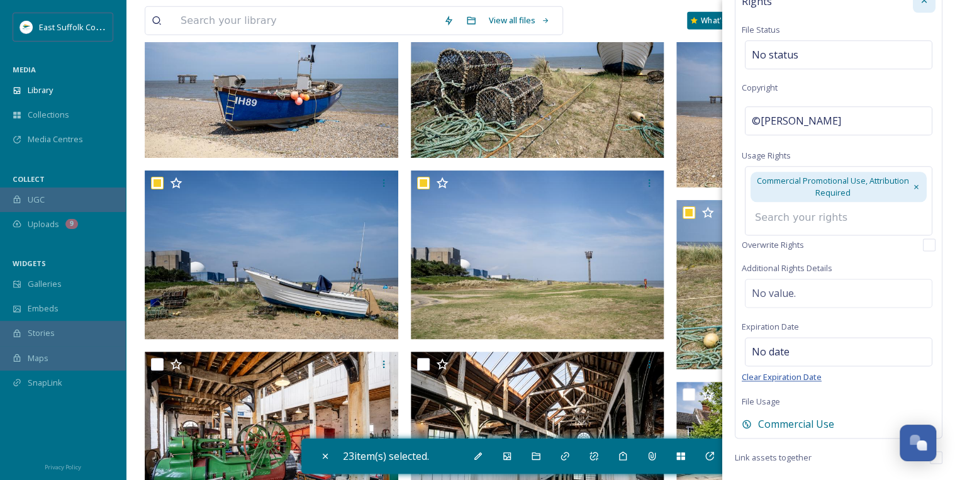
scroll to position [673, 0]
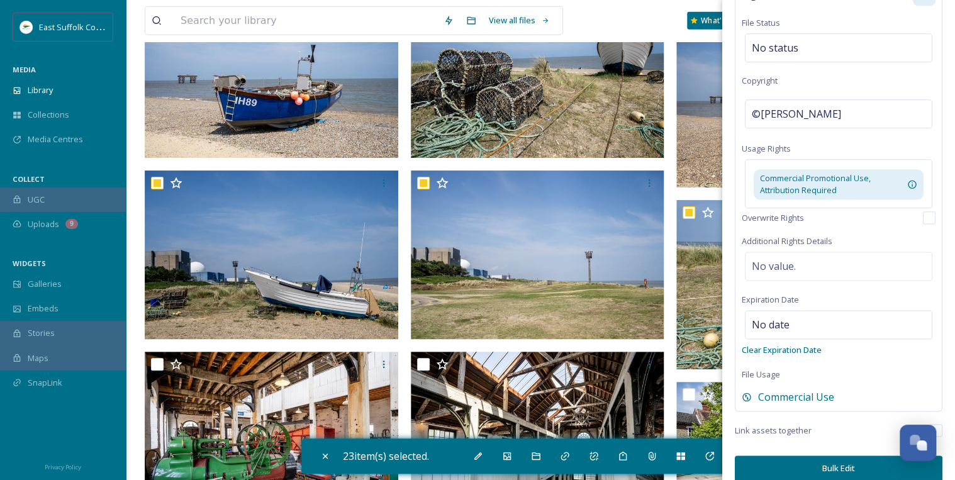
click at [835, 455] on button "Bulk Edit" at bounding box center [839, 468] width 208 height 26
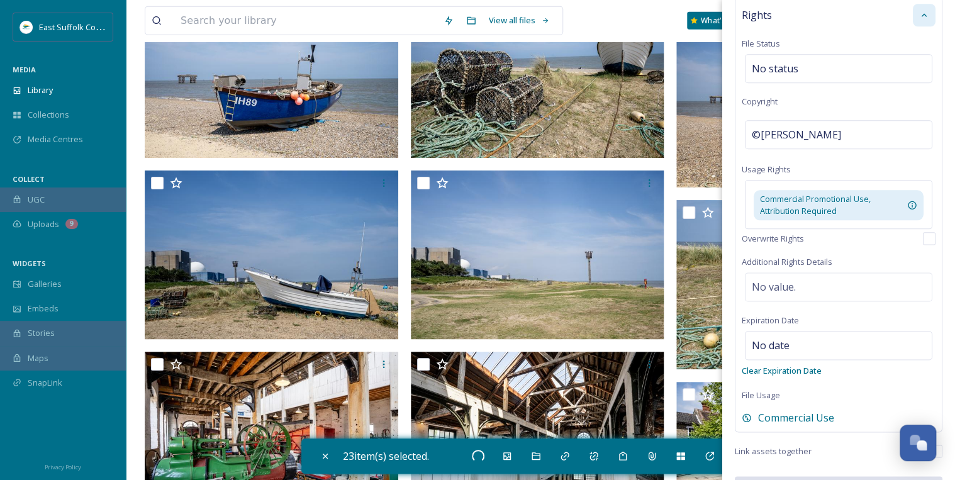
checkbox input "false"
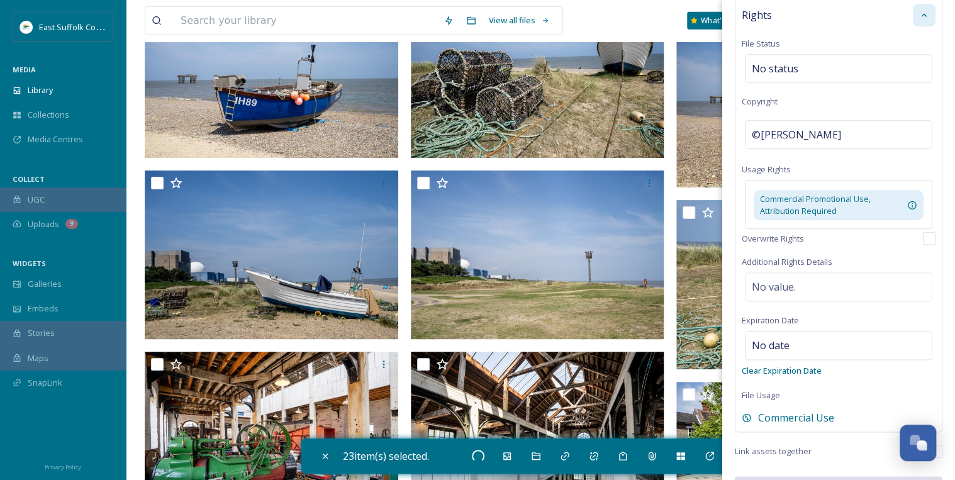
checkbox input "false"
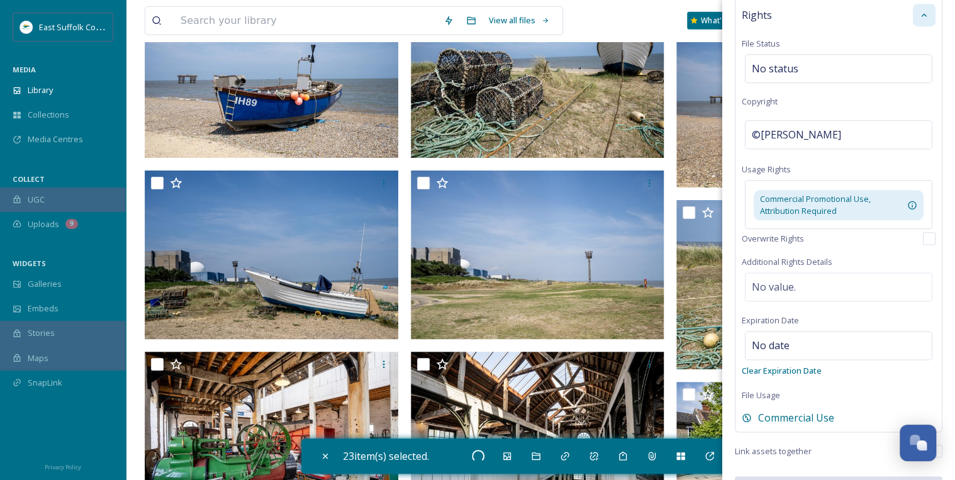
checkbox input "false"
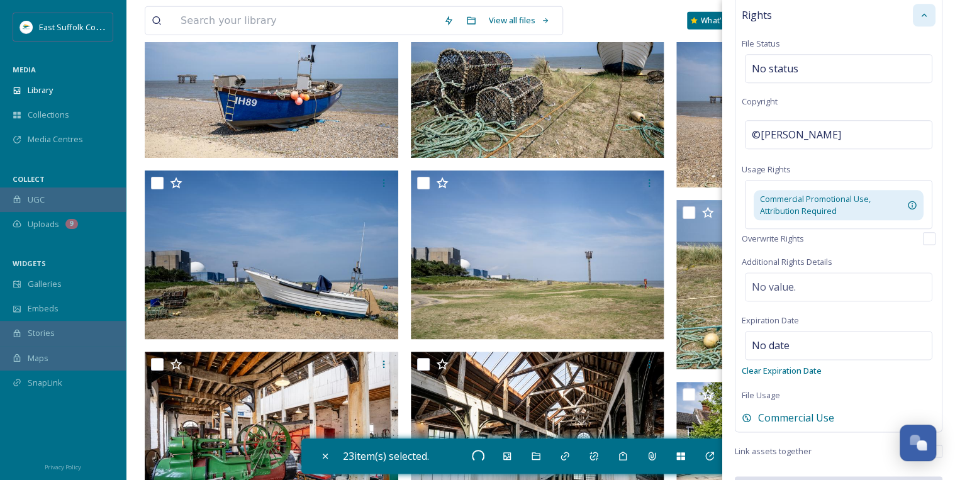
checkbox input "false"
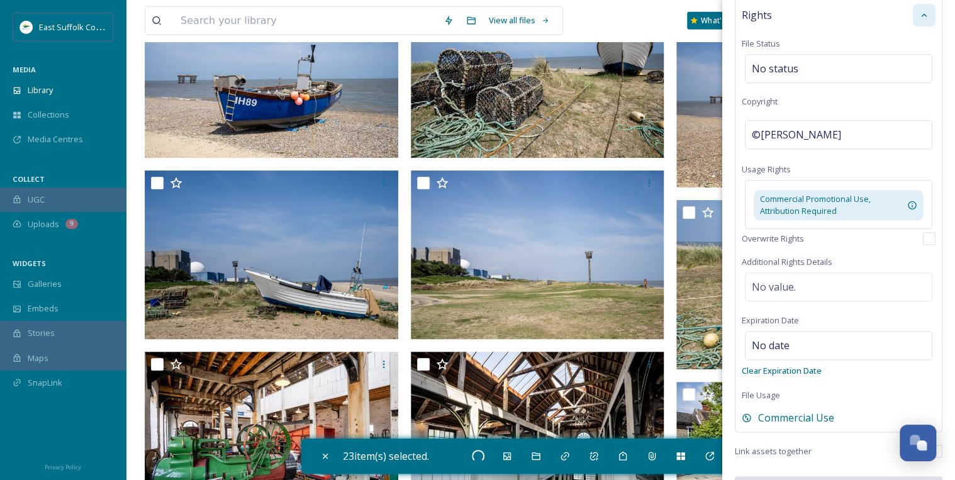
checkbox input "false"
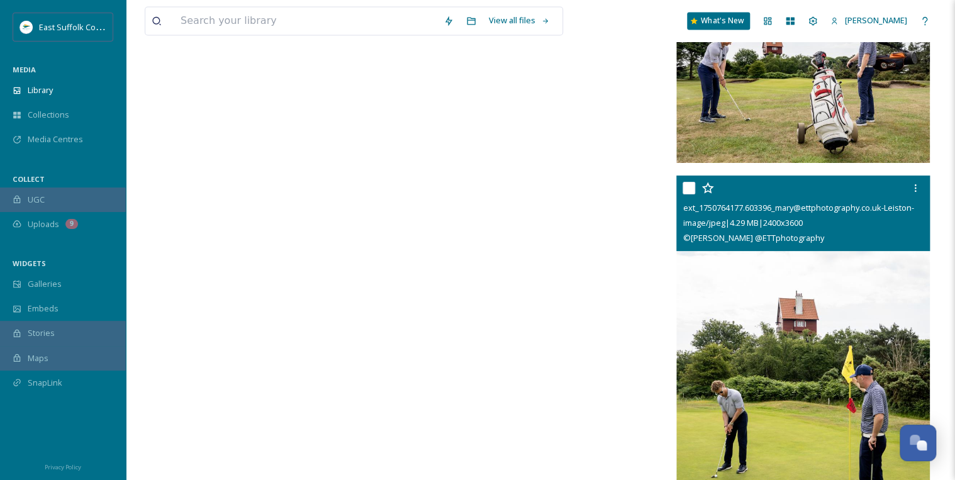
scroll to position [10674, 0]
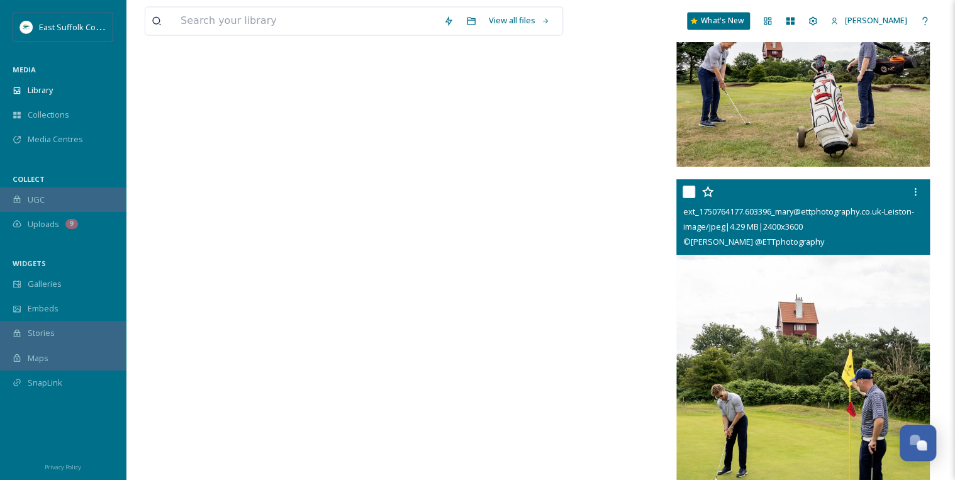
click at [691, 191] on input "checkbox" at bounding box center [689, 192] width 13 height 13
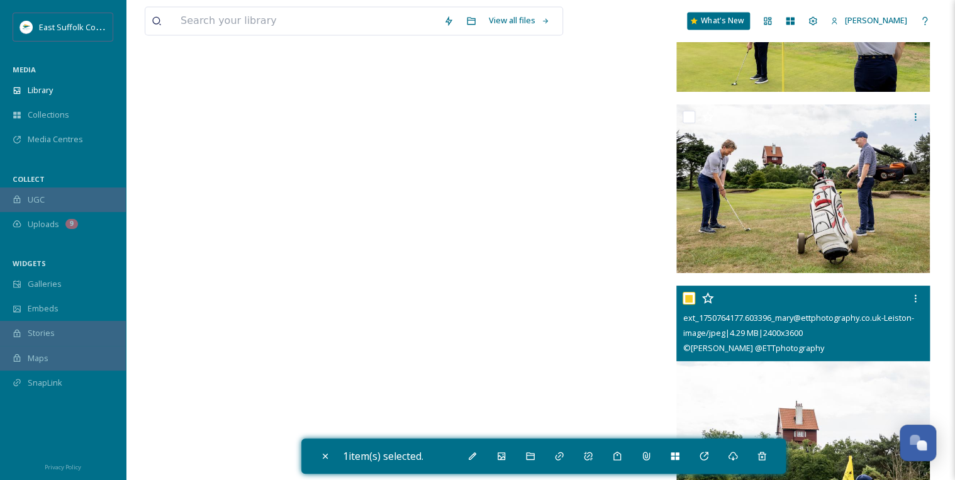
scroll to position [10472, 0]
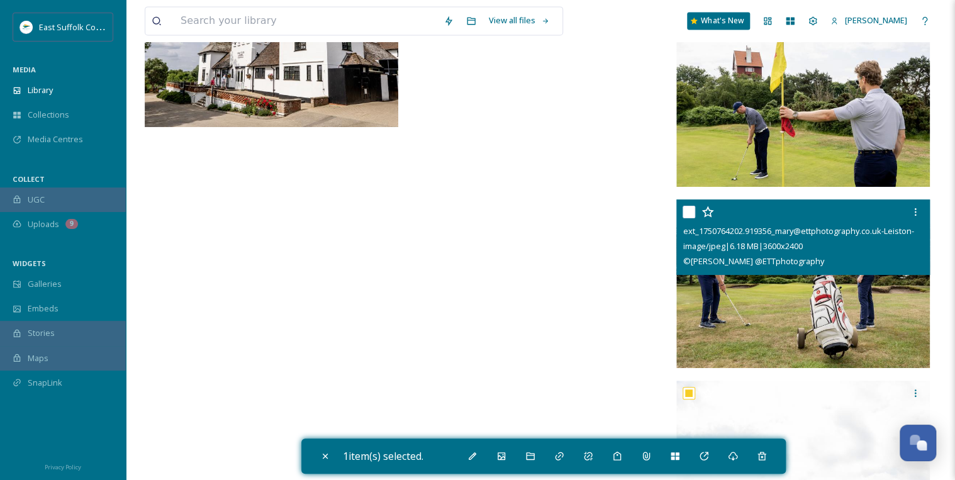
click at [690, 211] on input "checkbox" at bounding box center [689, 212] width 13 height 13
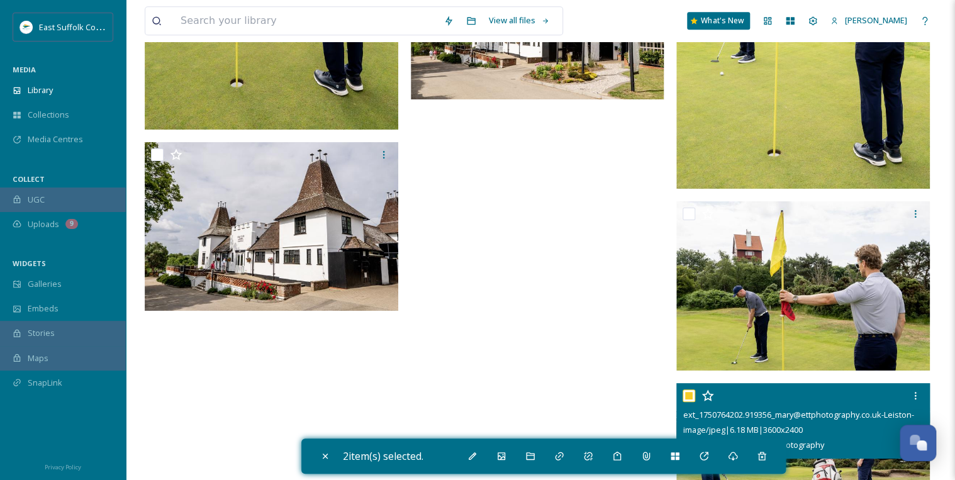
scroll to position [10271, 0]
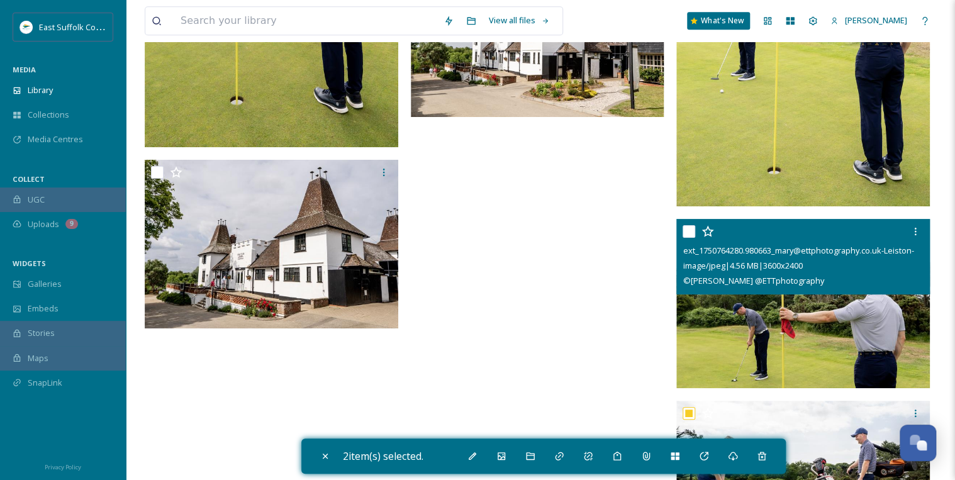
click at [684, 228] on input "checkbox" at bounding box center [689, 231] width 13 height 13
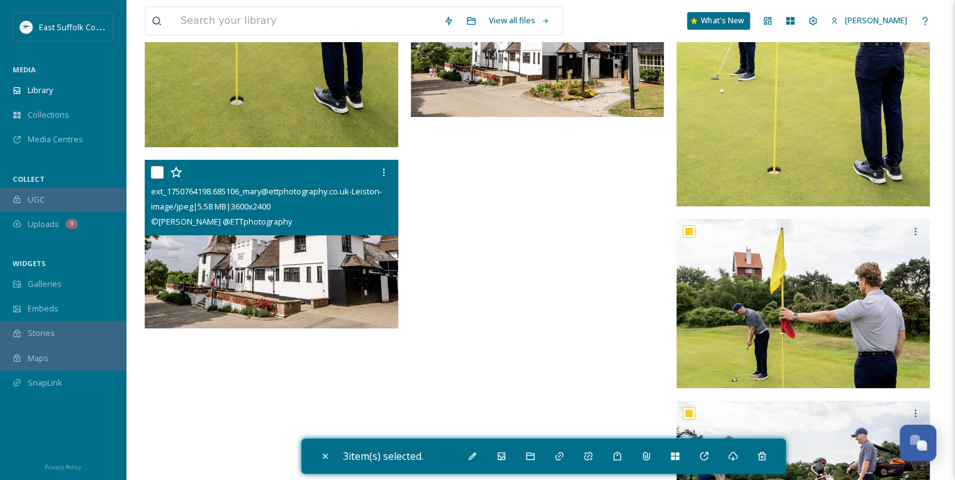
click at [156, 172] on input "checkbox" at bounding box center [157, 172] width 13 height 13
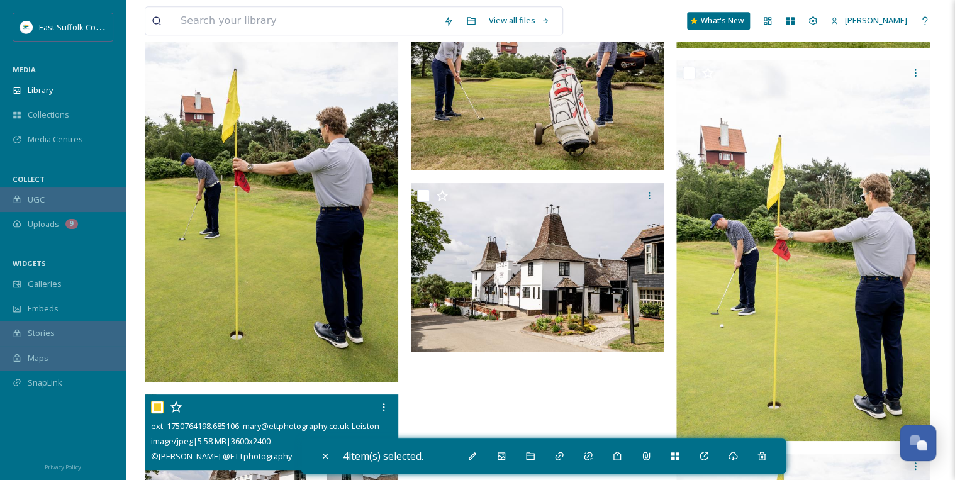
scroll to position [10019, 0]
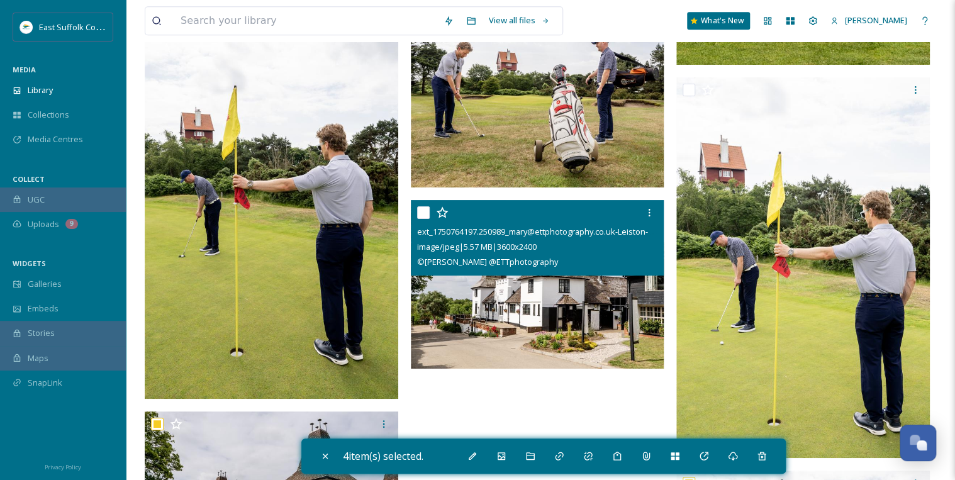
click at [420, 206] on input "checkbox" at bounding box center [423, 212] width 13 height 13
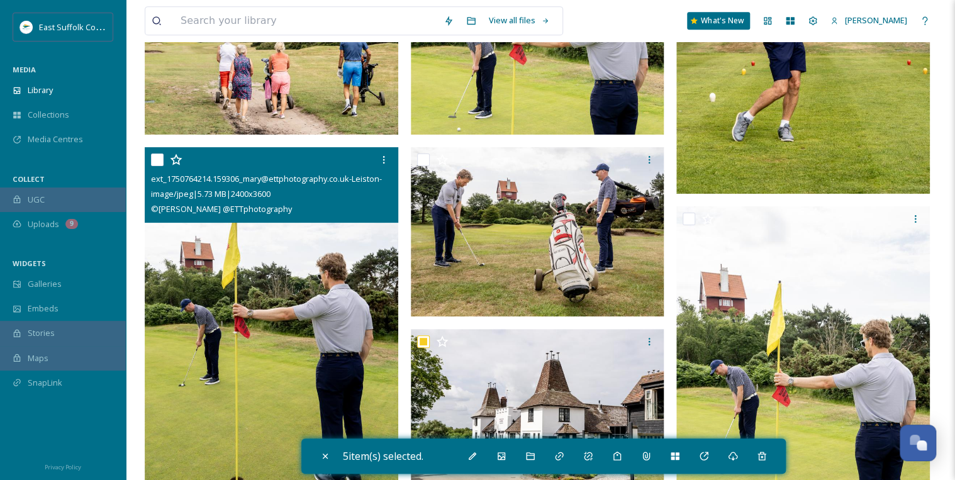
scroll to position [9868, 0]
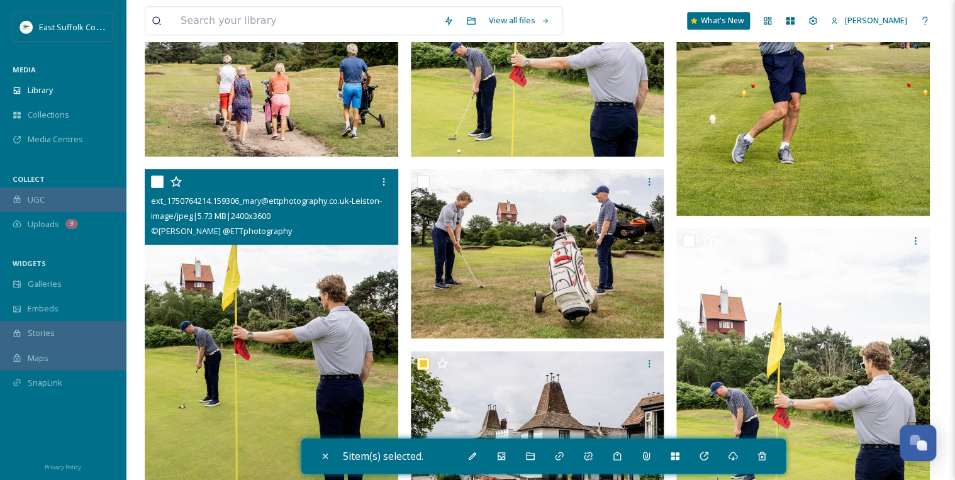
click at [157, 181] on input "checkbox" at bounding box center [157, 182] width 13 height 13
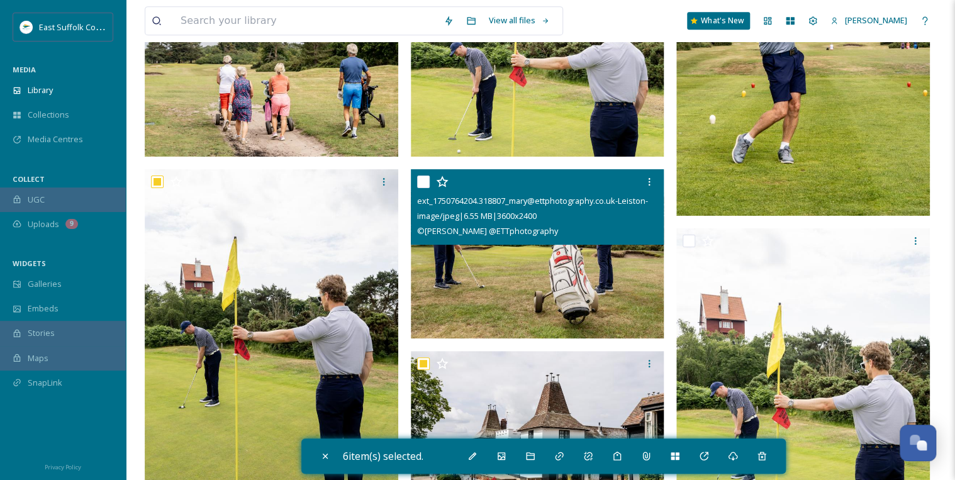
click at [424, 179] on input "checkbox" at bounding box center [423, 182] width 13 height 13
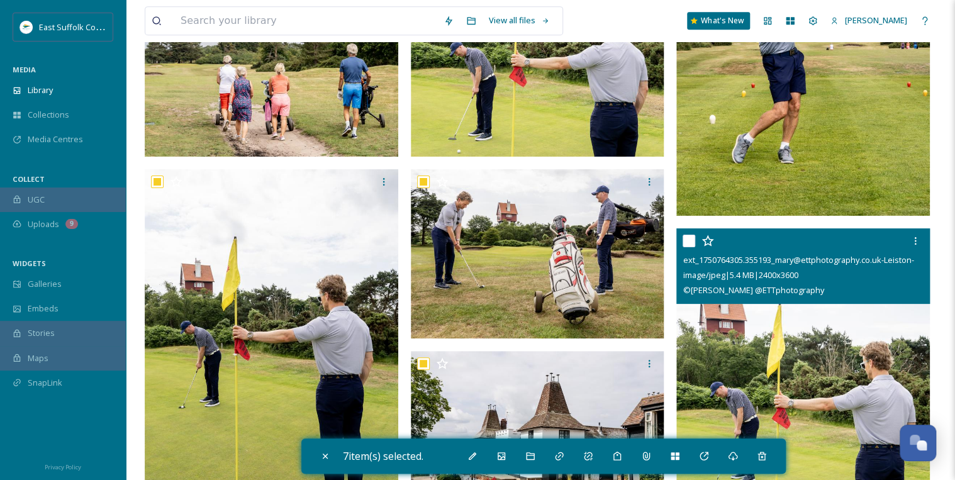
click at [691, 242] on input "checkbox" at bounding box center [689, 241] width 13 height 13
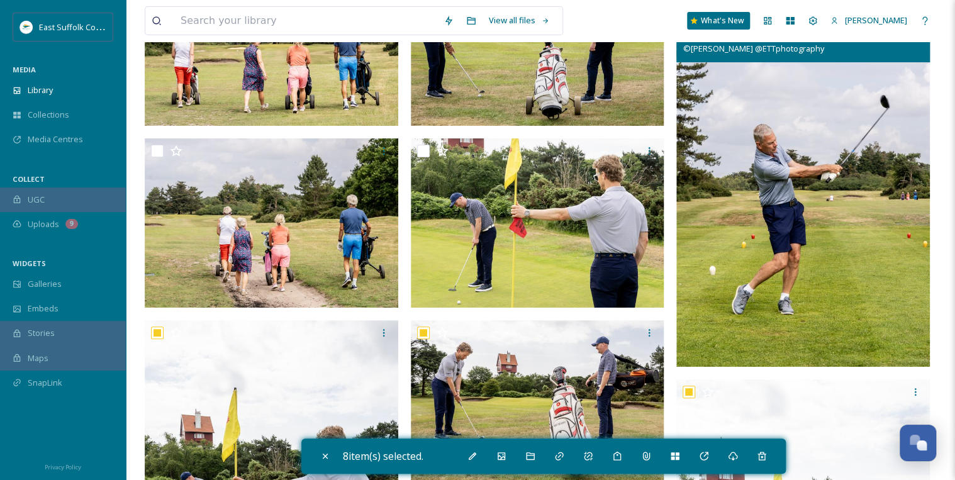
scroll to position [9667, 0]
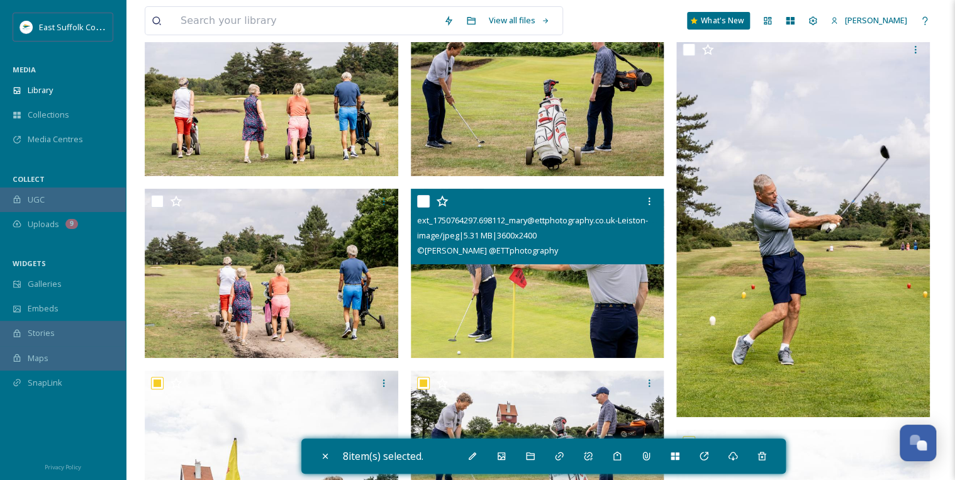
drag, startPoint x: 422, startPoint y: 196, endPoint x: 405, endPoint y: 196, distance: 17.0
click at [423, 196] on input "checkbox" at bounding box center [423, 201] width 13 height 13
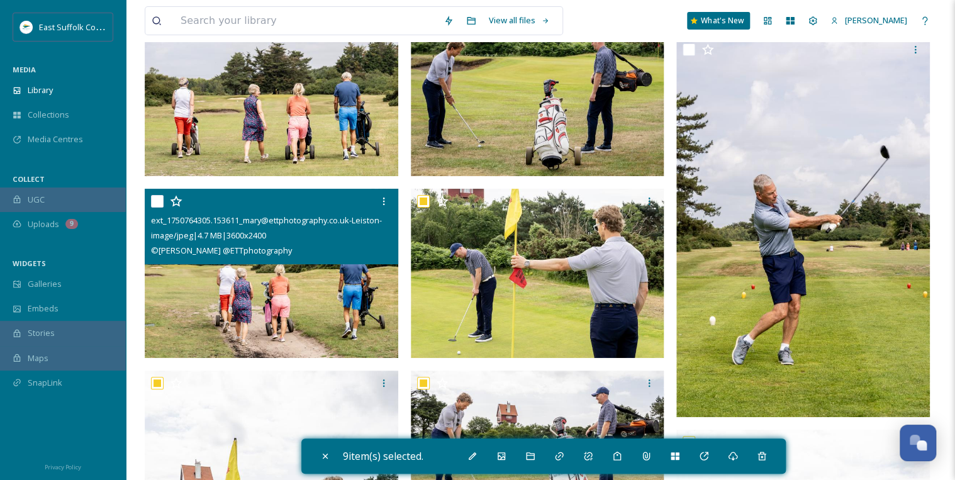
click at [155, 199] on input "checkbox" at bounding box center [157, 201] width 13 height 13
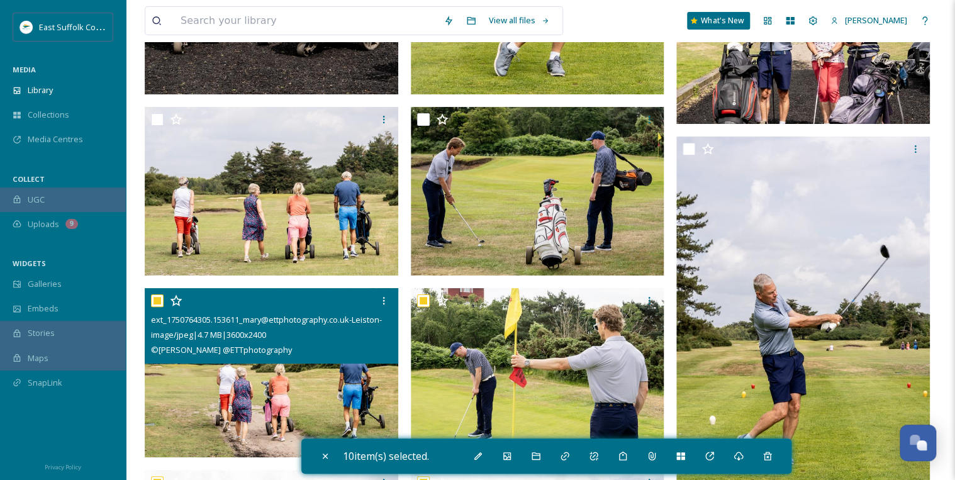
scroll to position [9566, 0]
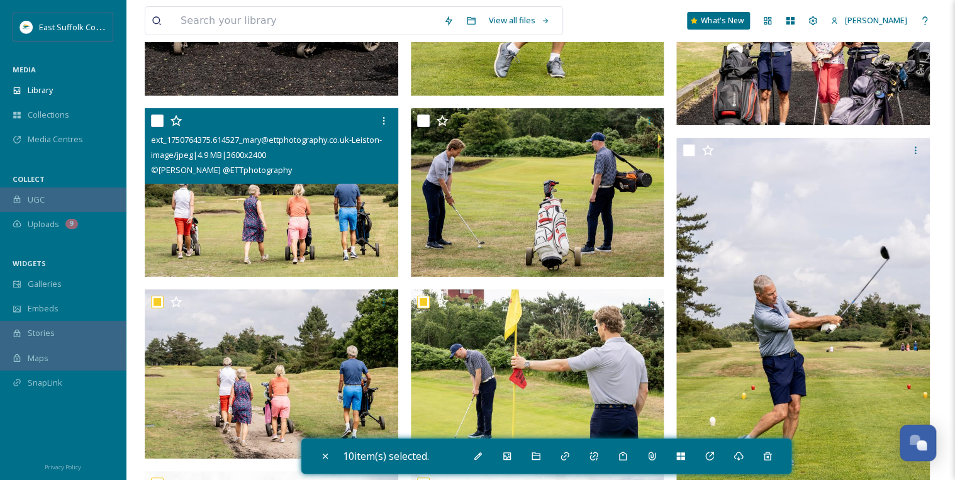
click at [159, 117] on input "checkbox" at bounding box center [157, 121] width 13 height 13
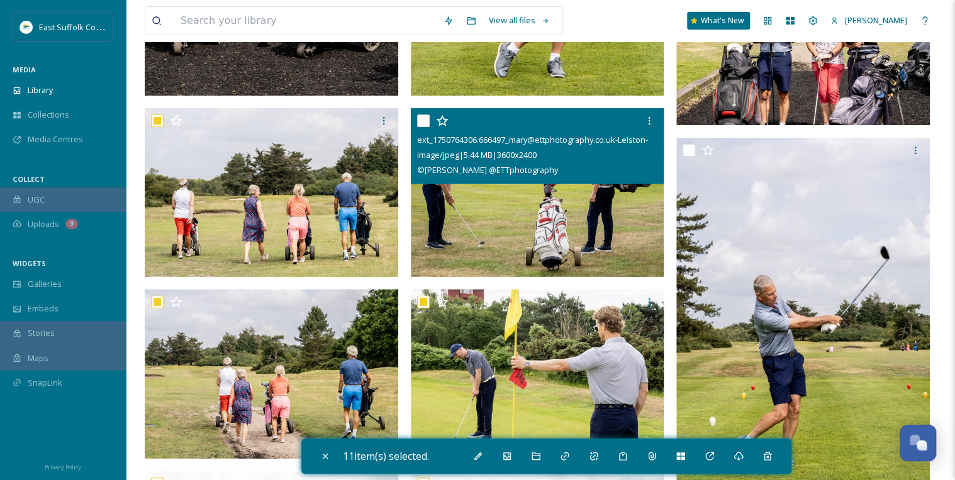
click at [425, 118] on input "checkbox" at bounding box center [423, 121] width 13 height 13
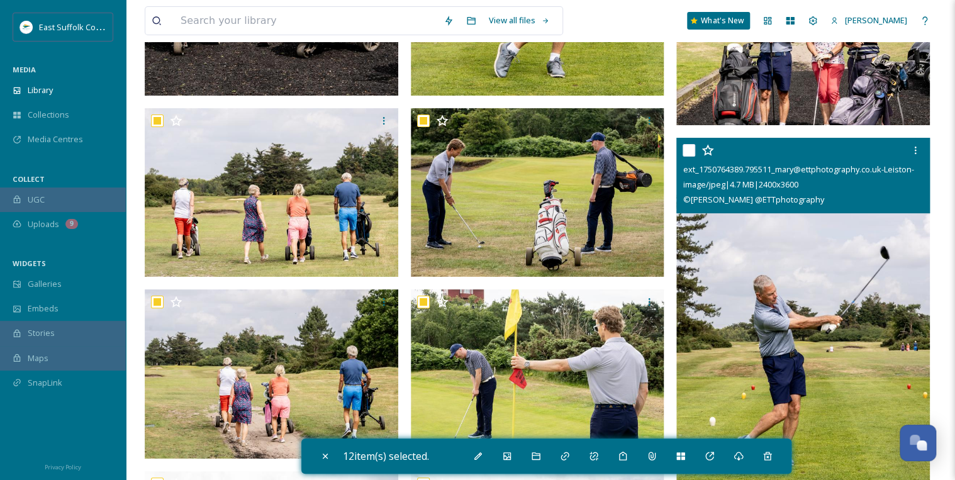
scroll to position [9516, 0]
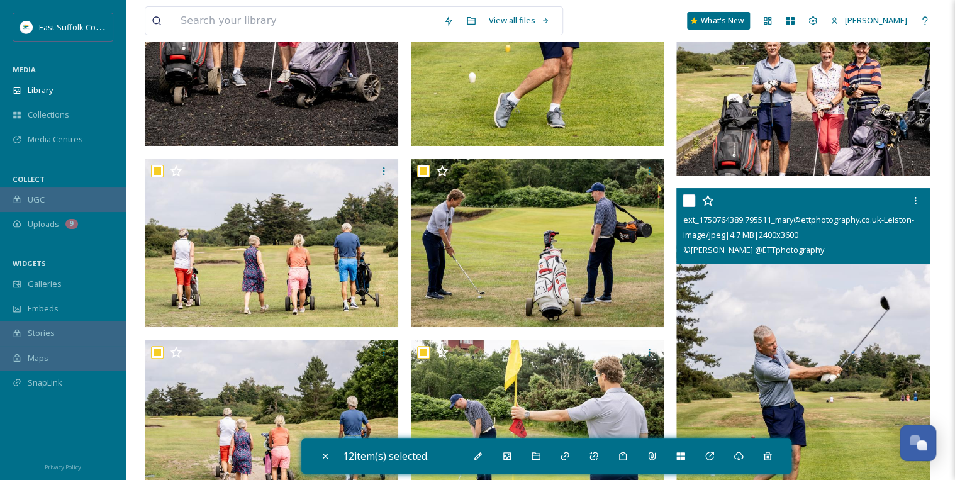
click at [686, 201] on input "checkbox" at bounding box center [689, 200] width 13 height 13
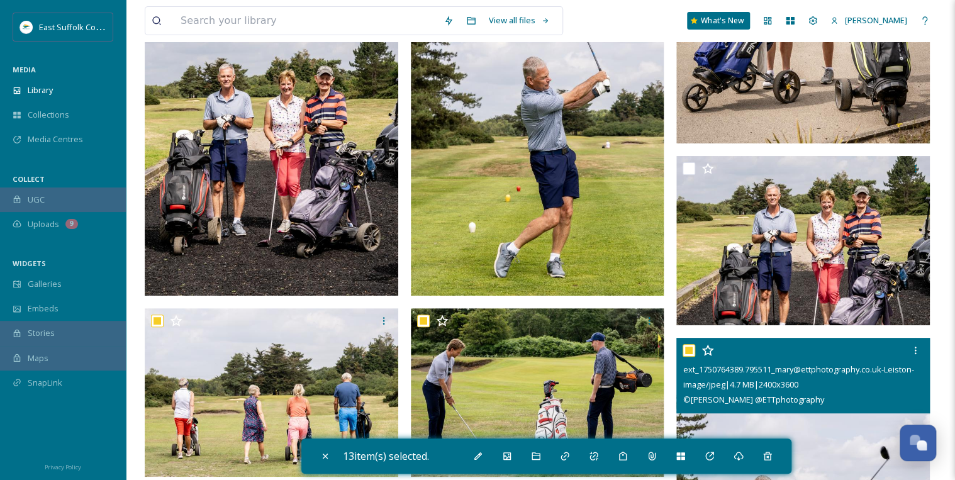
scroll to position [9365, 0]
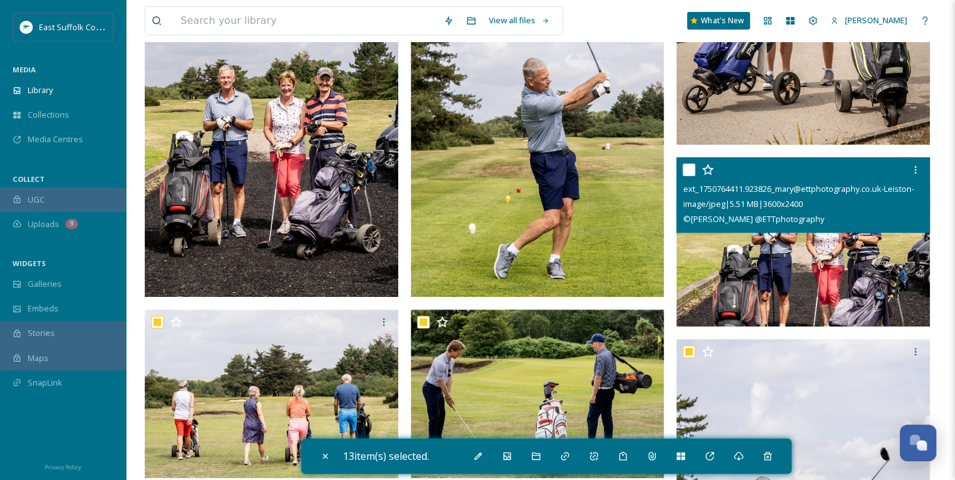
click at [690, 169] on input "checkbox" at bounding box center [689, 170] width 13 height 13
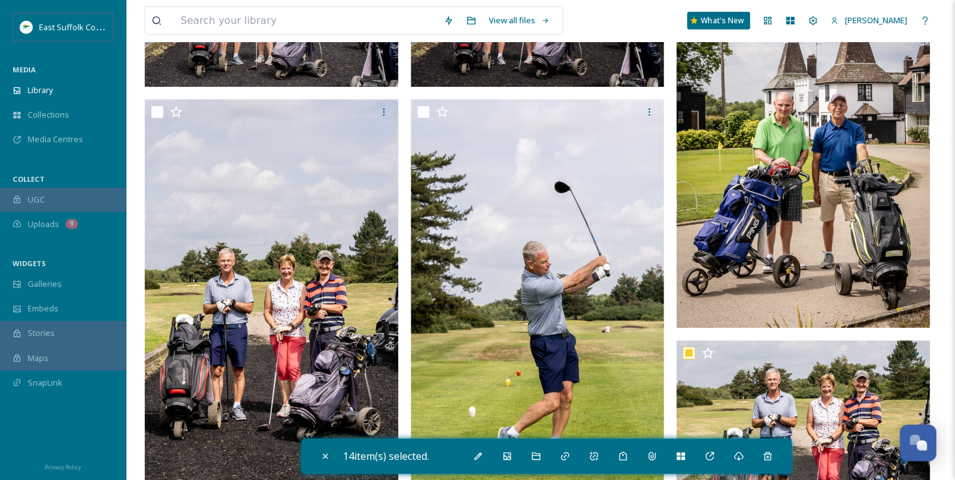
scroll to position [9164, 0]
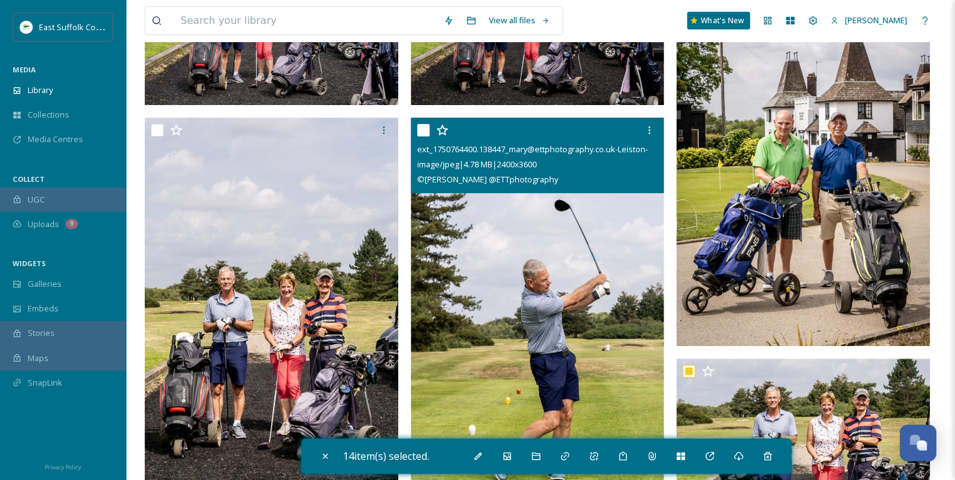
click at [423, 129] on input "checkbox" at bounding box center [423, 130] width 13 height 13
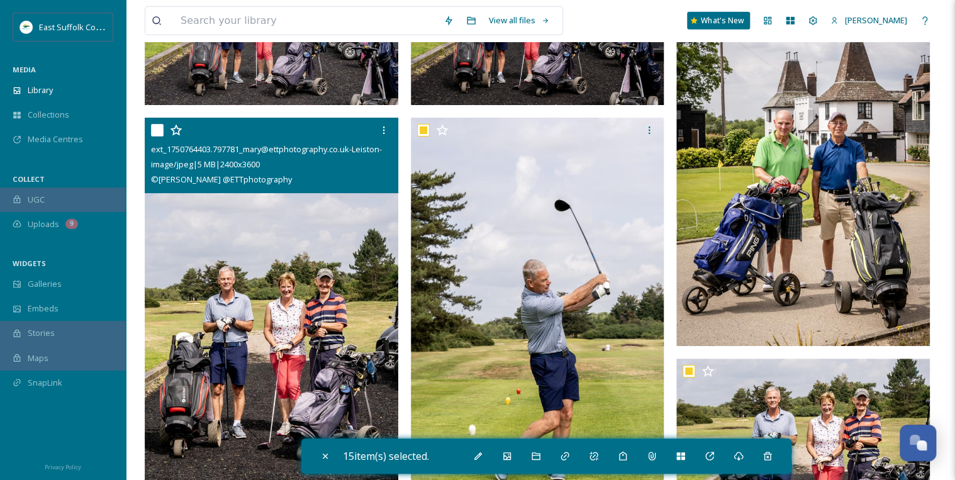
click at [158, 131] on input "checkbox" at bounding box center [157, 130] width 13 height 13
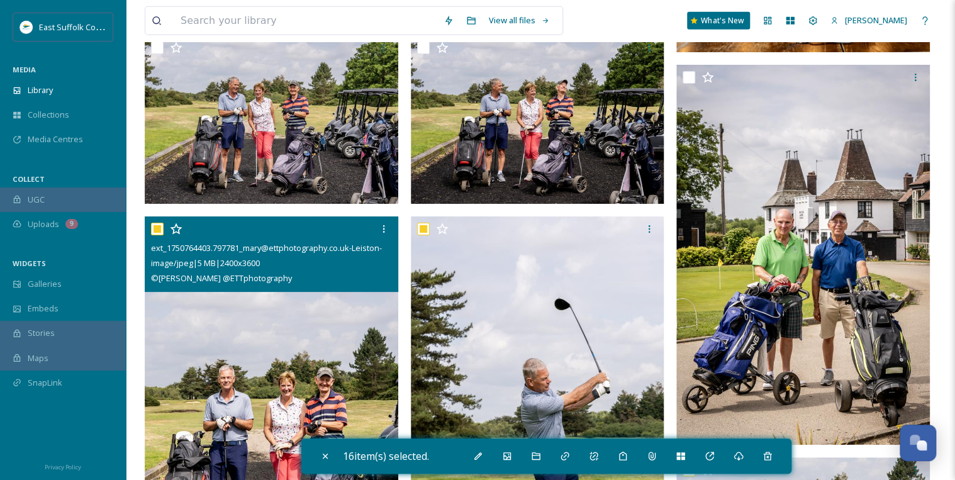
scroll to position [9013, 0]
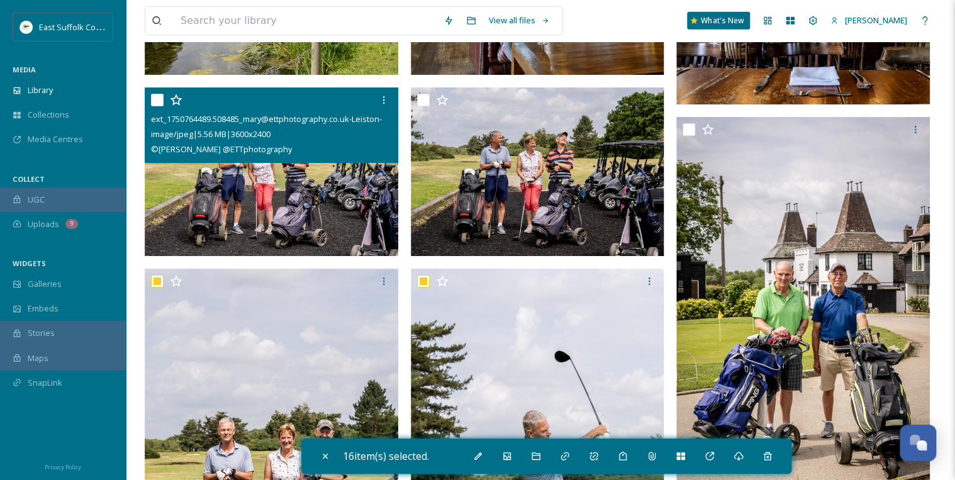
click at [159, 98] on input "checkbox" at bounding box center [157, 100] width 13 height 13
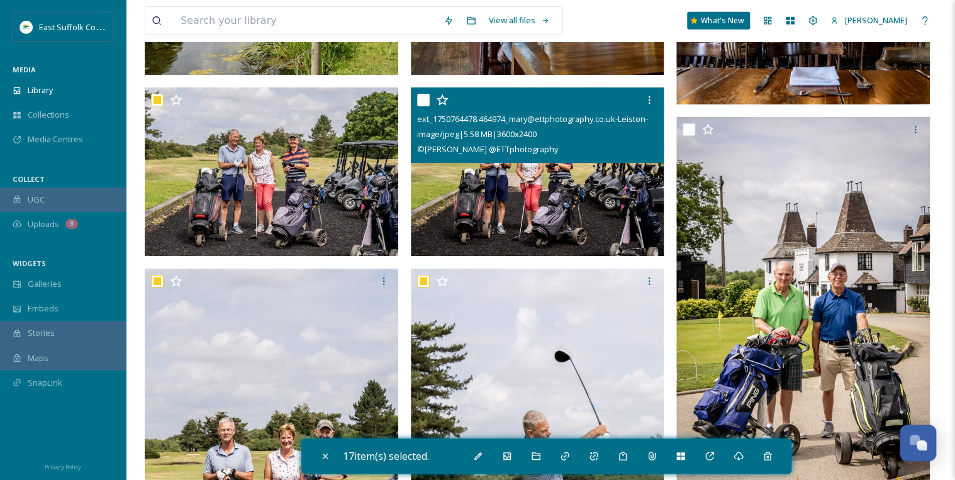
click at [424, 100] on input "checkbox" at bounding box center [423, 100] width 13 height 13
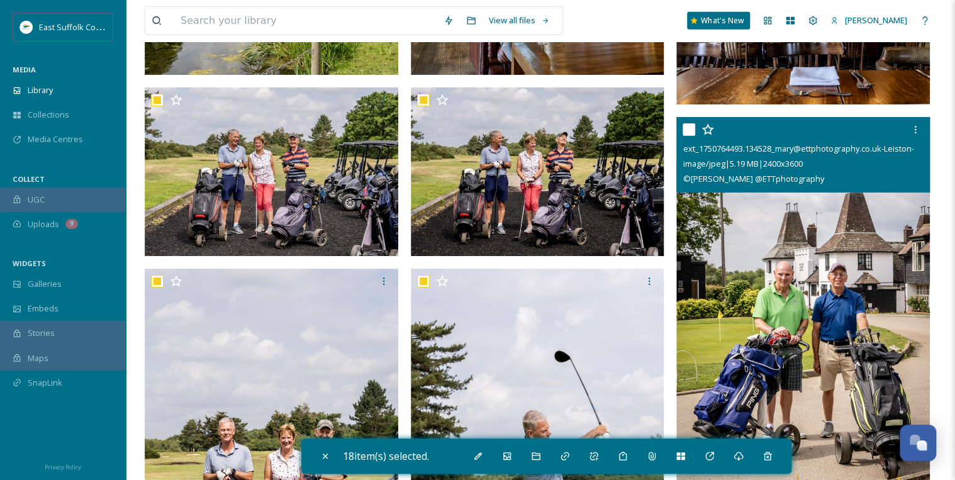
click at [686, 127] on input "checkbox" at bounding box center [689, 129] width 13 height 13
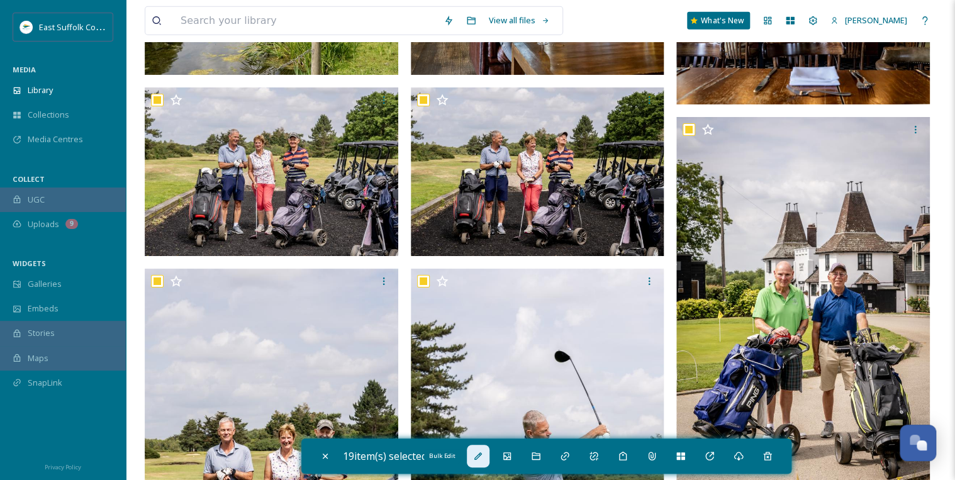
click at [478, 452] on icon at bounding box center [478, 456] width 10 height 10
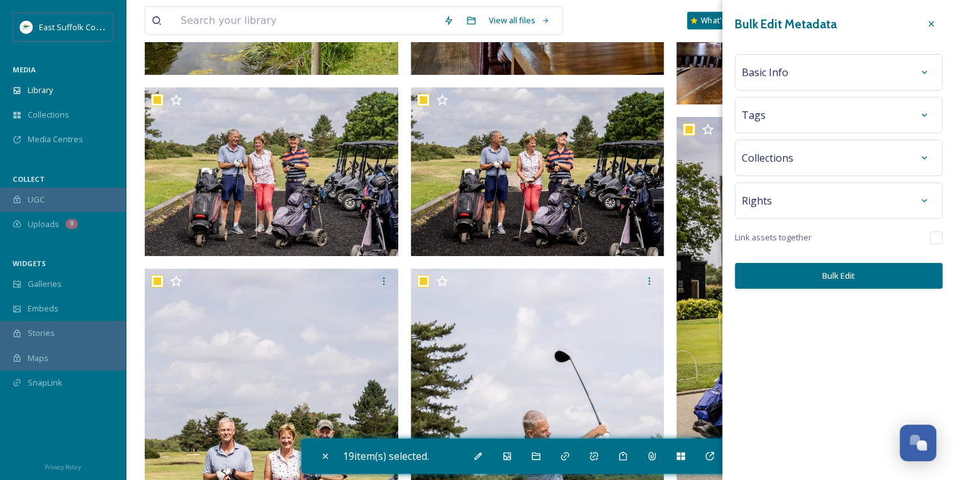
click at [791, 71] on div "Basic Info" at bounding box center [839, 72] width 194 height 23
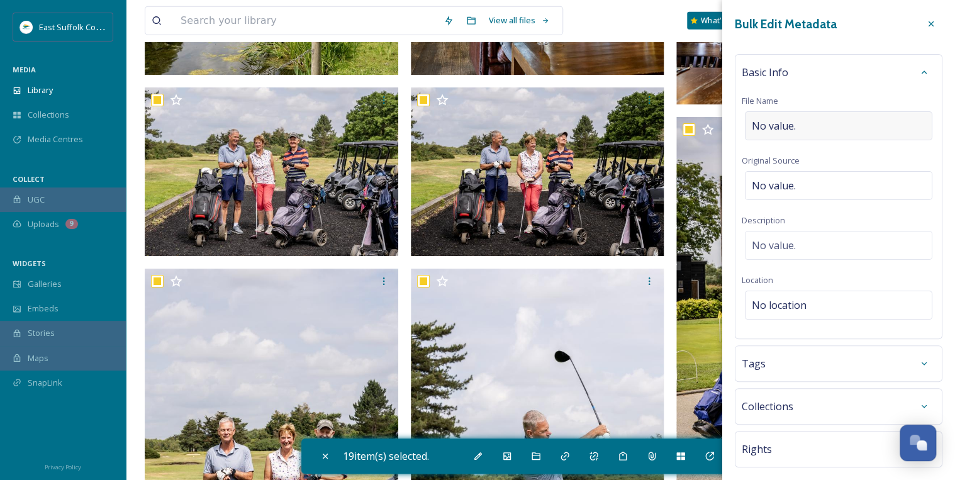
click at [761, 125] on span "No value." at bounding box center [774, 125] width 44 height 15
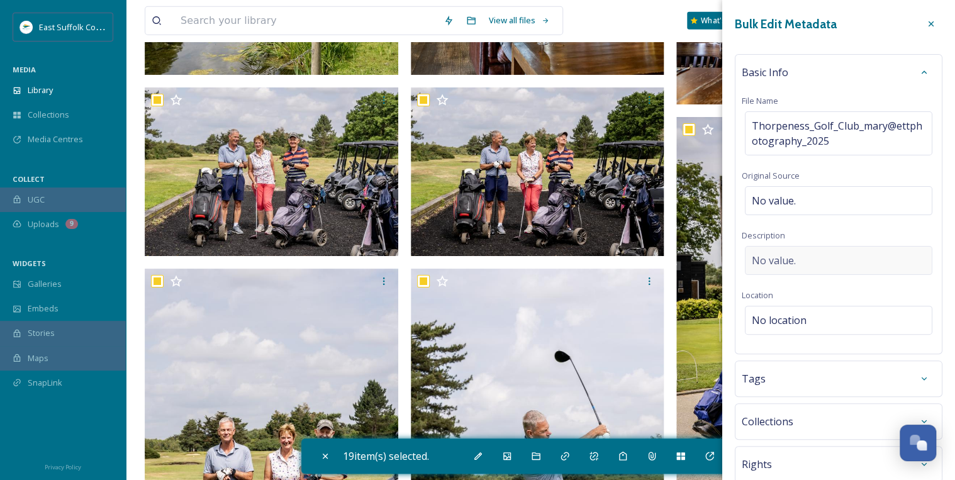
click at [790, 241] on div "Basic Info File Name Thorpeness_Golf_Club_mary@ettphotography_2025 Original Sou…" at bounding box center [839, 204] width 208 height 300
click at [771, 257] on span "No value." at bounding box center [774, 260] width 44 height 15
click at [770, 255] on textarea at bounding box center [839, 298] width 194 height 104
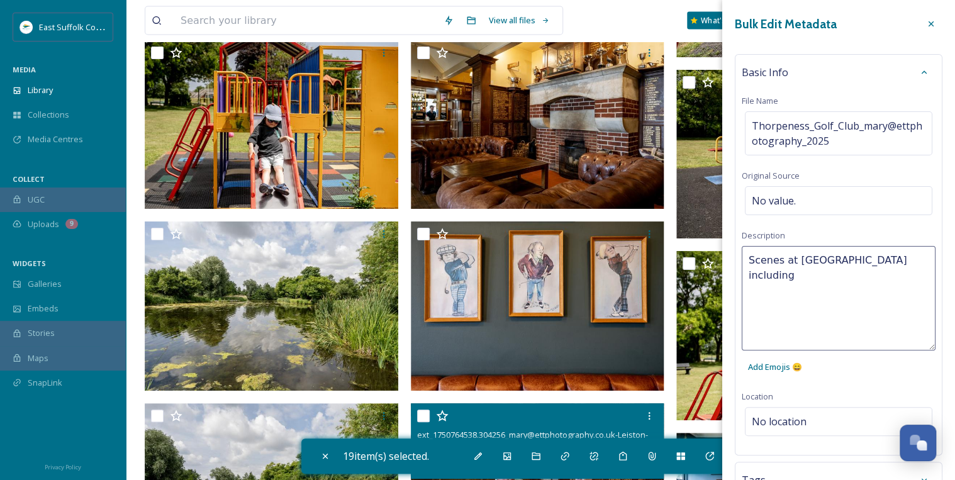
scroll to position [8510, 0]
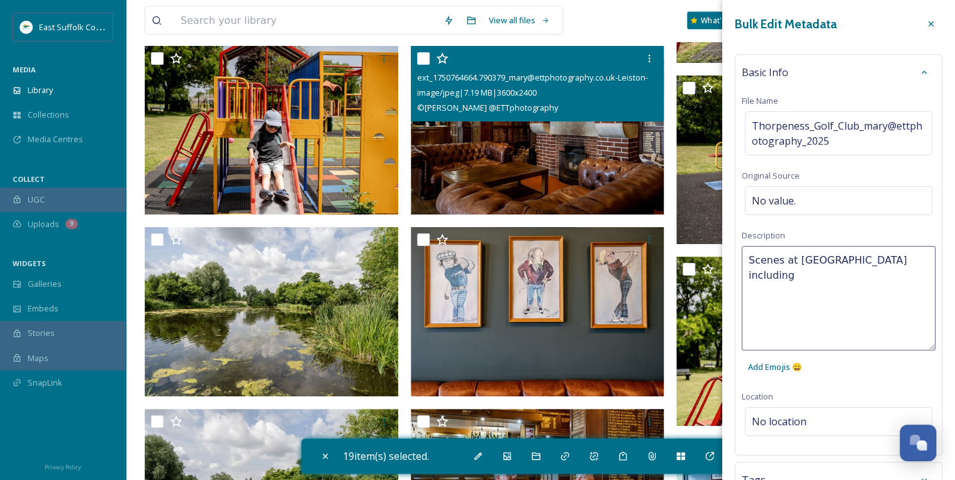
click at [426, 60] on input "checkbox" at bounding box center [423, 58] width 13 height 13
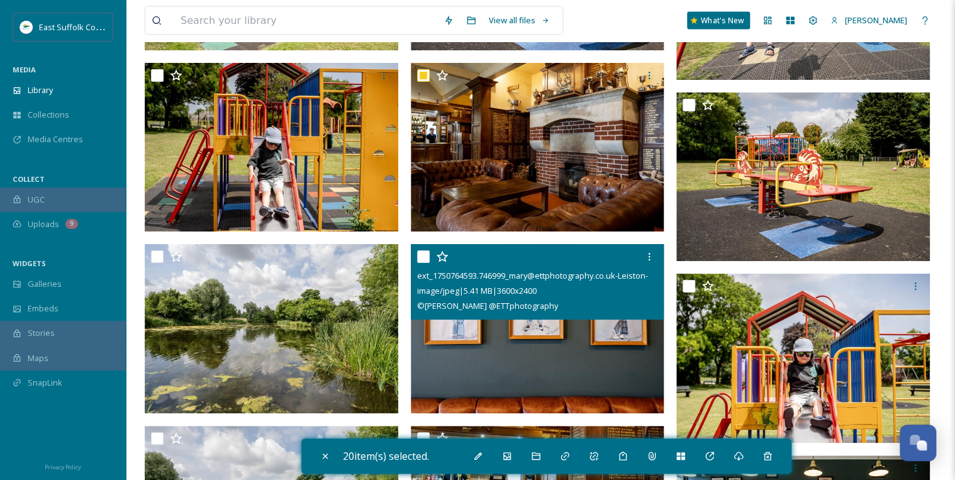
scroll to position [8560, 0]
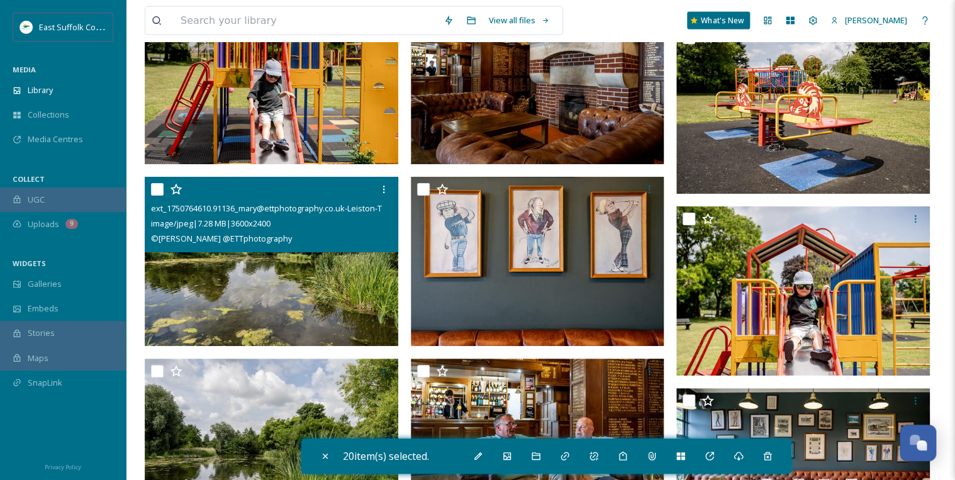
click at [156, 191] on input "checkbox" at bounding box center [157, 189] width 13 height 13
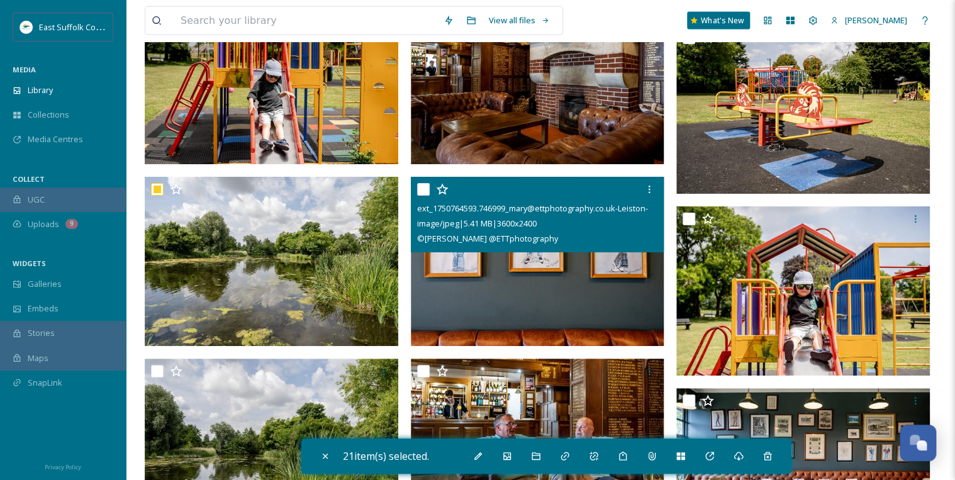
click at [420, 189] on input "checkbox" at bounding box center [423, 189] width 13 height 13
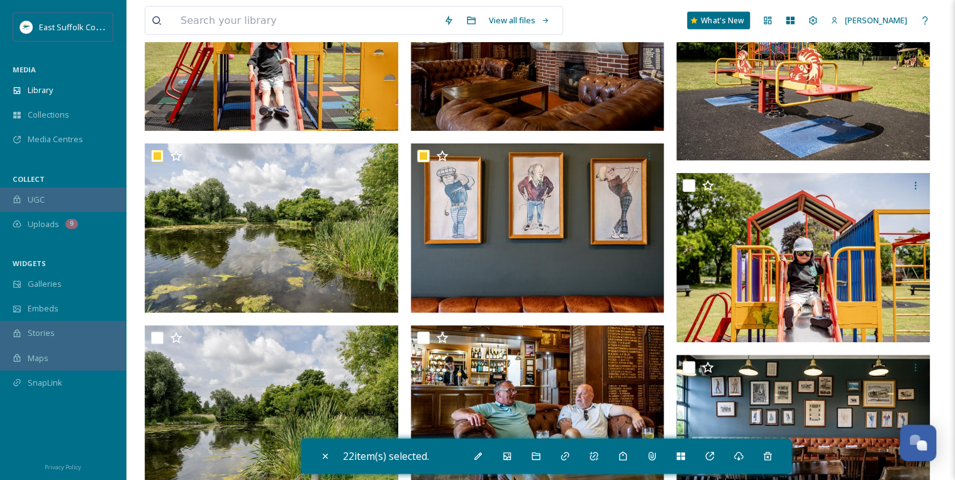
scroll to position [8661, 0]
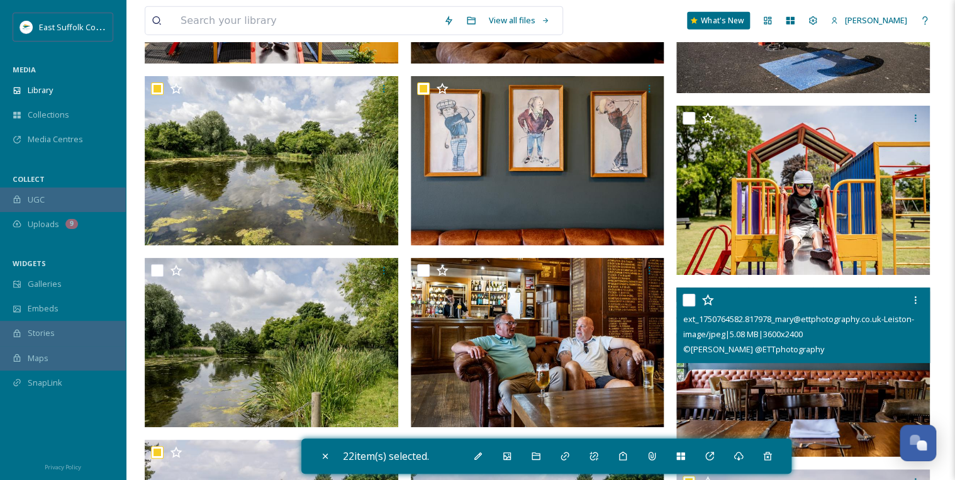
drag, startPoint x: 685, startPoint y: 296, endPoint x: 659, endPoint y: 297, distance: 26.5
click at [685, 296] on input "checkbox" at bounding box center [689, 300] width 13 height 13
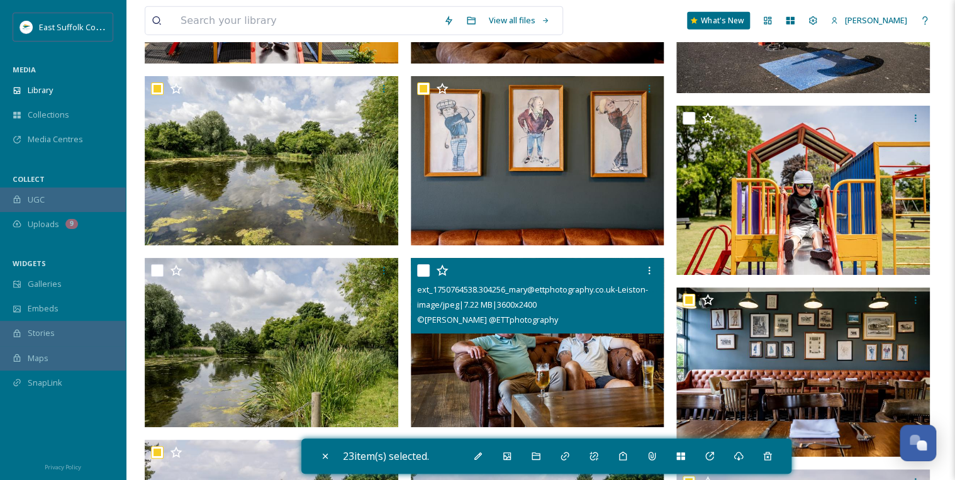
click at [423, 268] on input "checkbox" at bounding box center [423, 270] width 13 height 13
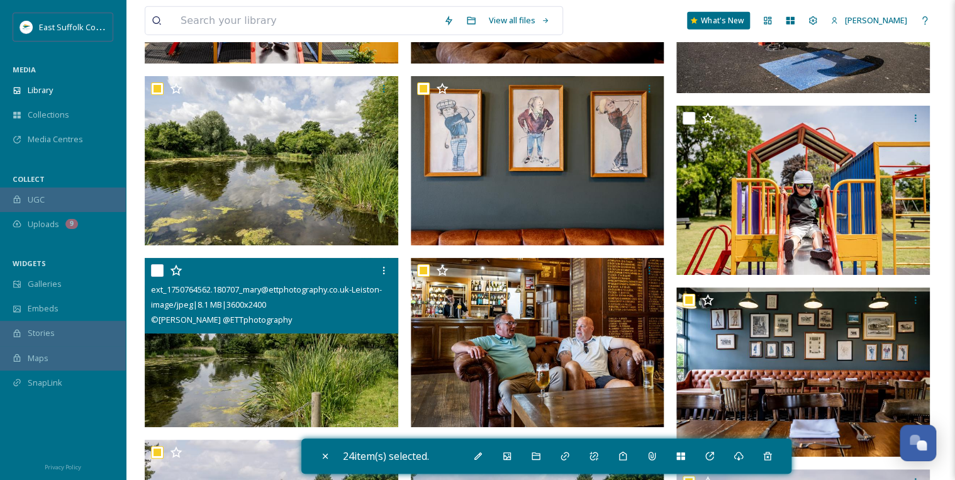
click at [160, 267] on input "checkbox" at bounding box center [157, 270] width 13 height 13
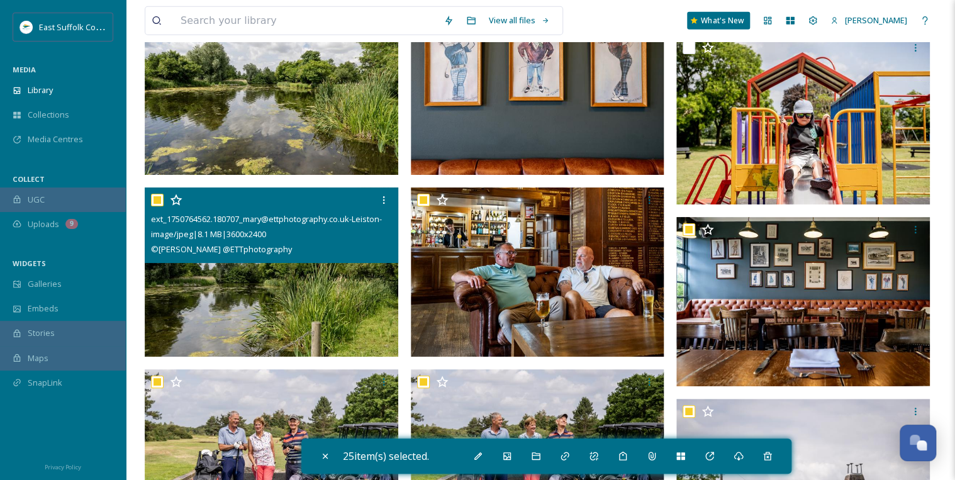
scroll to position [8812, 0]
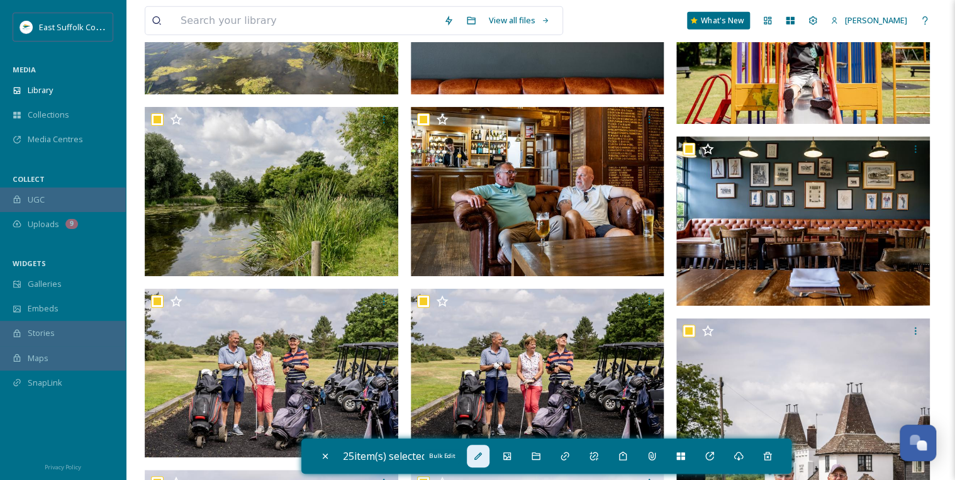
click at [476, 456] on div "Bulk Edit" at bounding box center [478, 456] width 23 height 23
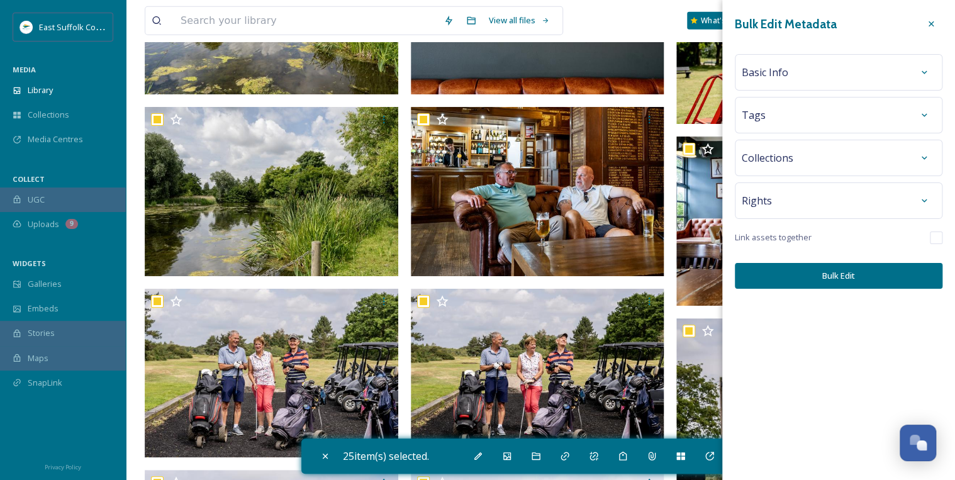
click at [820, 79] on div "Basic Info" at bounding box center [839, 72] width 194 height 23
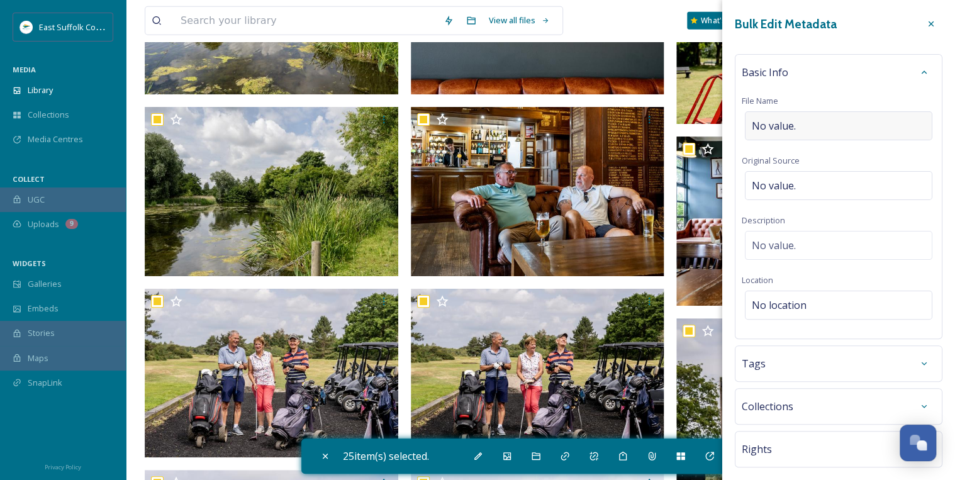
click at [818, 124] on div "No value." at bounding box center [838, 125] width 187 height 29
click at [782, 238] on div "Basic Info File Name Thorprness_Golf_Club_mary@ettphotography_2025 Original Sou…" at bounding box center [839, 195] width 208 height 282
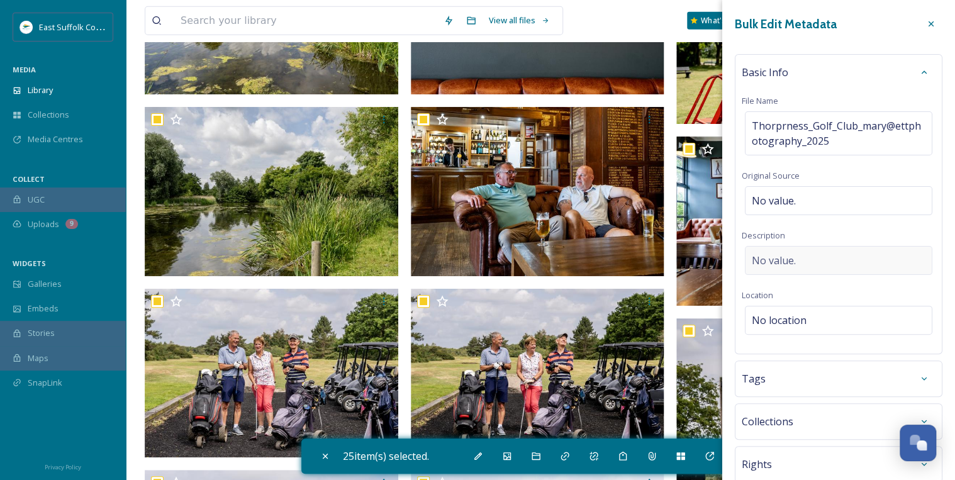
click at [788, 255] on span "No value." at bounding box center [774, 260] width 44 height 15
click at [773, 253] on textarea at bounding box center [839, 298] width 194 height 104
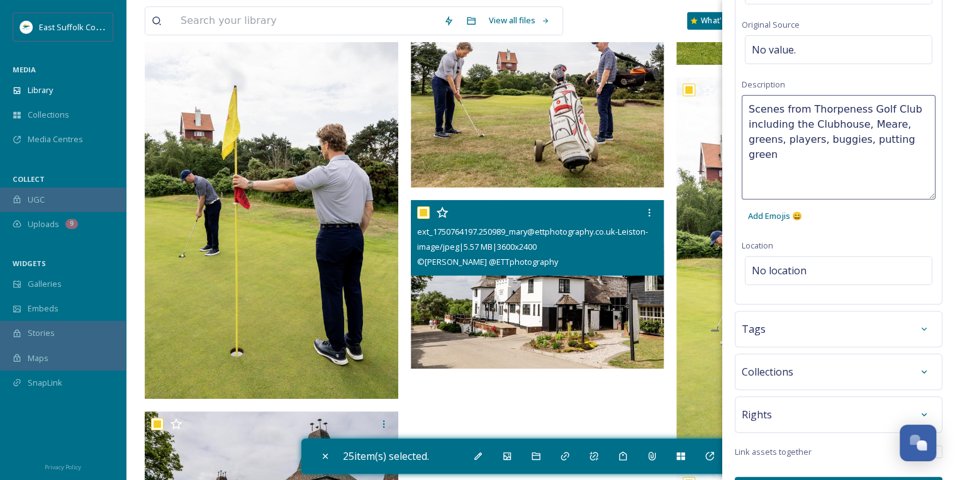
scroll to position [9969, 0]
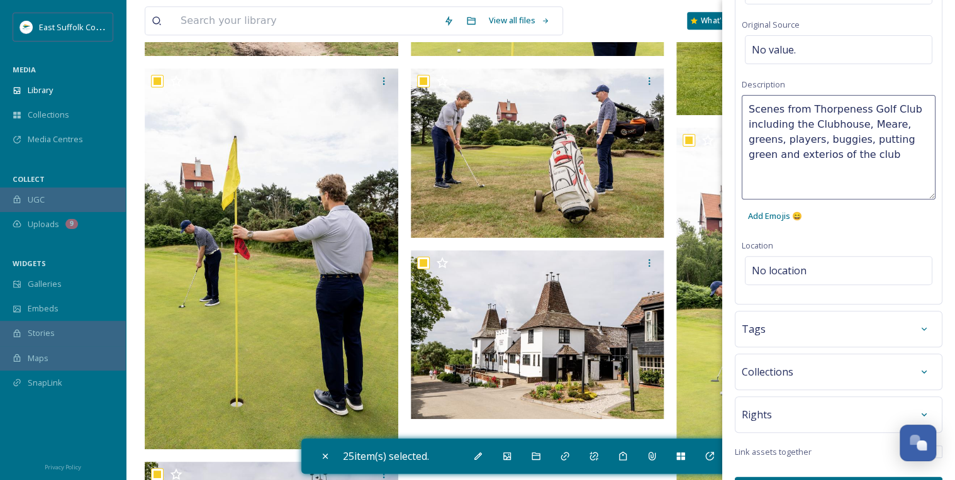
click at [798, 156] on textarea "Scenes from Thorpeness Golf Club including the Clubhouse, Meare, greens, player…" at bounding box center [839, 147] width 194 height 104
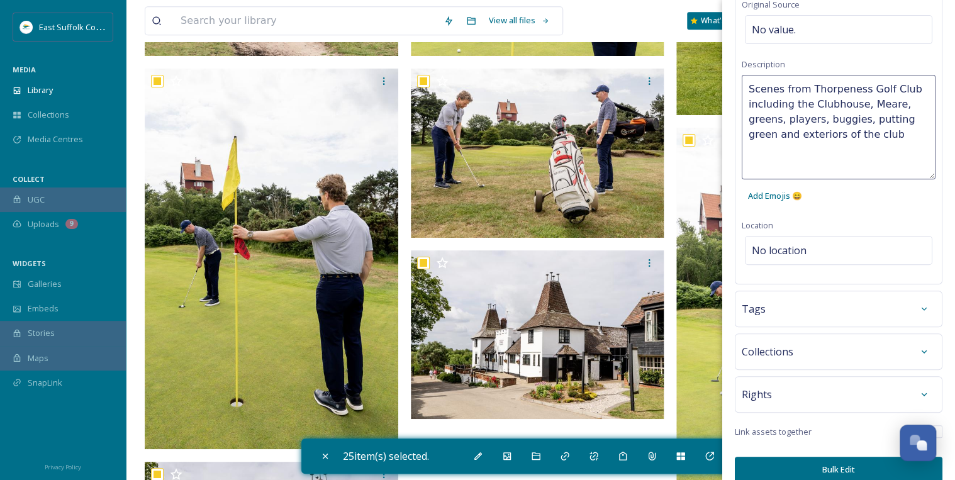
scroll to position [183, 0]
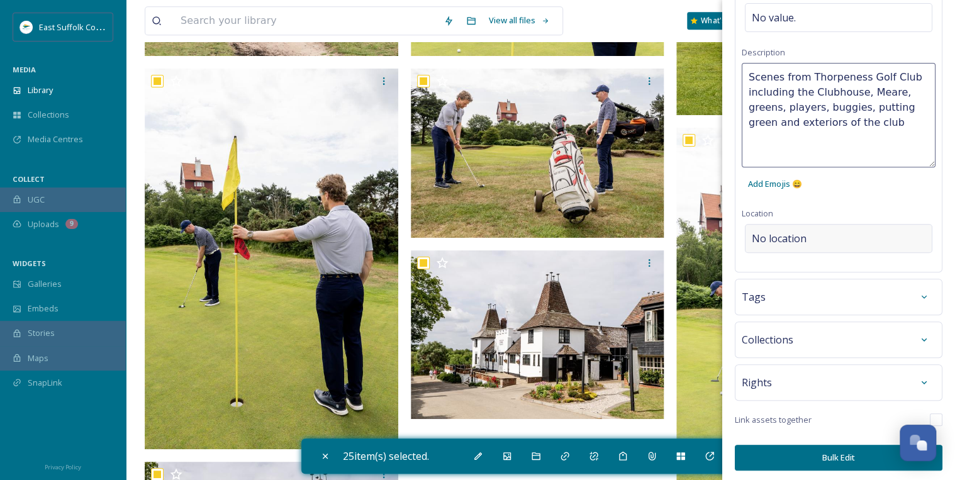
click at [833, 235] on div "No location" at bounding box center [838, 238] width 187 height 29
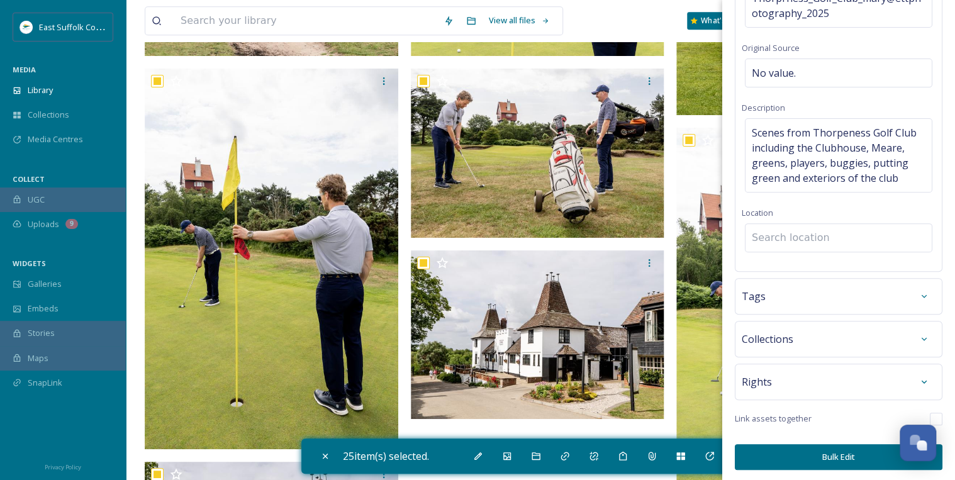
click at [790, 235] on input at bounding box center [839, 238] width 186 height 28
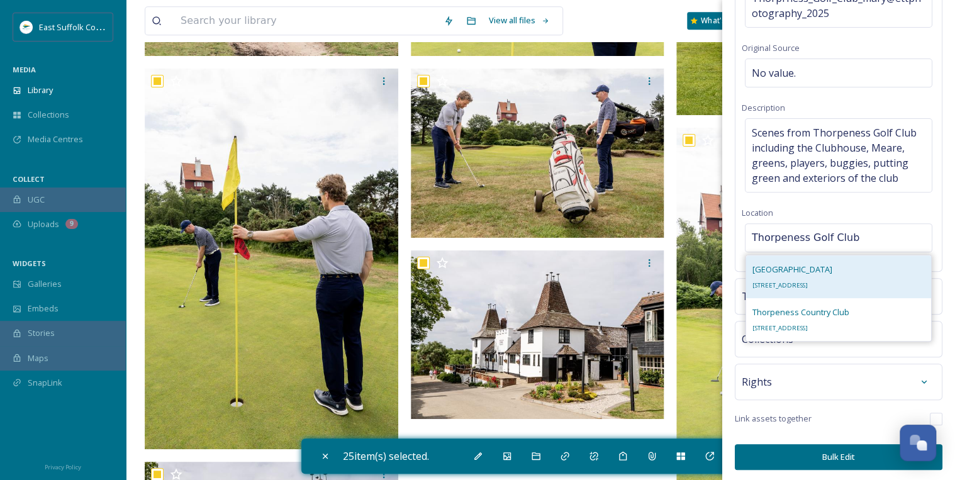
click at [808, 281] on span "[STREET_ADDRESS]" at bounding box center [779, 285] width 55 height 8
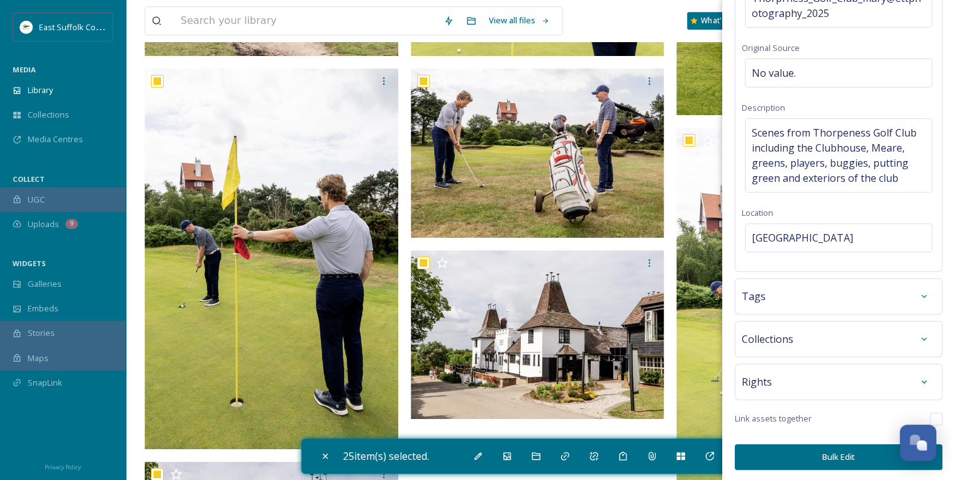
click at [878, 297] on div "Tags" at bounding box center [839, 296] width 194 height 23
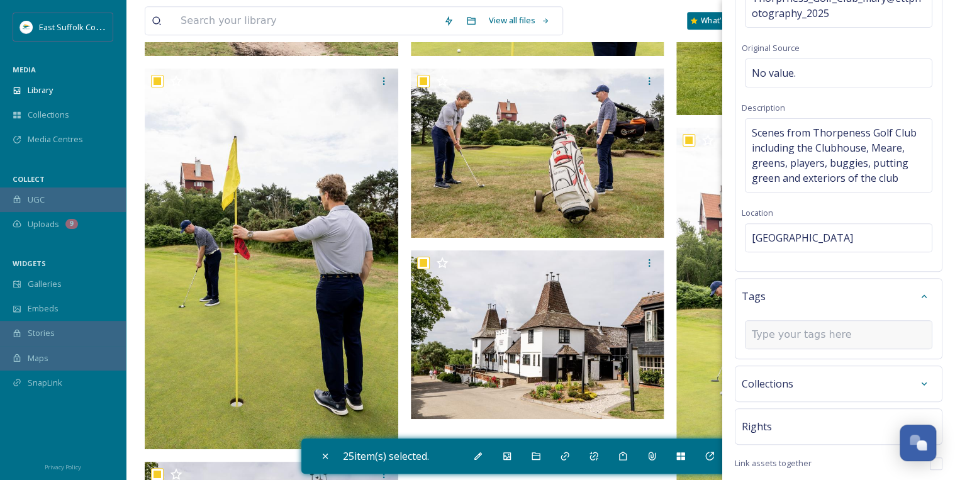
click at [785, 332] on input at bounding box center [815, 334] width 126 height 15
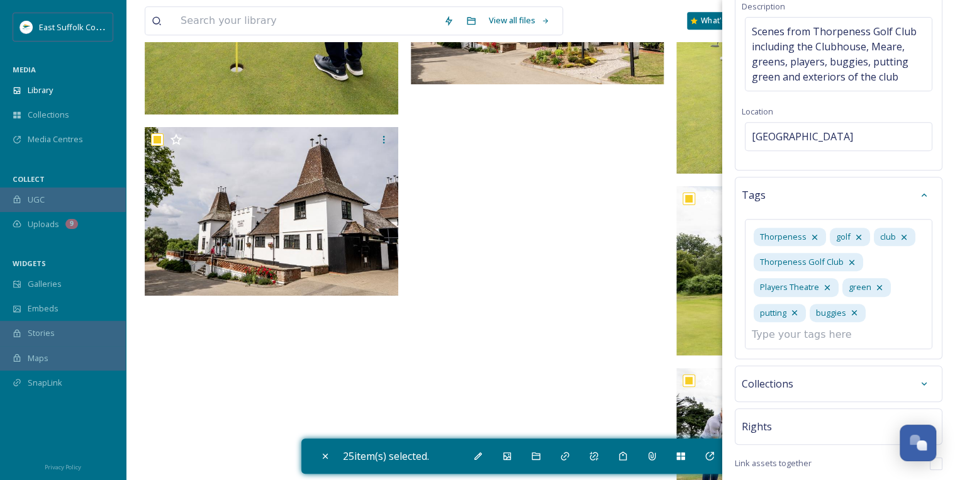
scroll to position [10321, 0]
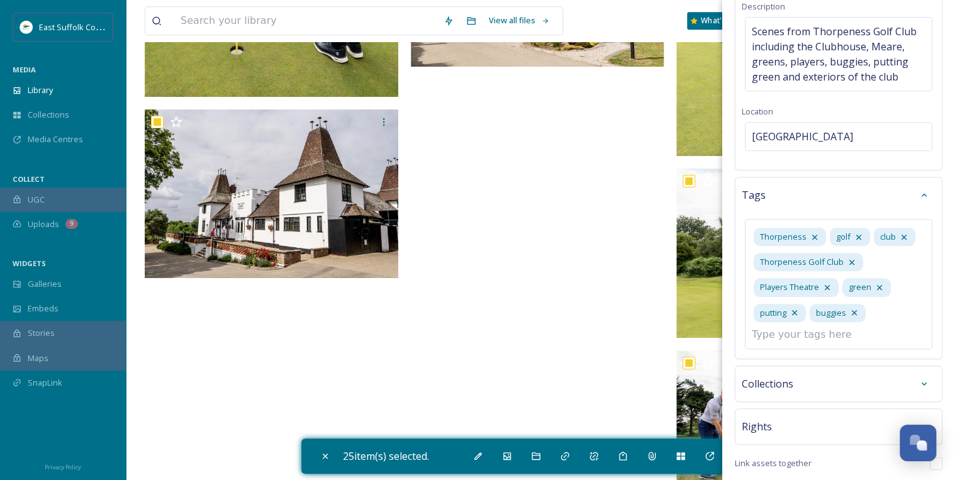
click at [820, 385] on div "Bulk Edit Metadata Basic Info File Name Thorprness_Golf_Club_mary@ettphotograph…" at bounding box center [838, 149] width 233 height 756
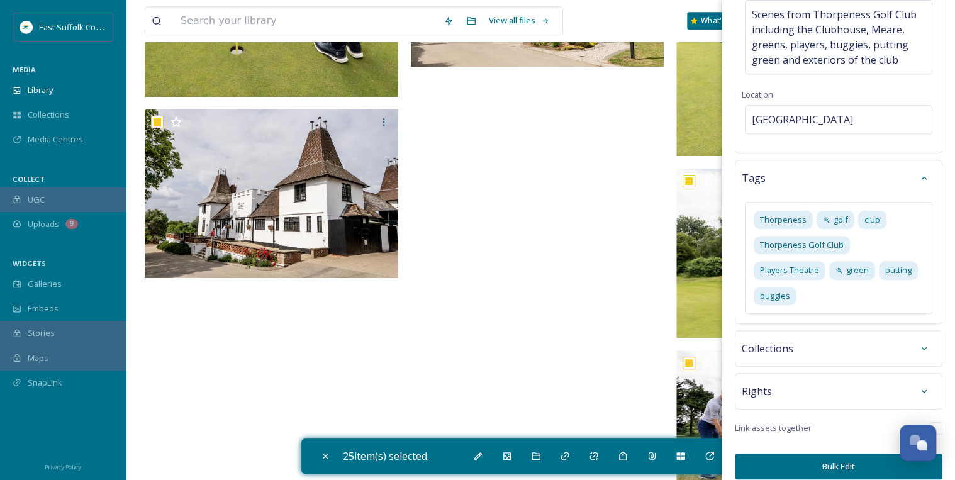
scroll to position [255, 0]
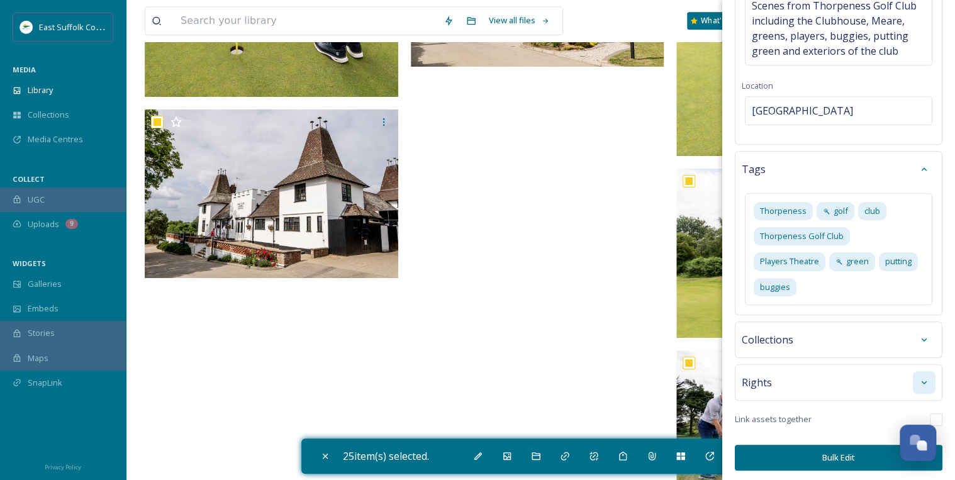
click at [913, 377] on div at bounding box center [924, 382] width 23 height 23
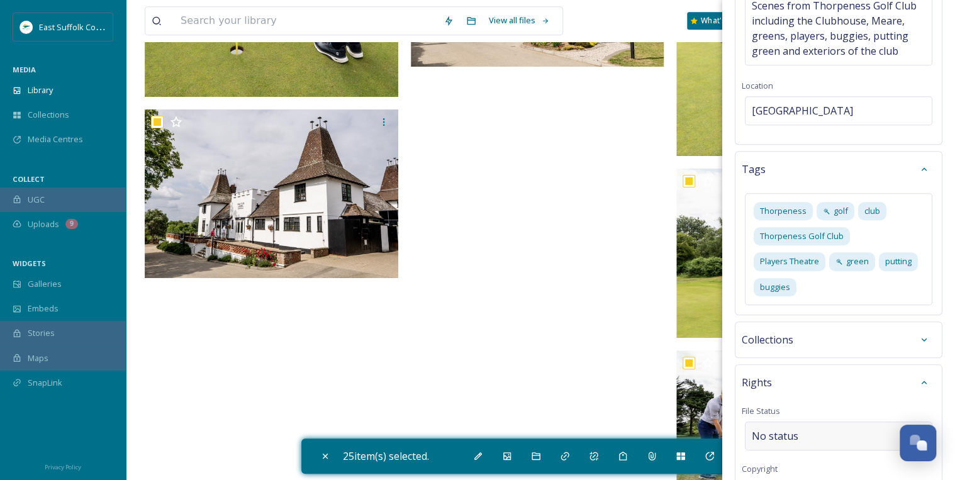
click at [807, 426] on div "No status" at bounding box center [838, 436] width 187 height 29
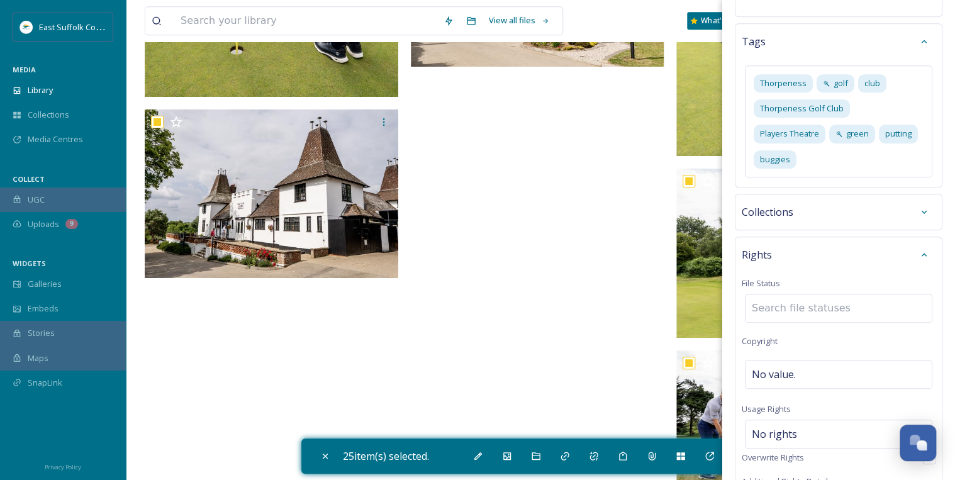
scroll to position [406, 0]
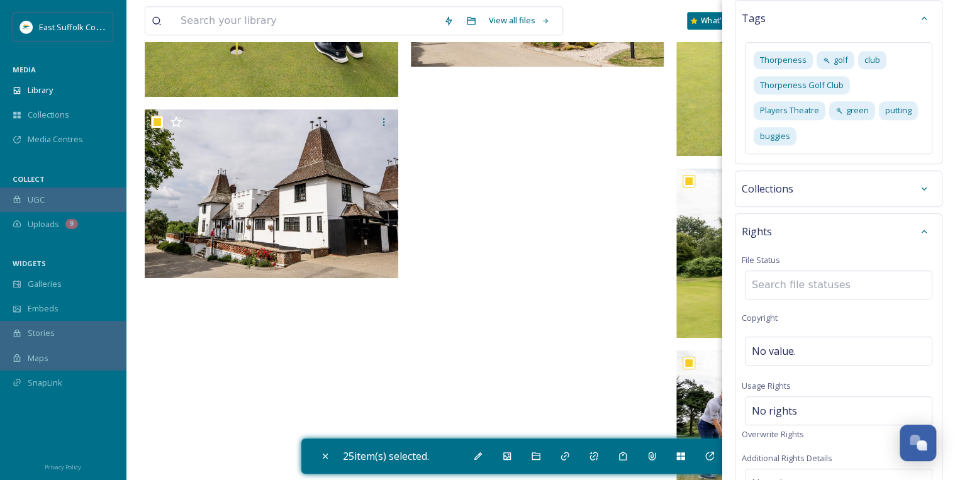
click at [768, 282] on input at bounding box center [815, 285] width 138 height 28
click at [770, 284] on input "c" at bounding box center [815, 285] width 138 height 28
click at [816, 344] on div "No value." at bounding box center [838, 351] width 187 height 29
click at [785, 408] on span "No rights" at bounding box center [774, 407] width 45 height 15
click at [785, 408] on input at bounding box center [818, 414] width 138 height 28
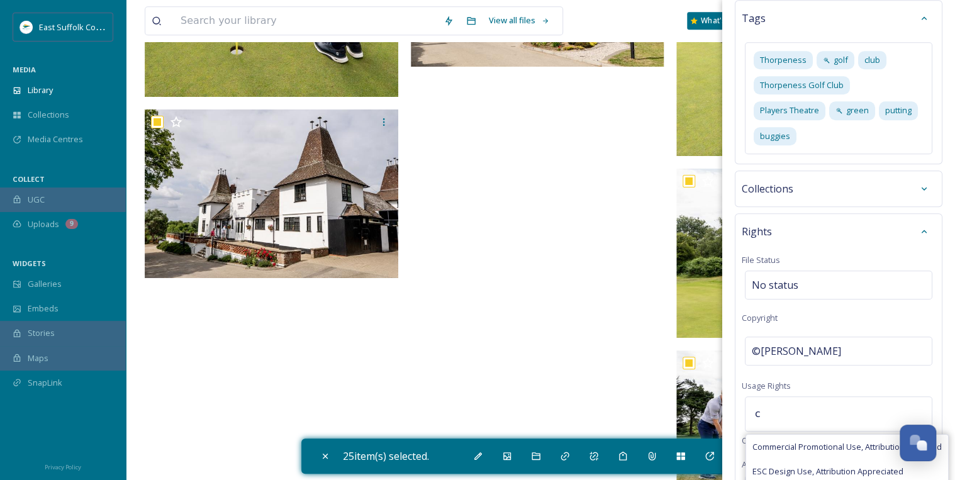
drag, startPoint x: 773, startPoint y: 443, endPoint x: 780, endPoint y: 440, distance: 7.4
click at [774, 443] on span "Commercial Promotional Use, Attribution Required" at bounding box center [846, 447] width 189 height 12
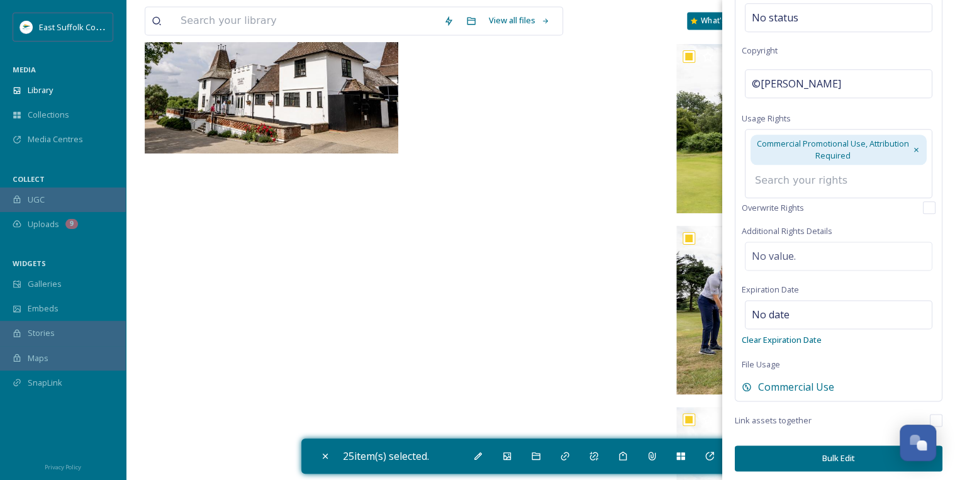
scroll to position [10472, 0]
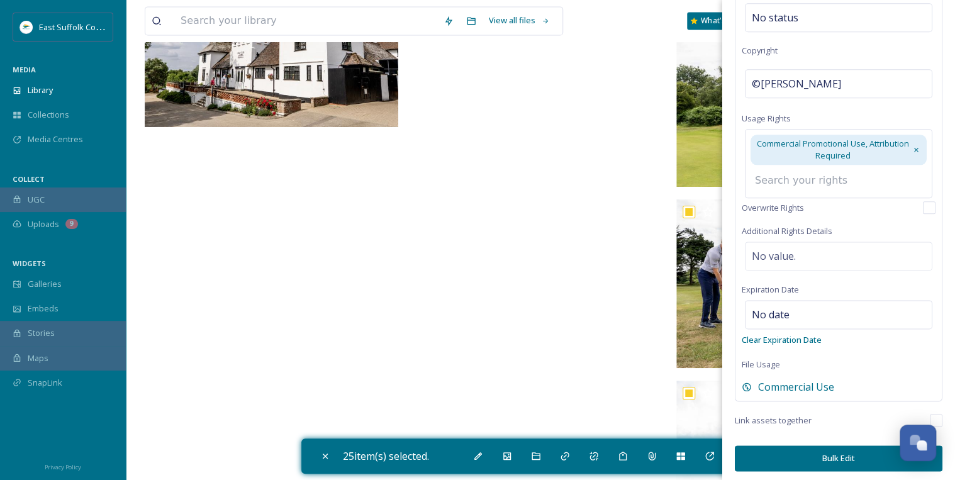
click at [837, 454] on button "Bulk Edit" at bounding box center [839, 458] width 208 height 26
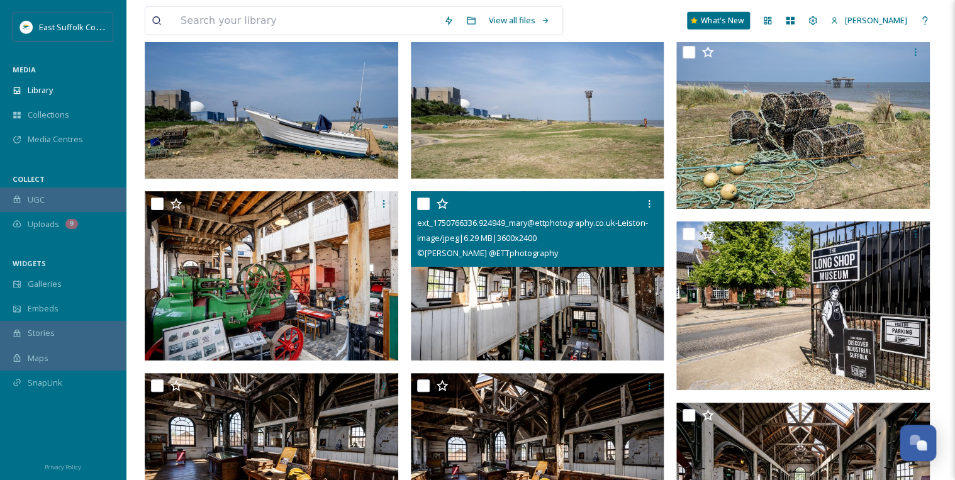
scroll to position [4231, 0]
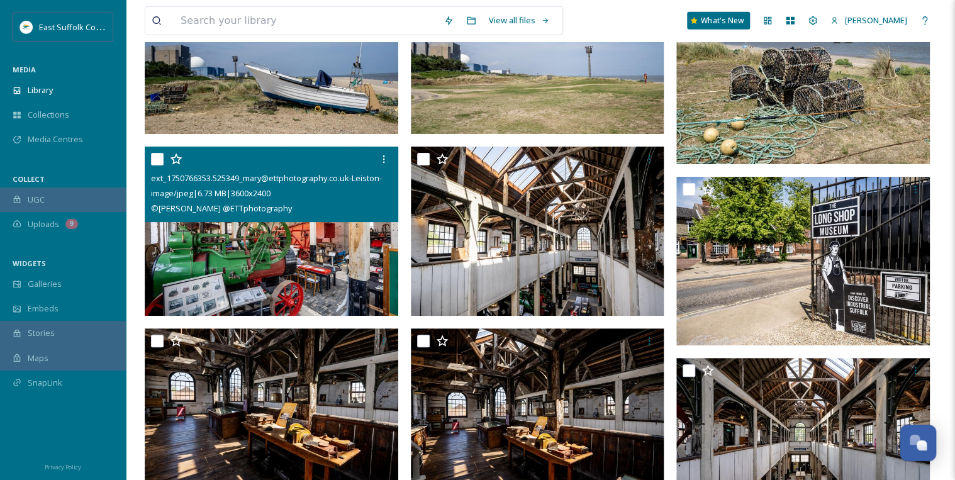
click at [157, 156] on input "checkbox" at bounding box center [157, 159] width 13 height 13
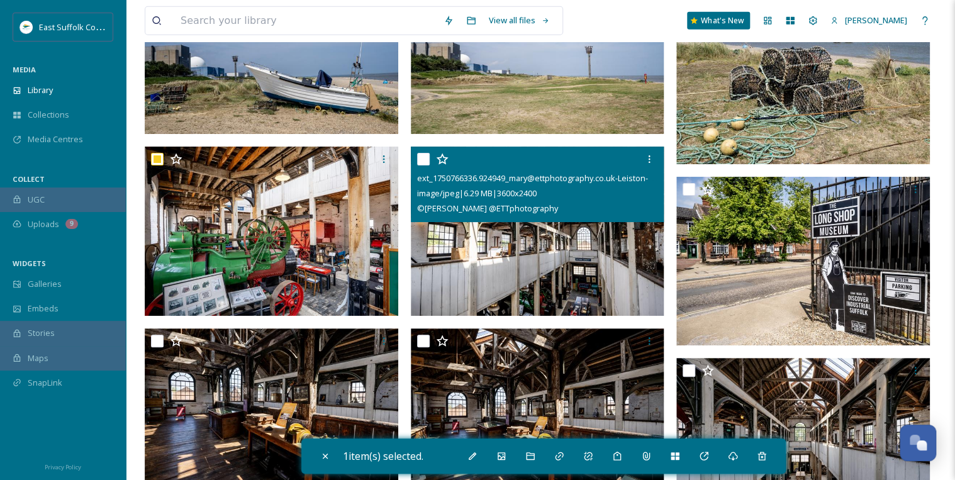
click at [423, 157] on input "checkbox" at bounding box center [423, 159] width 13 height 13
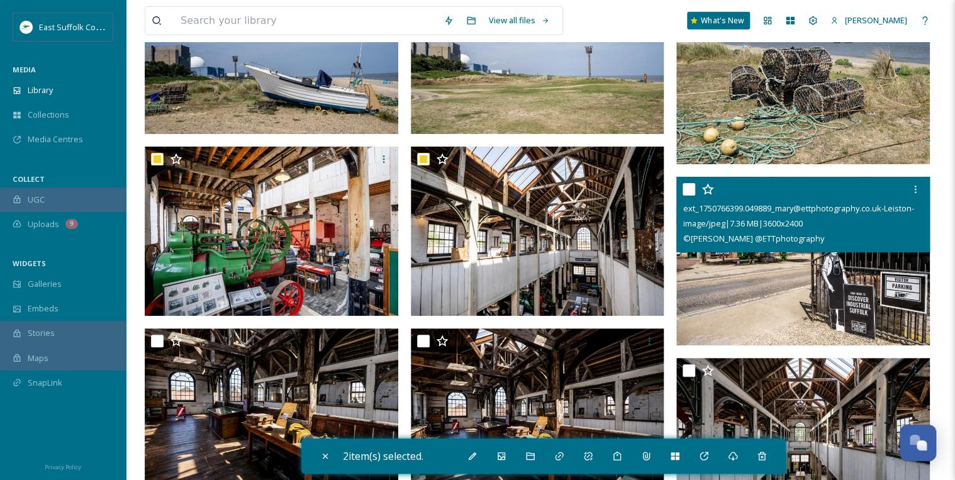
click at [687, 184] on input "checkbox" at bounding box center [689, 189] width 13 height 13
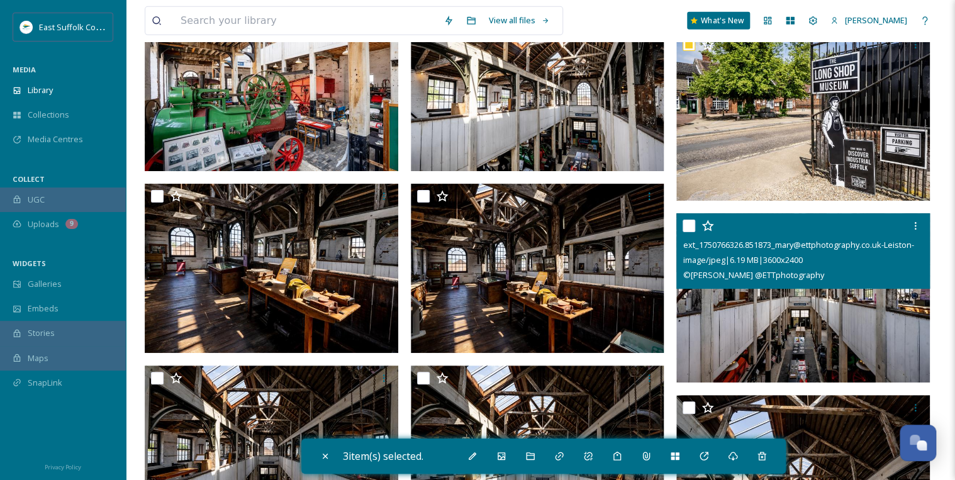
scroll to position [4382, 0]
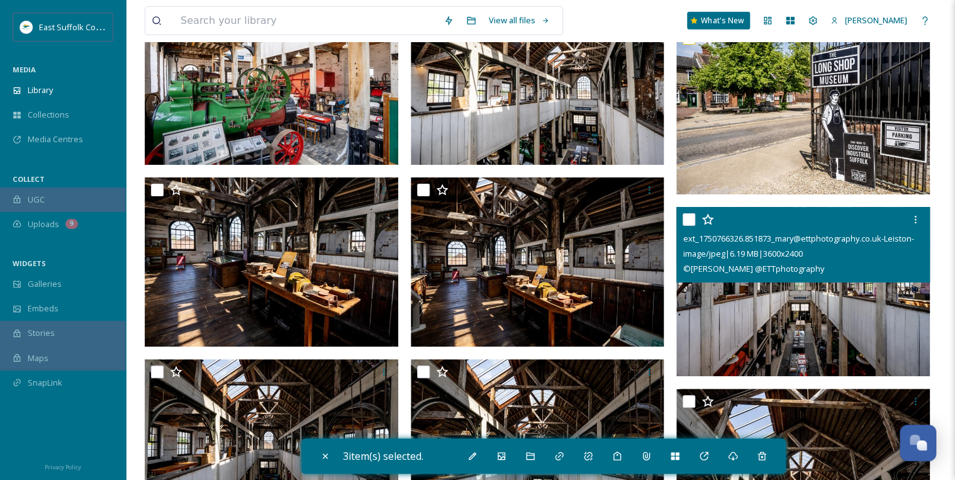
click at [690, 218] on input "checkbox" at bounding box center [689, 219] width 13 height 13
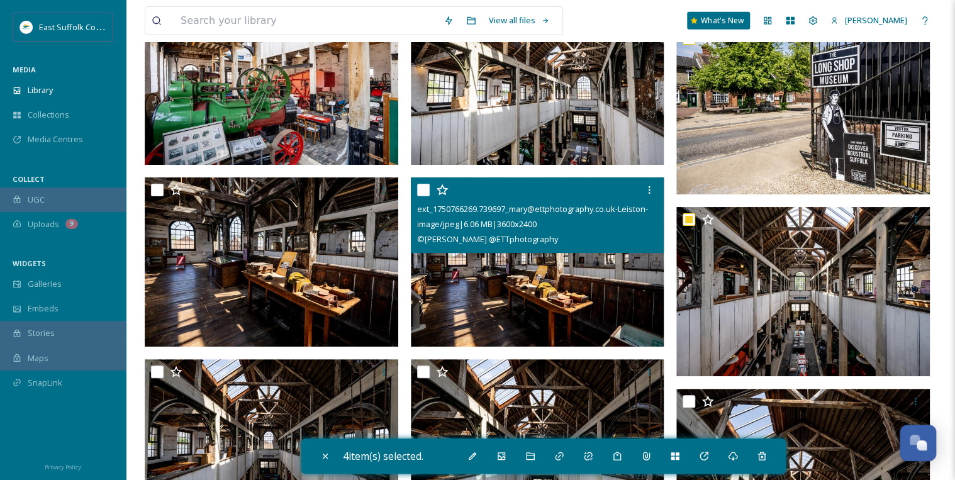
click at [423, 189] on input "checkbox" at bounding box center [423, 190] width 13 height 13
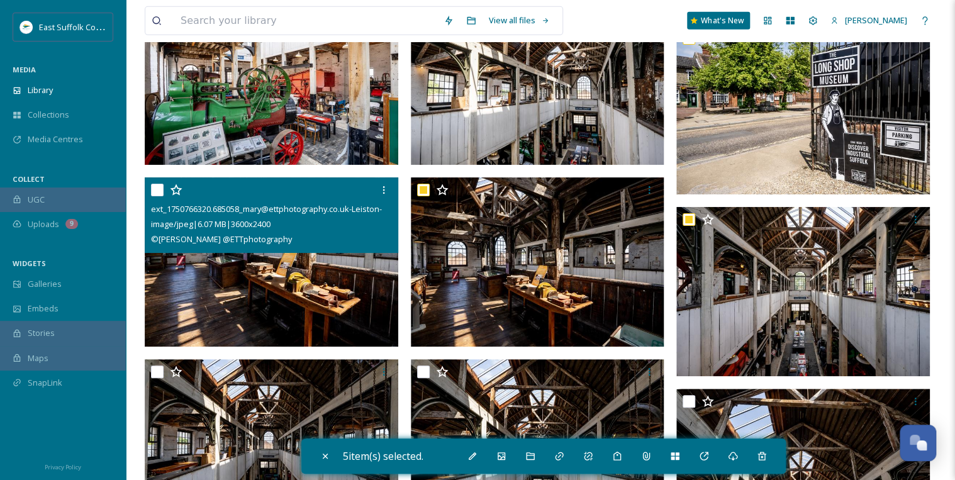
click at [155, 187] on input "checkbox" at bounding box center [157, 190] width 13 height 13
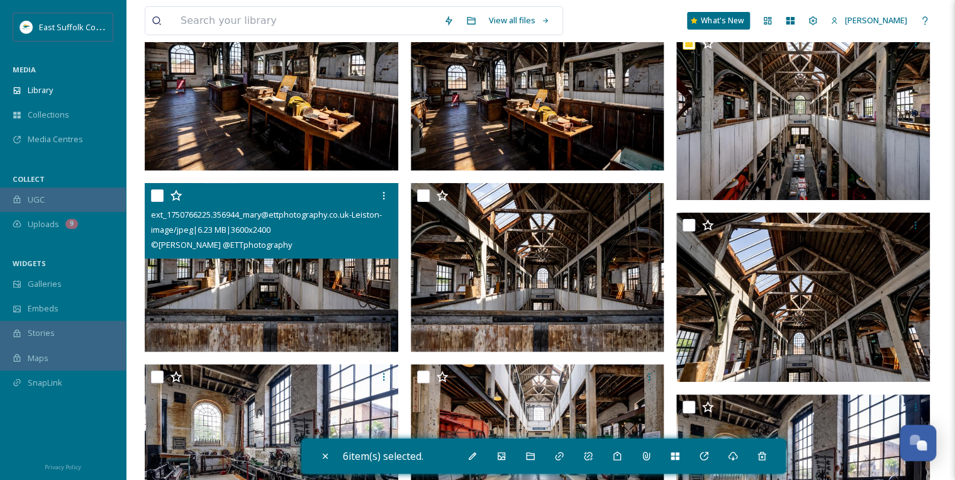
scroll to position [4584, 0]
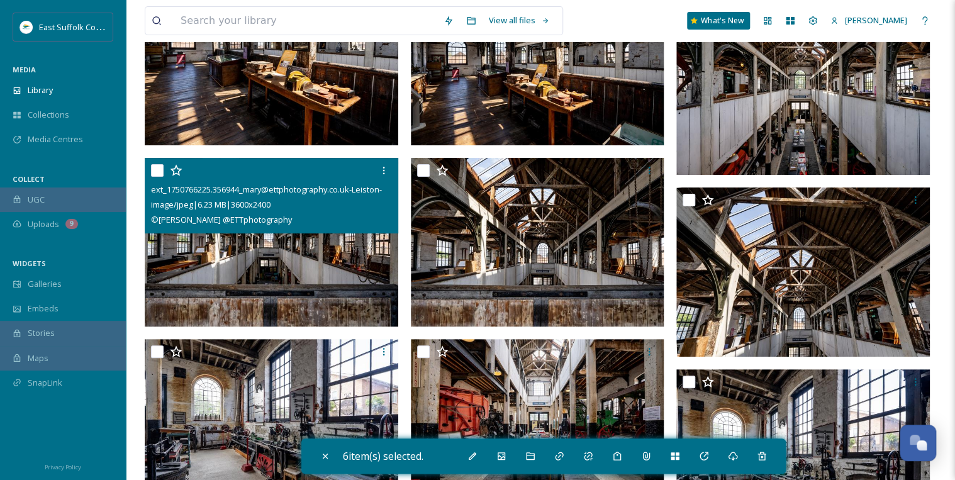
click at [154, 167] on input "checkbox" at bounding box center [157, 170] width 13 height 13
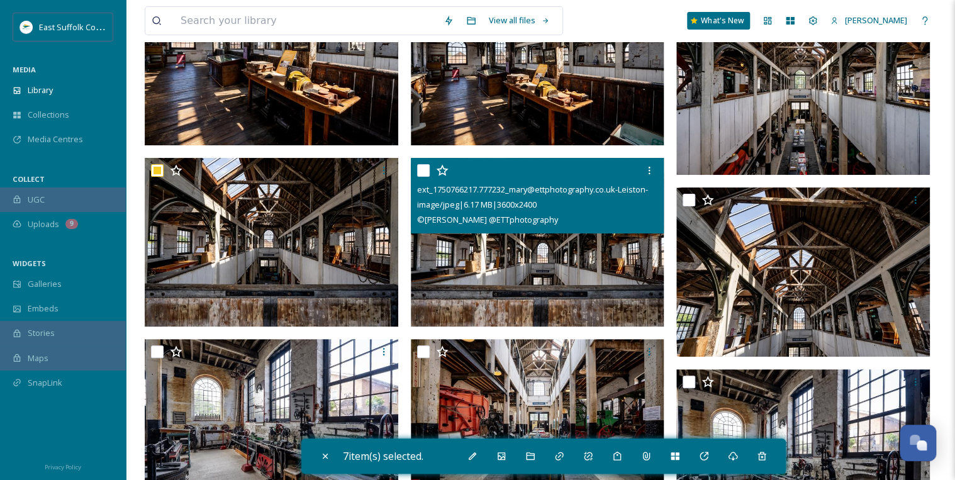
drag, startPoint x: 423, startPoint y: 168, endPoint x: 452, endPoint y: 176, distance: 30.1
click at [423, 169] on input "checkbox" at bounding box center [423, 170] width 13 height 13
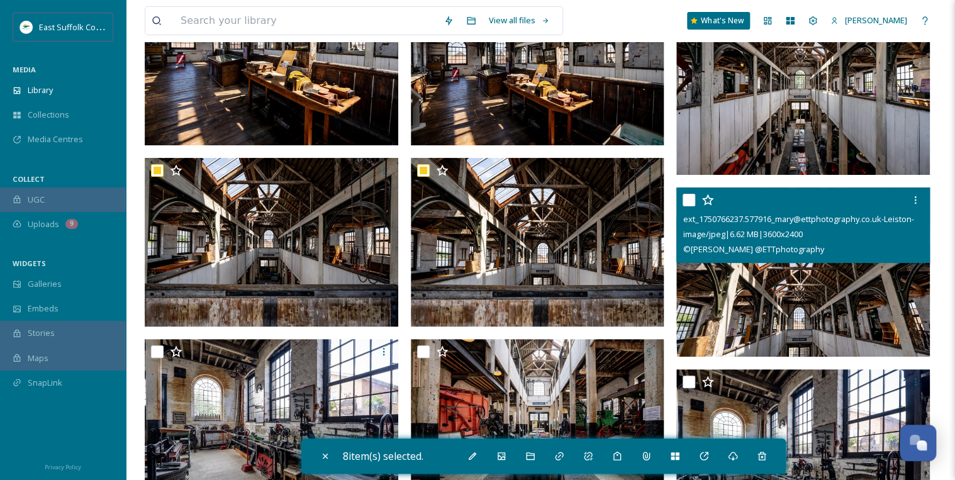
click at [687, 196] on input "checkbox" at bounding box center [689, 200] width 13 height 13
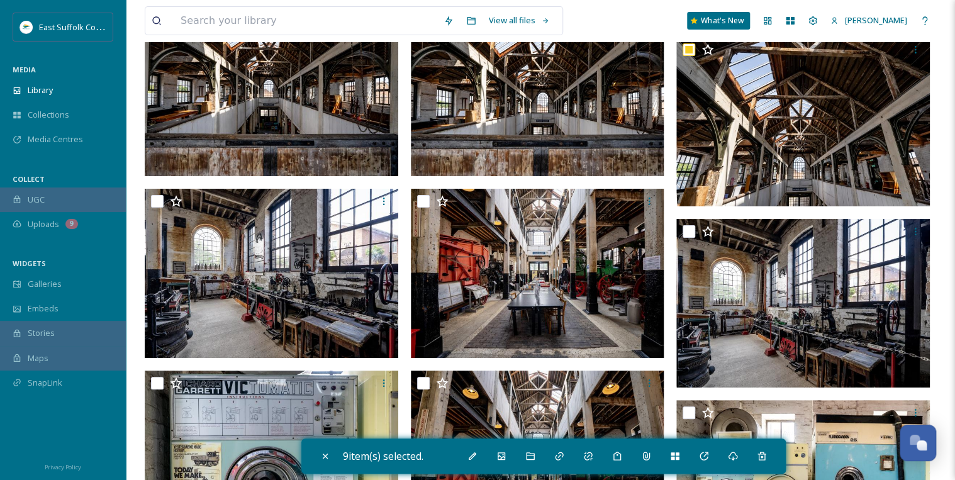
scroll to position [4735, 0]
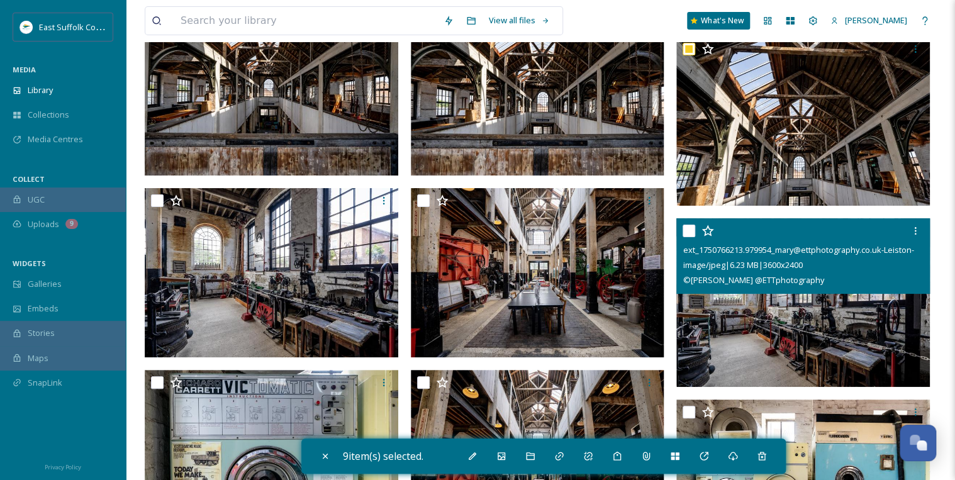
click at [688, 225] on input "checkbox" at bounding box center [689, 231] width 13 height 13
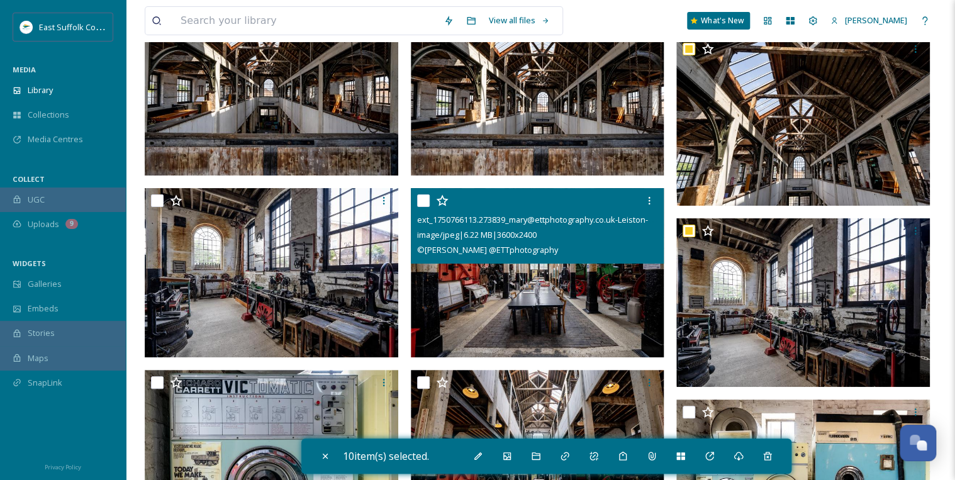
drag, startPoint x: 418, startPoint y: 200, endPoint x: 405, endPoint y: 199, distance: 13.2
click at [418, 199] on input "checkbox" at bounding box center [423, 200] width 13 height 13
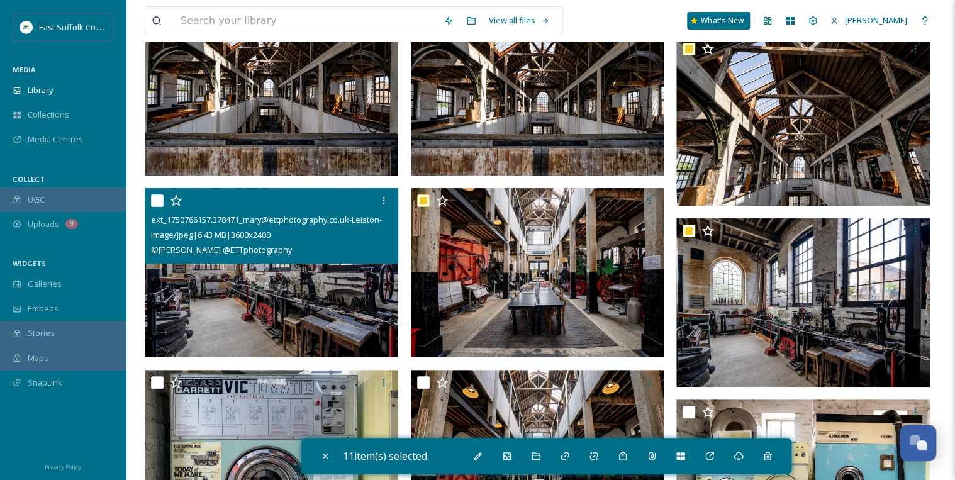
click at [152, 198] on input "checkbox" at bounding box center [157, 200] width 13 height 13
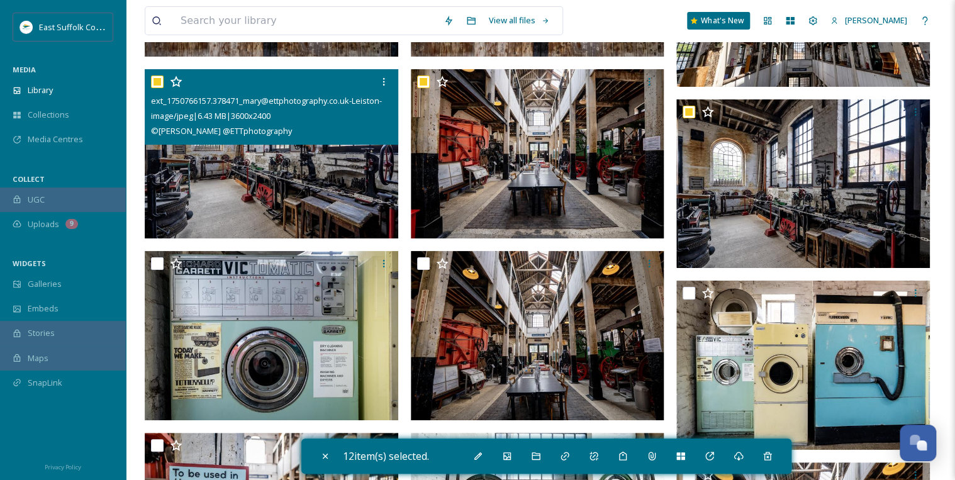
scroll to position [4886, 0]
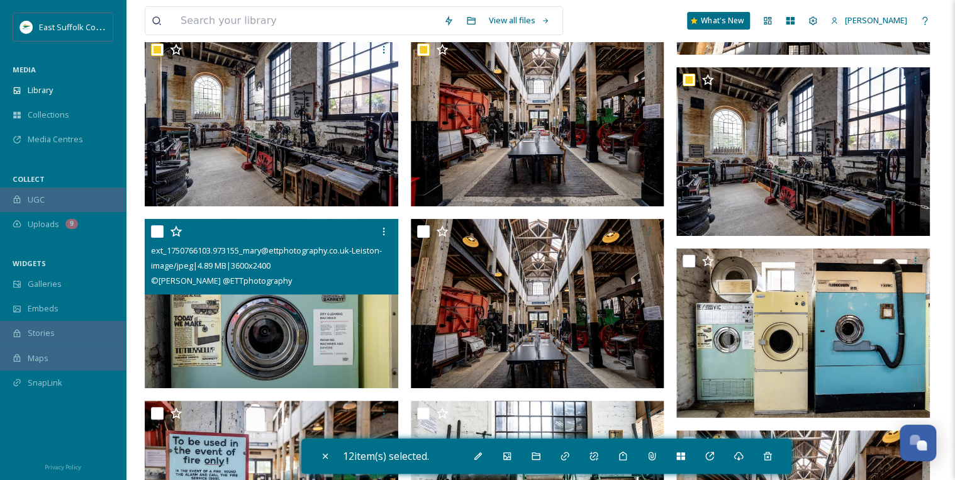
drag, startPoint x: 156, startPoint y: 231, endPoint x: 211, endPoint y: 237, distance: 55.7
click at [157, 231] on input "checkbox" at bounding box center [157, 231] width 13 height 13
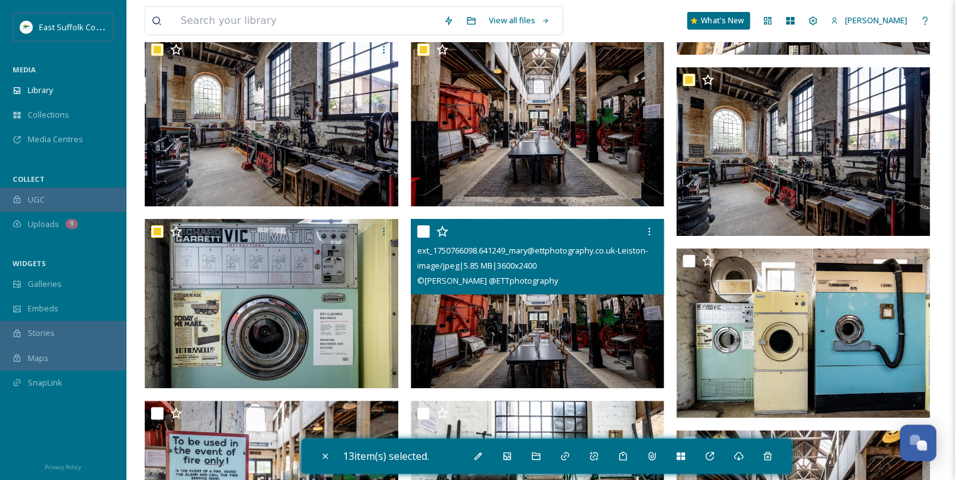
click at [430, 226] on div at bounding box center [539, 231] width 244 height 23
drag, startPoint x: 427, startPoint y: 227, endPoint x: 444, endPoint y: 229, distance: 17.1
click at [427, 228] on input "checkbox" at bounding box center [423, 231] width 13 height 13
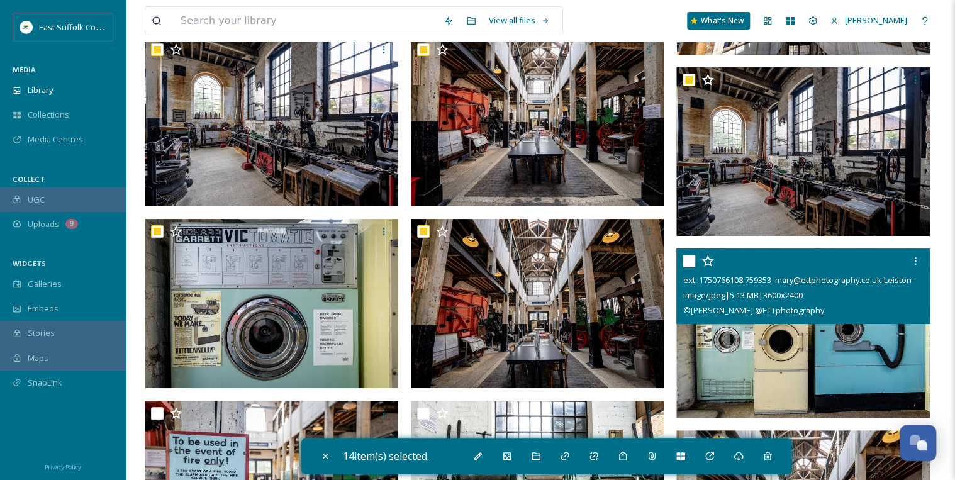
click at [692, 259] on input "checkbox" at bounding box center [689, 261] width 13 height 13
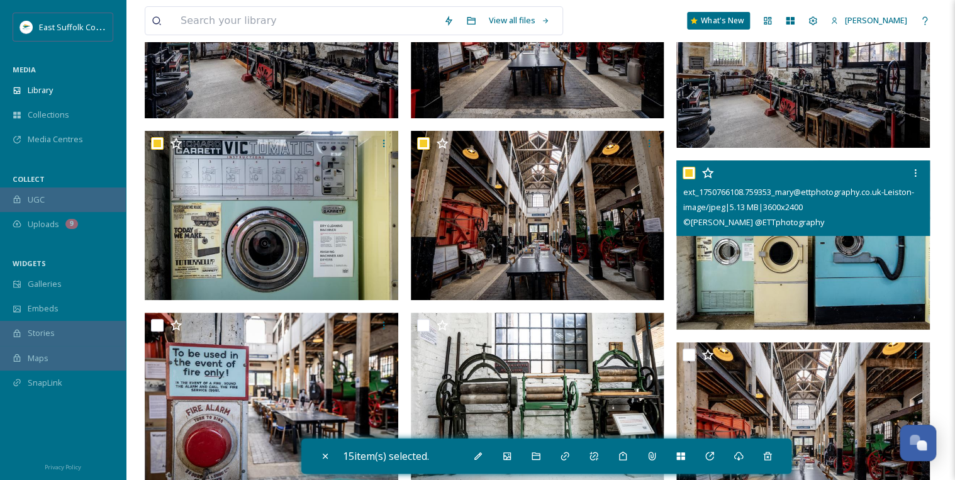
scroll to position [5037, 0]
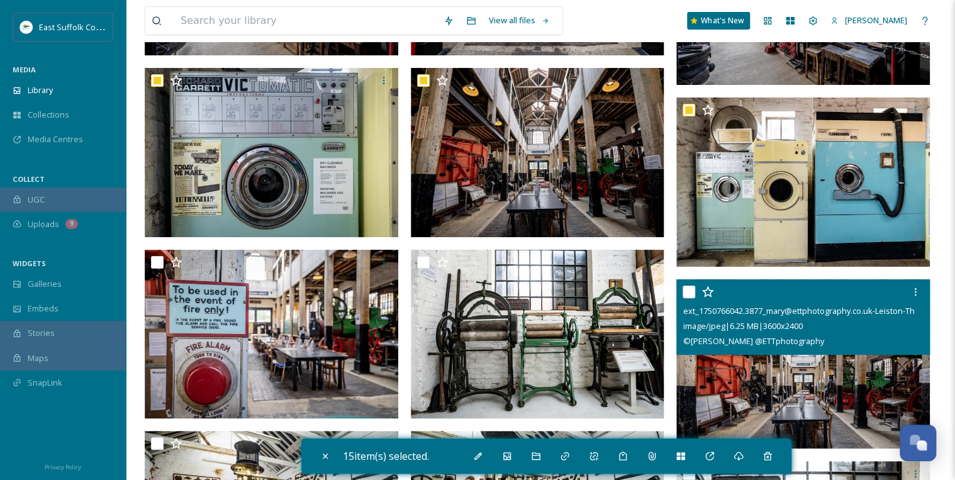
click at [687, 289] on input "checkbox" at bounding box center [689, 292] width 13 height 13
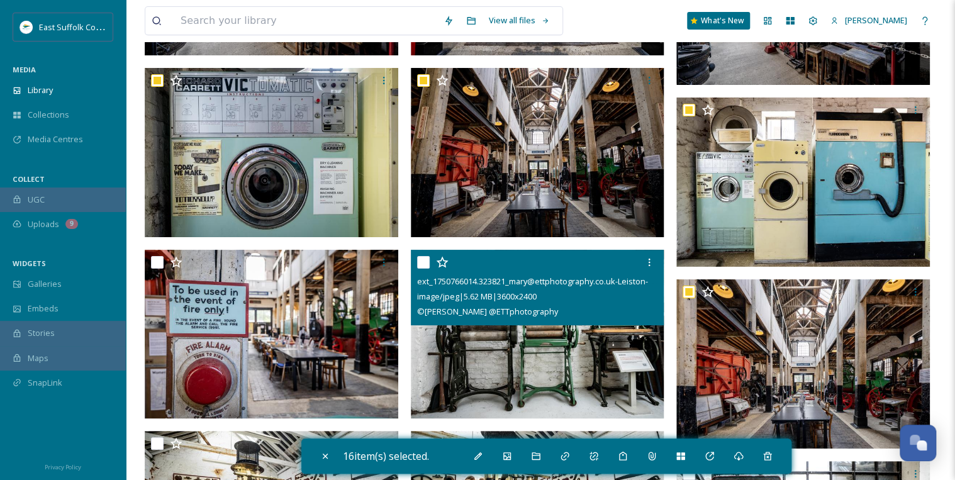
click at [423, 260] on input "checkbox" at bounding box center [423, 262] width 13 height 13
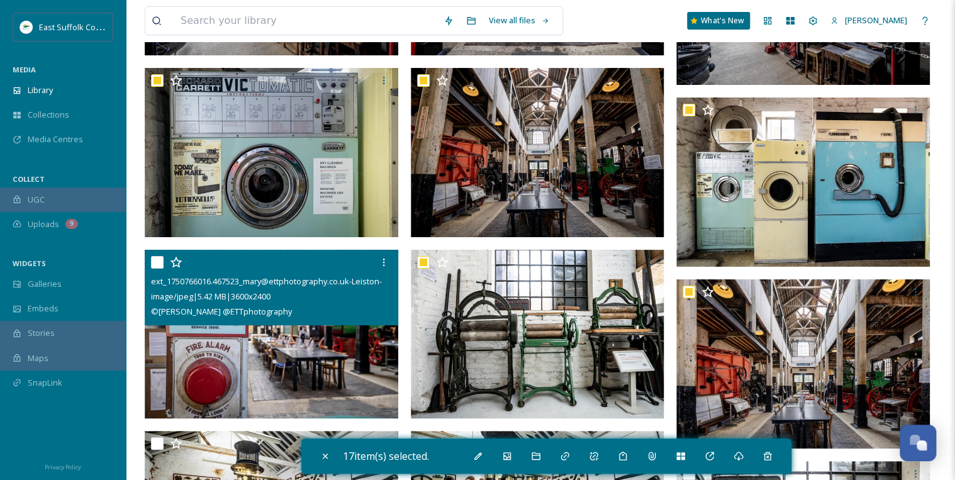
click at [157, 262] on input "checkbox" at bounding box center [157, 262] width 13 height 13
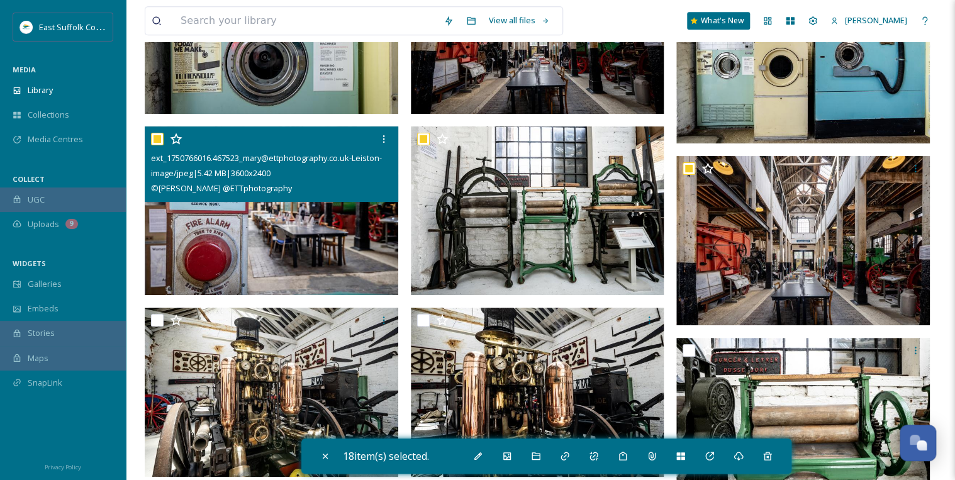
scroll to position [5238, 0]
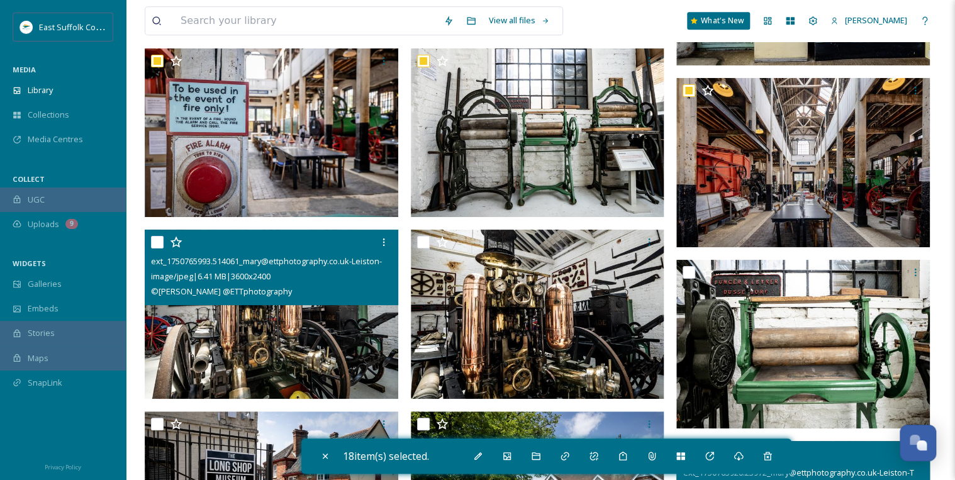
click at [159, 238] on input "checkbox" at bounding box center [157, 242] width 13 height 13
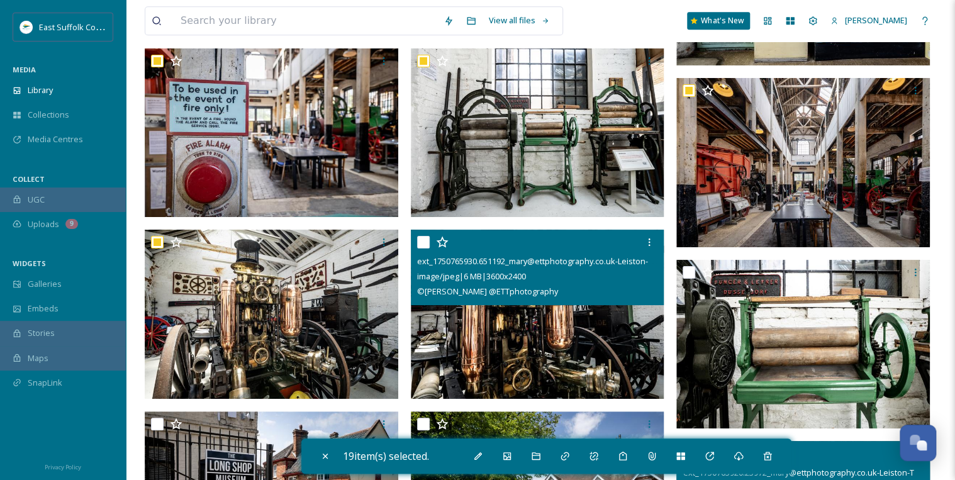
click at [425, 238] on input "checkbox" at bounding box center [423, 242] width 13 height 13
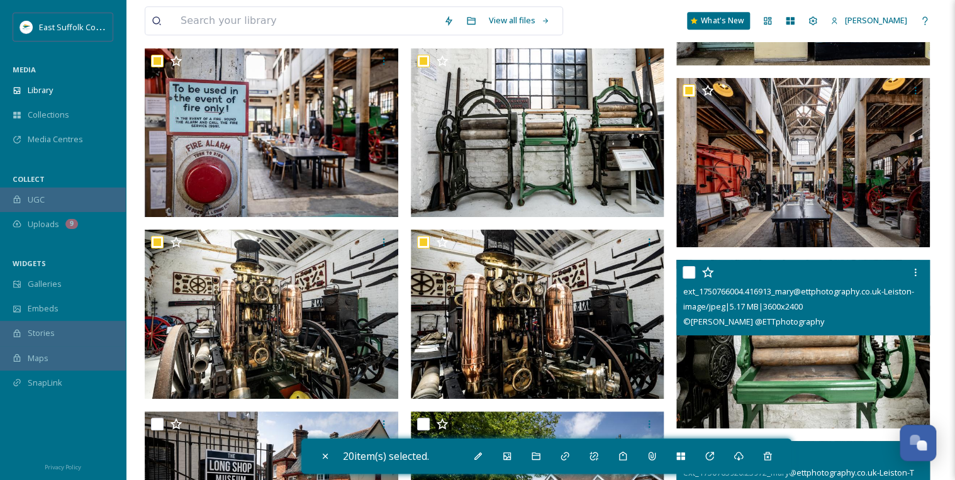
click at [688, 269] on input "checkbox" at bounding box center [689, 272] width 13 height 13
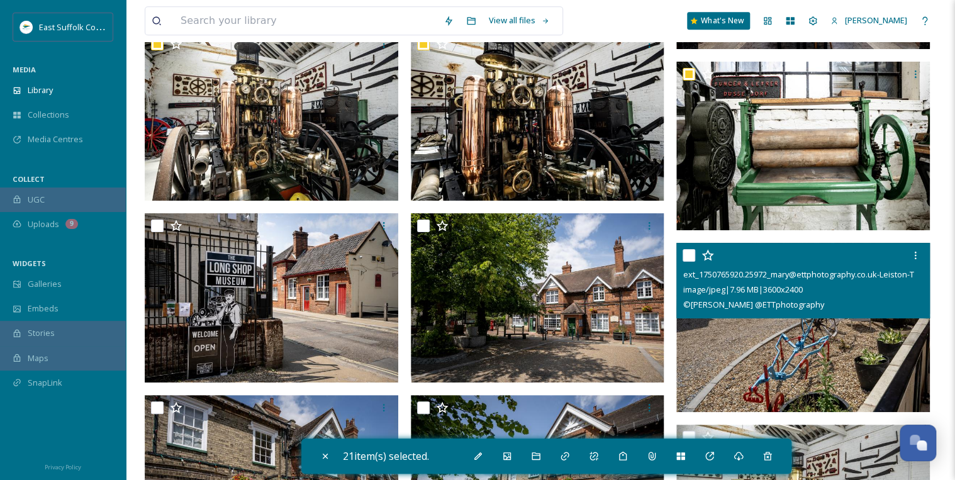
scroll to position [5439, 0]
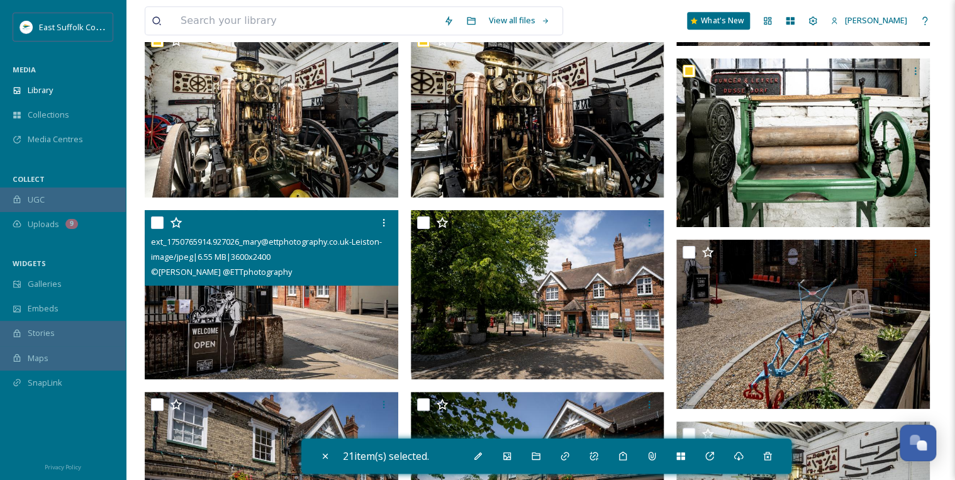
click at [155, 221] on input "checkbox" at bounding box center [157, 222] width 13 height 13
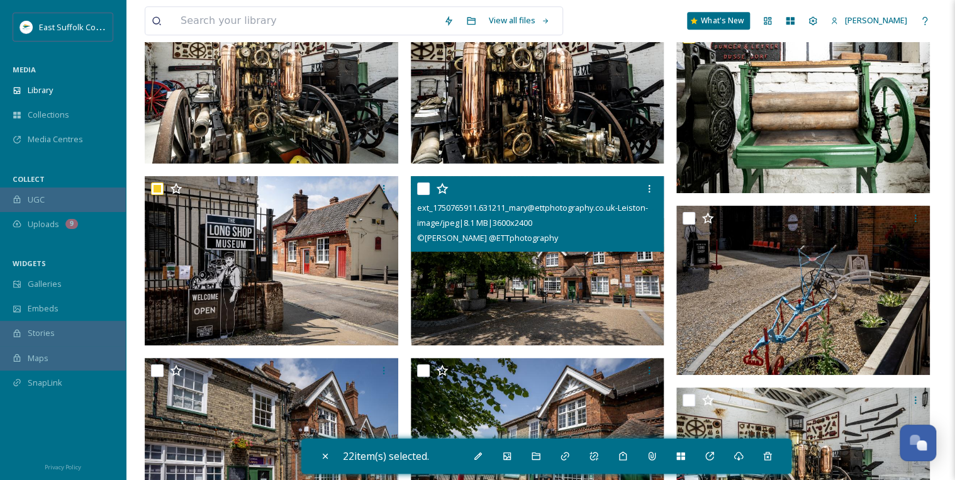
scroll to position [5490, 0]
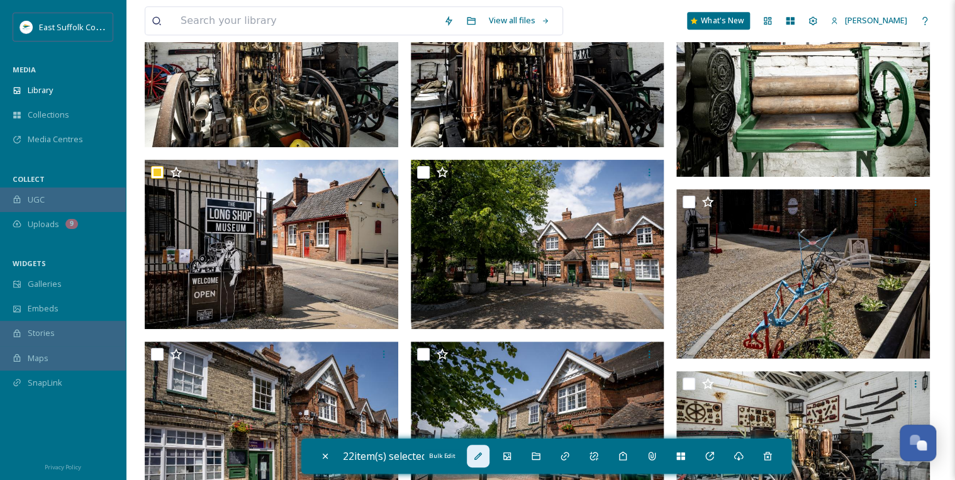
click at [480, 454] on icon at bounding box center [478, 456] width 10 height 10
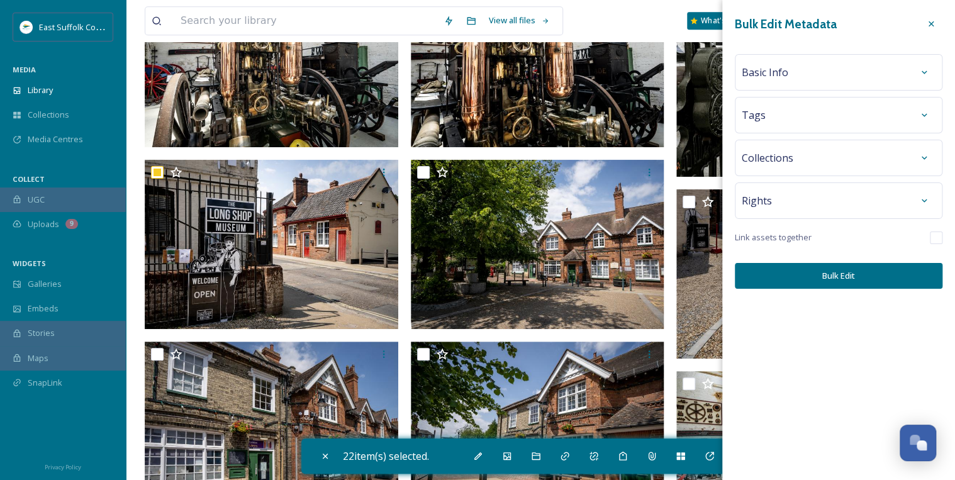
click at [795, 74] on div "Basic Info" at bounding box center [839, 72] width 194 height 23
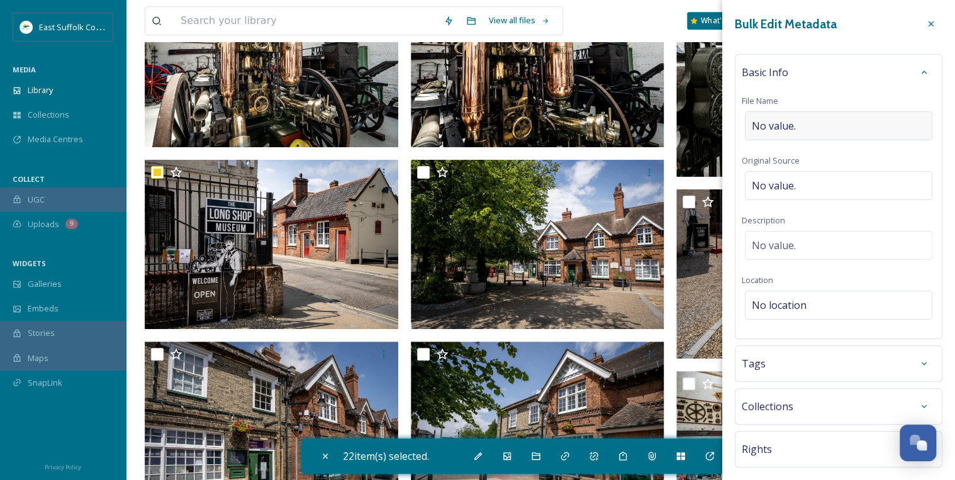
click at [783, 122] on span "No value." at bounding box center [774, 125] width 44 height 15
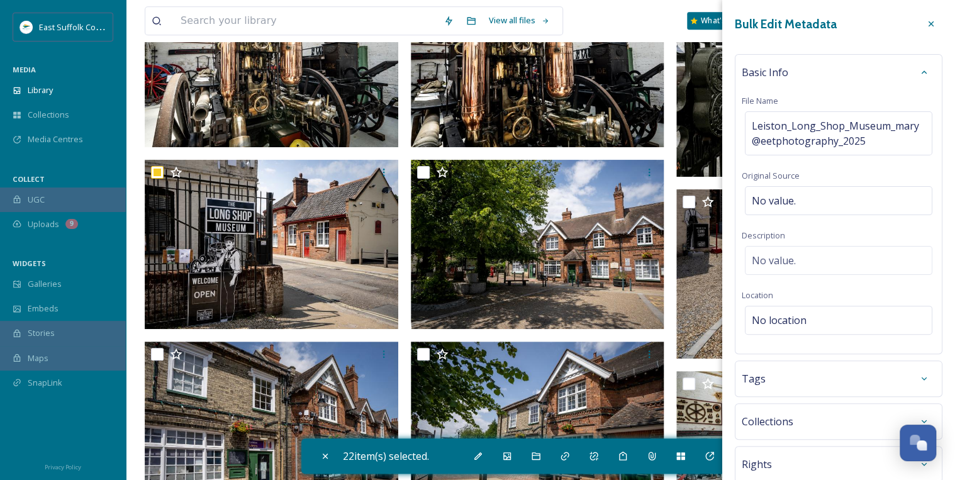
click at [808, 232] on div "Basic Info File Name Leiston_Long_Shop_Museum_mary@eetphotography_2025 Original…" at bounding box center [839, 204] width 208 height 300
click at [784, 195] on span "No value." at bounding box center [774, 200] width 44 height 15
click at [791, 247] on div "No value." at bounding box center [838, 257] width 187 height 29
click at [778, 252] on textarea at bounding box center [839, 298] width 194 height 104
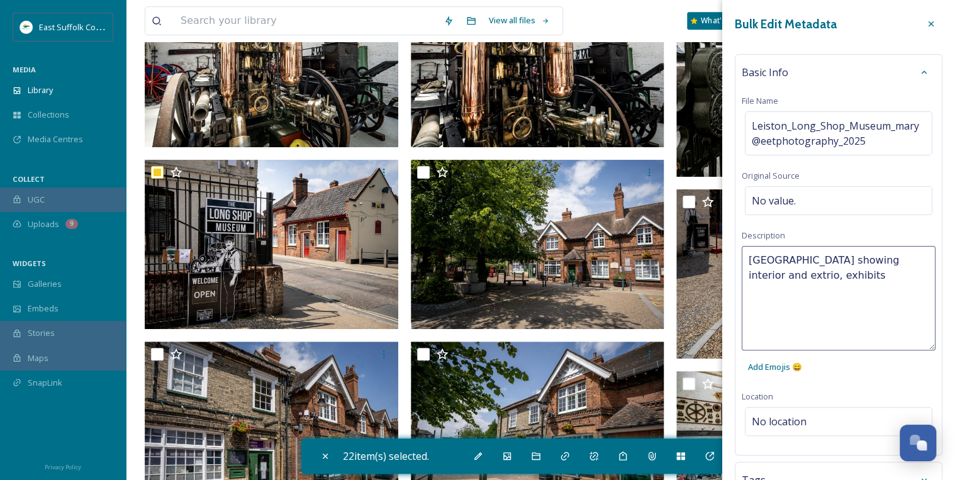
click at [825, 276] on textarea "[GEOGRAPHIC_DATA] showing interior and extrio, exhibits" at bounding box center [839, 298] width 194 height 104
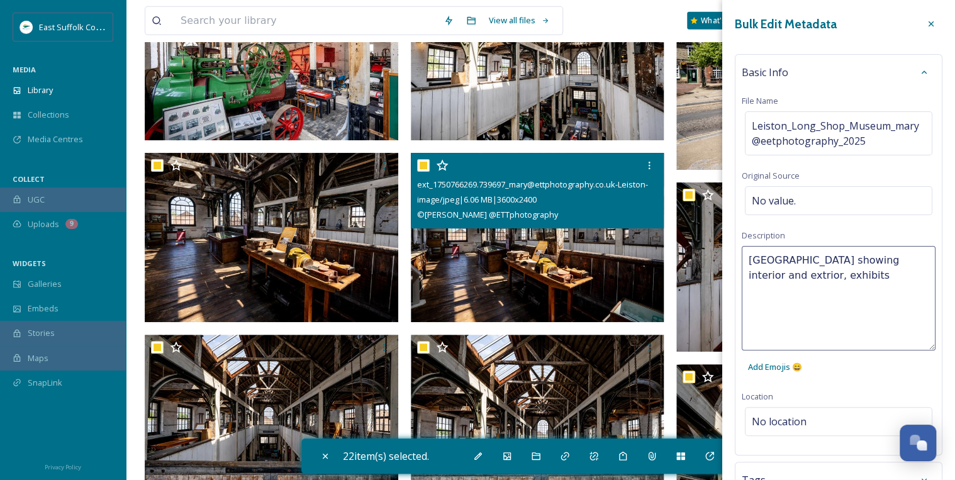
scroll to position [4533, 0]
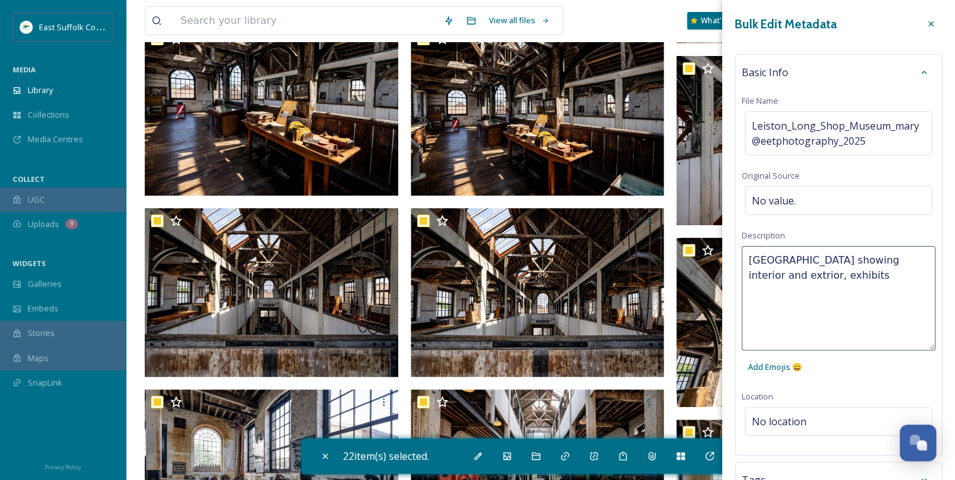
click at [893, 277] on textarea "[GEOGRAPHIC_DATA] showing interior and extrior, exhibits" at bounding box center [839, 298] width 194 height 104
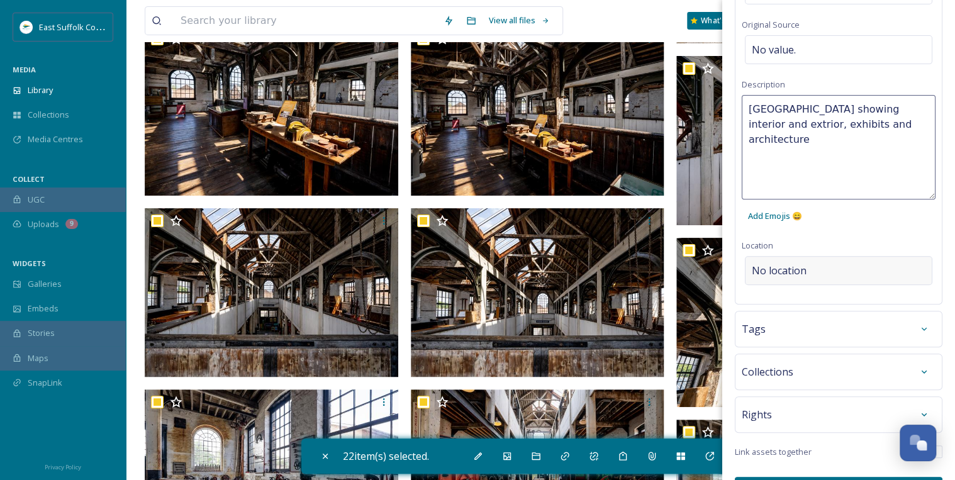
click at [856, 274] on div "Bulk Edit Metadata Basic Info File Name Leiston_Long_Shop_Museum_mary@eetphotog…" at bounding box center [838, 182] width 233 height 666
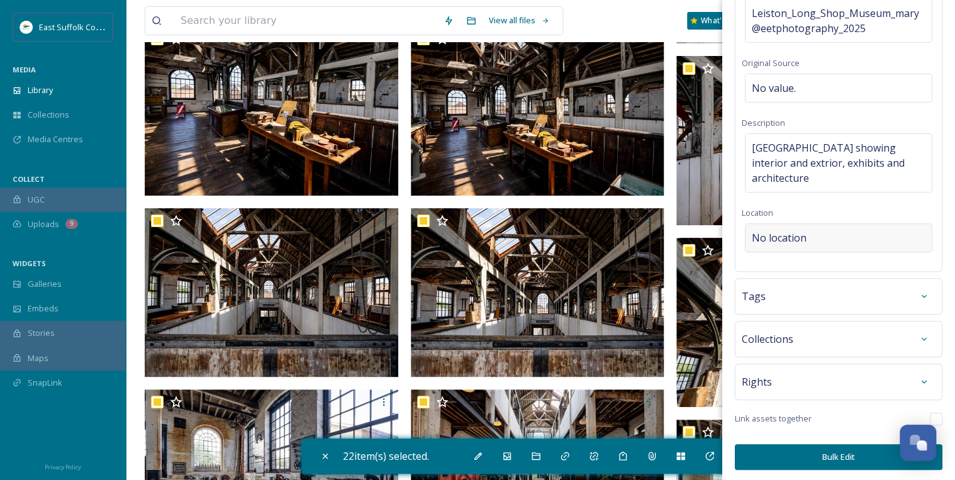
click at [790, 234] on span "No location" at bounding box center [779, 237] width 55 height 15
click at [780, 235] on input at bounding box center [839, 238] width 186 height 28
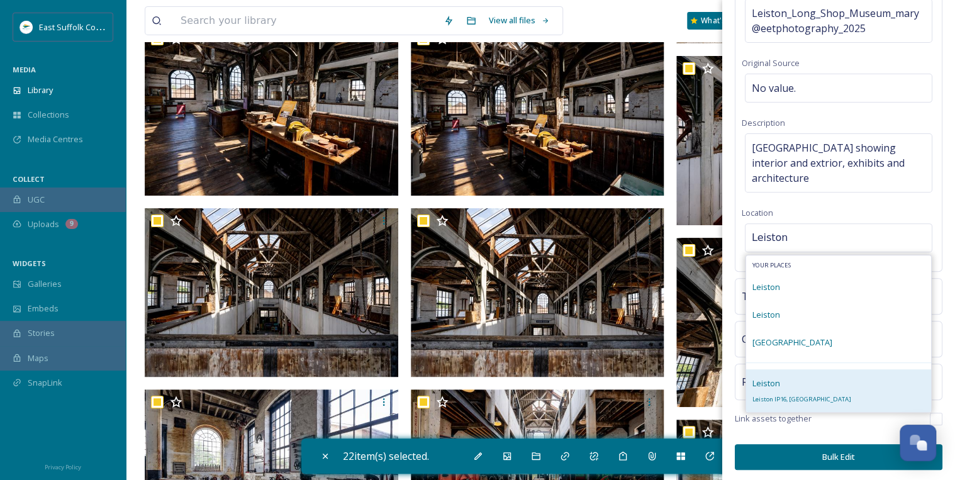
click at [788, 386] on div "[PERSON_NAME] IP16, [GEOGRAPHIC_DATA]" at bounding box center [801, 391] width 99 height 30
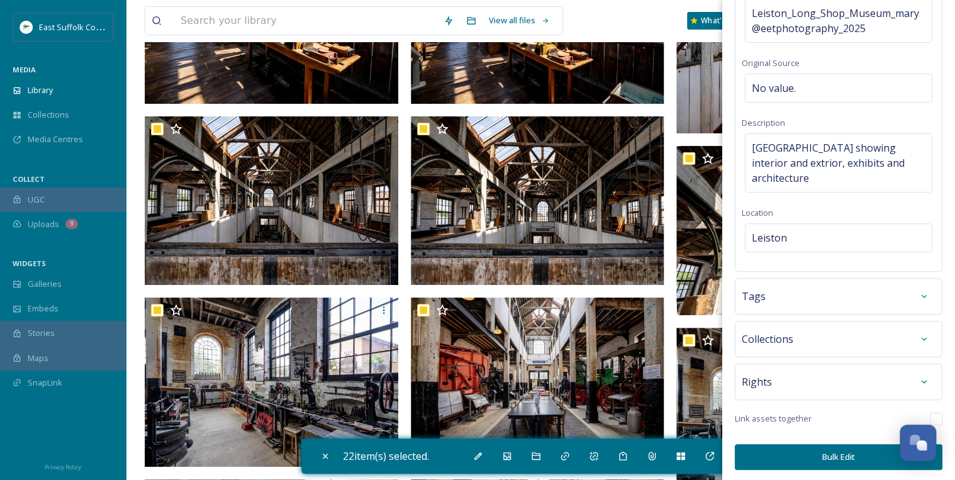
scroll to position [4634, 0]
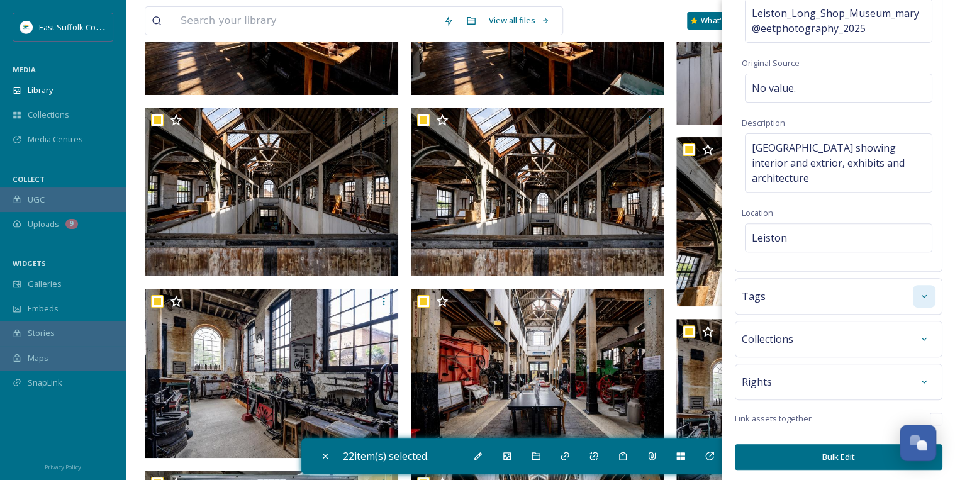
click at [919, 297] on icon at bounding box center [924, 296] width 10 height 10
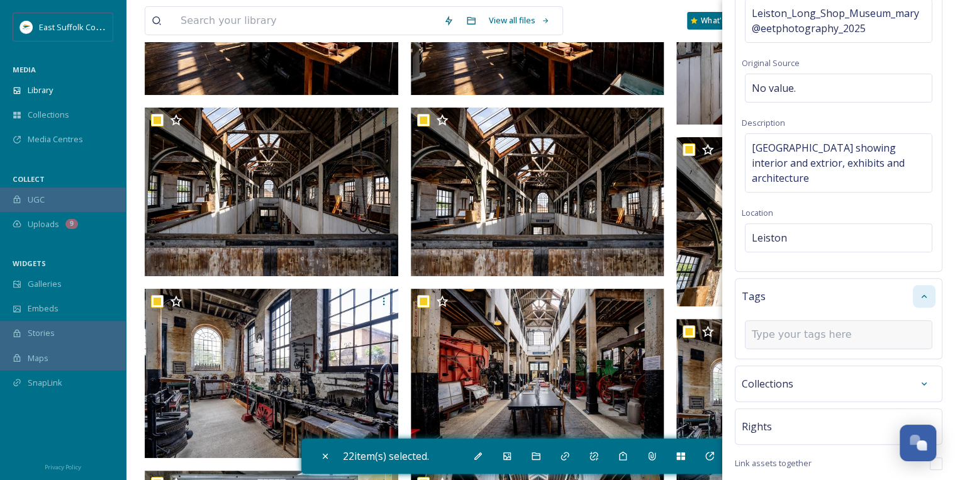
click at [800, 332] on input at bounding box center [815, 334] width 126 height 15
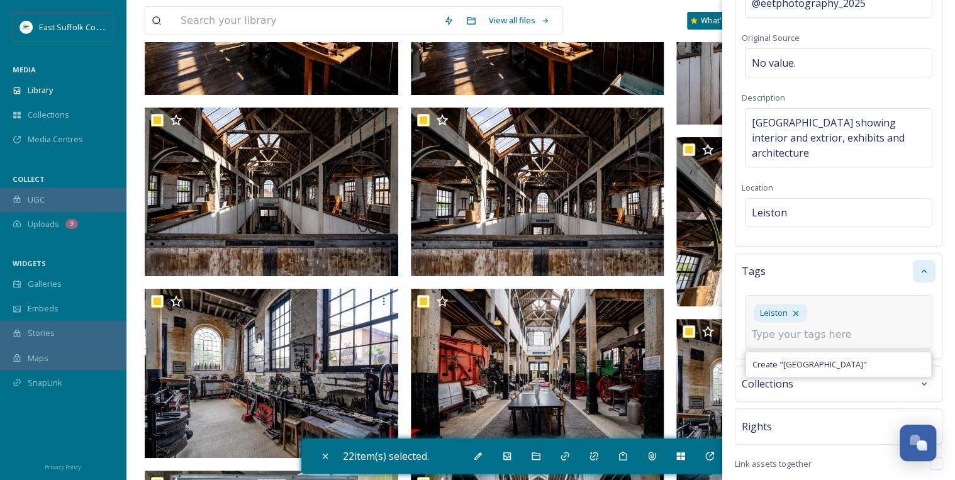
scroll to position [163, 0]
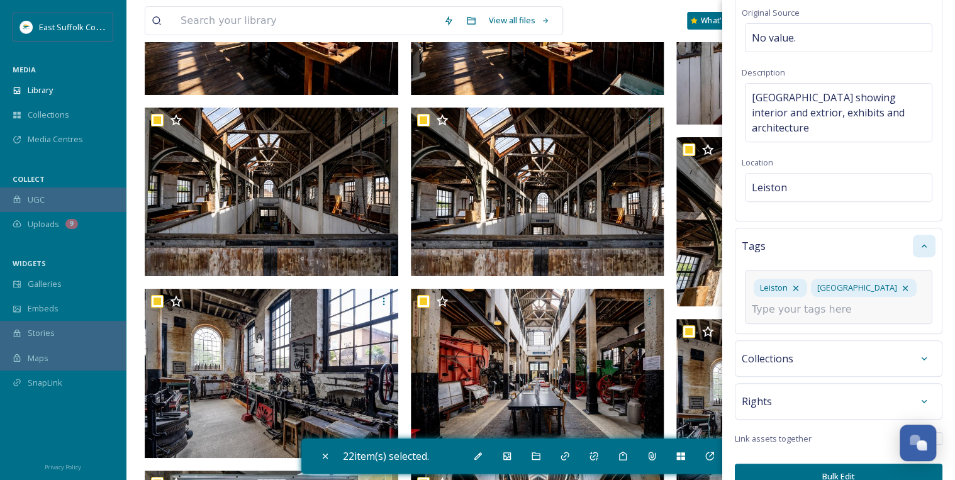
click at [800, 317] on input at bounding box center [815, 309] width 126 height 15
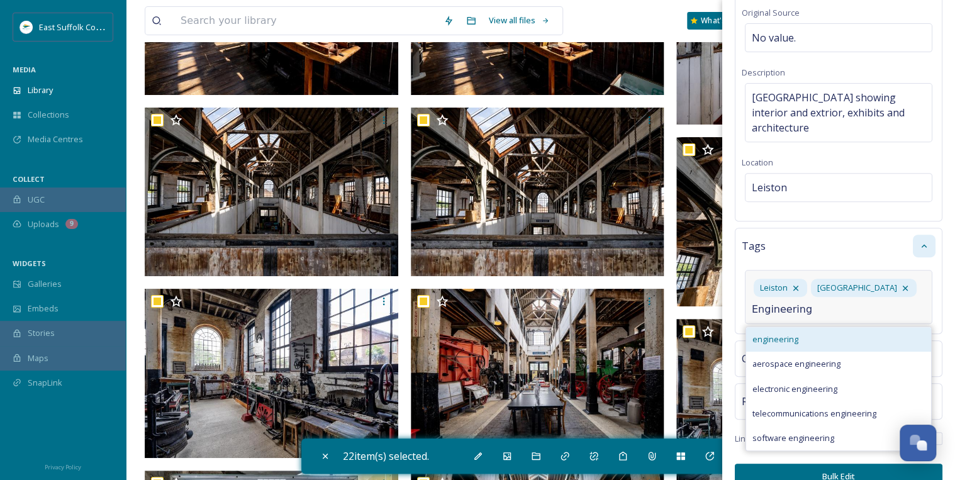
click at [800, 352] on div "engineering" at bounding box center [838, 339] width 185 height 25
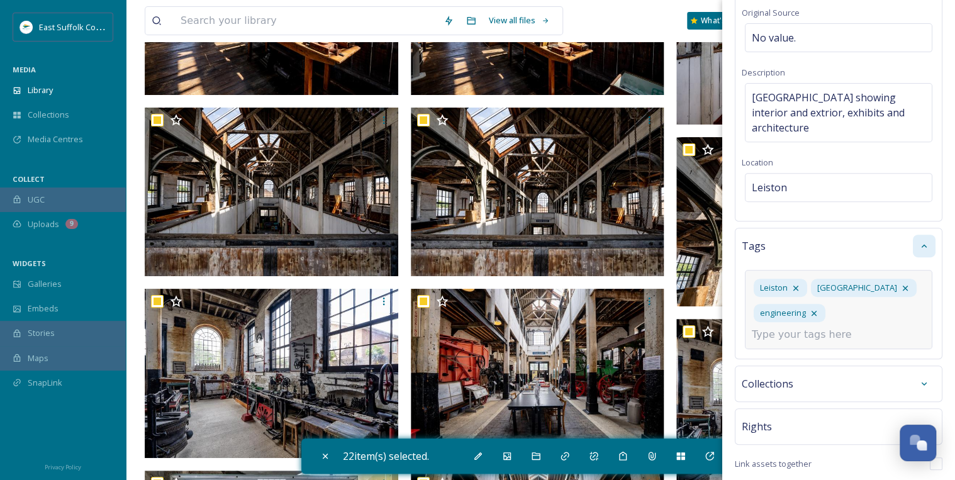
click at [799, 342] on input at bounding box center [815, 334] width 126 height 15
click at [795, 377] on div "museum" at bounding box center [838, 364] width 185 height 25
click at [776, 342] on input at bounding box center [815, 334] width 126 height 15
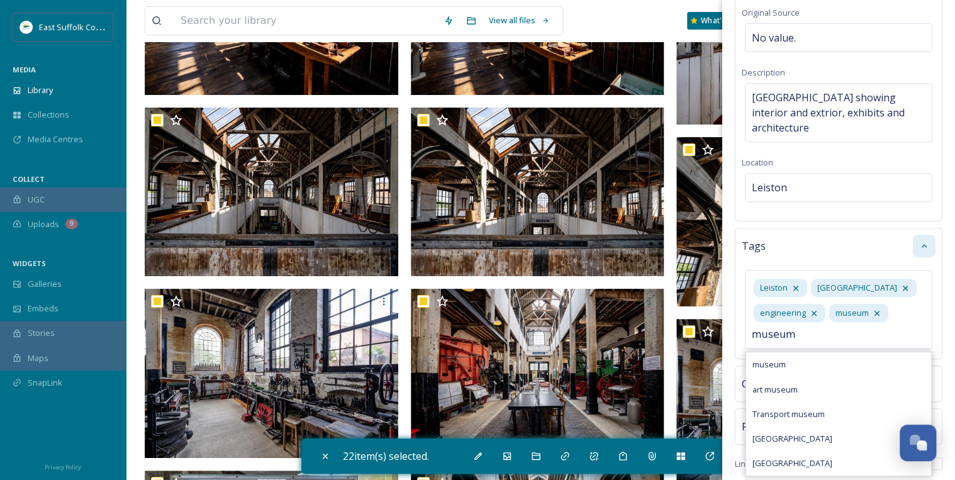
click at [790, 420] on span "Transport museum" at bounding box center [788, 414] width 72 height 12
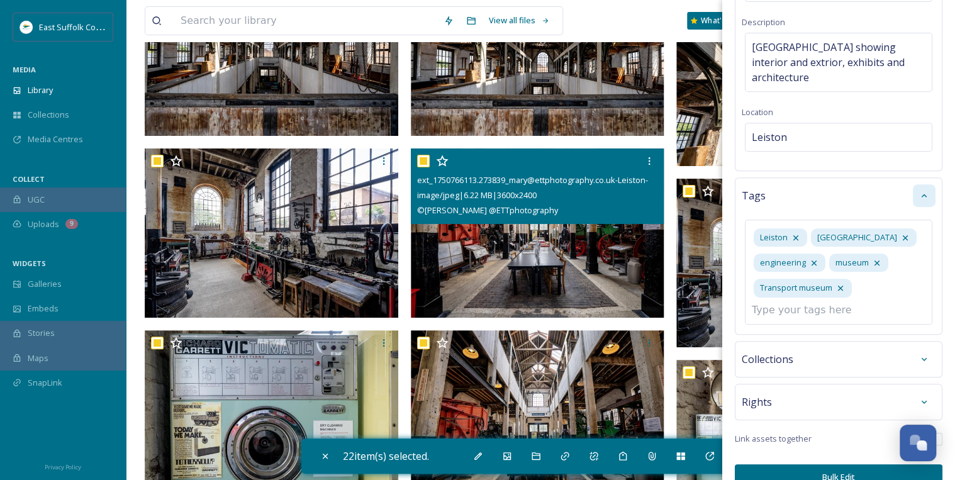
scroll to position [4785, 0]
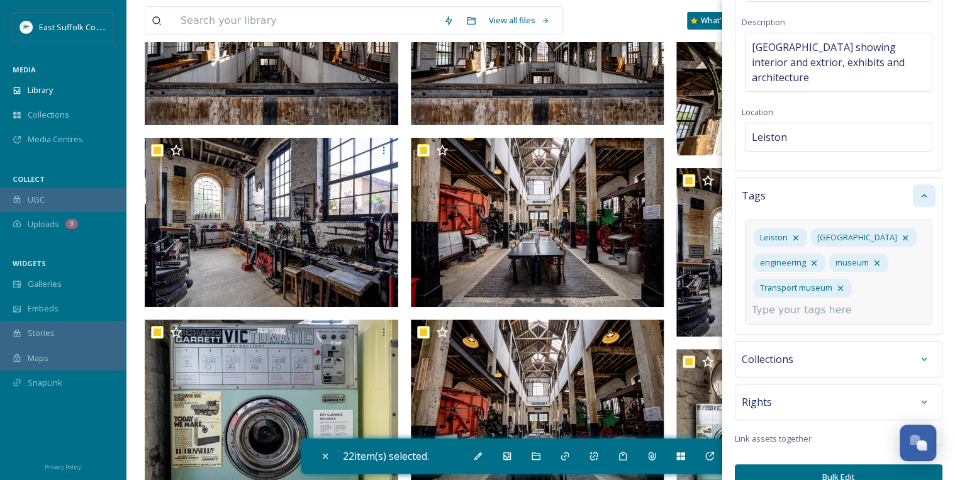
click at [772, 318] on input at bounding box center [815, 310] width 126 height 15
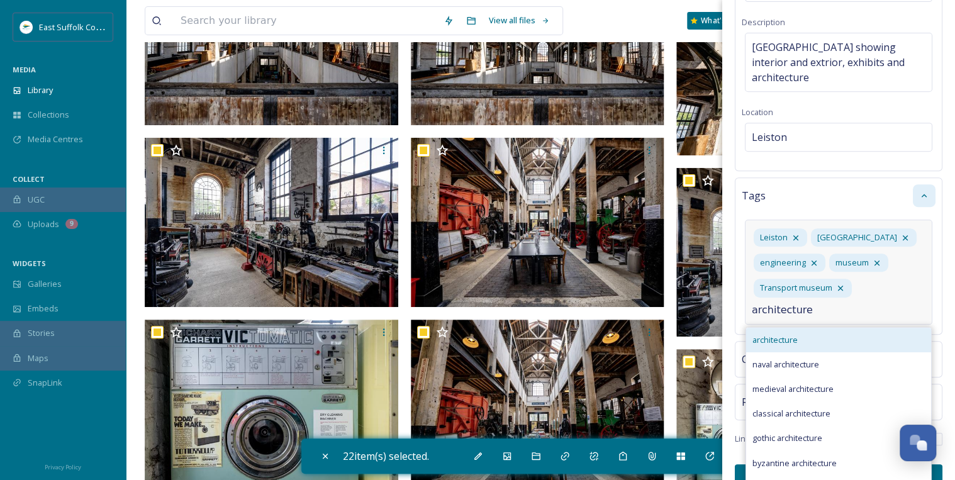
click at [776, 346] on span "architecture" at bounding box center [774, 340] width 45 height 12
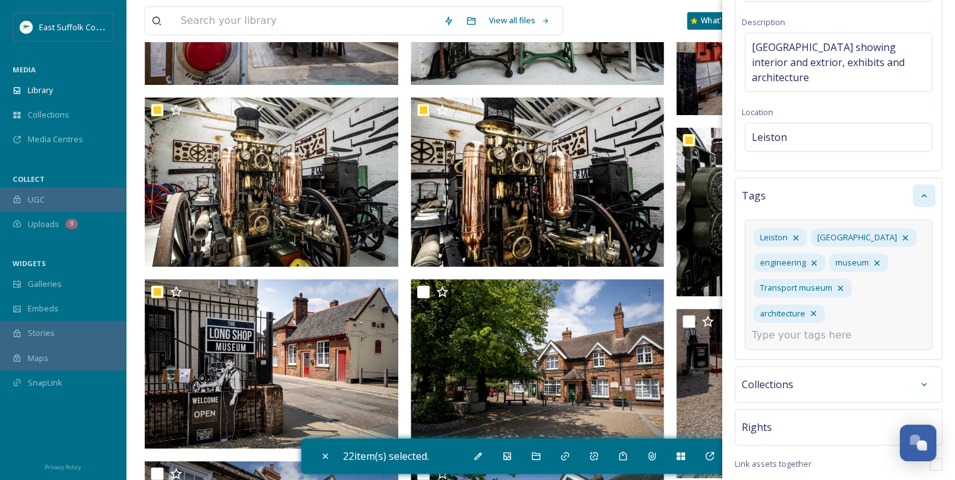
scroll to position [5389, 0]
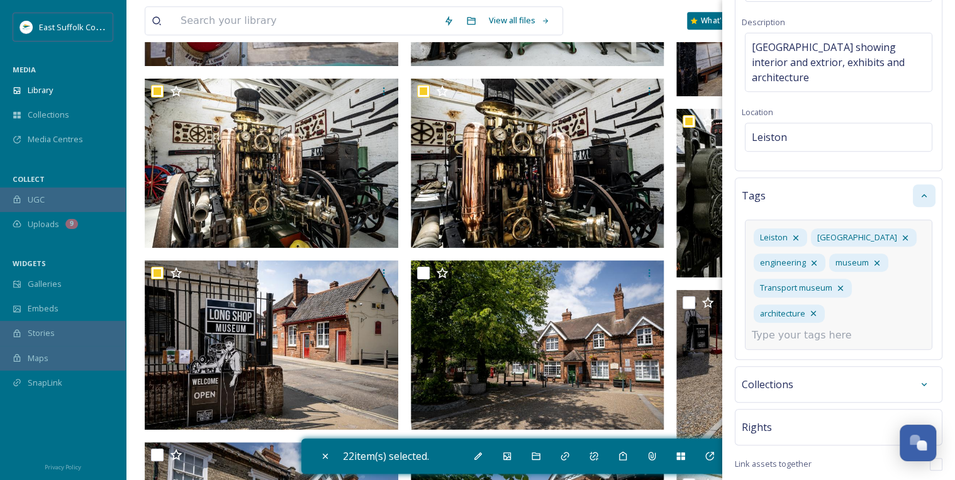
click at [757, 343] on input at bounding box center [815, 335] width 126 height 15
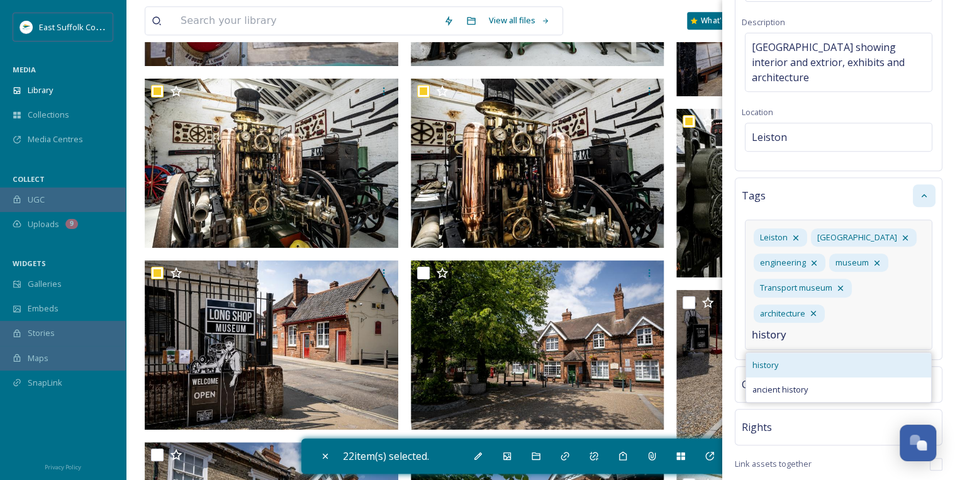
click at [783, 377] on div "history" at bounding box center [838, 365] width 185 height 25
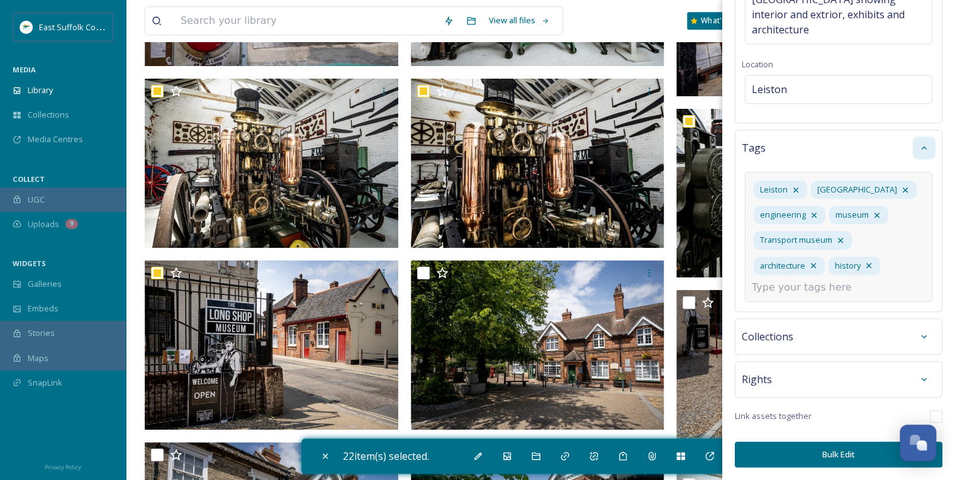
scroll to position [284, 0]
click at [919, 339] on icon at bounding box center [924, 337] width 10 height 10
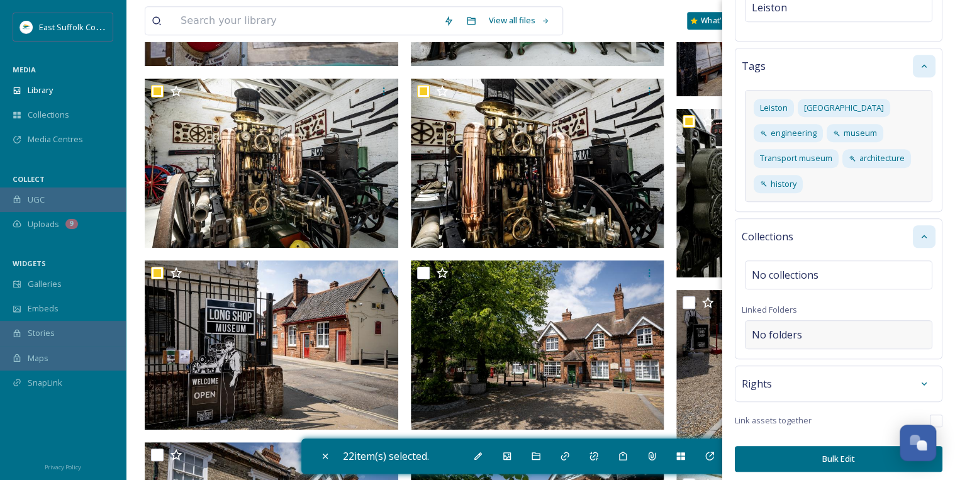
scroll to position [344, 0]
click at [919, 377] on icon at bounding box center [924, 382] width 10 height 10
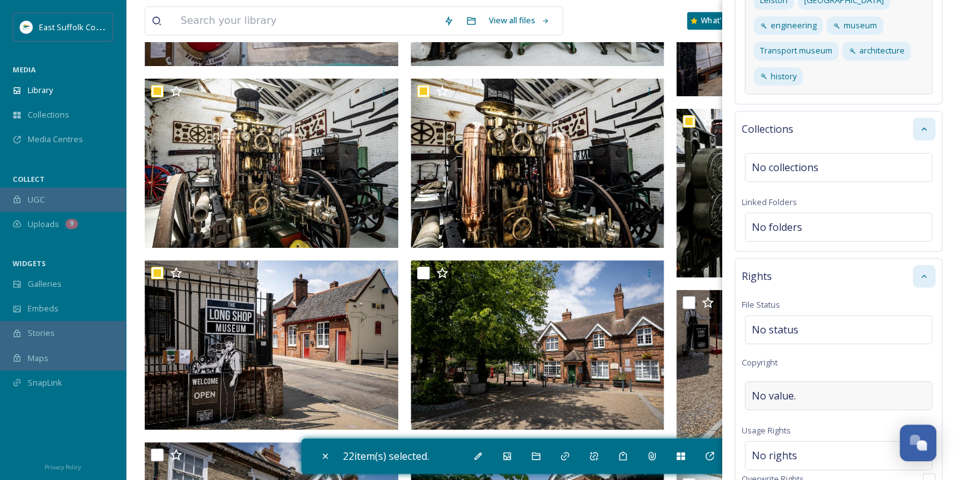
scroll to position [495, 0]
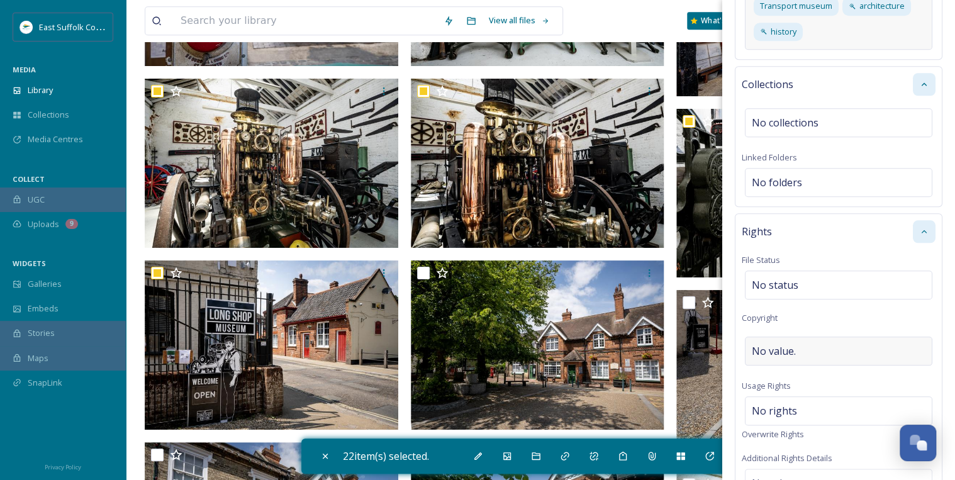
click at [788, 344] on span "No value." at bounding box center [774, 351] width 44 height 15
click at [772, 350] on input at bounding box center [839, 351] width 194 height 29
click at [800, 399] on div "No rights" at bounding box center [838, 407] width 187 height 29
click at [785, 404] on input at bounding box center [818, 414] width 138 height 28
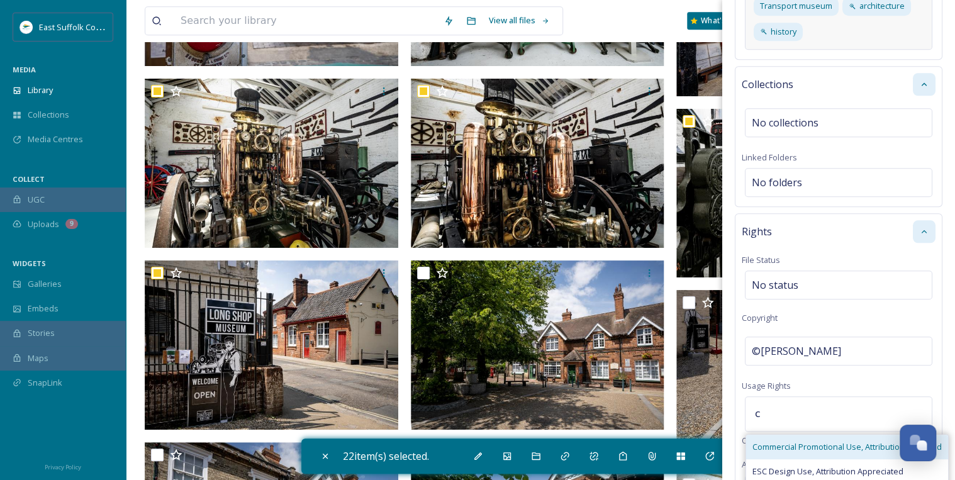
click at [786, 442] on span "Commercial Promotional Use, Attribution Required" at bounding box center [846, 447] width 189 height 12
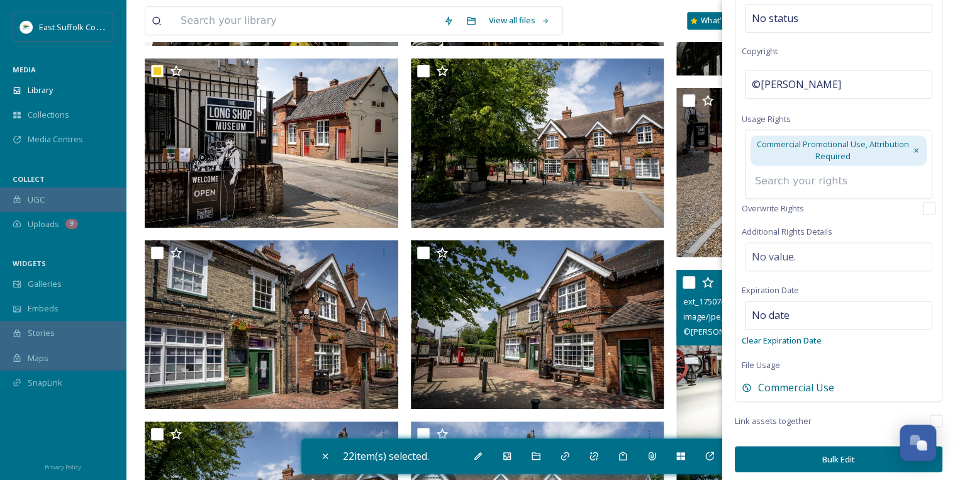
scroll to position [5590, 0]
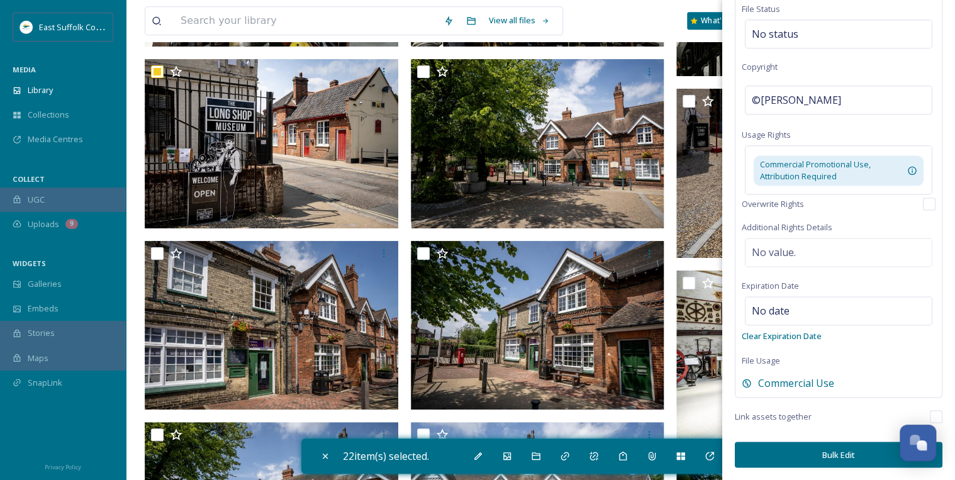
click at [848, 453] on button "Bulk Edit" at bounding box center [839, 455] width 208 height 26
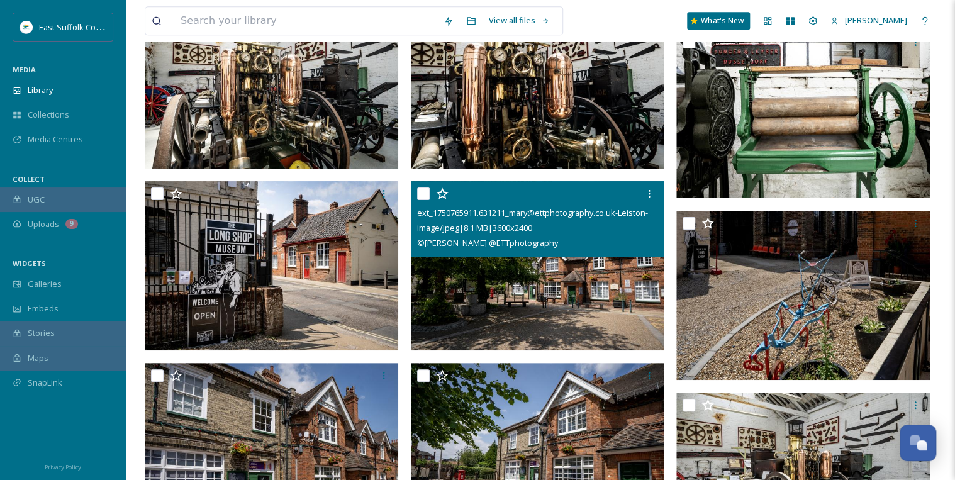
scroll to position [5439, 0]
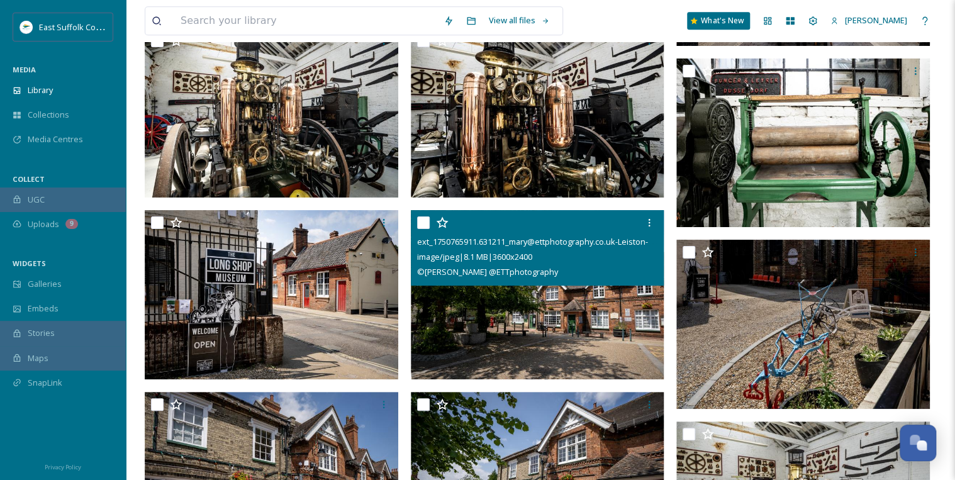
click at [423, 221] on input "checkbox" at bounding box center [423, 222] width 13 height 13
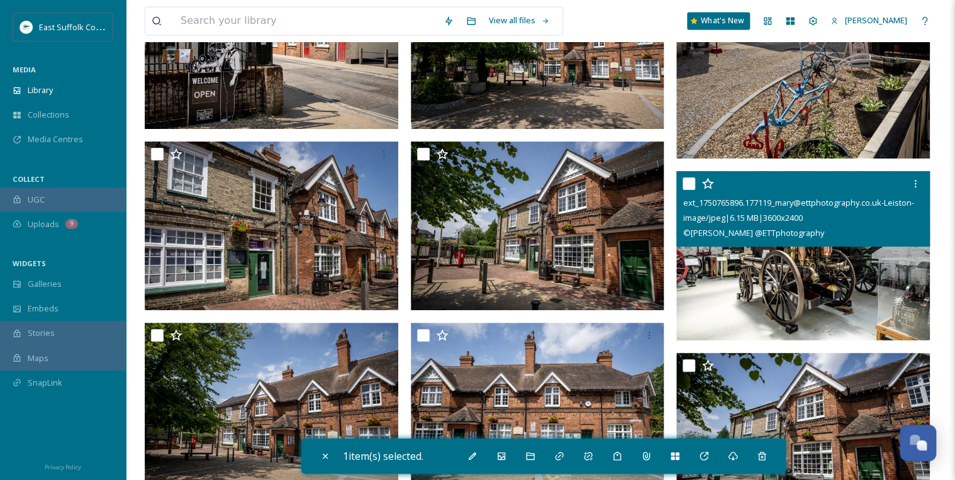
scroll to position [5691, 0]
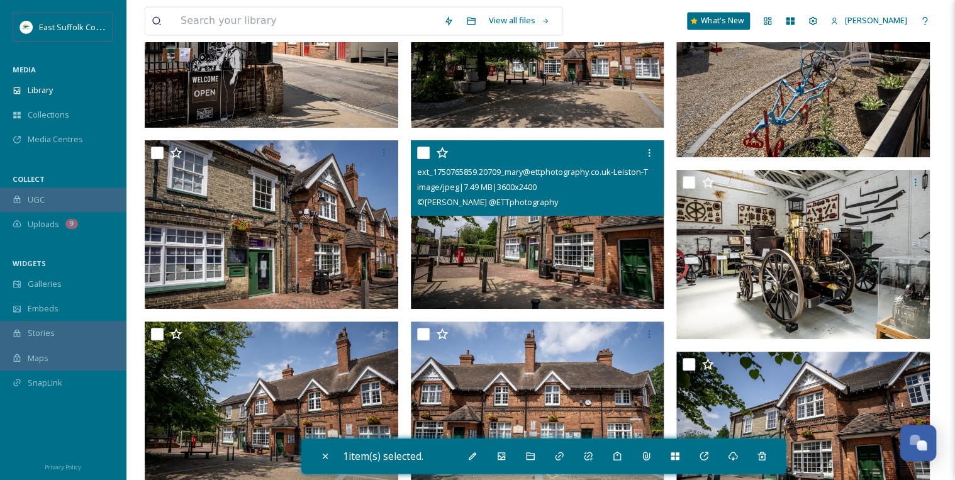
drag, startPoint x: 425, startPoint y: 154, endPoint x: 402, endPoint y: 155, distance: 22.7
click at [425, 154] on input "checkbox" at bounding box center [423, 153] width 13 height 13
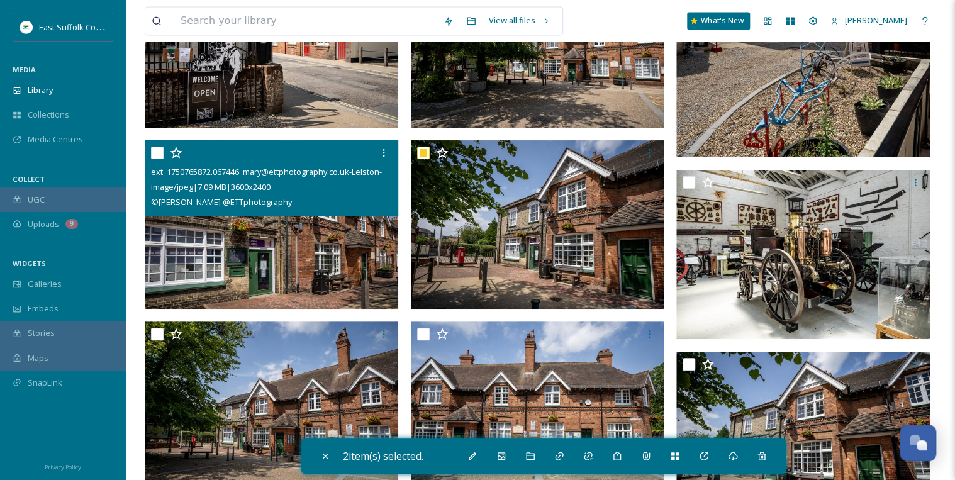
click at [158, 151] on input "checkbox" at bounding box center [157, 153] width 13 height 13
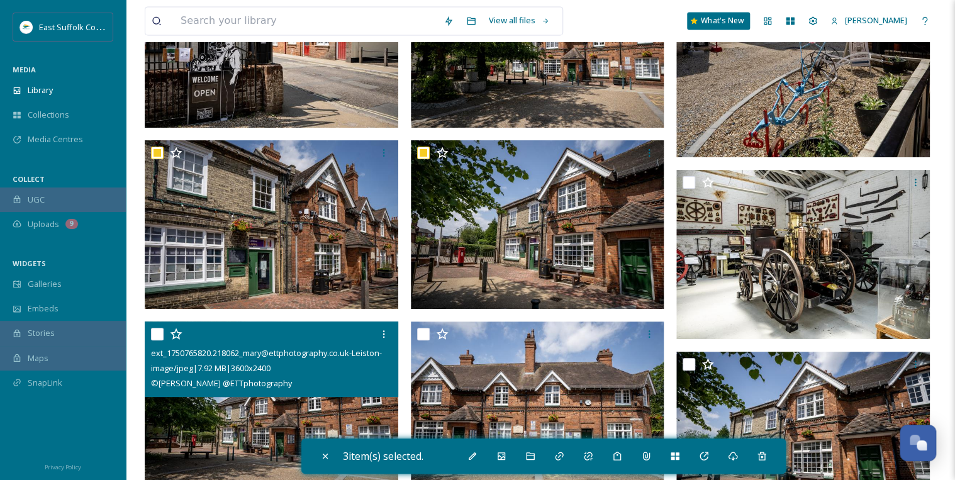
drag, startPoint x: 157, startPoint y: 332, endPoint x: 188, endPoint y: 338, distance: 31.3
click at [158, 332] on input "checkbox" at bounding box center [157, 334] width 13 height 13
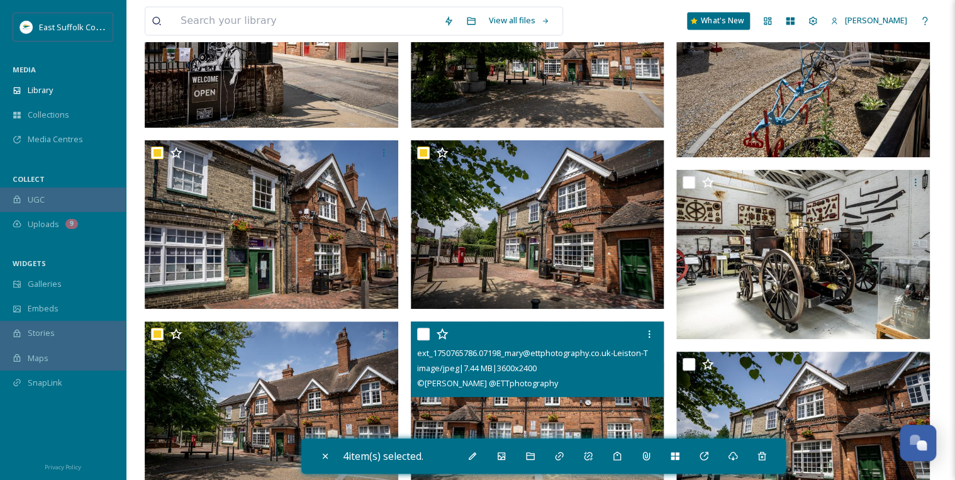
click at [423, 334] on input "checkbox" at bounding box center [423, 334] width 13 height 13
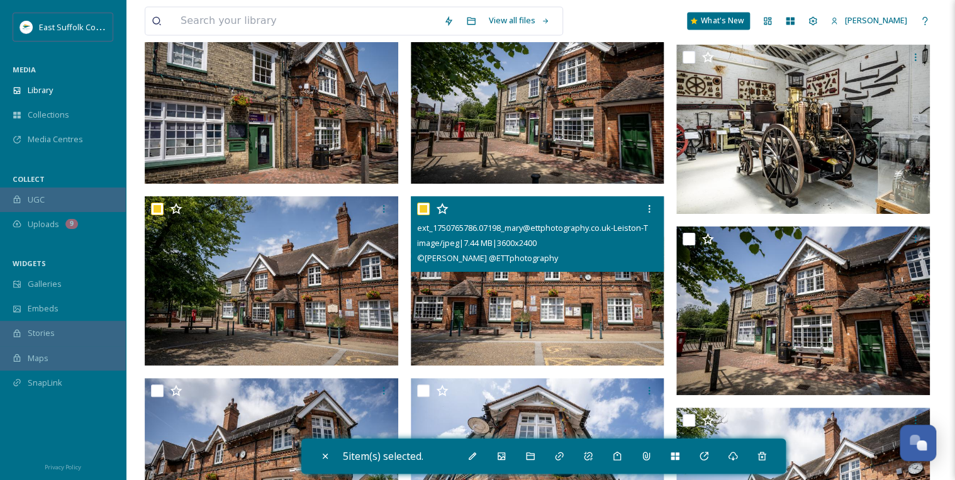
scroll to position [5842, 0]
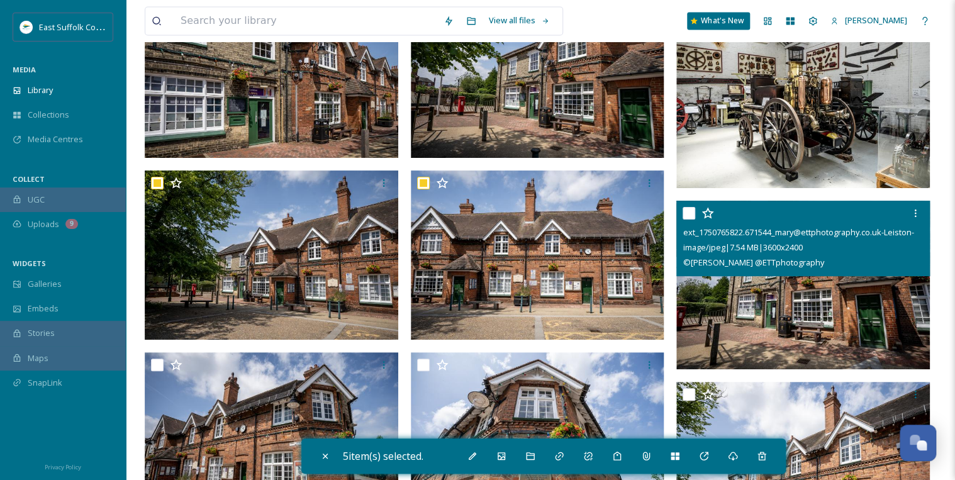
click at [690, 211] on input "checkbox" at bounding box center [689, 213] width 13 height 13
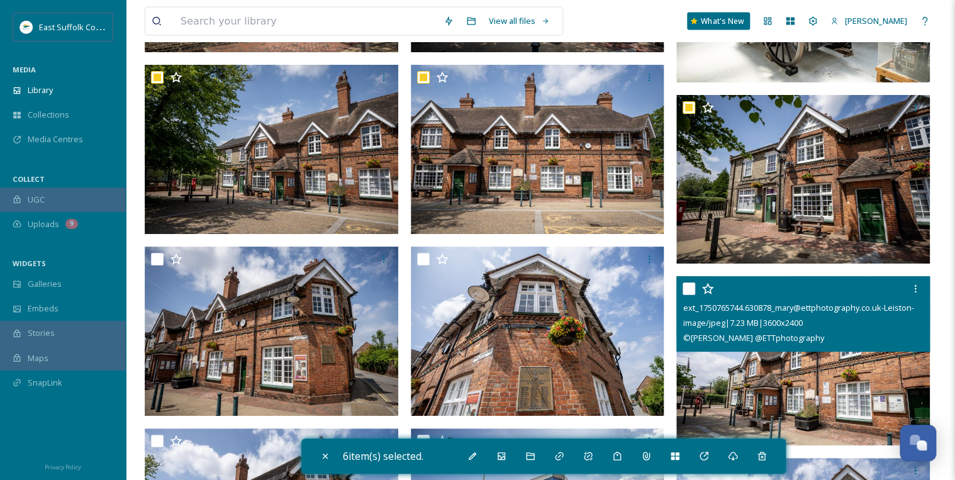
scroll to position [5993, 0]
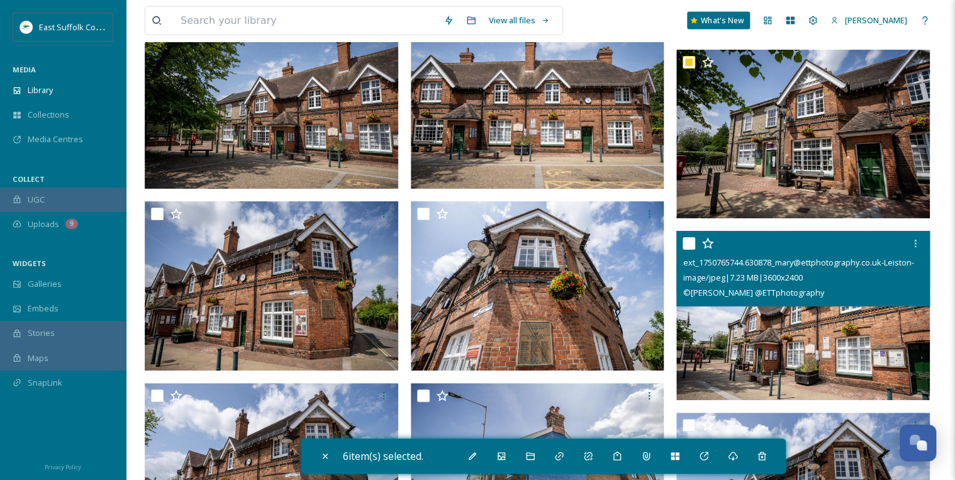
click at [691, 245] on input "checkbox" at bounding box center [689, 243] width 13 height 13
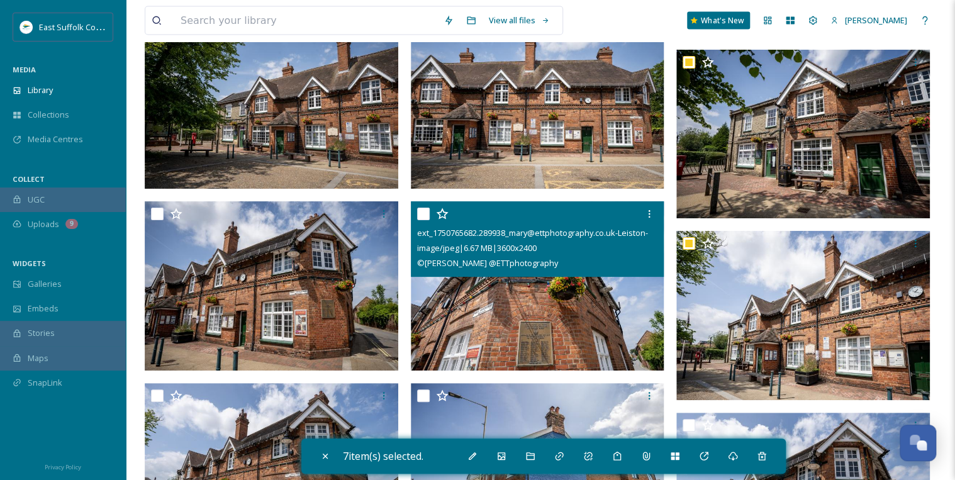
click at [422, 213] on input "checkbox" at bounding box center [423, 214] width 13 height 13
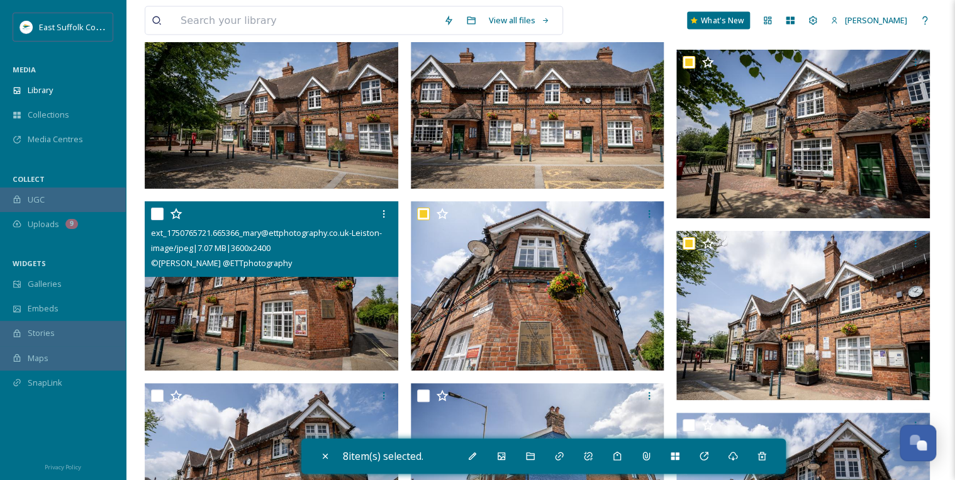
click at [158, 212] on input "checkbox" at bounding box center [157, 214] width 13 height 13
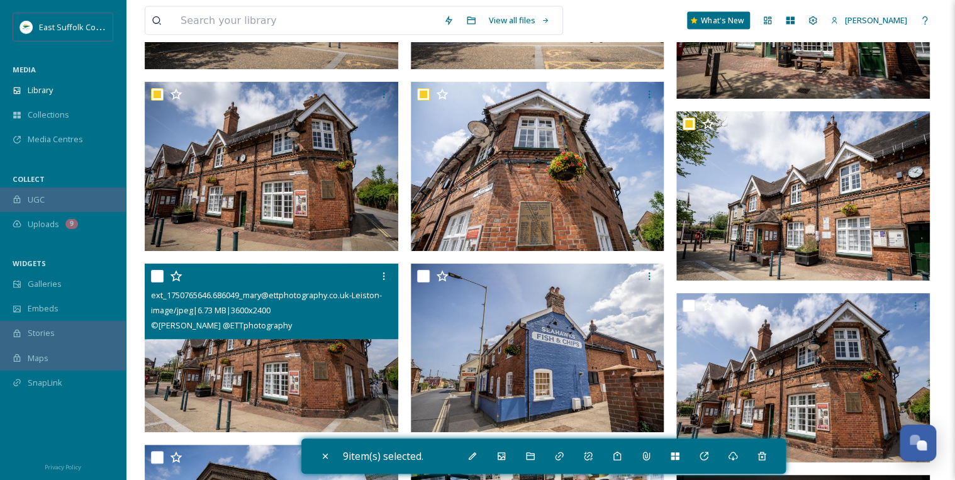
scroll to position [6144, 0]
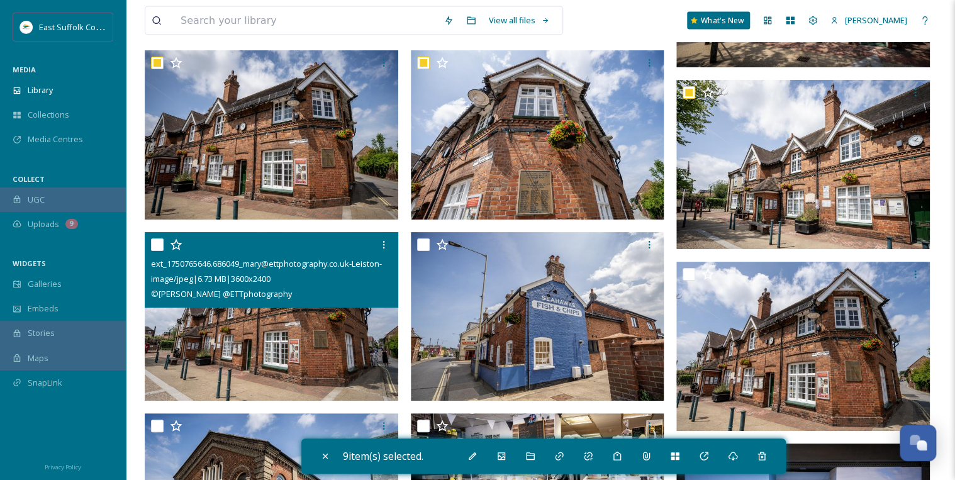
click at [159, 242] on input "checkbox" at bounding box center [157, 244] width 13 height 13
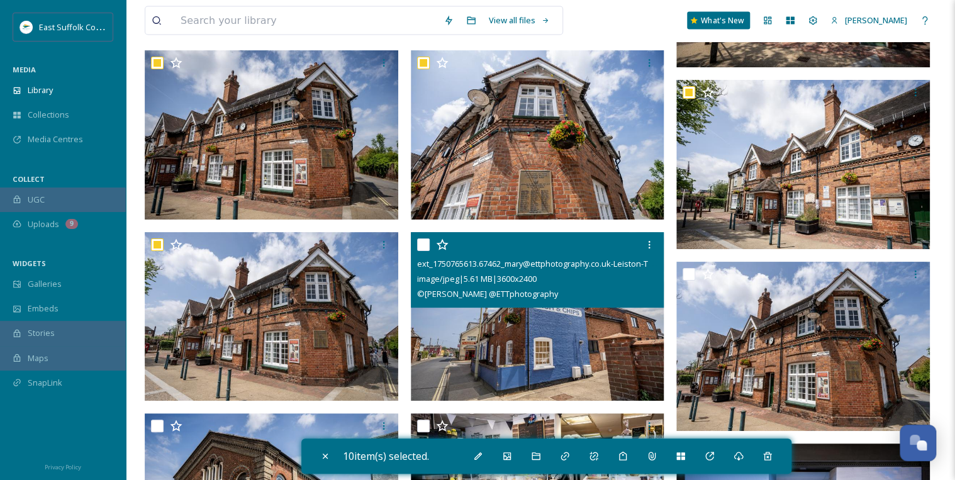
click at [425, 240] on input "checkbox" at bounding box center [423, 244] width 13 height 13
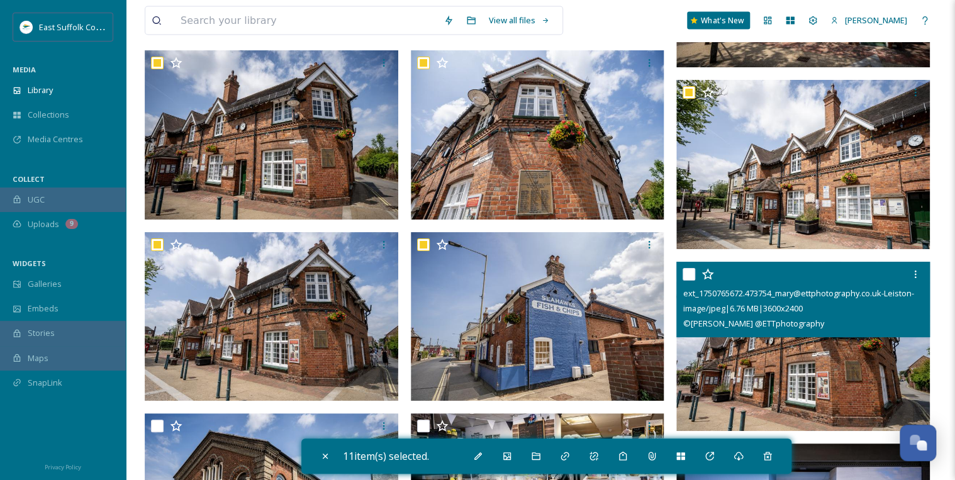
click at [686, 274] on input "checkbox" at bounding box center [689, 274] width 13 height 13
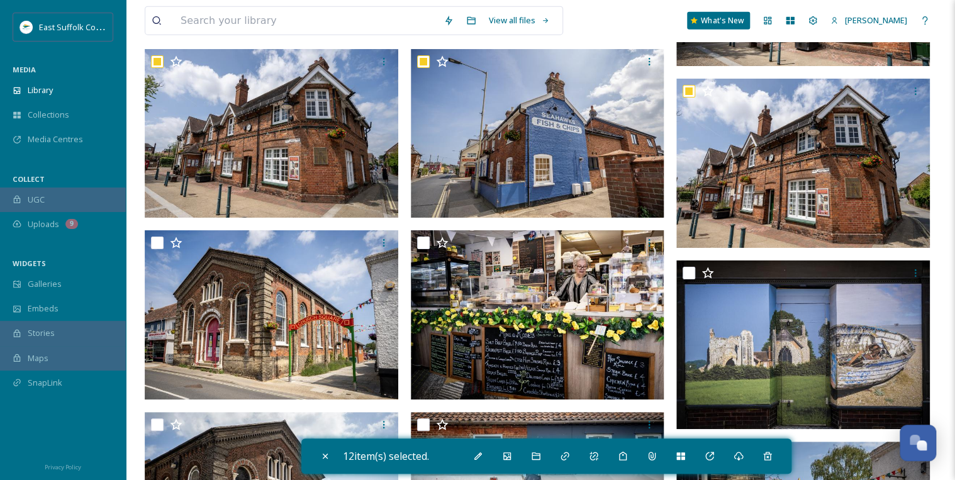
scroll to position [6345, 0]
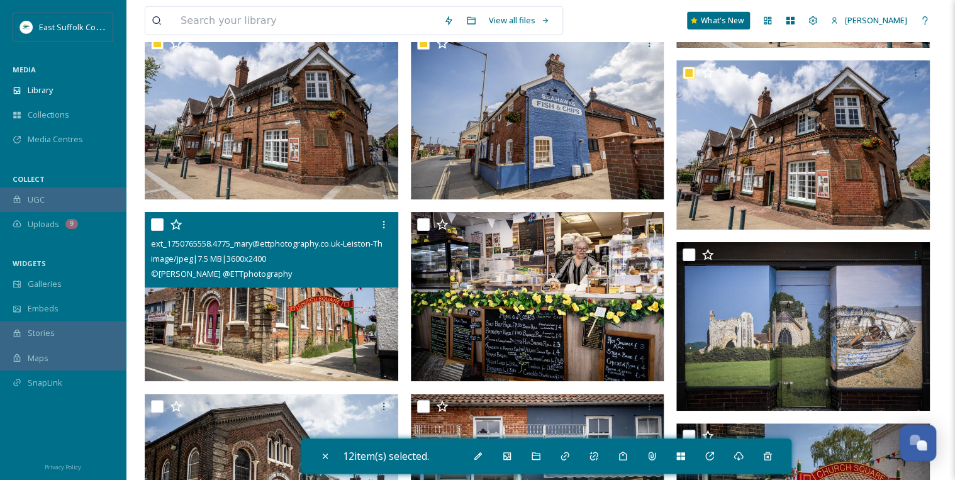
click at [159, 223] on input "checkbox" at bounding box center [157, 224] width 13 height 13
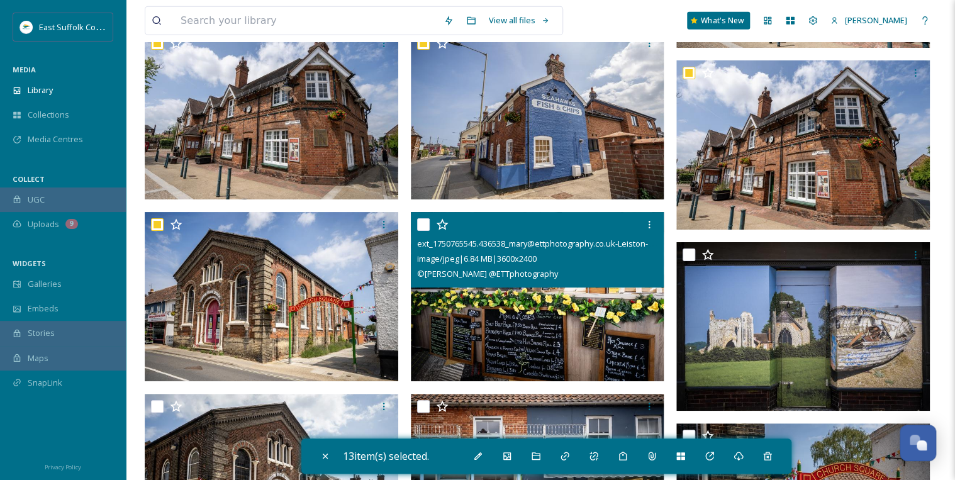
click at [427, 221] on input "checkbox" at bounding box center [423, 224] width 13 height 13
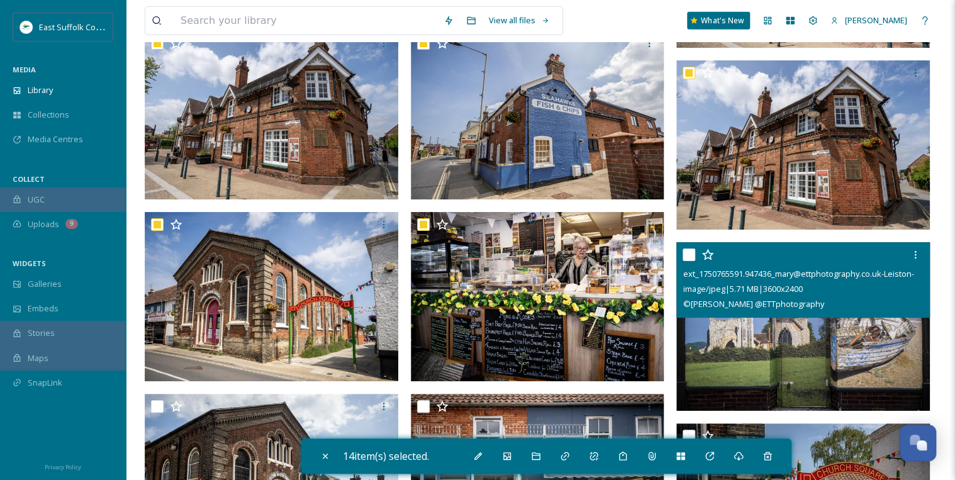
click at [686, 252] on input "checkbox" at bounding box center [689, 255] width 13 height 13
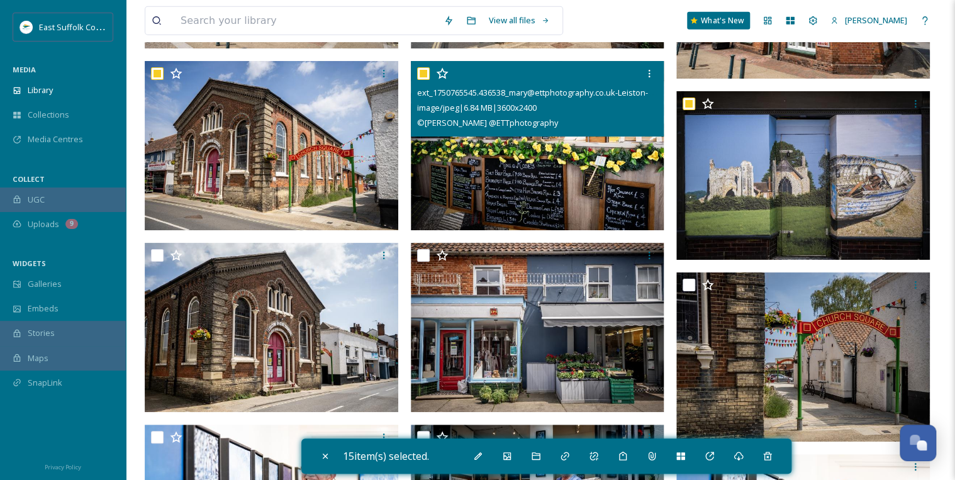
scroll to position [6547, 0]
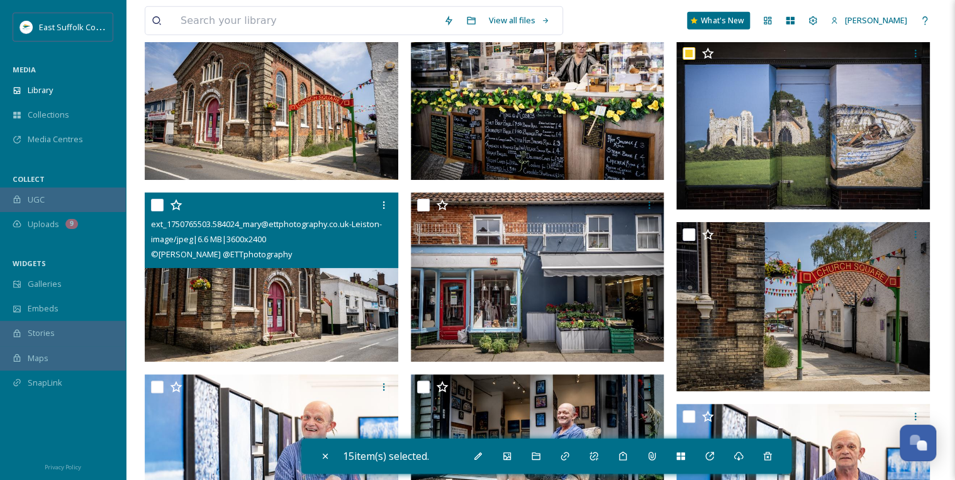
click at [159, 201] on input "checkbox" at bounding box center [157, 205] width 13 height 13
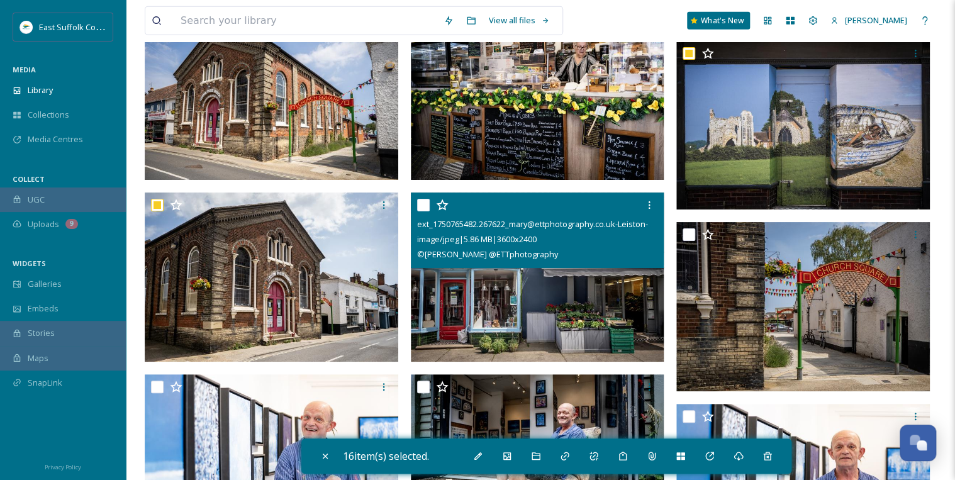
click at [421, 204] on input "checkbox" at bounding box center [423, 205] width 13 height 13
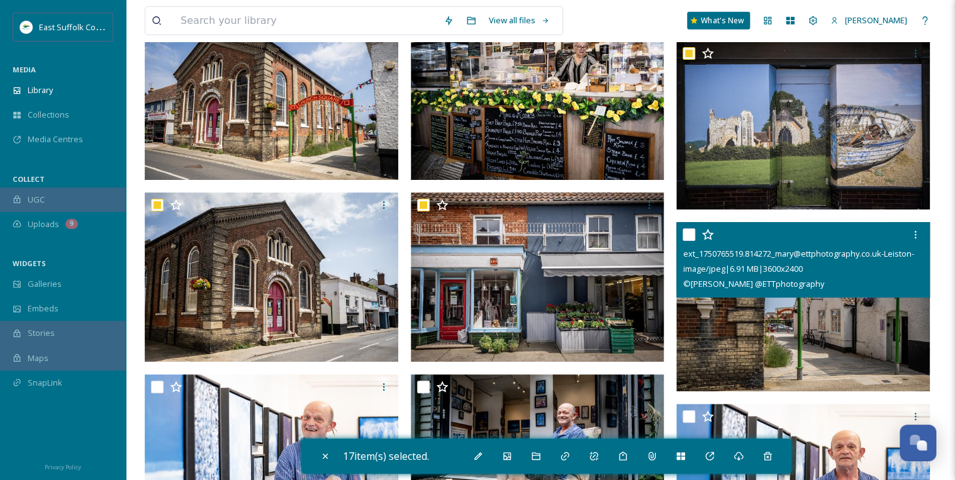
click at [692, 232] on input "checkbox" at bounding box center [689, 234] width 13 height 13
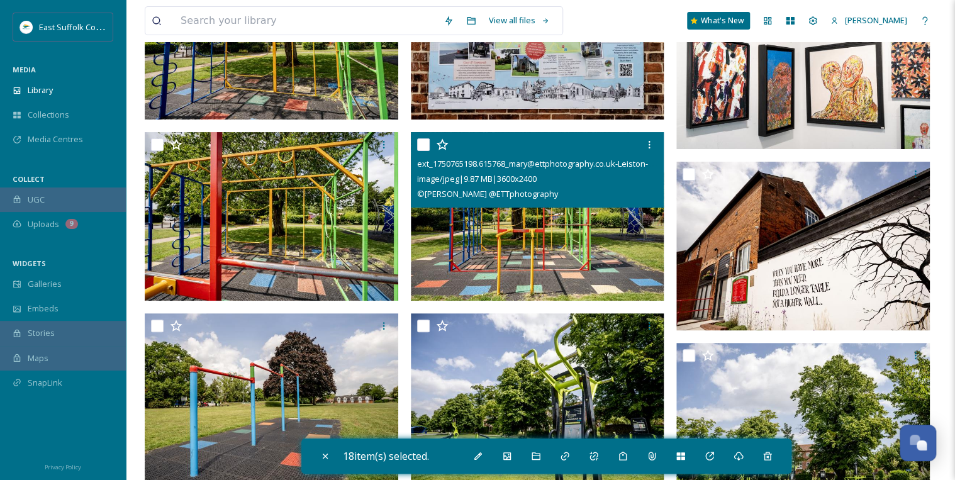
scroll to position [7352, 0]
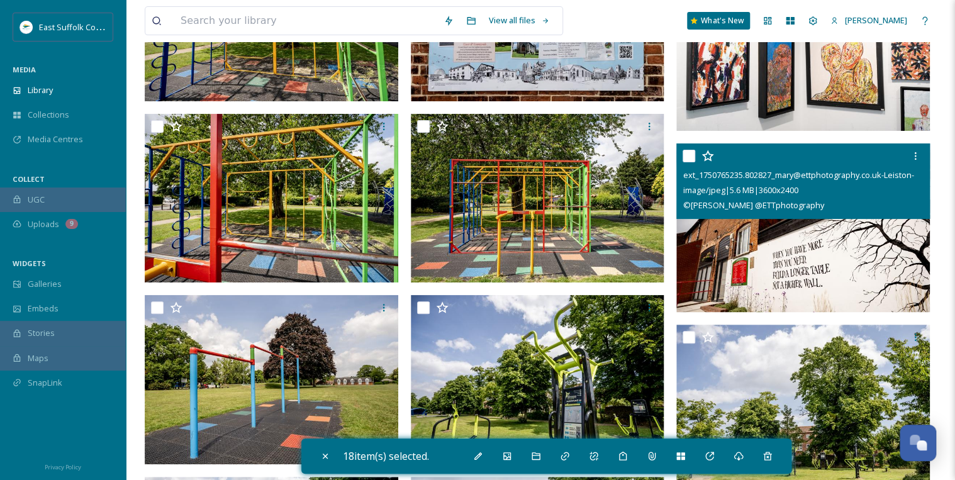
click at [687, 152] on input "checkbox" at bounding box center [689, 156] width 13 height 13
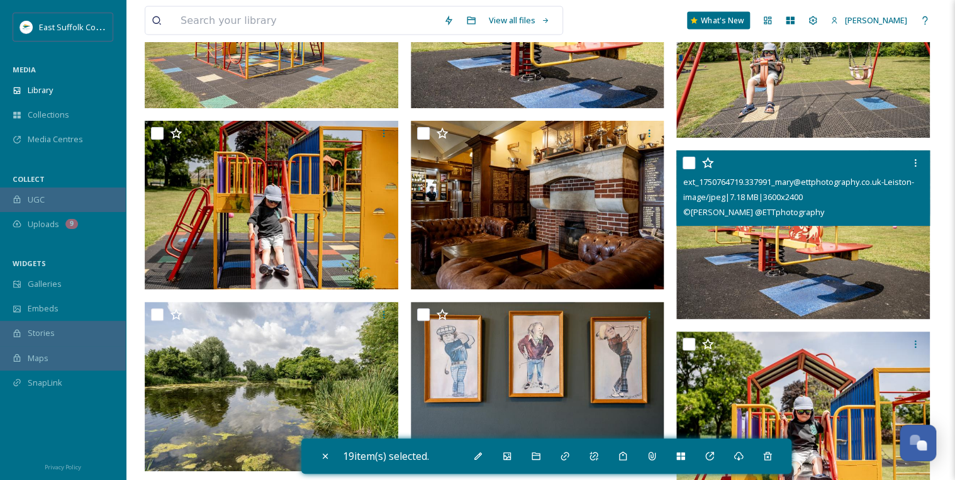
scroll to position [8409, 0]
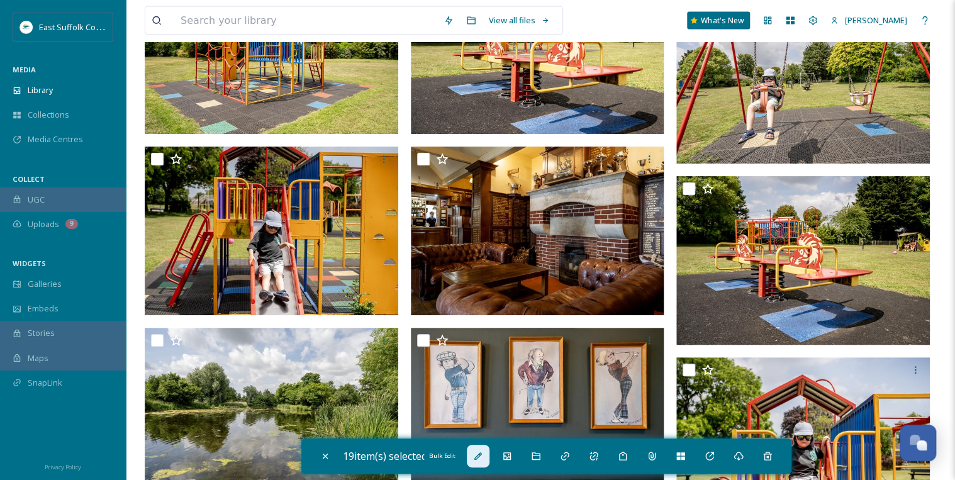
click at [483, 452] on icon at bounding box center [478, 456] width 10 height 10
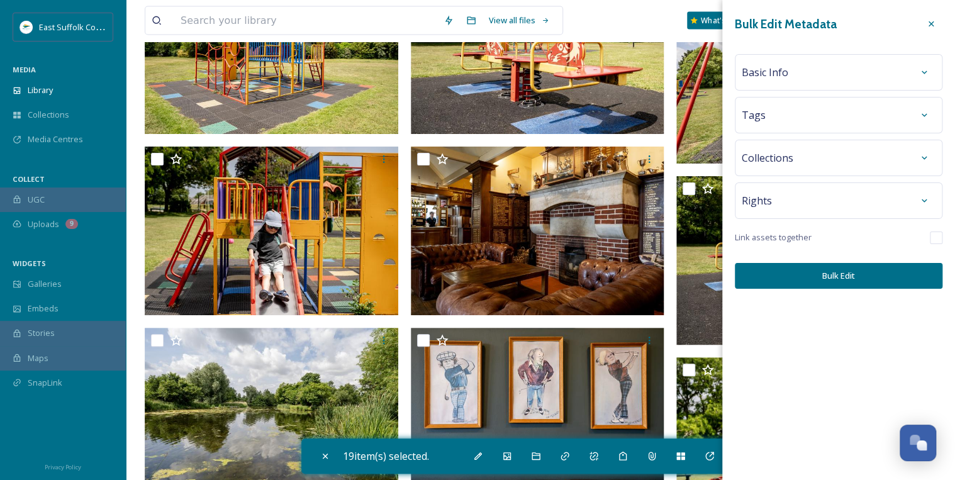
click at [783, 77] on span "Basic Info" at bounding box center [765, 72] width 47 height 15
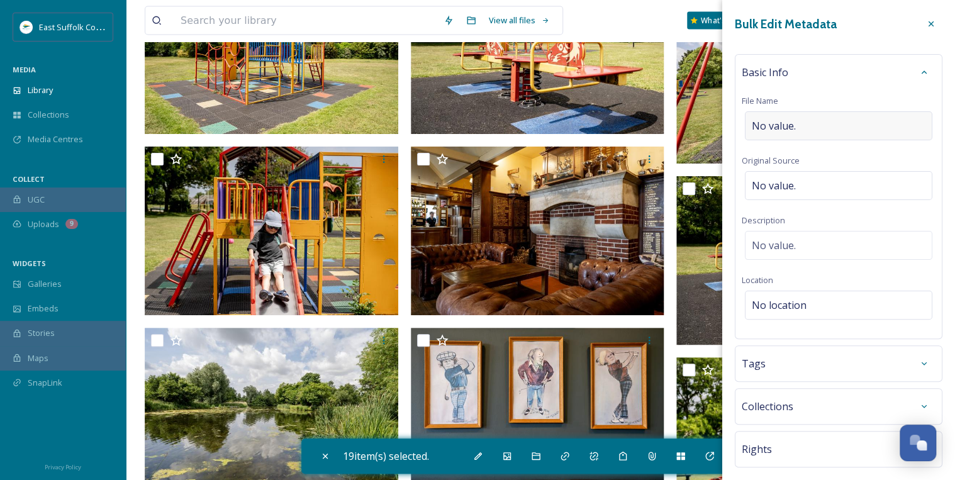
click at [761, 125] on span "No value." at bounding box center [774, 125] width 44 height 15
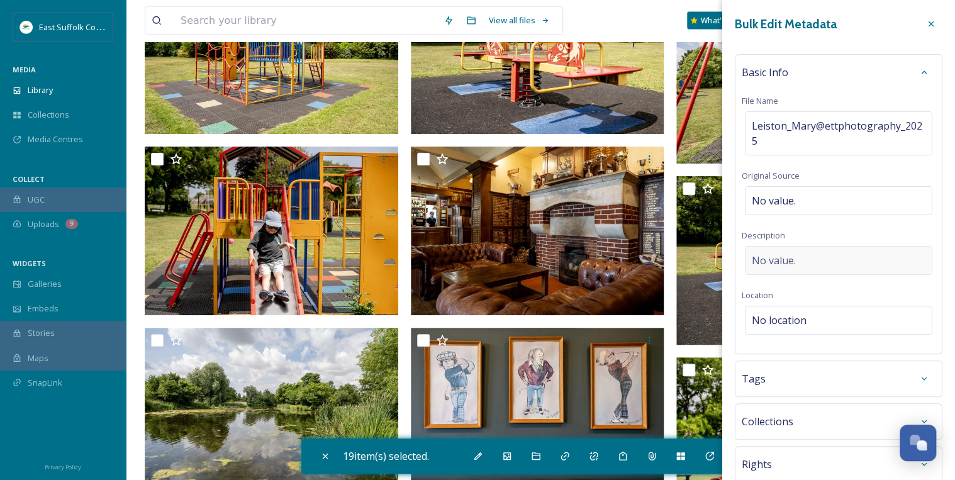
click at [775, 234] on div "Basic Info File Name Leiston_Mary@ettphotography_2025 Original Source No value.…" at bounding box center [839, 204] width 208 height 300
click at [770, 254] on span "No value." at bounding box center [774, 260] width 44 height 15
click at [767, 256] on textarea at bounding box center [839, 298] width 194 height 104
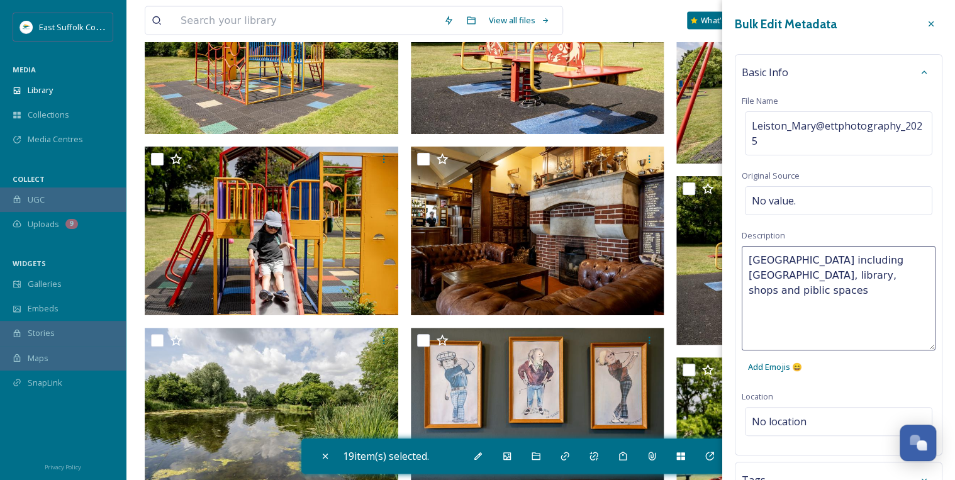
click at [858, 274] on textarea "[GEOGRAPHIC_DATA] including [GEOGRAPHIC_DATA], library, shops and piblic spaces" at bounding box center [839, 298] width 194 height 104
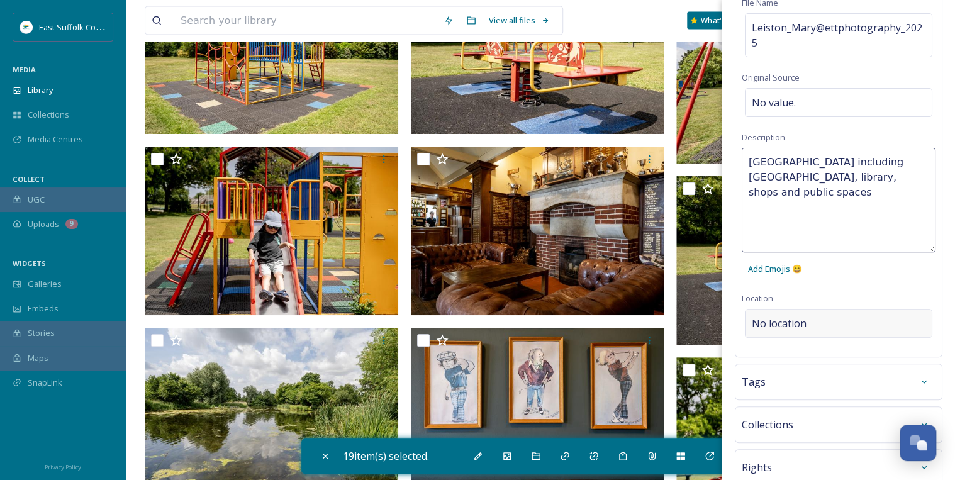
scroll to position [101, 0]
click at [837, 317] on div "Bulk Edit Metadata Basic Info File Name Leiston_Mary@ettphotography_2025 Origin…" at bounding box center [838, 232] width 233 height 666
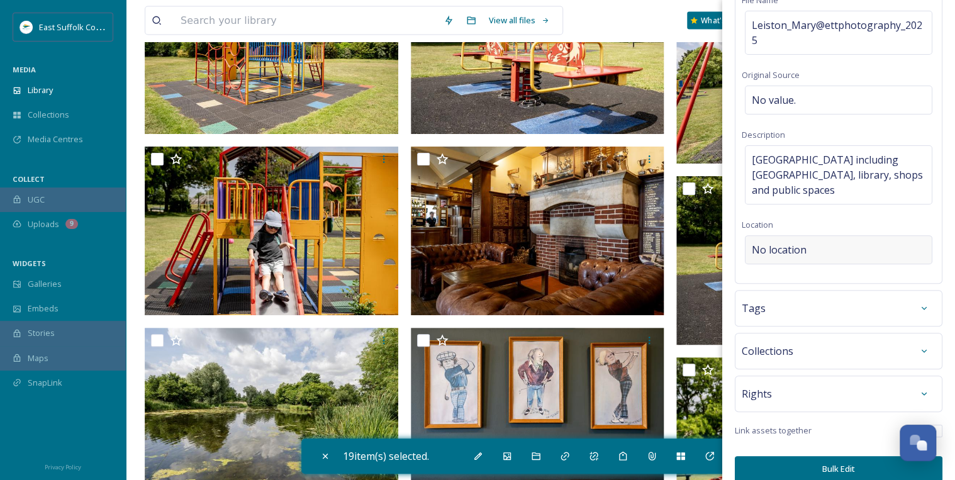
click at [798, 240] on div "No location" at bounding box center [838, 249] width 187 height 29
click at [790, 247] on input at bounding box center [839, 250] width 186 height 28
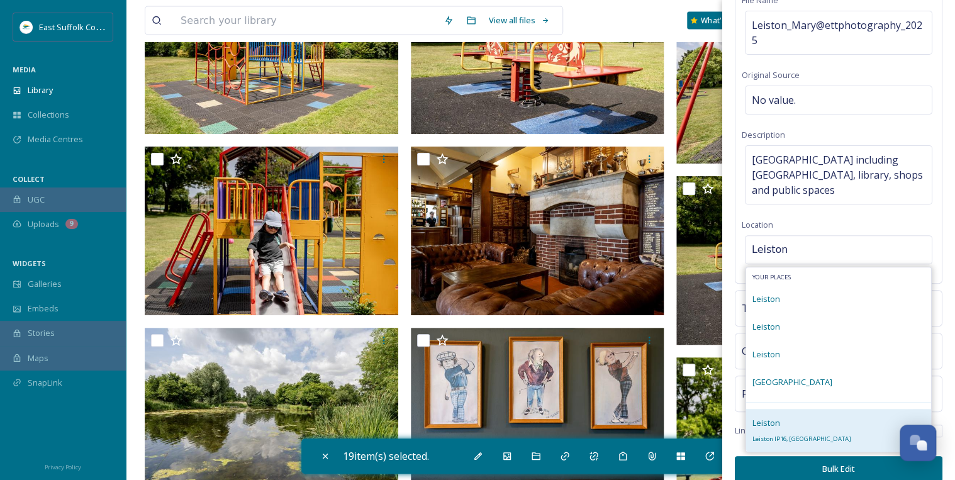
click at [801, 420] on div "[PERSON_NAME] IP16, [GEOGRAPHIC_DATA]" at bounding box center [838, 430] width 185 height 43
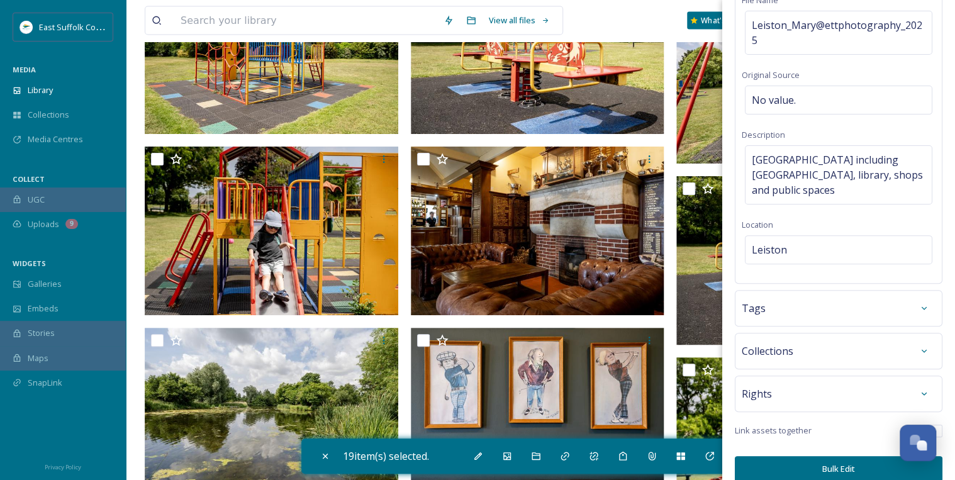
click at [891, 306] on div "Tags" at bounding box center [839, 308] width 194 height 23
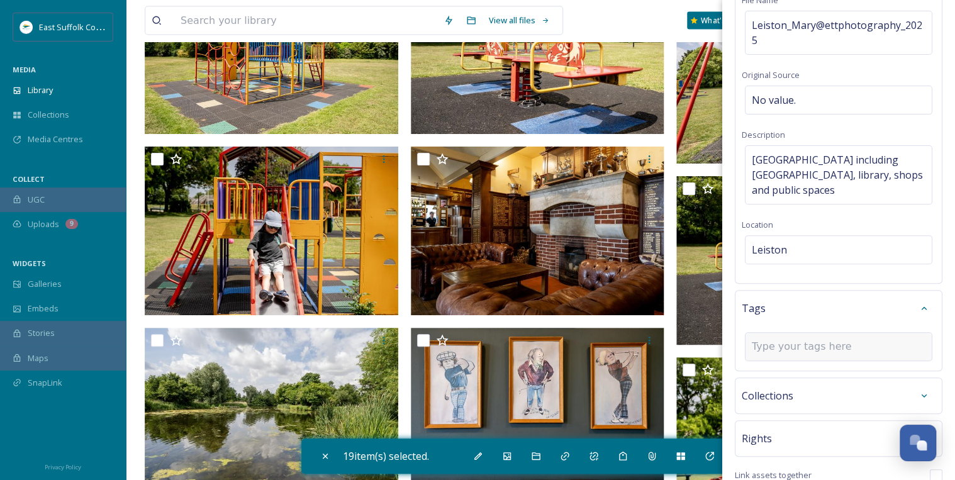
click at [778, 346] on input at bounding box center [815, 346] width 126 height 15
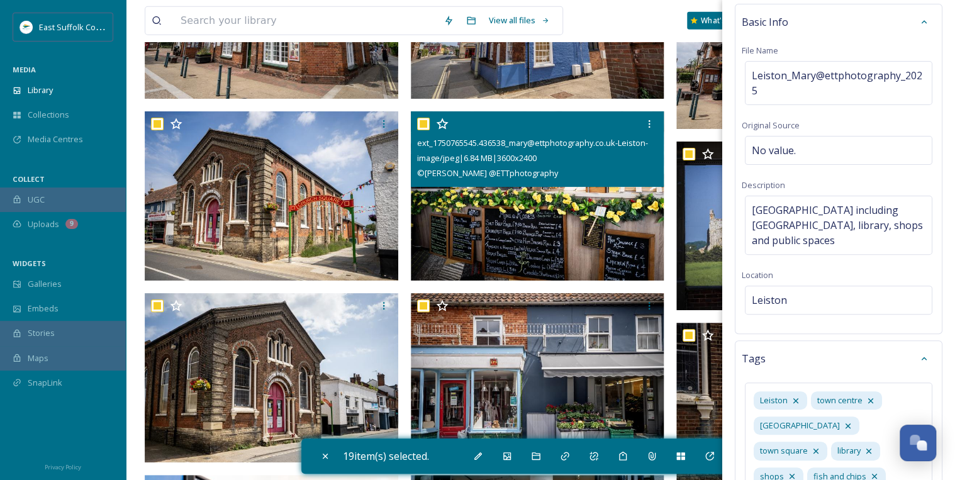
scroll to position [6396, 0]
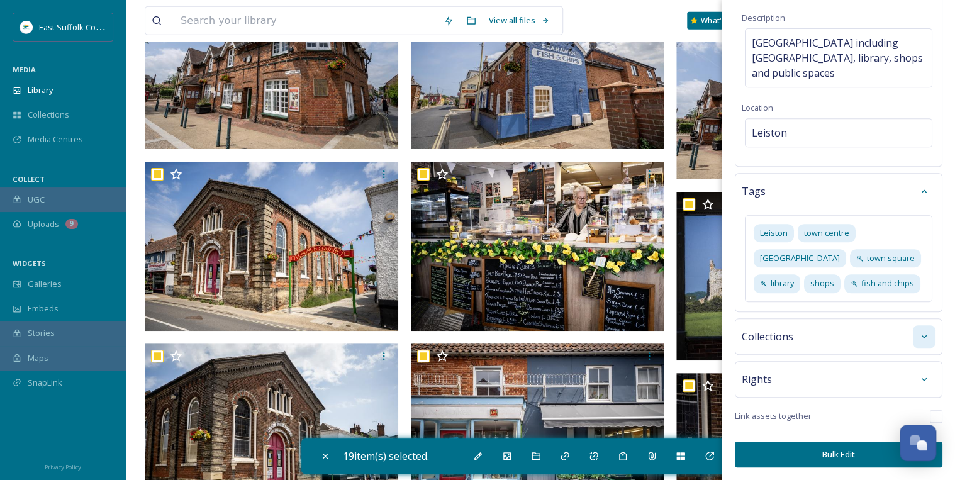
click at [919, 335] on icon at bounding box center [924, 337] width 10 height 10
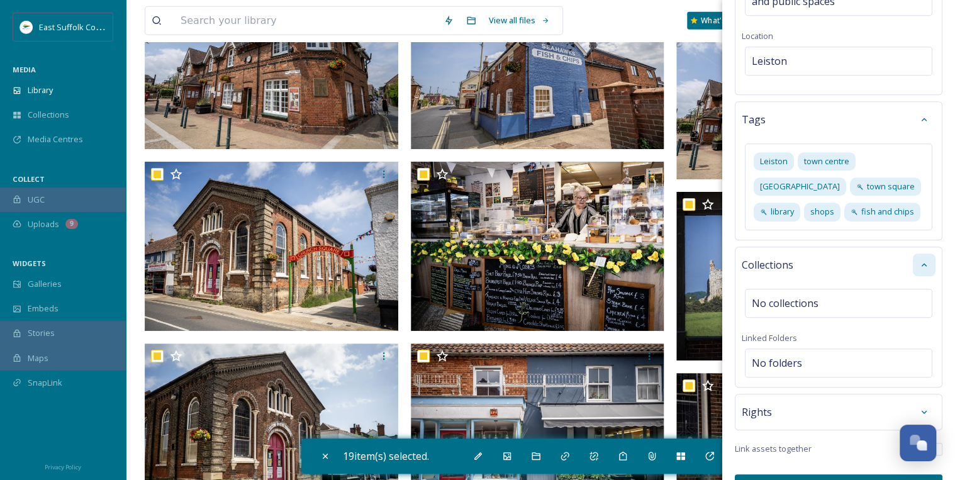
scroll to position [319, 0]
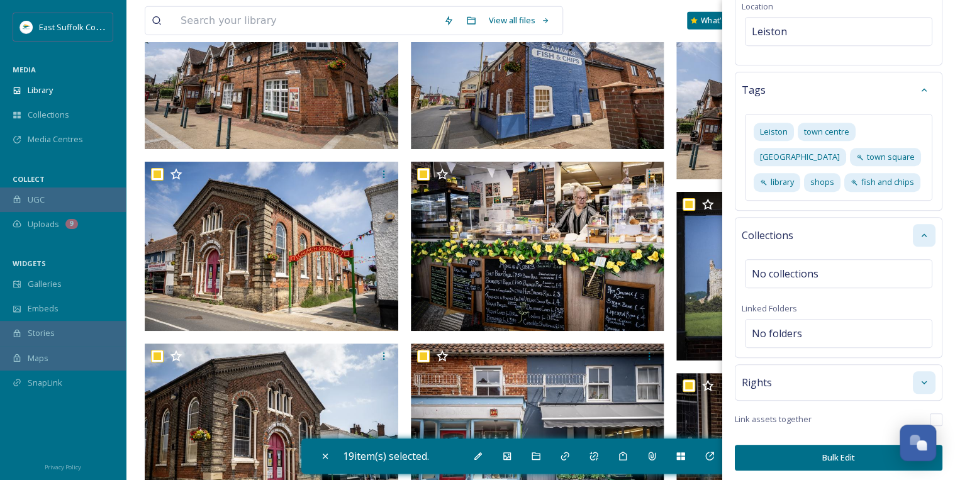
click at [913, 380] on div at bounding box center [924, 382] width 23 height 23
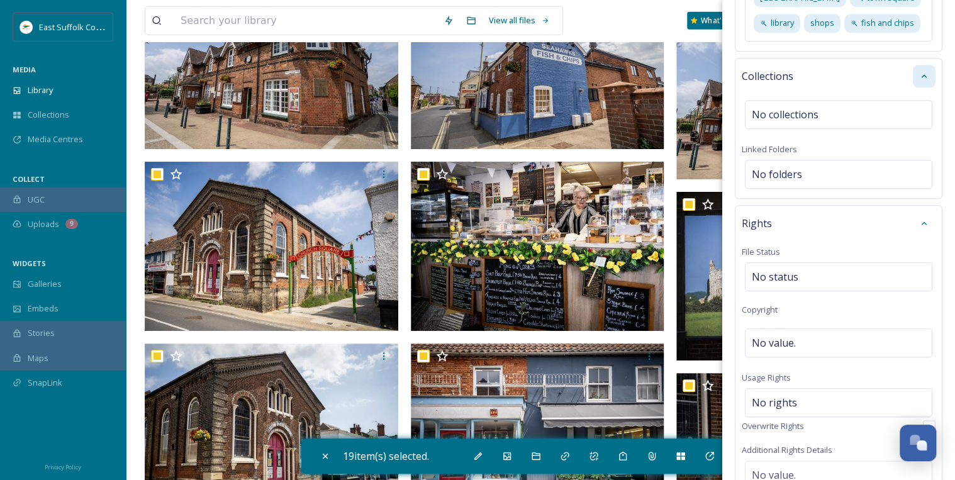
scroll to position [520, 0]
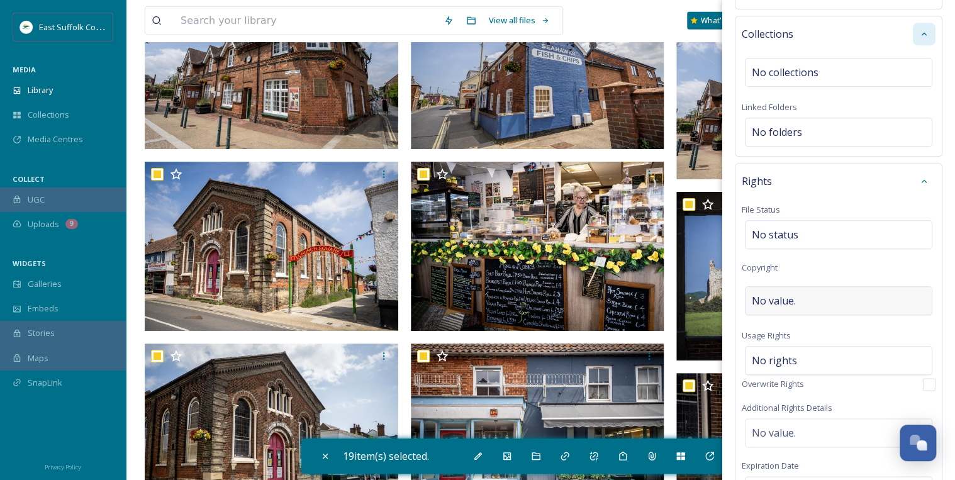
click at [771, 297] on span "No value." at bounding box center [774, 300] width 44 height 15
click at [798, 349] on div "No rights" at bounding box center [838, 357] width 187 height 29
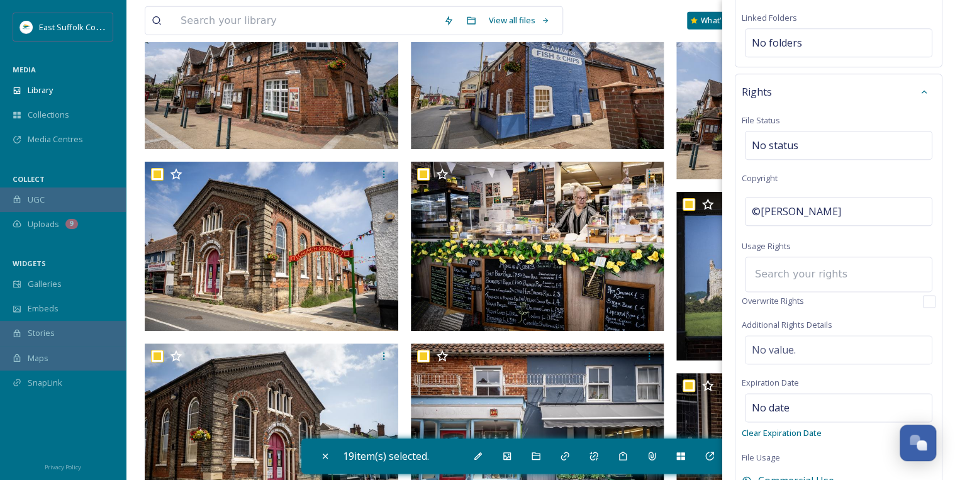
scroll to position [621, 0]
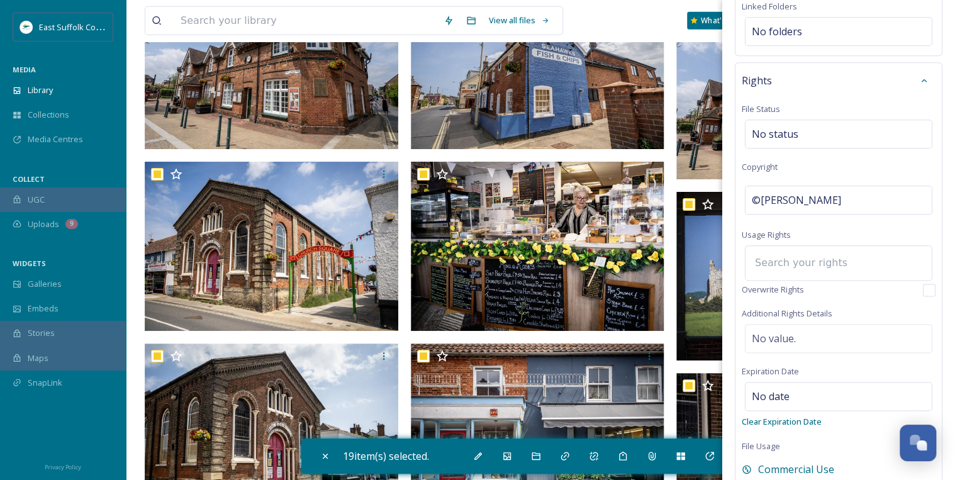
click at [782, 255] on input at bounding box center [818, 263] width 138 height 28
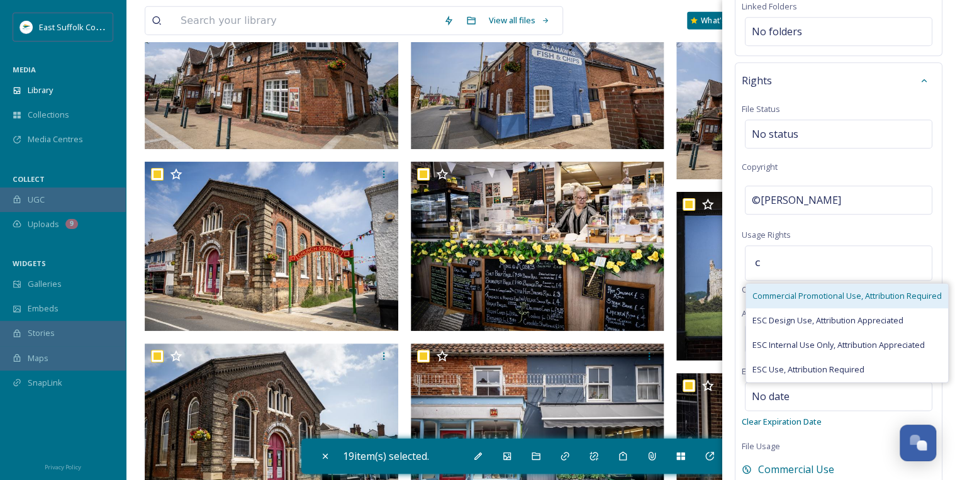
click at [785, 290] on span "Commercial Promotional Use, Attribution Required" at bounding box center [846, 296] width 189 height 12
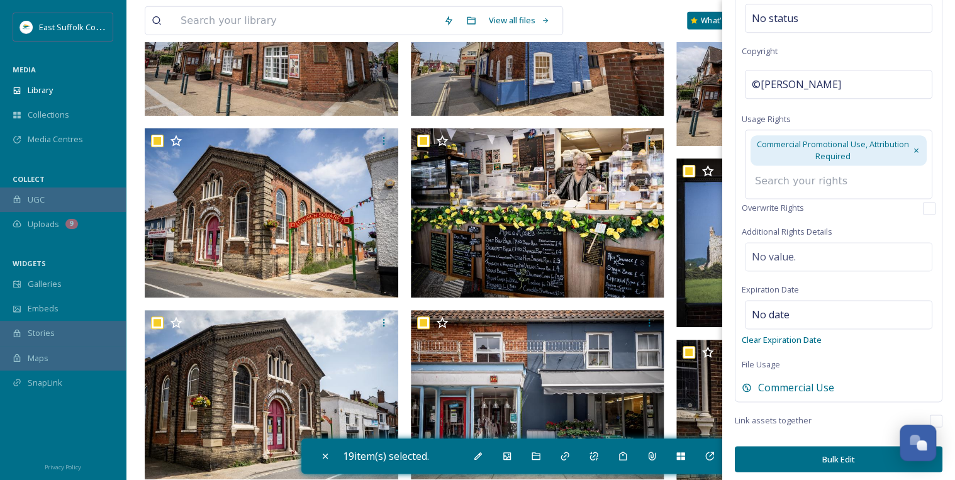
scroll to position [6446, 0]
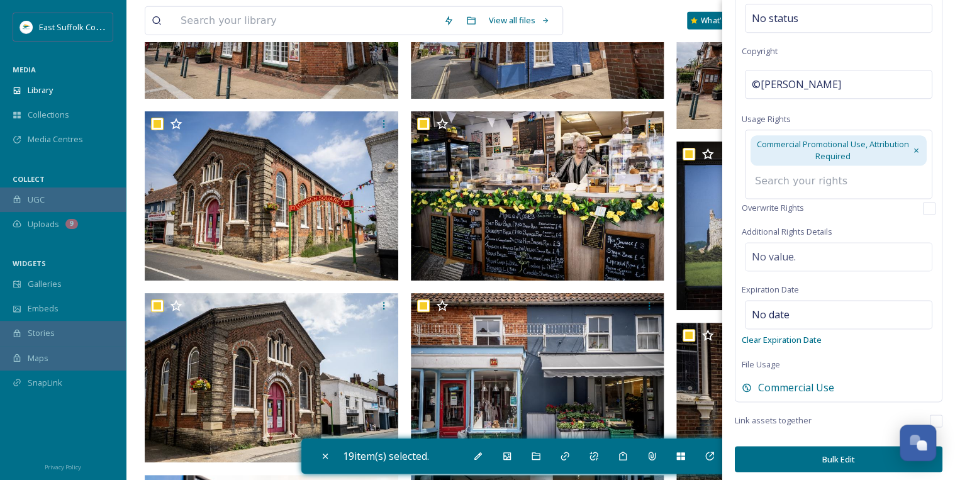
click at [833, 454] on button "Bulk Edit" at bounding box center [839, 459] width 208 height 26
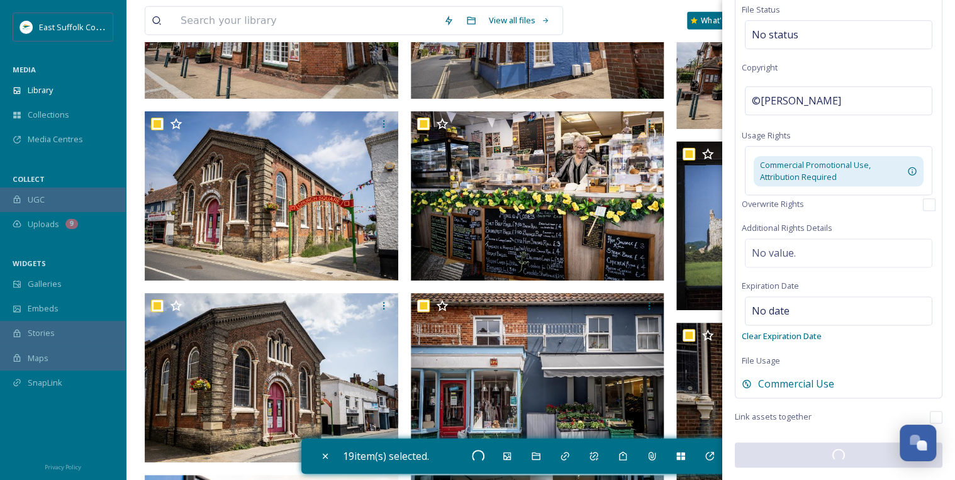
scroll to position [716, 0]
